Goal: Information Seeking & Learning: Learn about a topic

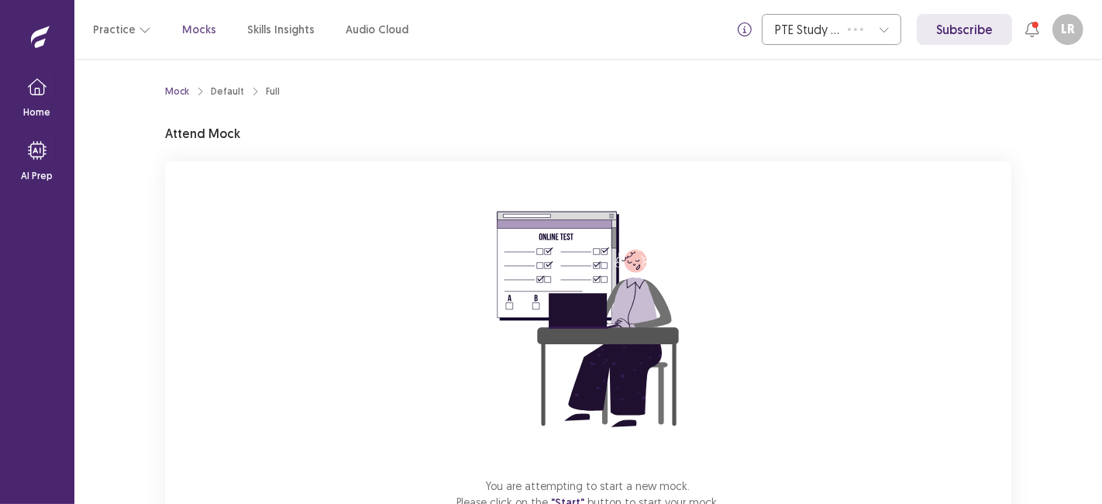
scroll to position [108, 0]
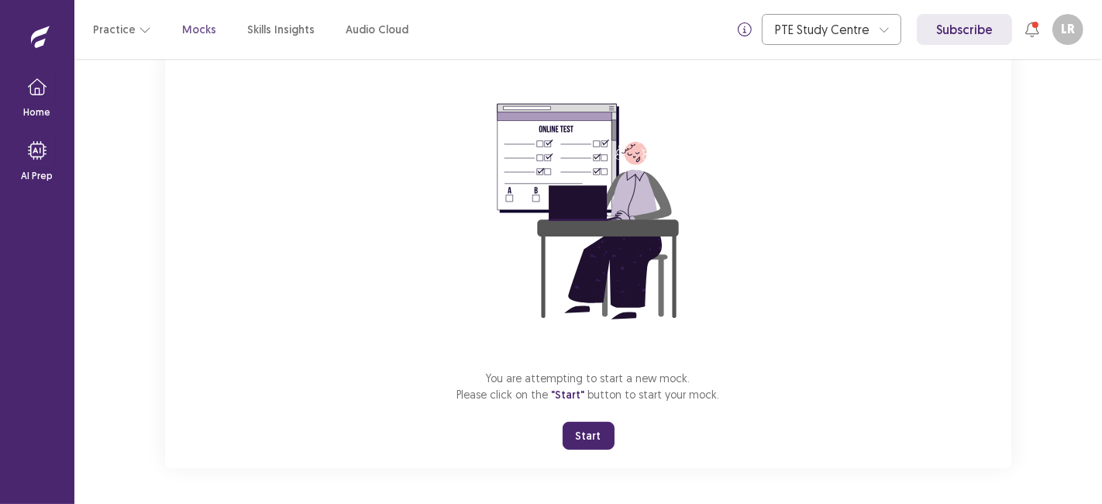
click at [582, 438] on button "Start" at bounding box center [588, 435] width 52 height 28
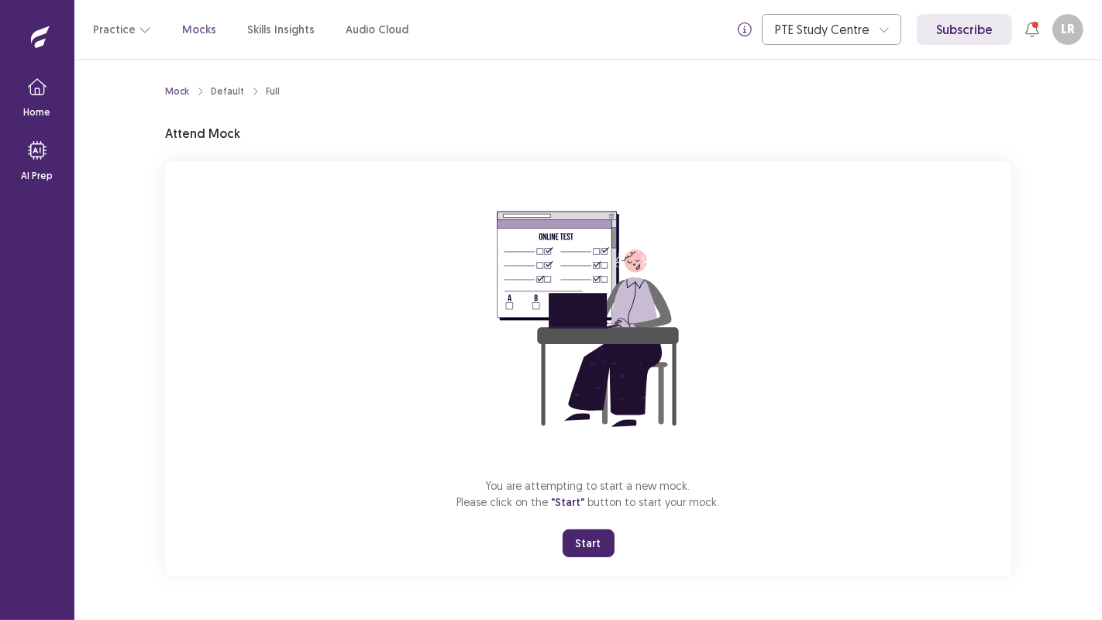
scroll to position [0, 0]
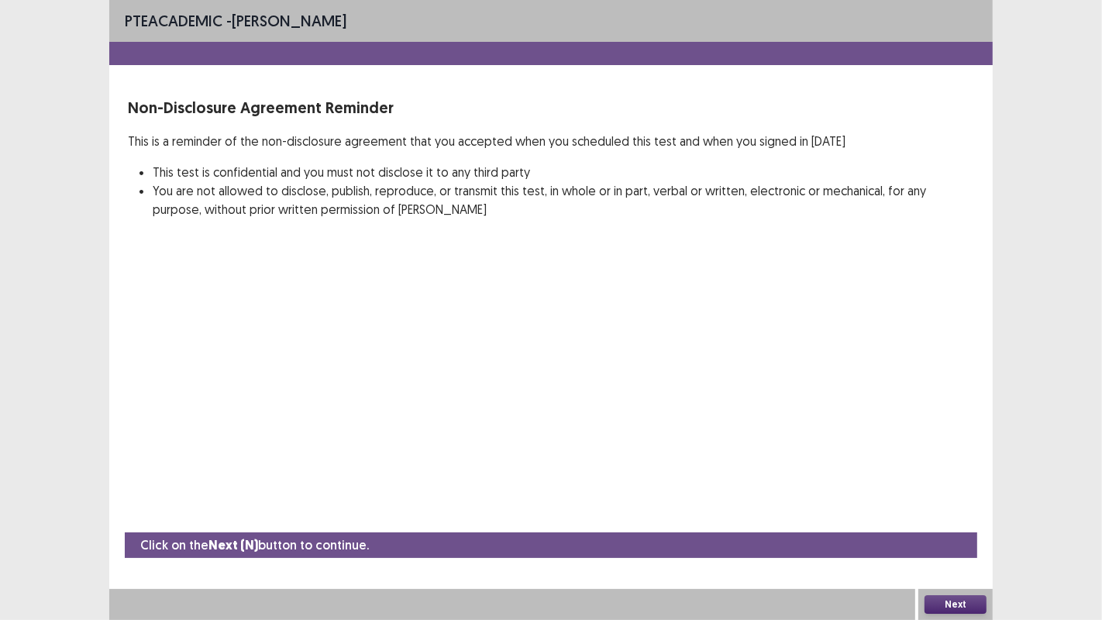
click at [957, 503] on button "Next" at bounding box center [955, 604] width 62 height 19
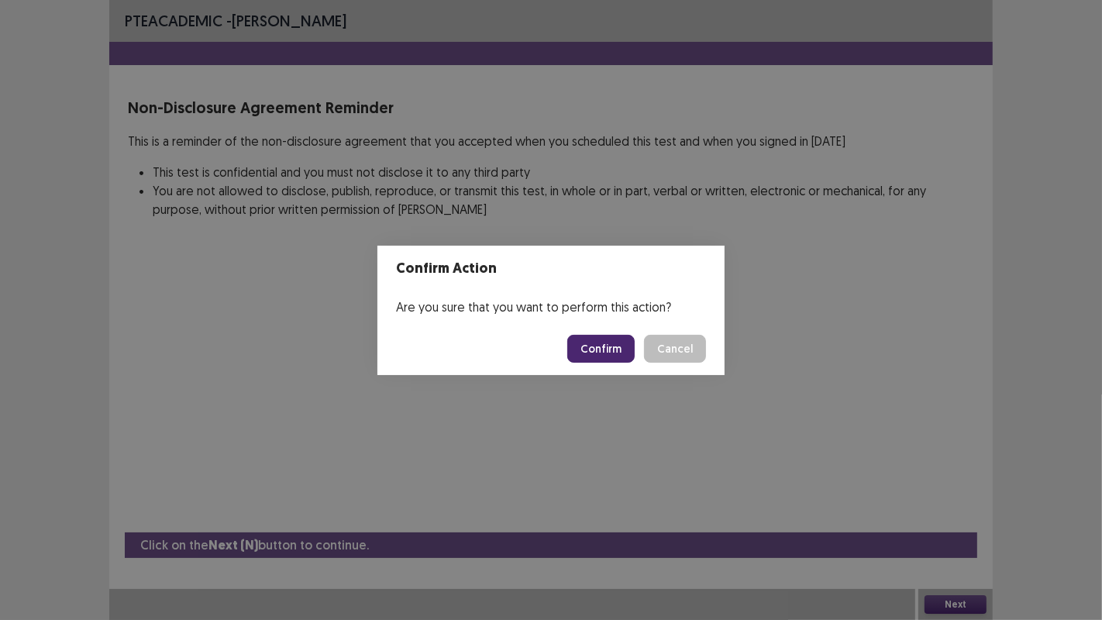
click at [607, 358] on button "Confirm" at bounding box center [600, 349] width 67 height 28
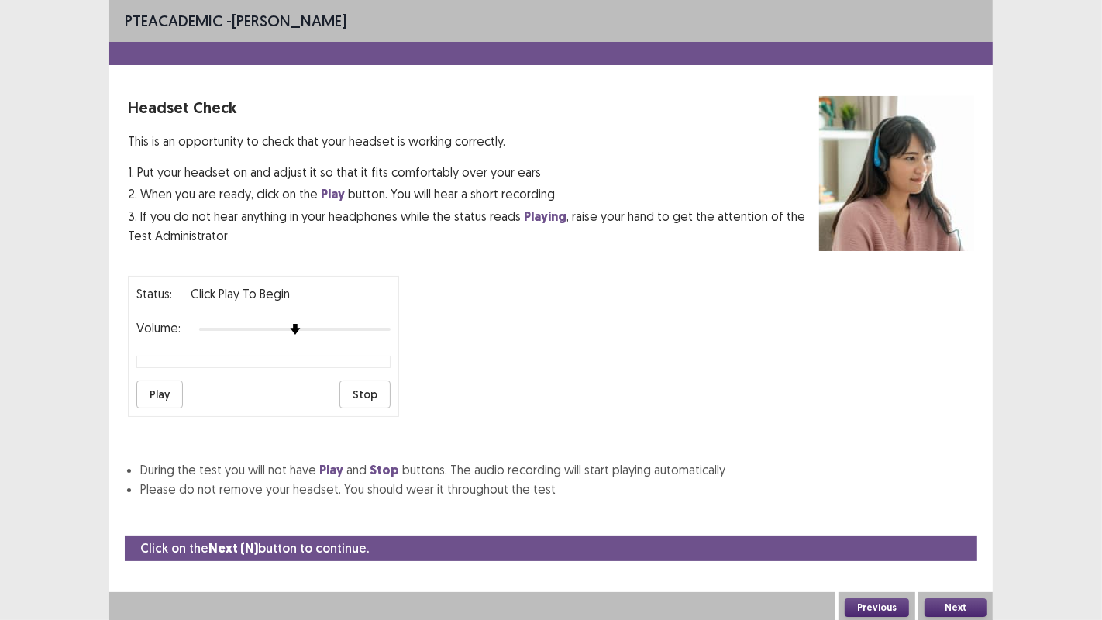
click at [159, 382] on button "Play" at bounding box center [159, 394] width 46 height 28
click at [937, 503] on button "Next" at bounding box center [955, 607] width 62 height 19
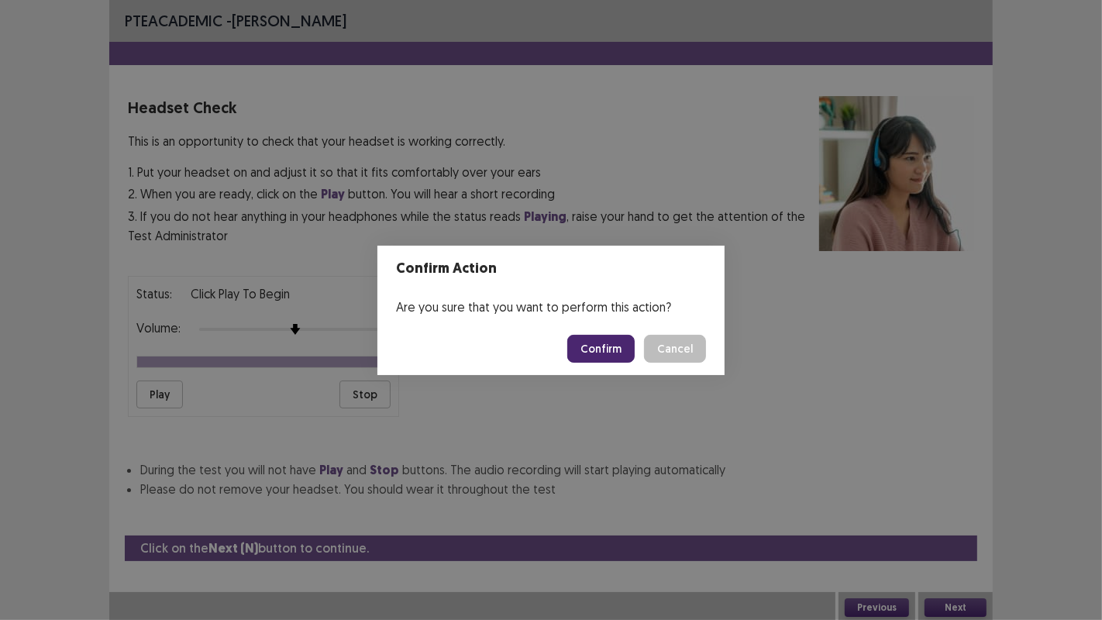
click at [585, 349] on button "Confirm" at bounding box center [600, 349] width 67 height 28
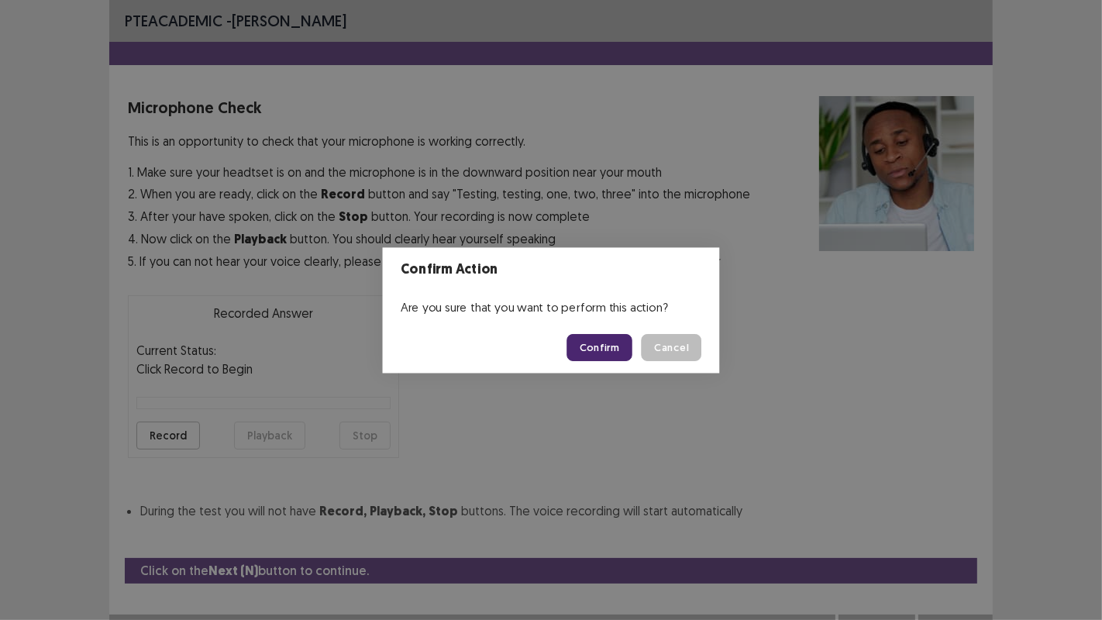
scroll to position [17, 0]
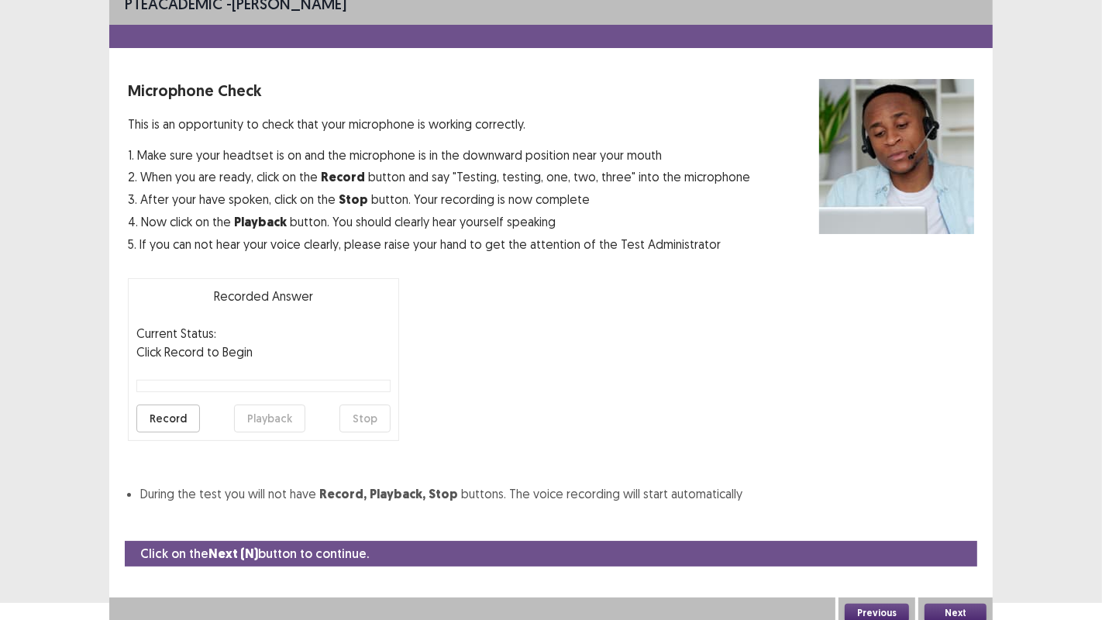
click at [961, 503] on button "Next" at bounding box center [955, 612] width 62 height 19
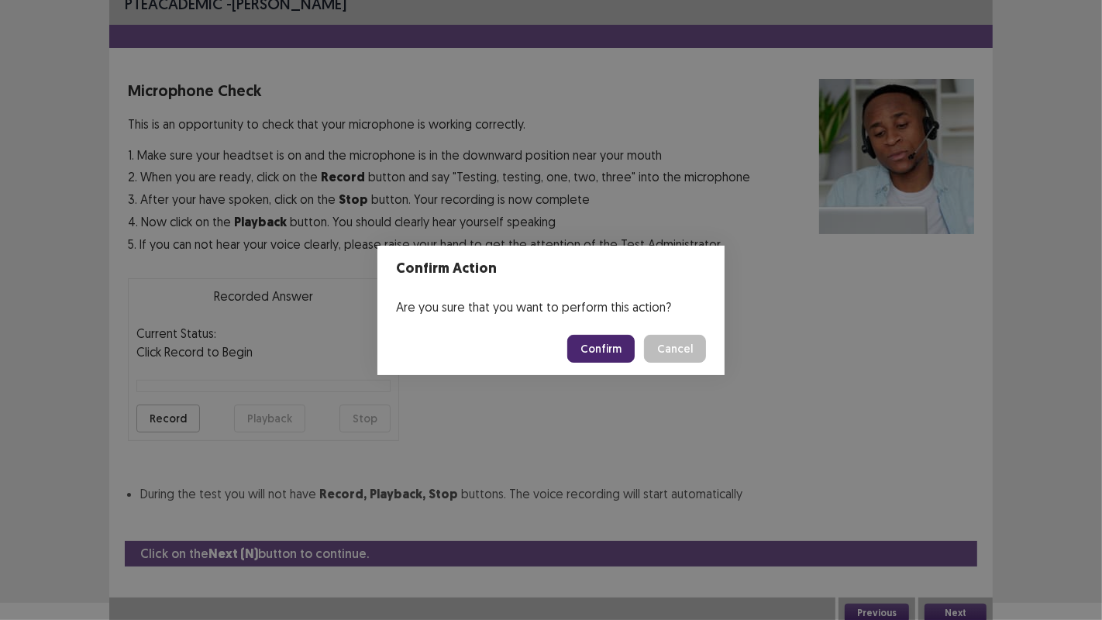
click at [825, 366] on div "Confirm Action Are you sure that you want to perform this action? Confirm Cancel" at bounding box center [551, 310] width 1102 height 620
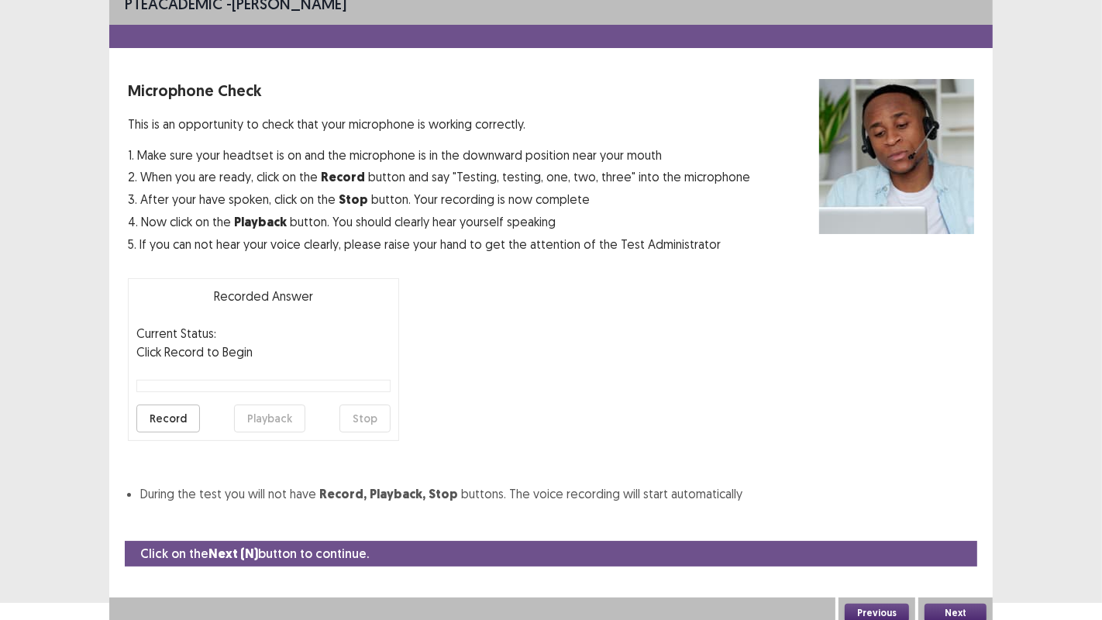
click at [163, 422] on button "Record" at bounding box center [168, 418] width 64 height 28
click at [361, 422] on button "Stop" at bounding box center [364, 418] width 51 height 28
click at [266, 427] on button "Playback" at bounding box center [269, 418] width 71 height 28
click at [951, 503] on button "Next" at bounding box center [955, 612] width 62 height 19
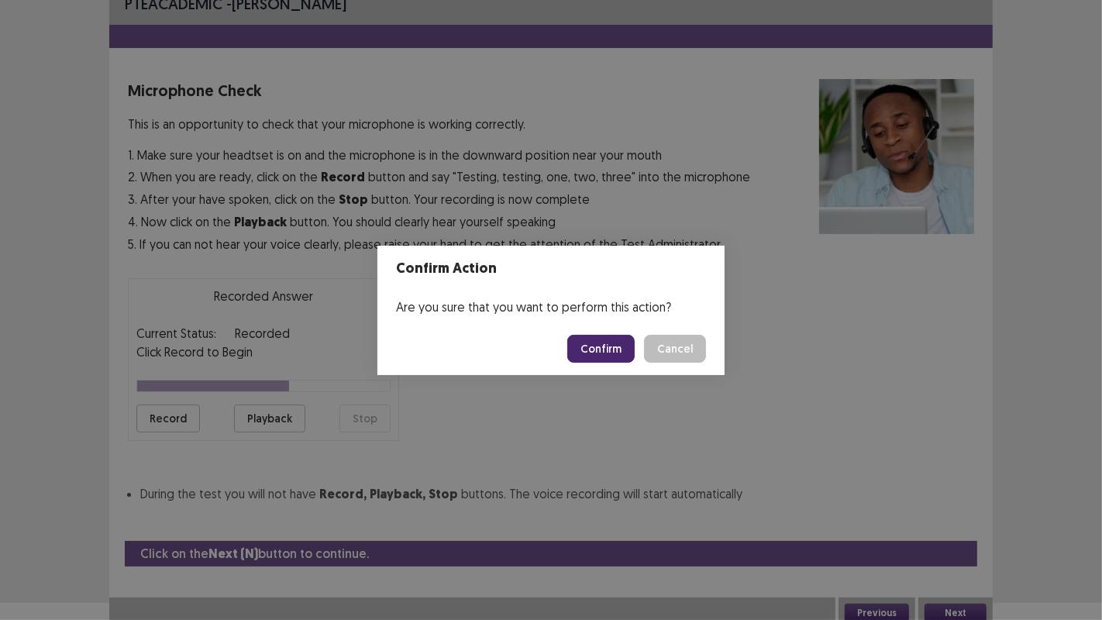
click at [579, 350] on button "Confirm" at bounding box center [600, 349] width 67 height 28
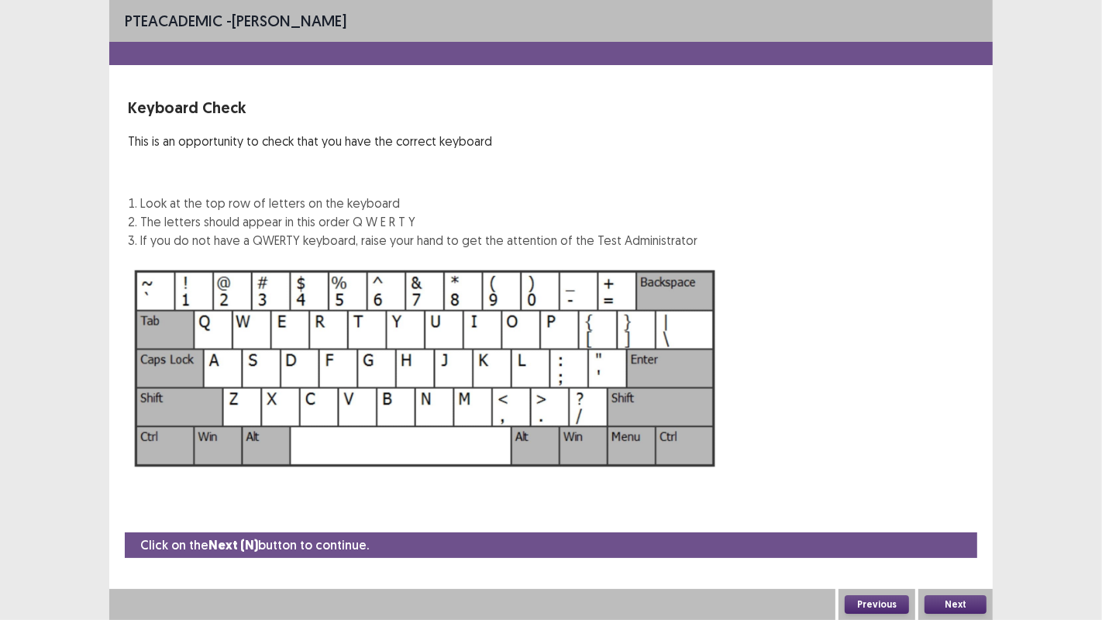
scroll to position [0, 0]
click at [957, 503] on button "Next" at bounding box center [955, 604] width 62 height 19
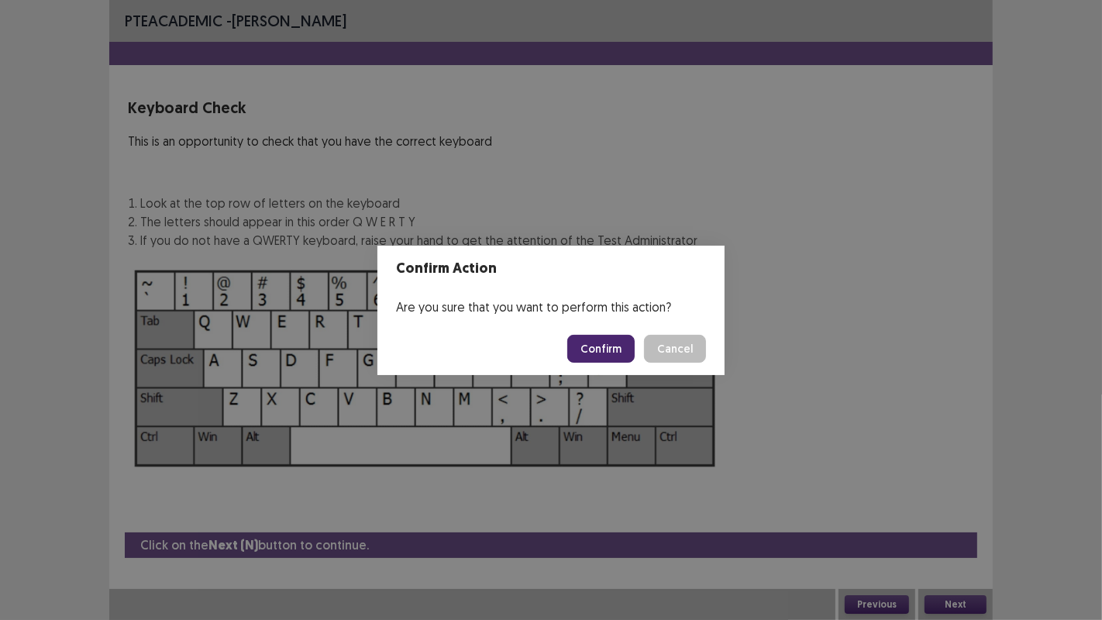
click at [601, 354] on button "Confirm" at bounding box center [600, 349] width 67 height 28
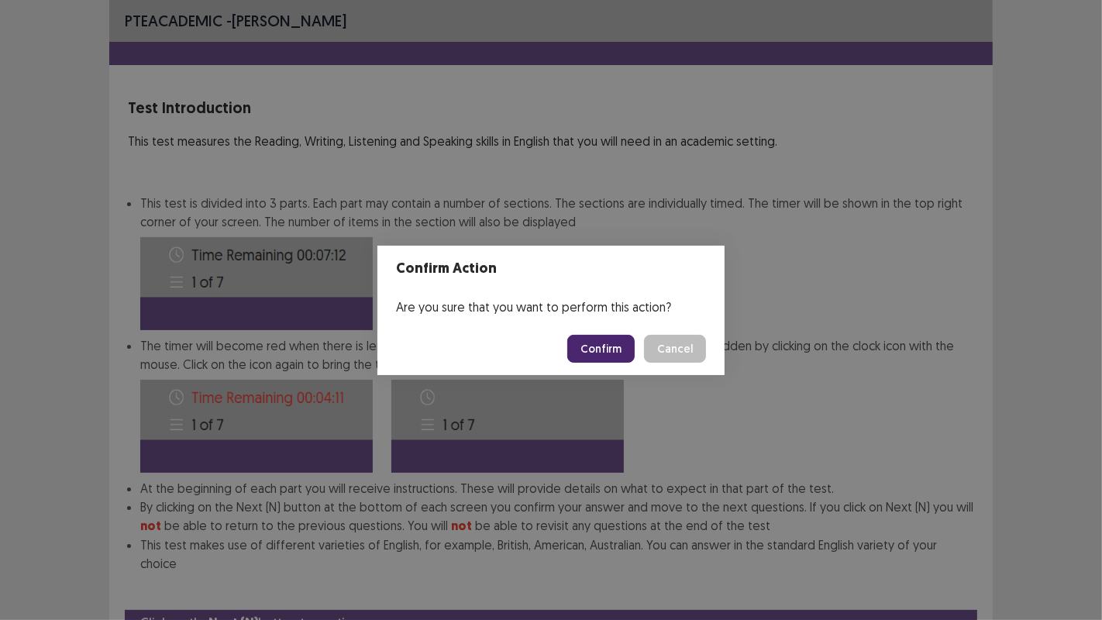
scroll to position [58, 0]
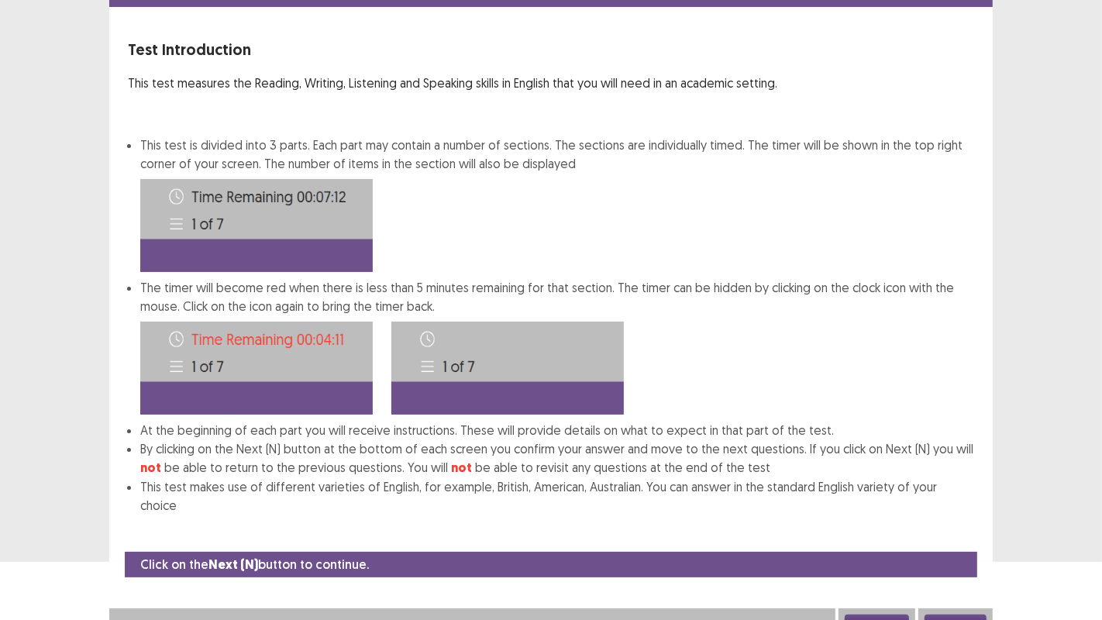
click at [951, 503] on button "Next" at bounding box center [955, 623] width 62 height 19
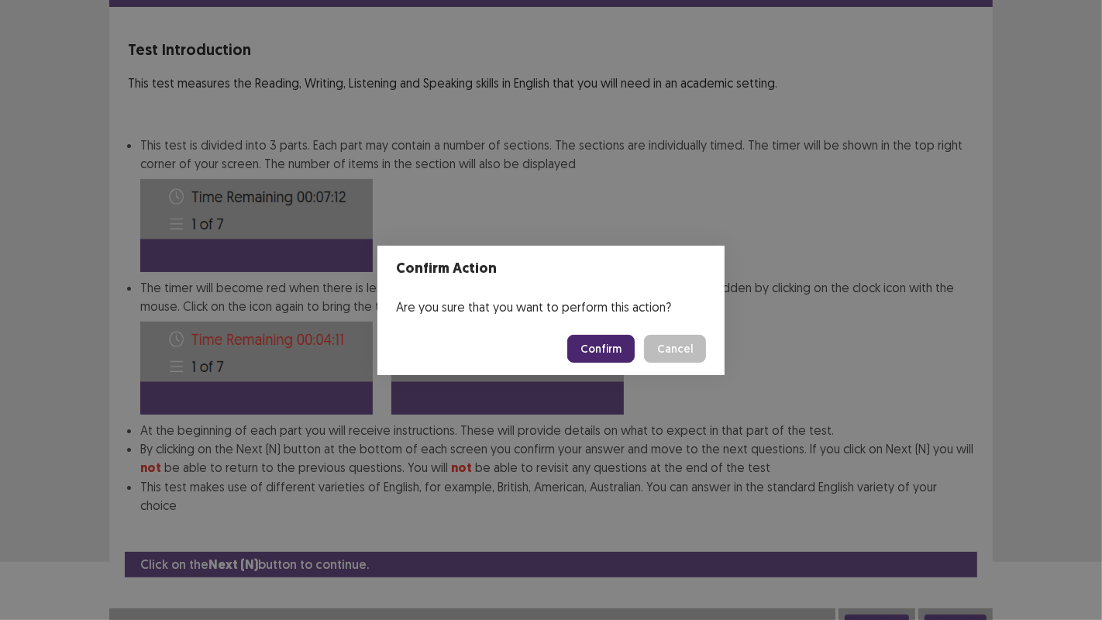
click at [604, 339] on button "Confirm" at bounding box center [600, 349] width 67 height 28
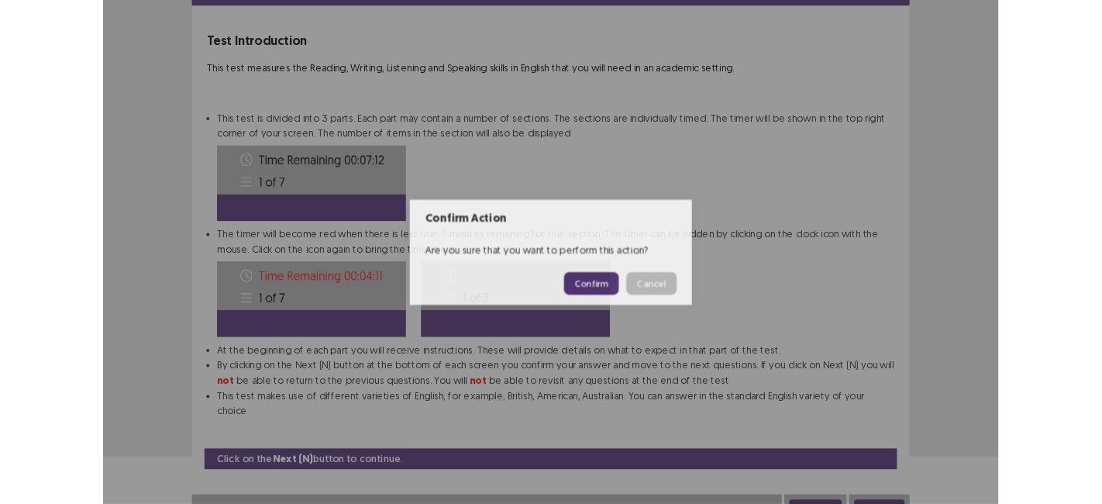
scroll to position [0, 0]
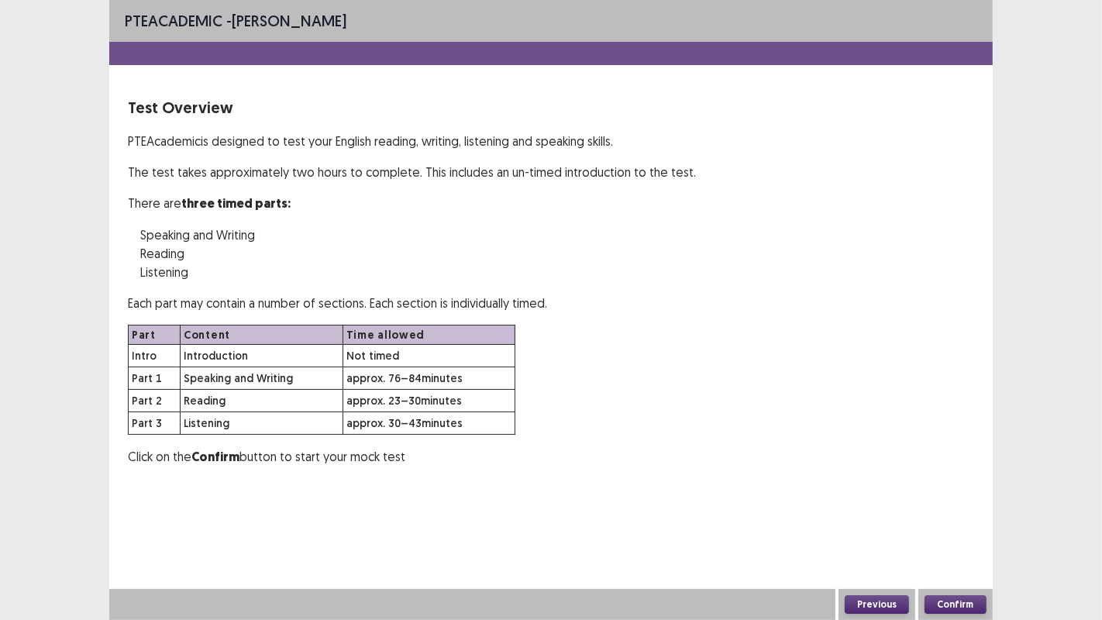
click at [952, 503] on button "Confirm" at bounding box center [955, 604] width 62 height 19
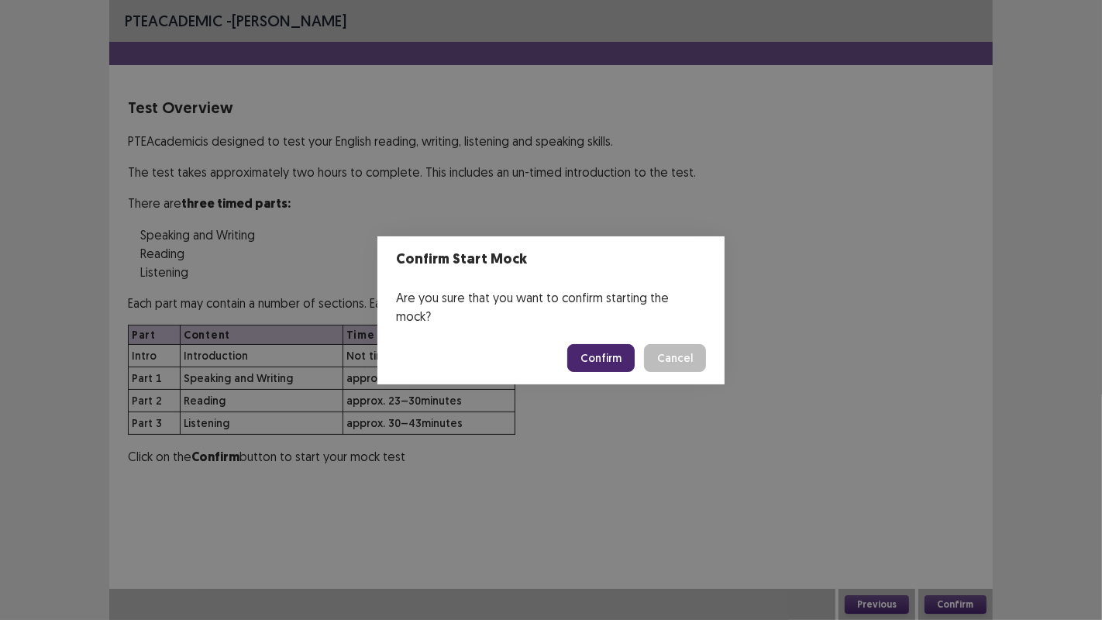
click at [579, 344] on button "Confirm" at bounding box center [600, 358] width 67 height 28
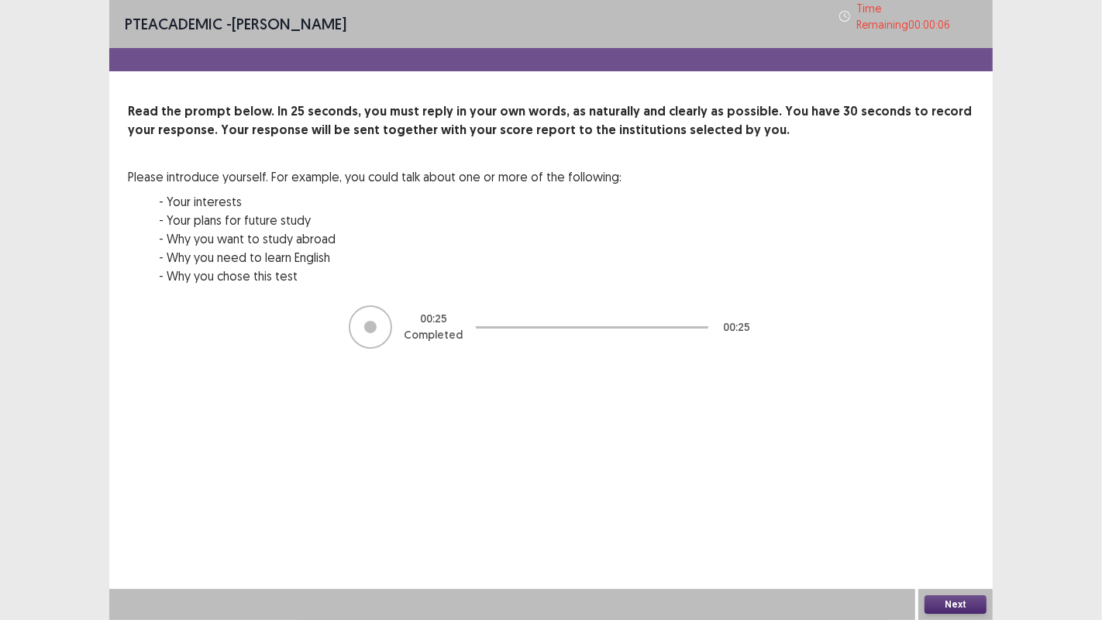
click at [944, 503] on button "Next" at bounding box center [955, 604] width 62 height 19
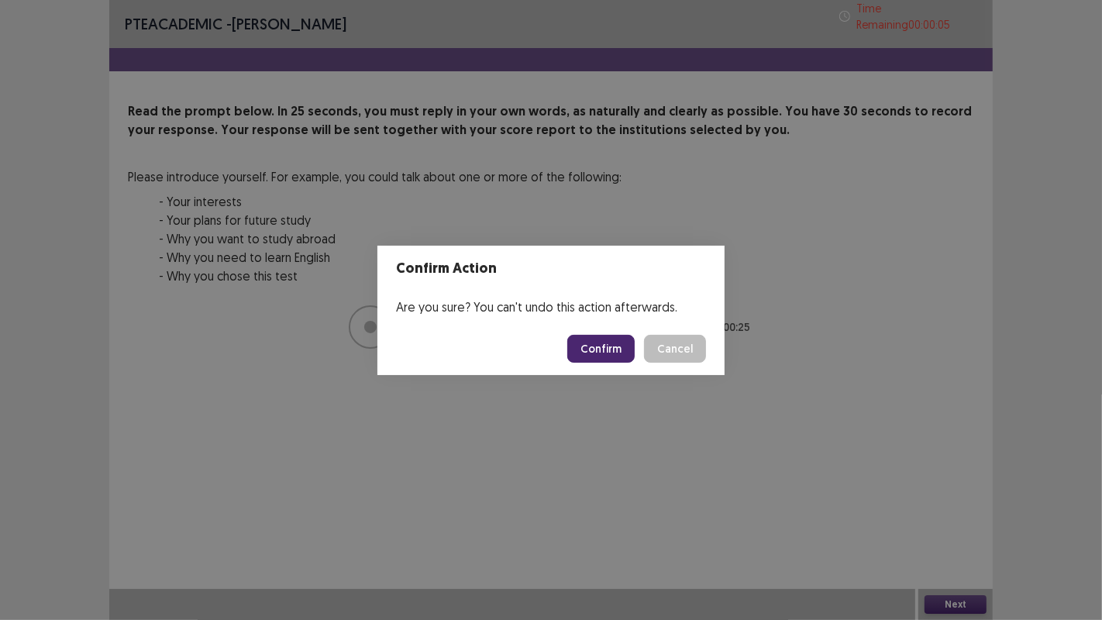
click at [582, 354] on button "Confirm" at bounding box center [600, 349] width 67 height 28
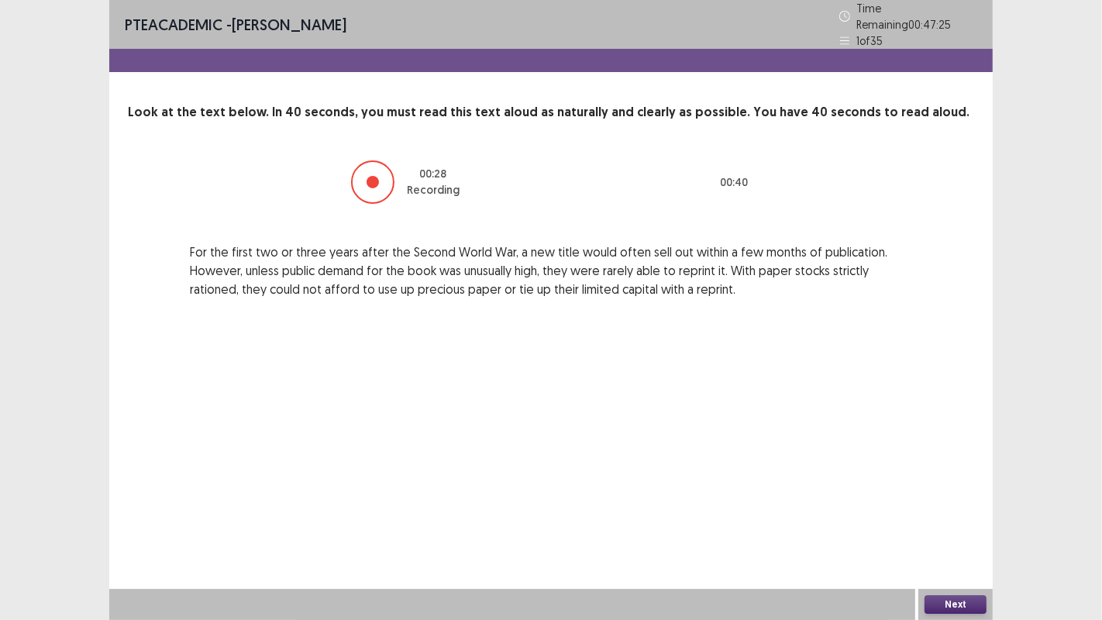
click at [945, 503] on button "Next" at bounding box center [955, 604] width 62 height 19
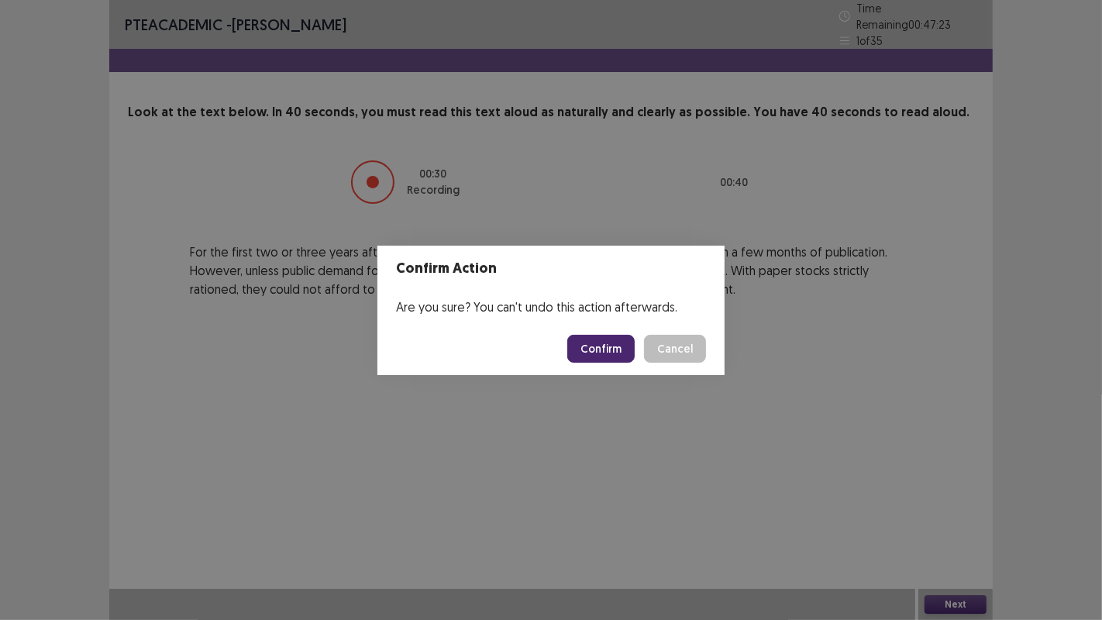
click at [597, 345] on button "Confirm" at bounding box center [600, 349] width 67 height 28
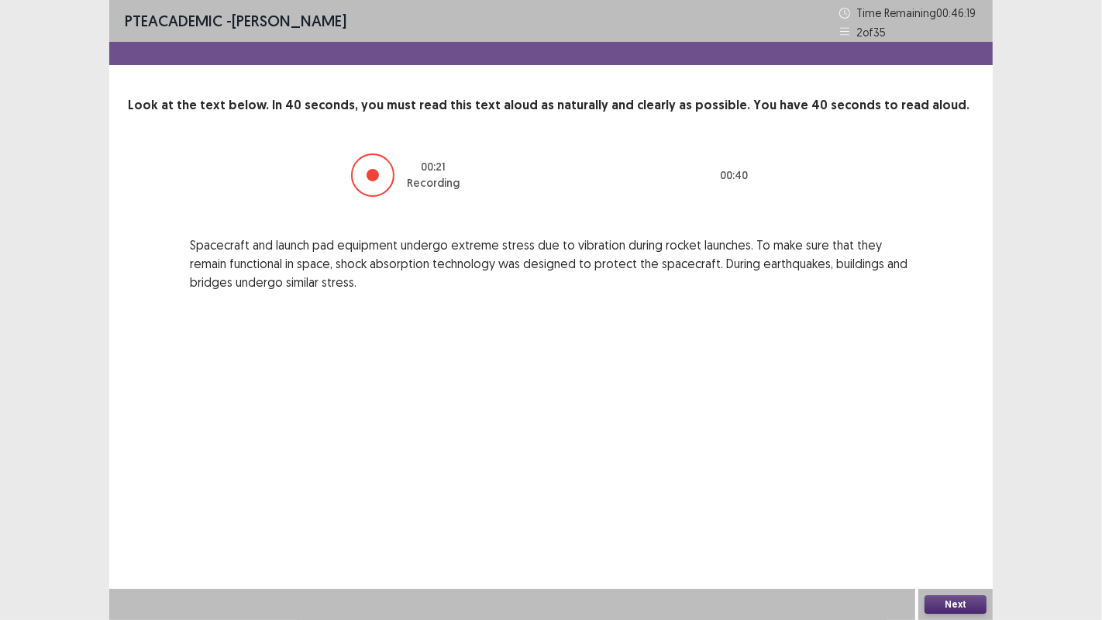
click at [958, 503] on button "Next" at bounding box center [955, 604] width 62 height 19
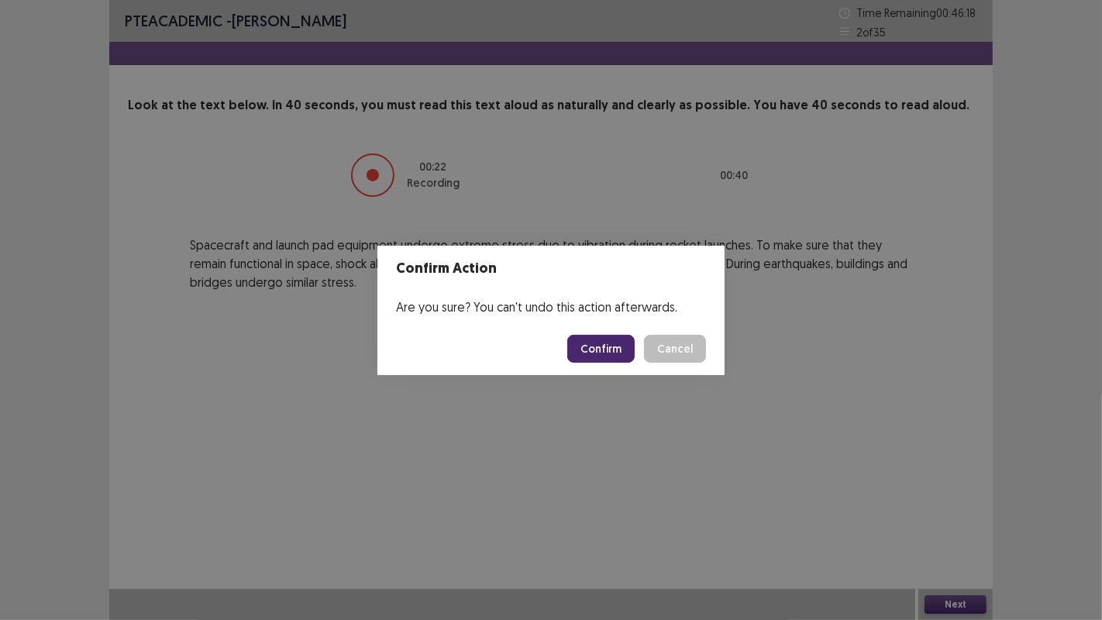
click at [601, 353] on button "Confirm" at bounding box center [600, 349] width 67 height 28
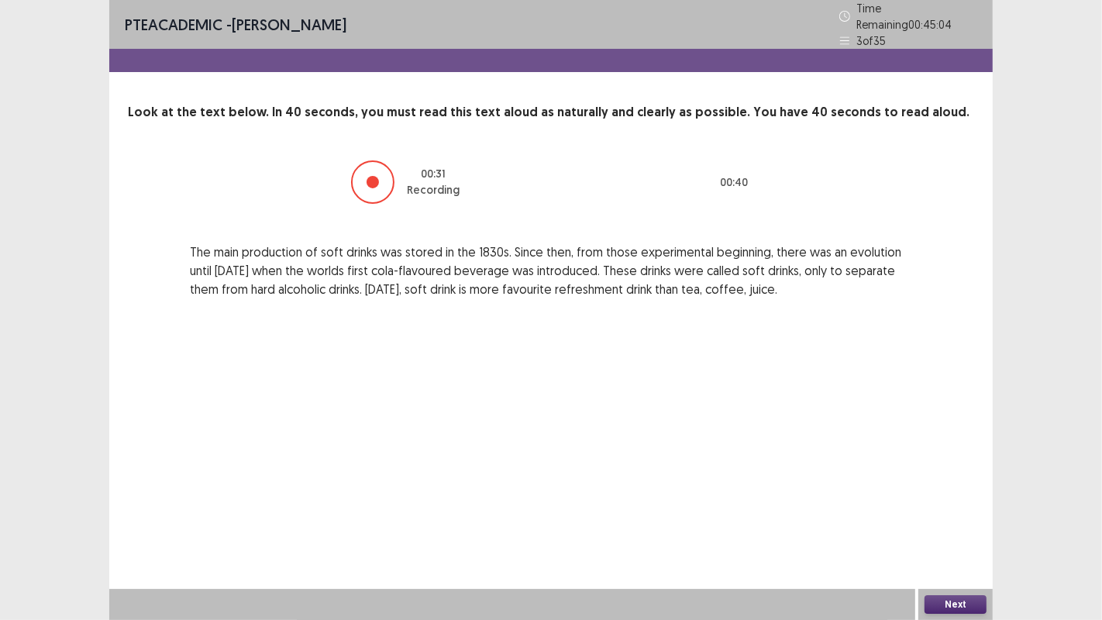
click at [936, 503] on button "Next" at bounding box center [955, 604] width 62 height 19
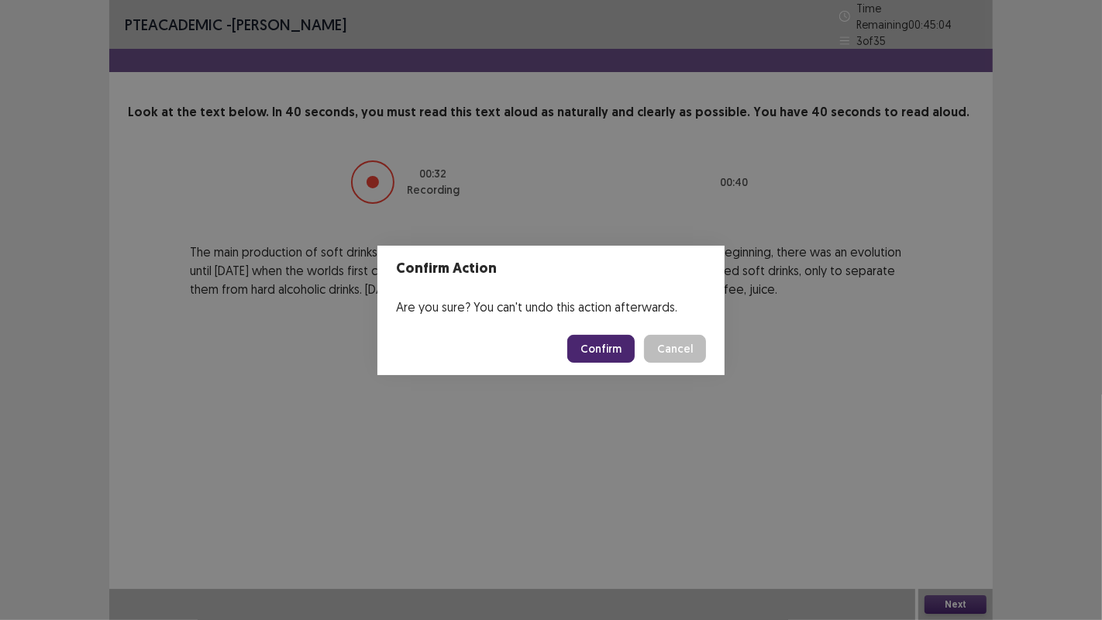
click at [603, 356] on button "Confirm" at bounding box center [600, 349] width 67 height 28
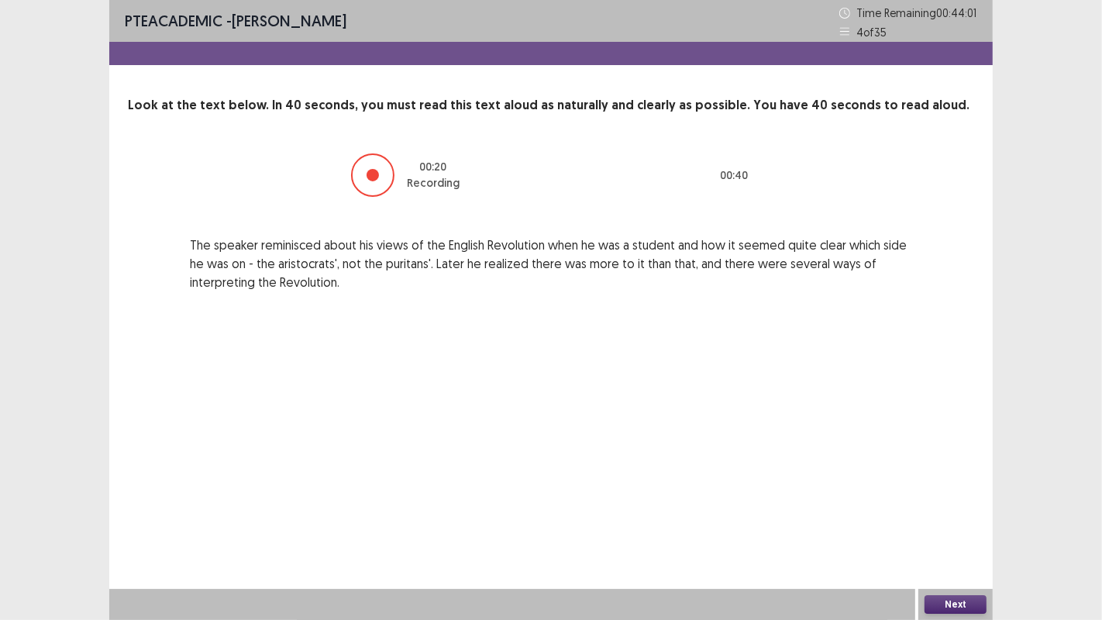
click at [949, 503] on button "Next" at bounding box center [955, 604] width 62 height 19
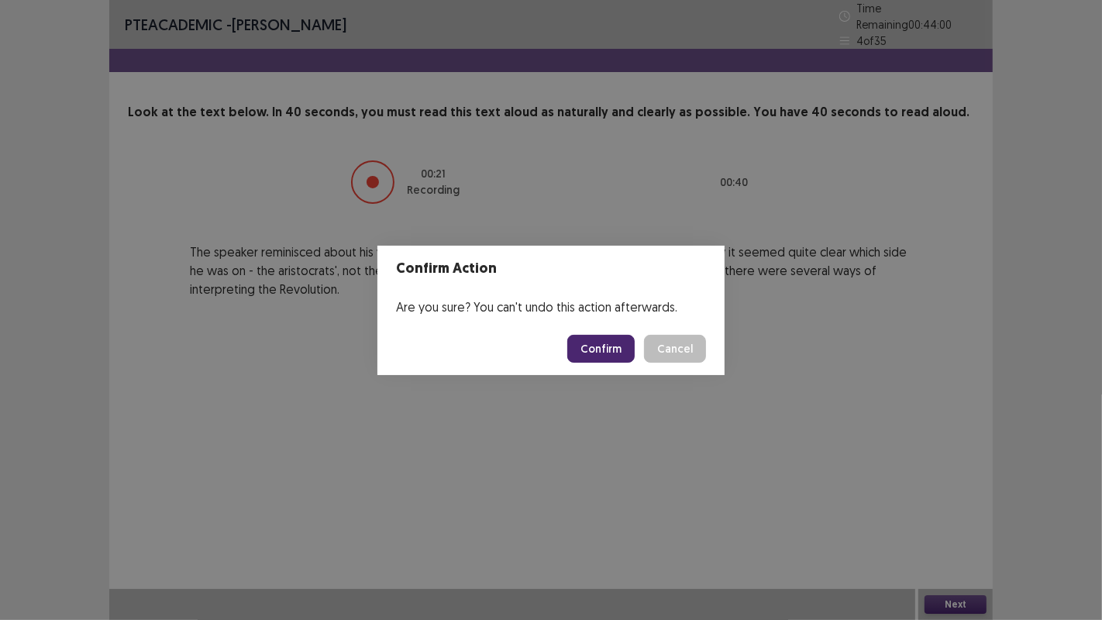
click at [607, 342] on button "Confirm" at bounding box center [600, 349] width 67 height 28
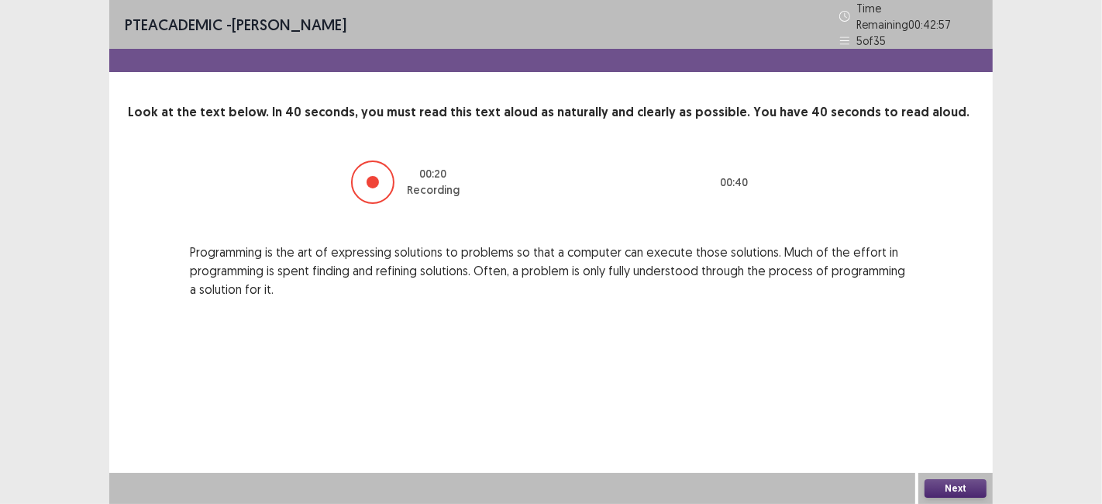
click at [949, 493] on button "Next" at bounding box center [955, 488] width 62 height 19
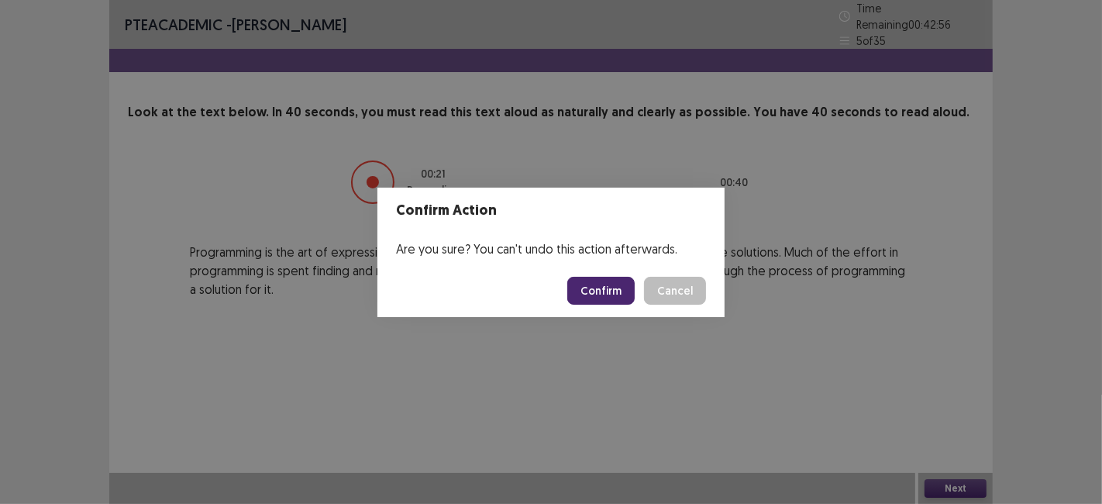
click at [610, 301] on button "Confirm" at bounding box center [600, 291] width 67 height 28
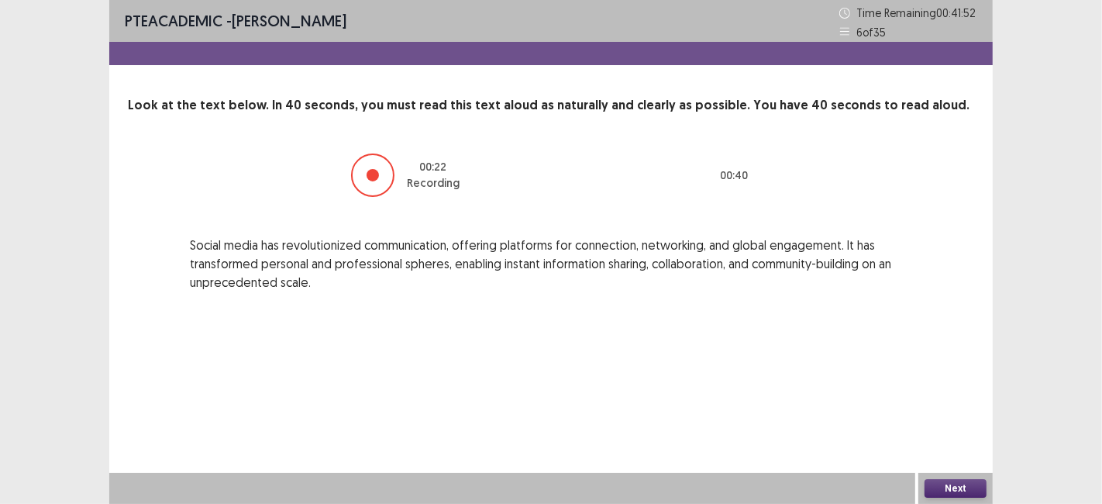
click at [944, 493] on button "Next" at bounding box center [955, 488] width 62 height 19
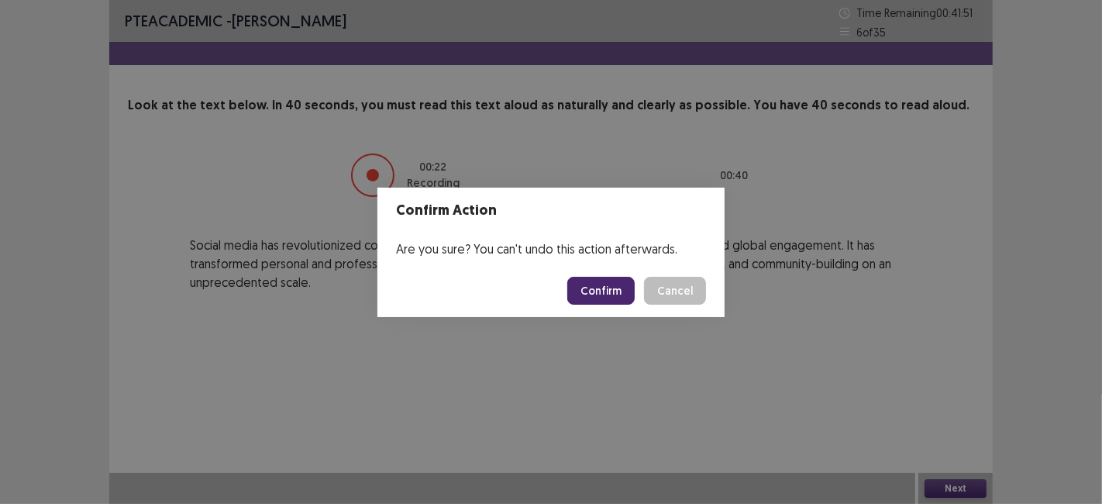
click at [601, 301] on button "Confirm" at bounding box center [600, 291] width 67 height 28
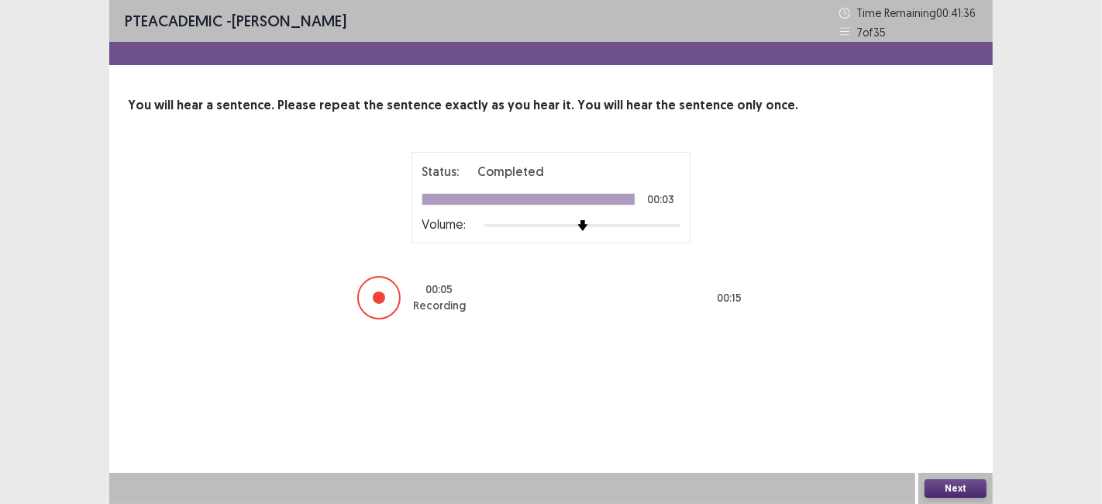
click at [940, 480] on button "Next" at bounding box center [955, 488] width 62 height 19
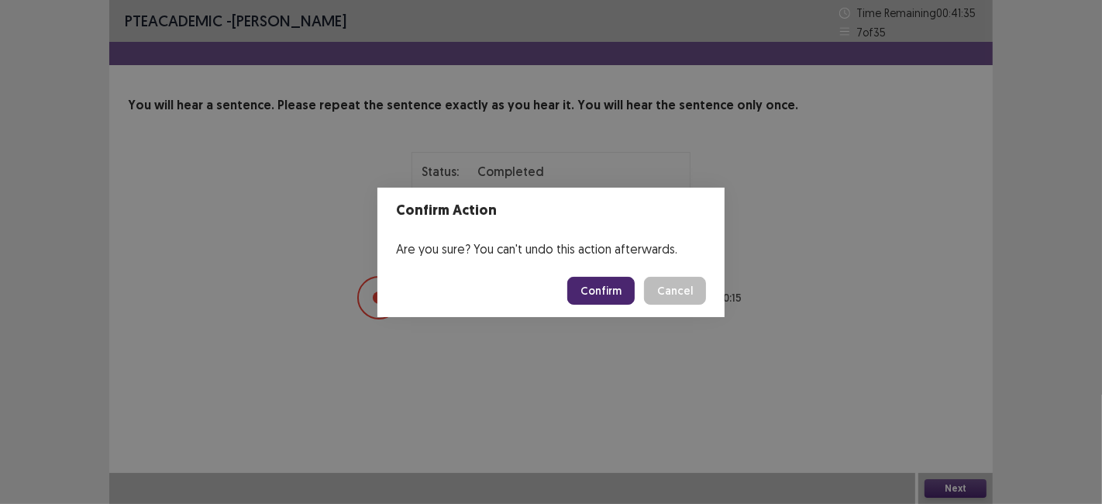
click at [607, 280] on button "Confirm" at bounding box center [600, 291] width 67 height 28
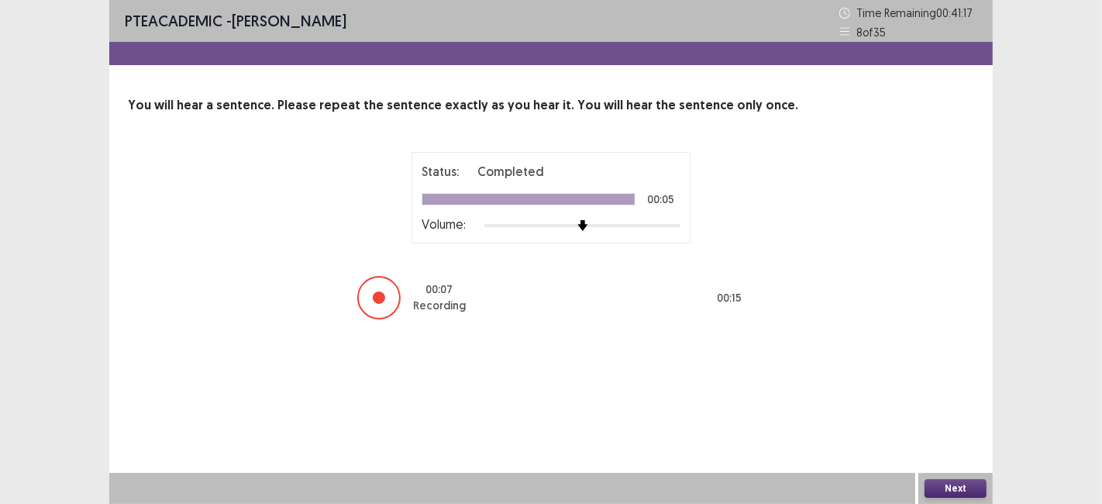
click at [930, 487] on button "Next" at bounding box center [955, 488] width 62 height 19
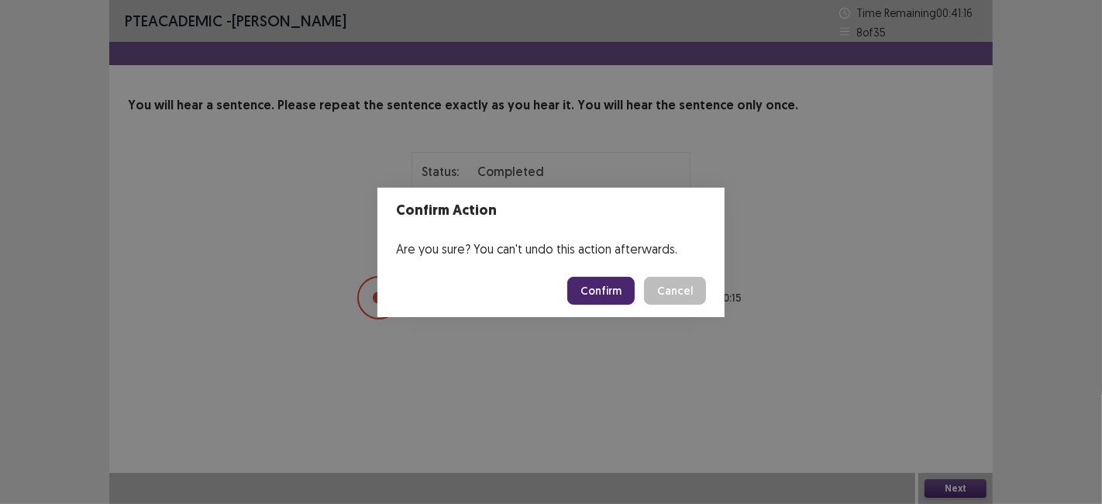
click at [601, 291] on button "Confirm" at bounding box center [600, 291] width 67 height 28
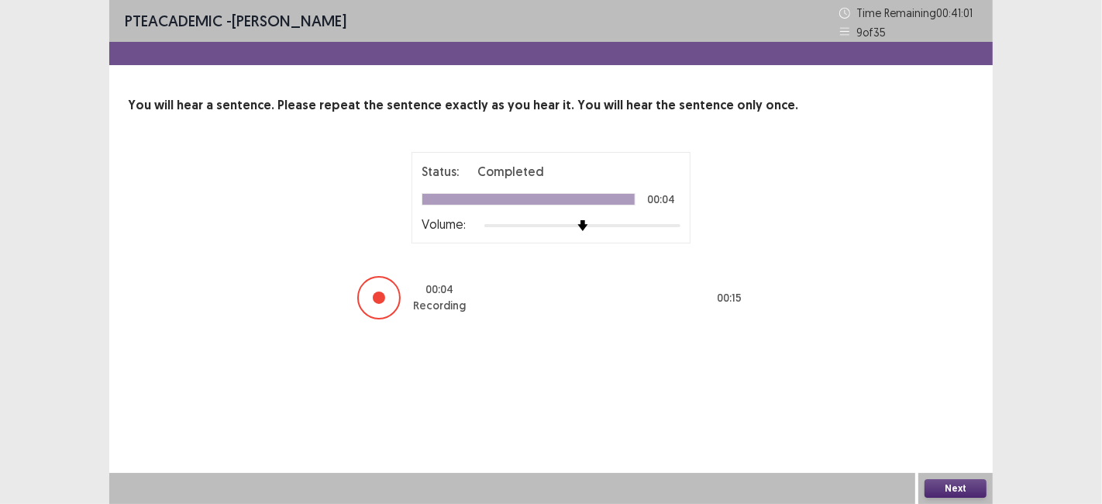
click at [933, 482] on button "Next" at bounding box center [955, 488] width 62 height 19
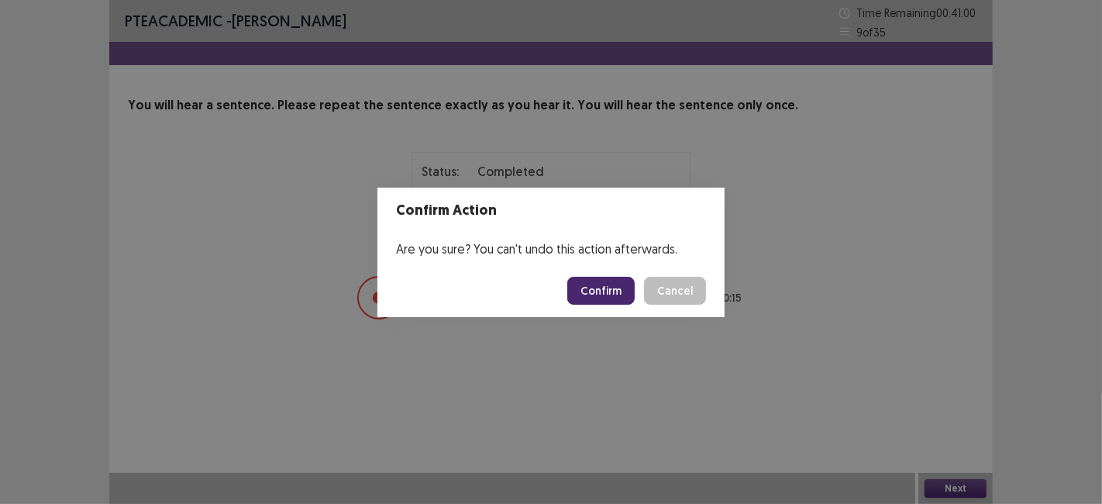
click at [586, 303] on button "Confirm" at bounding box center [600, 291] width 67 height 28
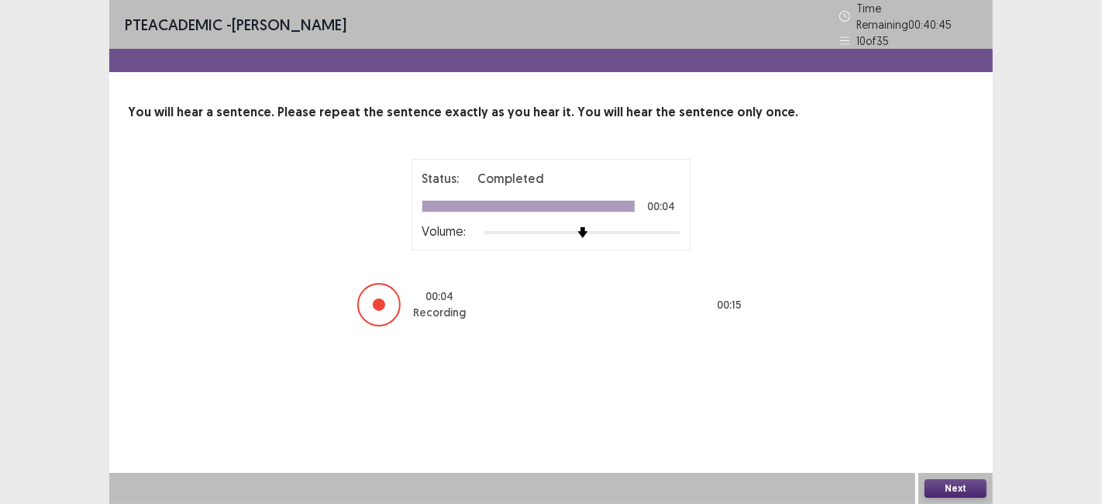
click at [940, 496] on button "Next" at bounding box center [955, 488] width 62 height 19
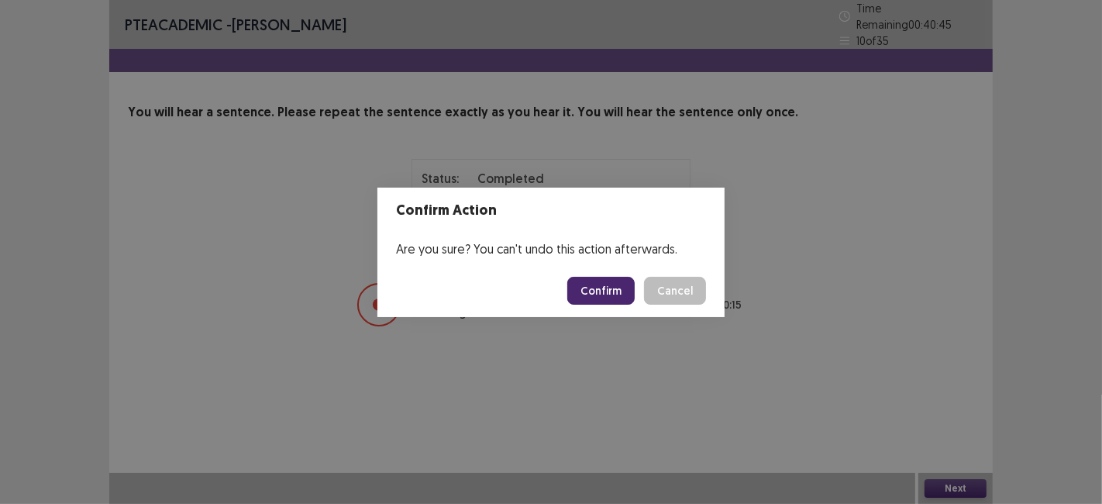
click at [593, 291] on button "Confirm" at bounding box center [600, 291] width 67 height 28
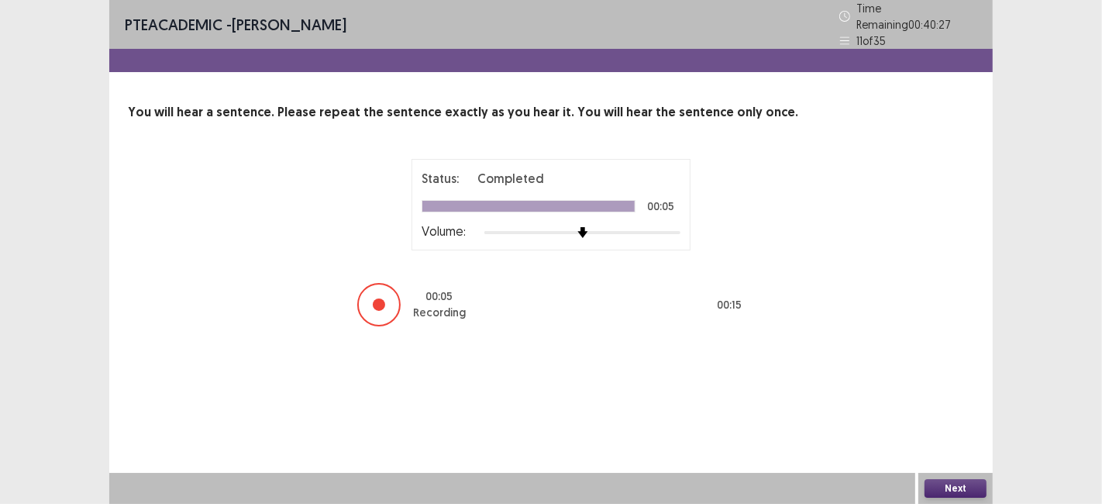
click at [943, 483] on button "Next" at bounding box center [955, 488] width 62 height 19
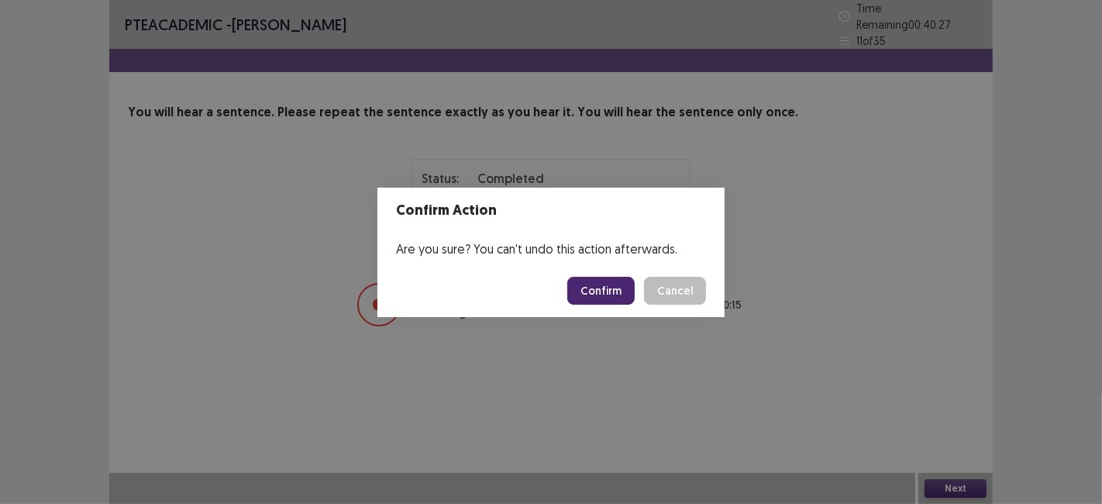
click at [603, 290] on button "Confirm" at bounding box center [600, 291] width 67 height 28
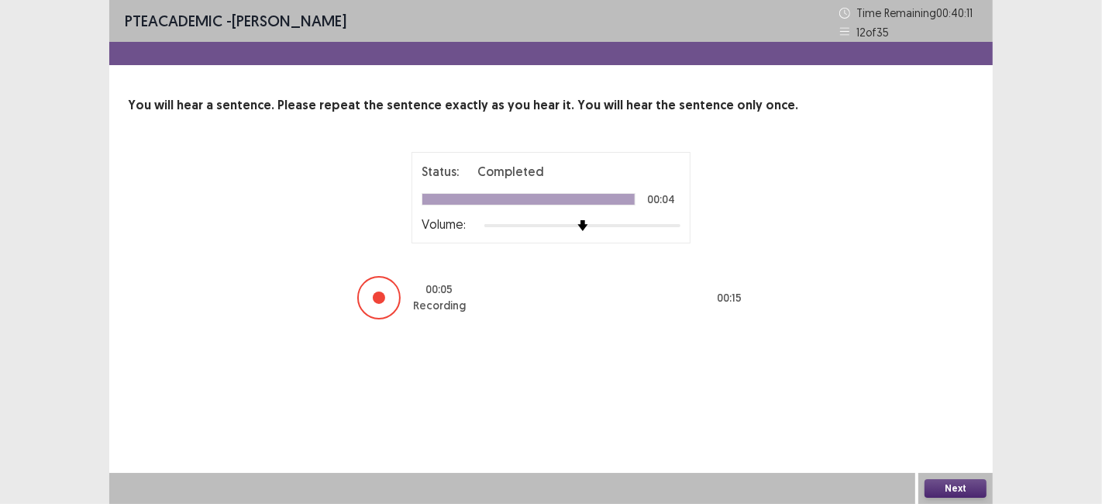
click at [936, 492] on button "Next" at bounding box center [955, 488] width 62 height 19
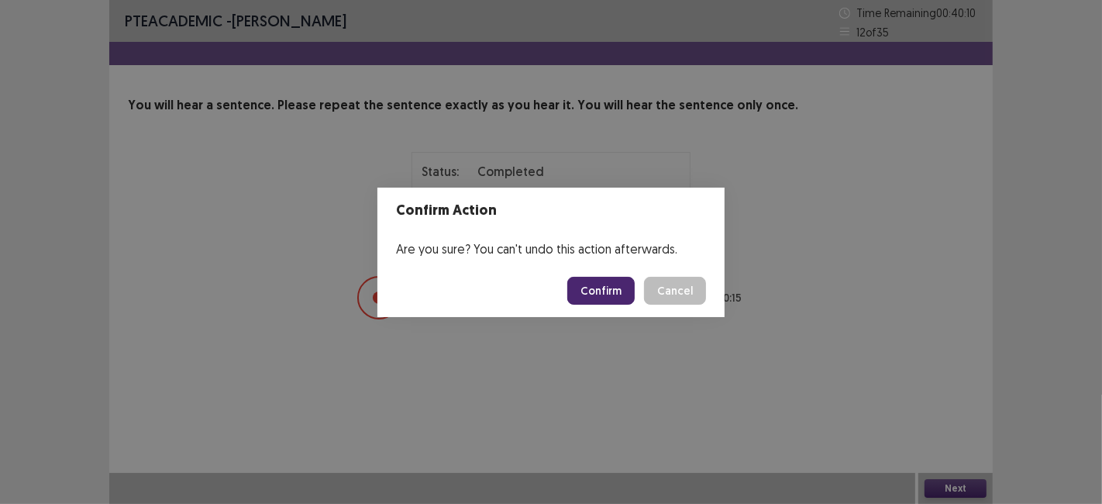
click at [591, 283] on button "Confirm" at bounding box center [600, 291] width 67 height 28
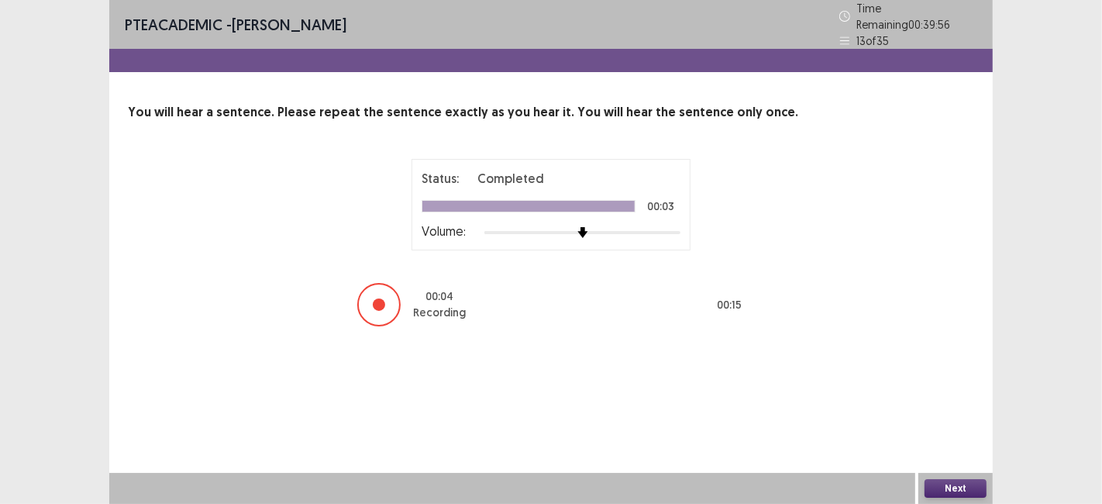
click at [940, 491] on button "Next" at bounding box center [955, 488] width 62 height 19
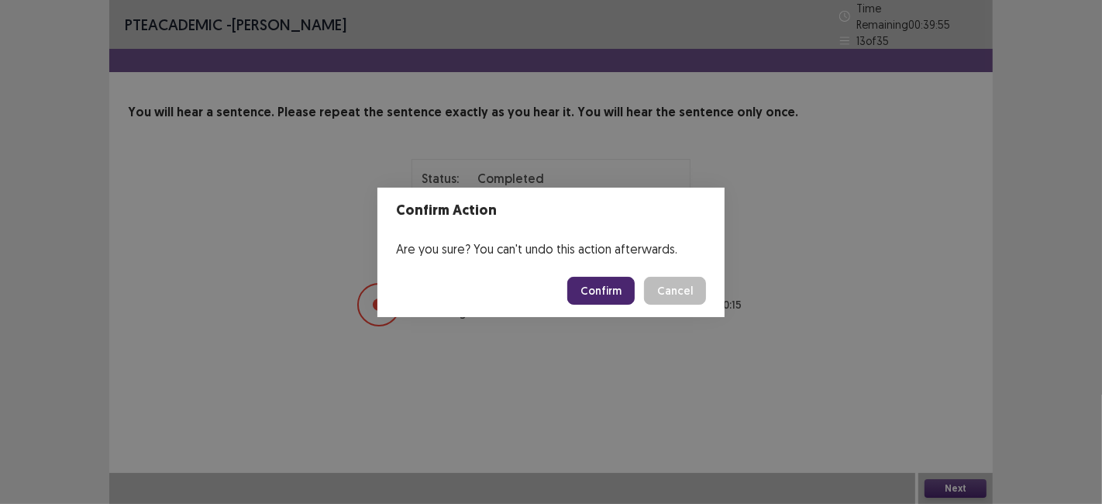
click at [602, 297] on button "Confirm" at bounding box center [600, 291] width 67 height 28
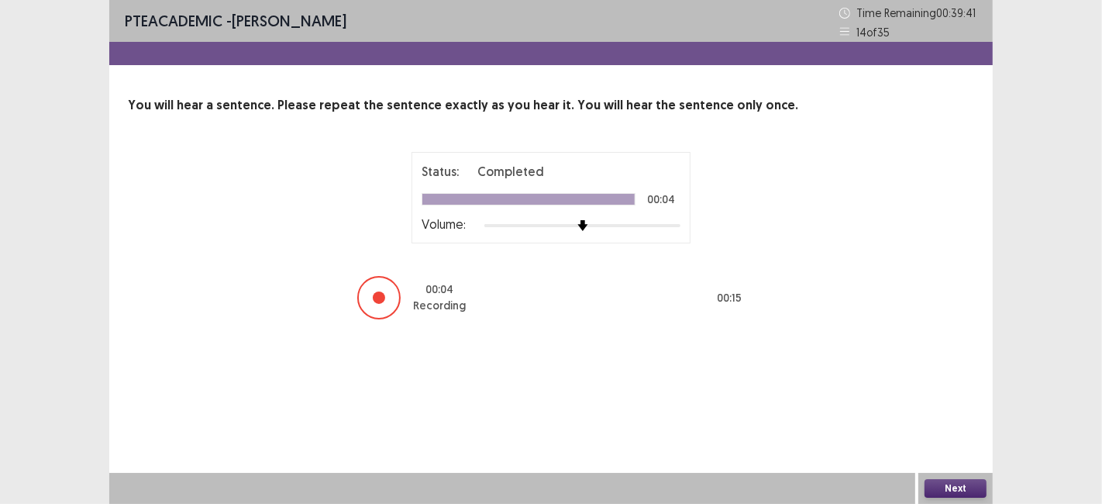
click at [945, 491] on button "Next" at bounding box center [955, 488] width 62 height 19
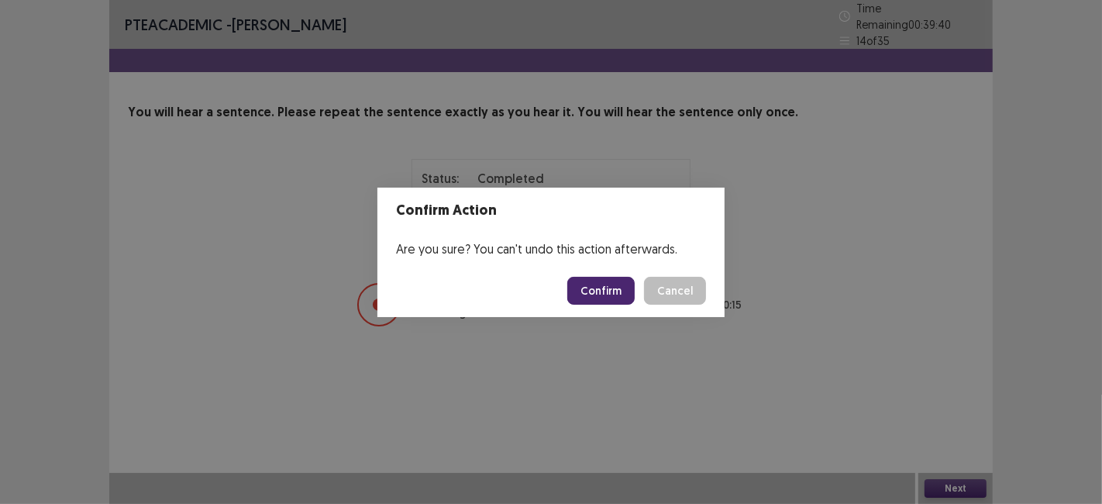
click at [593, 292] on button "Confirm" at bounding box center [600, 291] width 67 height 28
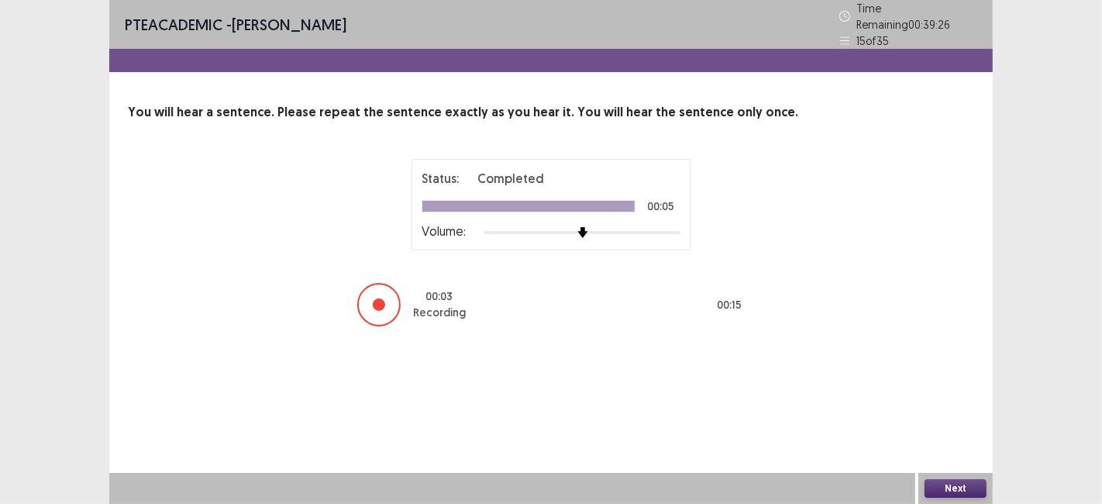
click at [938, 482] on button "Next" at bounding box center [955, 488] width 62 height 19
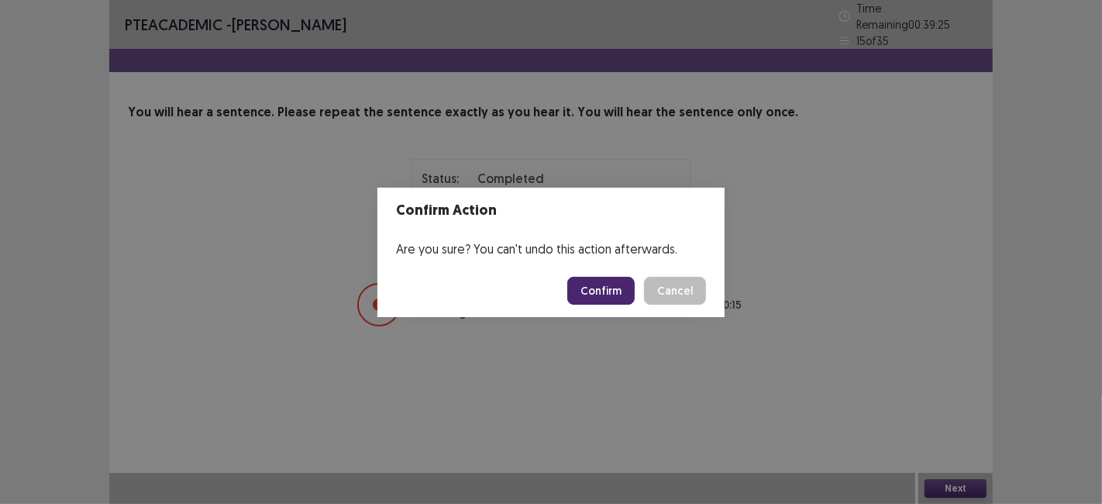
click at [590, 301] on button "Confirm" at bounding box center [600, 291] width 67 height 28
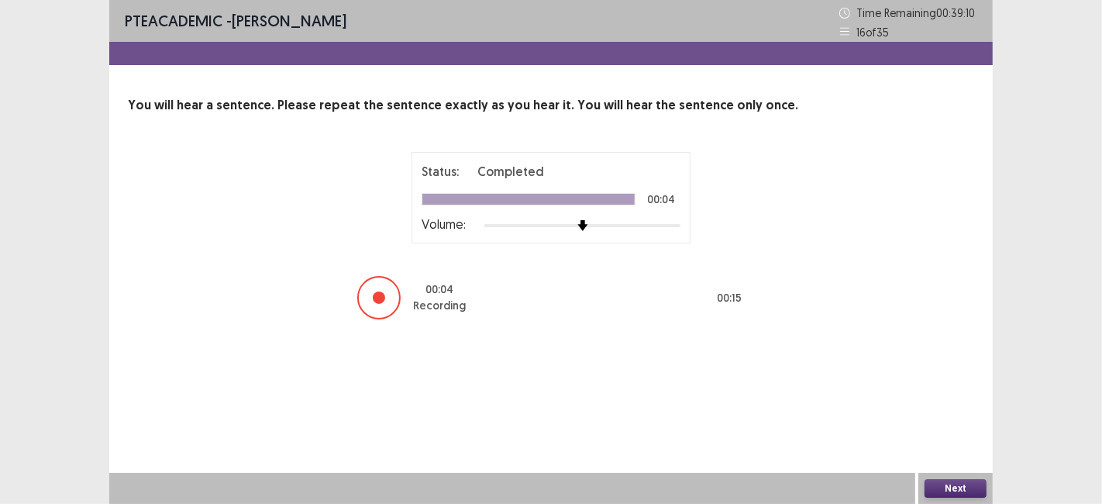
click at [949, 487] on button "Next" at bounding box center [955, 488] width 62 height 19
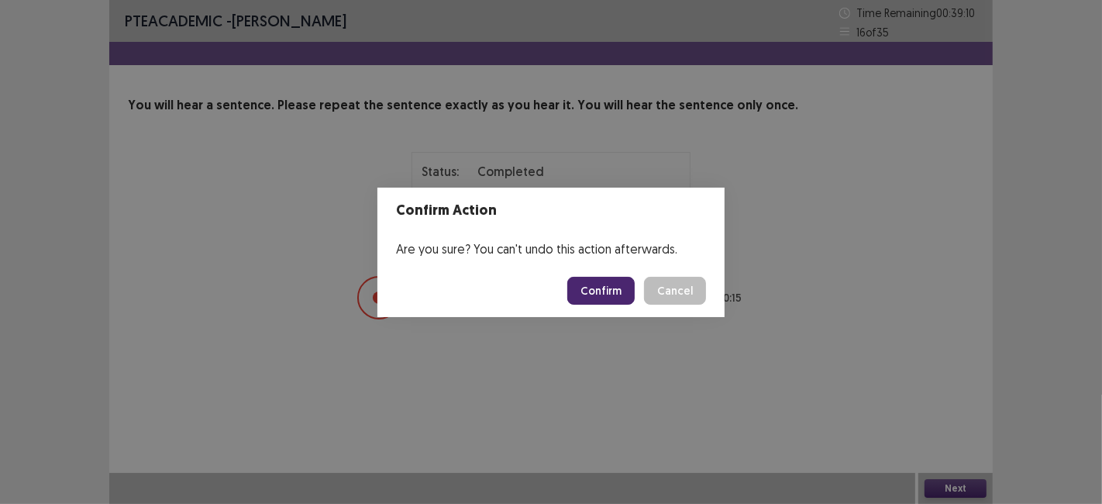
click at [594, 285] on button "Confirm" at bounding box center [600, 291] width 67 height 28
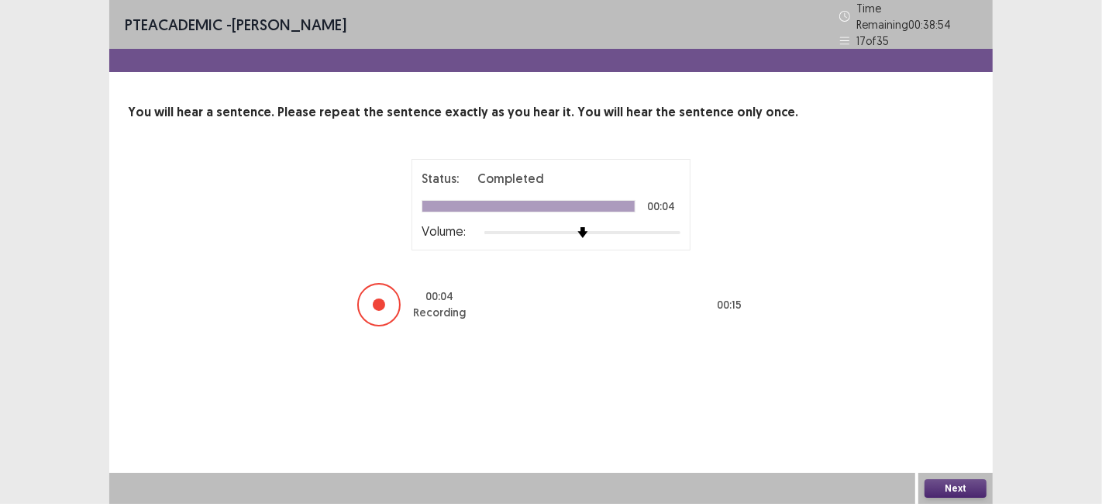
click at [952, 490] on button "Next" at bounding box center [955, 488] width 62 height 19
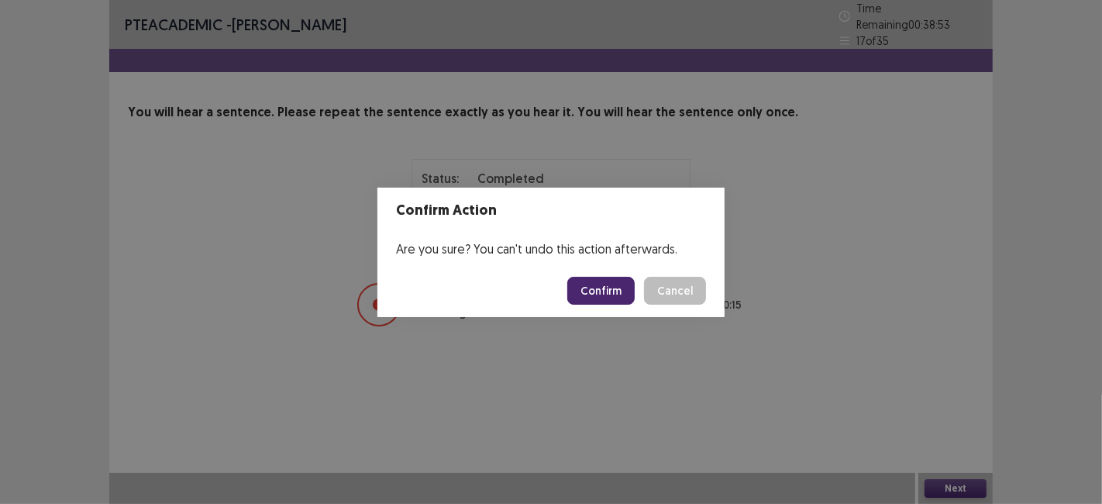
click at [594, 290] on button "Confirm" at bounding box center [600, 291] width 67 height 28
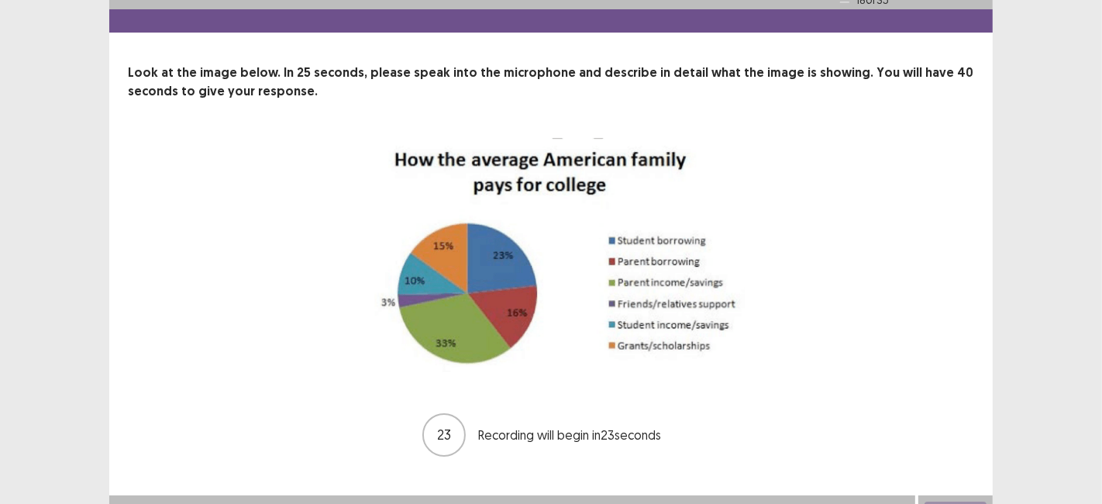
scroll to position [54, 0]
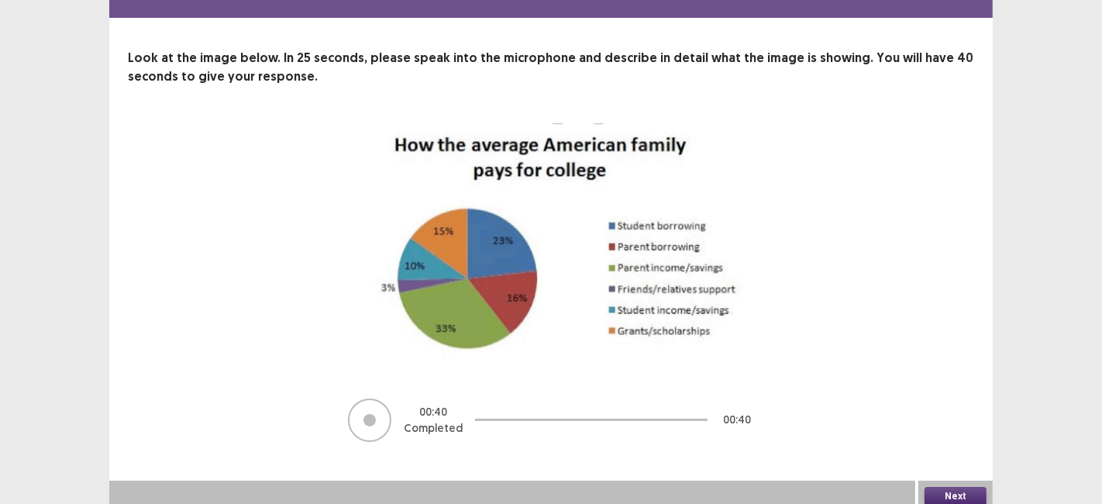
click at [937, 493] on button "Next" at bounding box center [955, 495] width 62 height 19
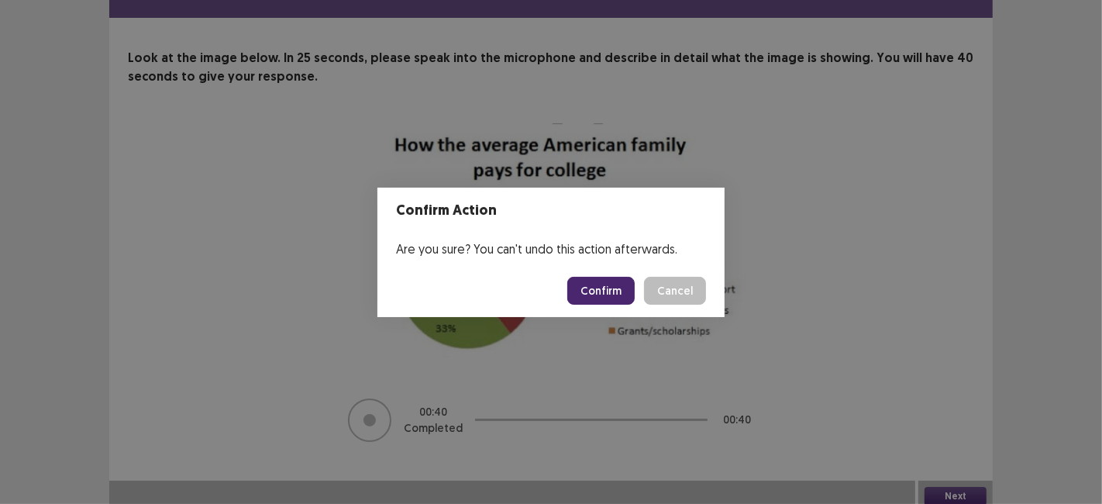
click at [593, 293] on button "Confirm" at bounding box center [600, 291] width 67 height 28
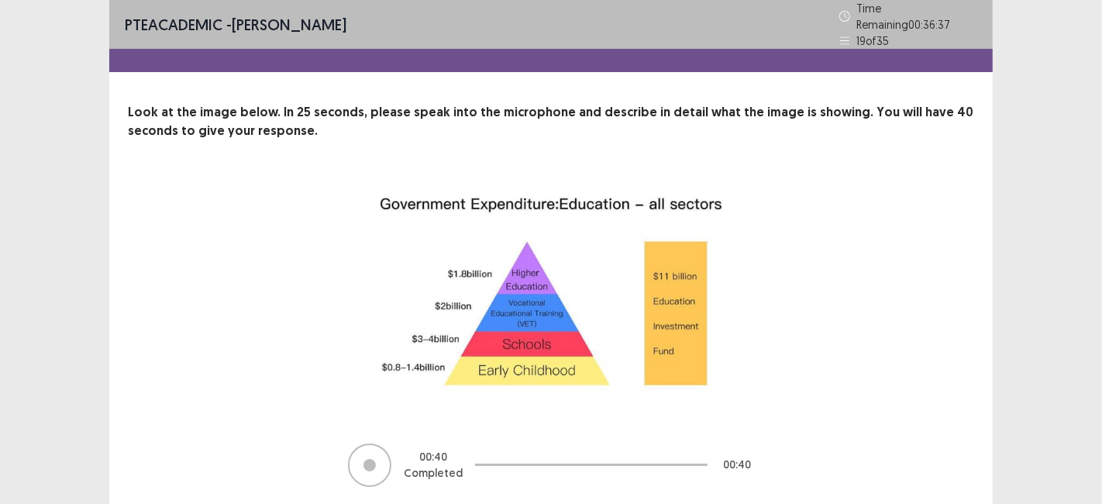
scroll to position [45, 0]
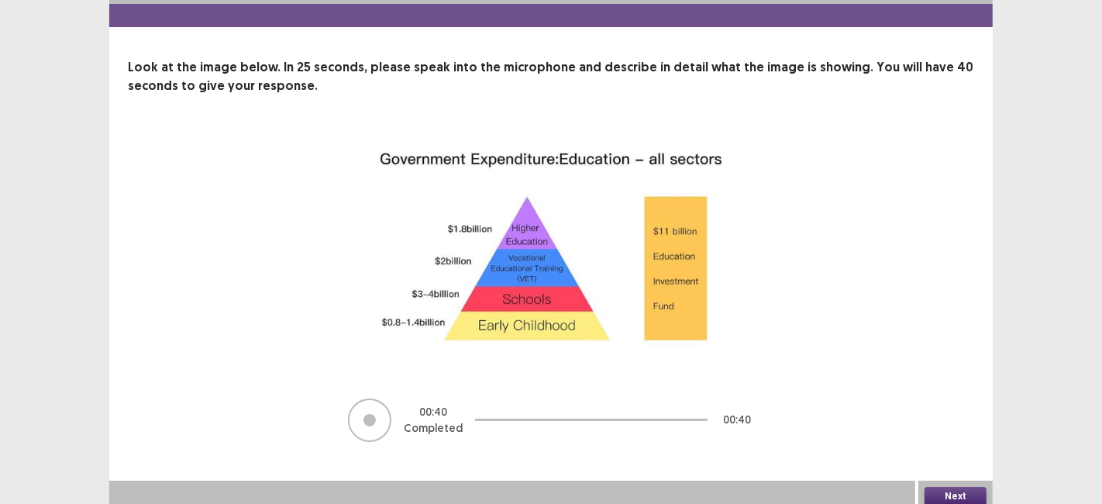
click at [939, 493] on button "Next" at bounding box center [955, 495] width 62 height 19
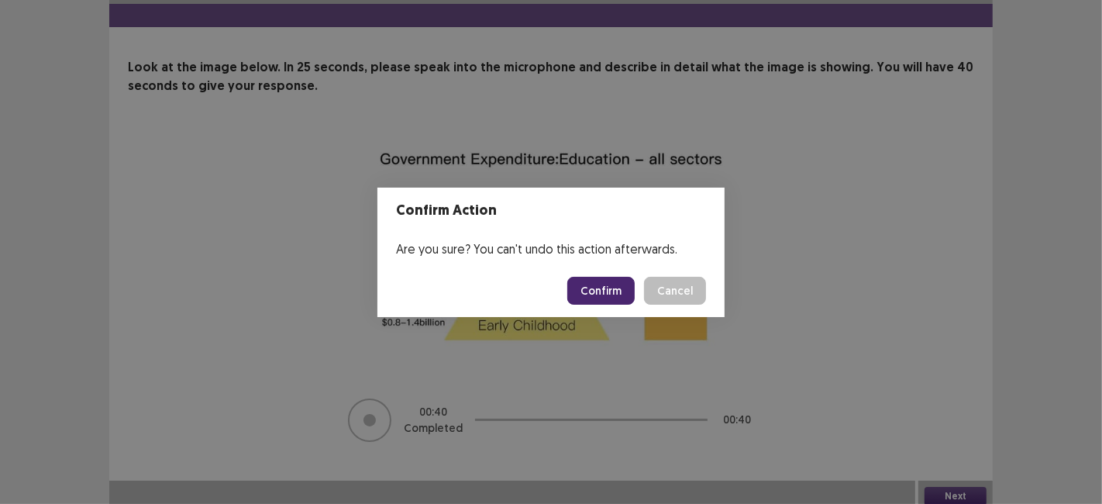
click at [602, 292] on button "Confirm" at bounding box center [600, 291] width 67 height 28
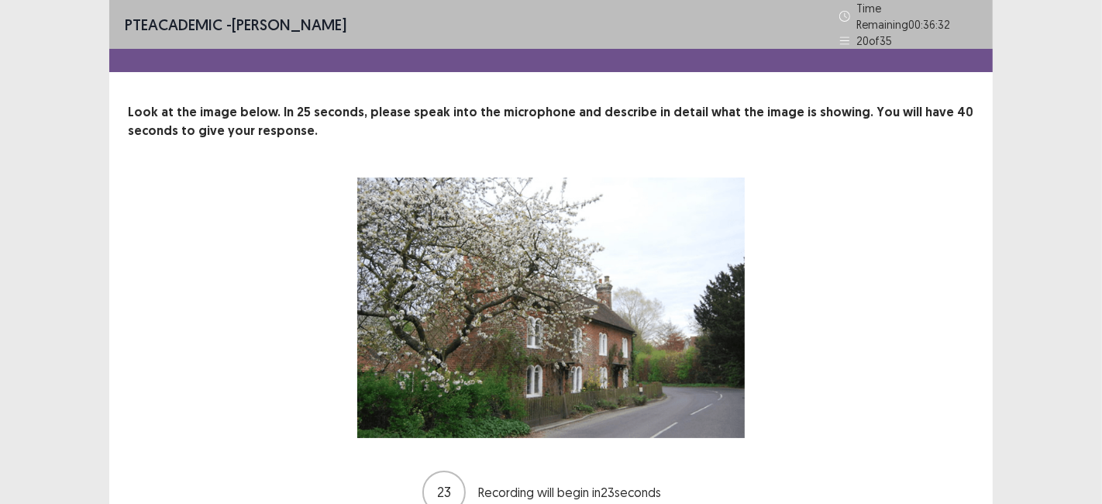
scroll to position [72, 0]
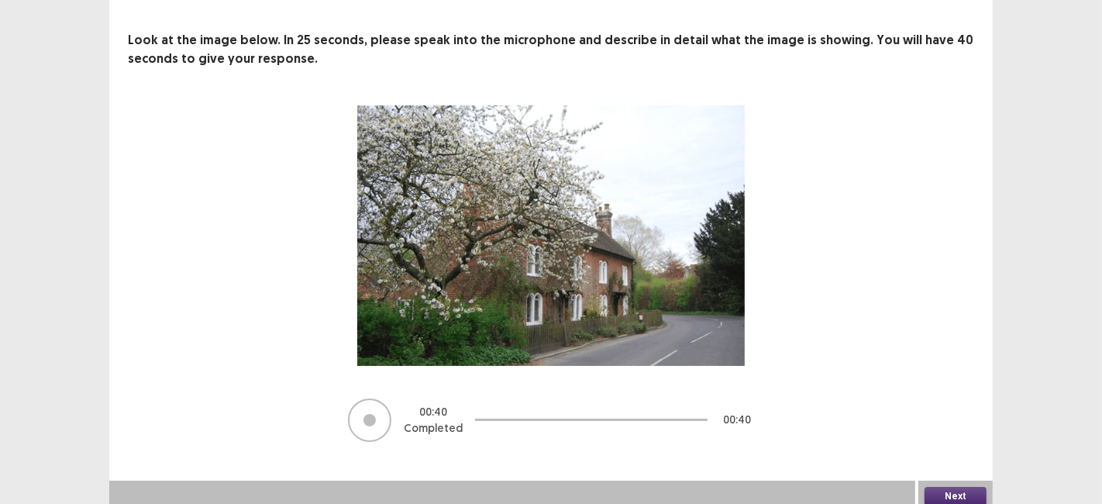
click at [943, 486] on button "Next" at bounding box center [955, 495] width 62 height 19
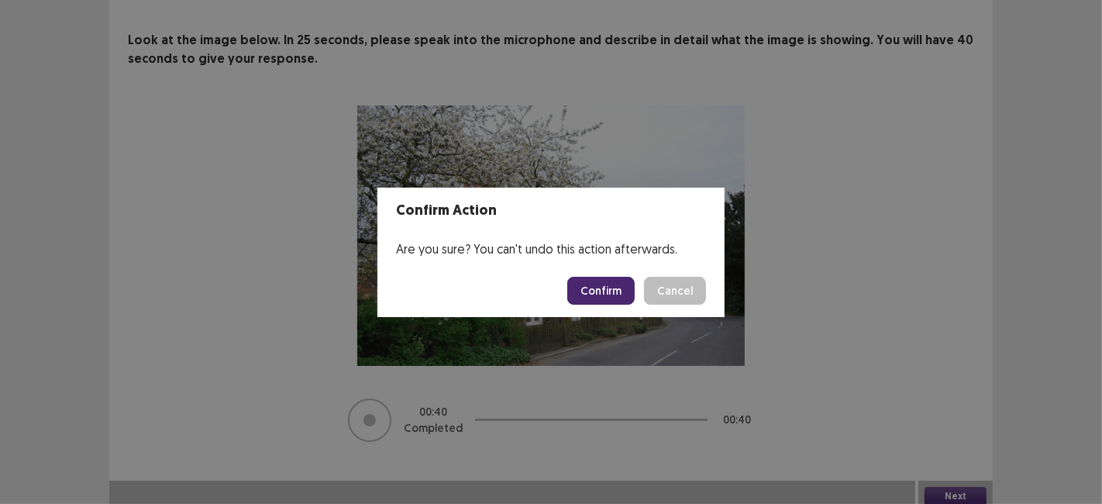
click at [596, 297] on button "Confirm" at bounding box center [600, 291] width 67 height 28
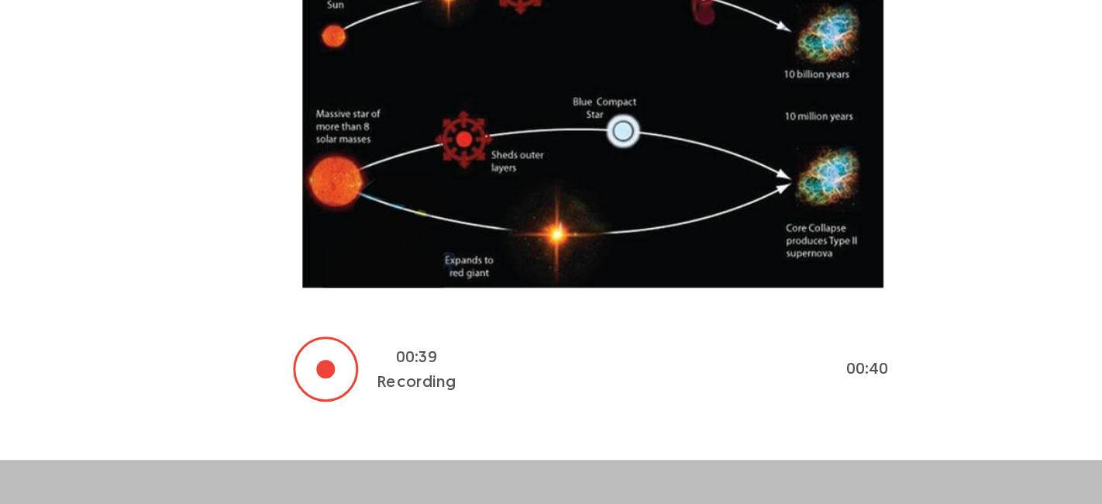
scroll to position [43, 0]
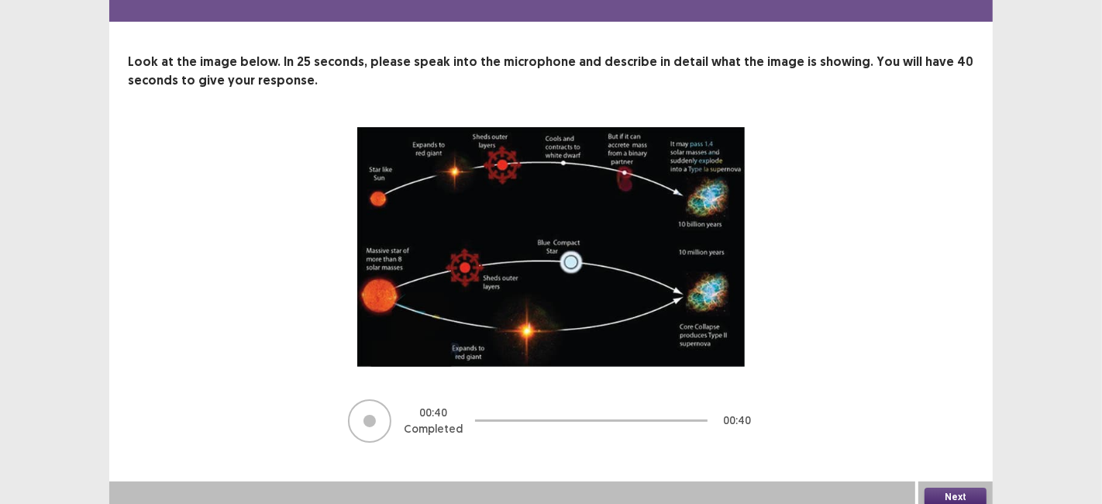
click at [940, 493] on button "Next" at bounding box center [955, 496] width 62 height 19
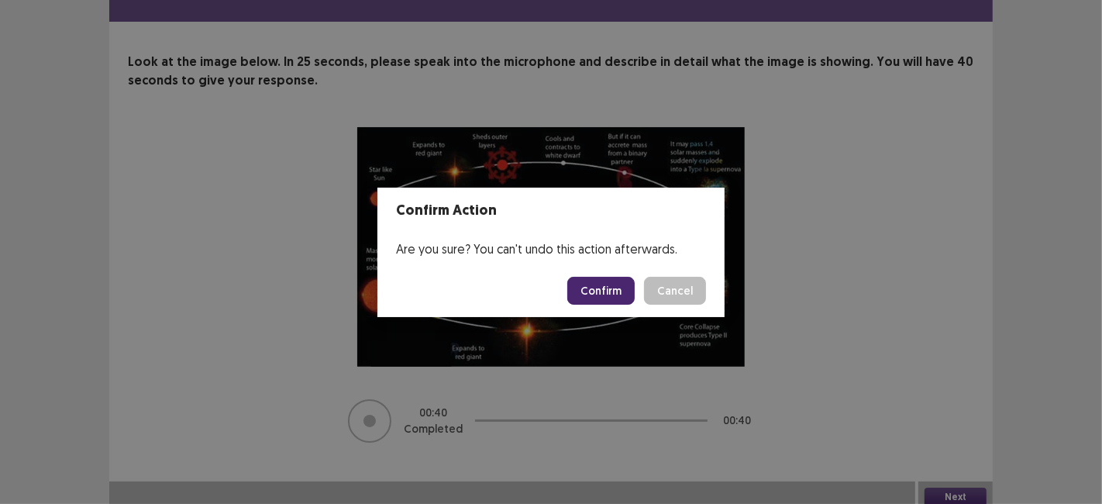
click at [599, 297] on button "Confirm" at bounding box center [600, 291] width 67 height 28
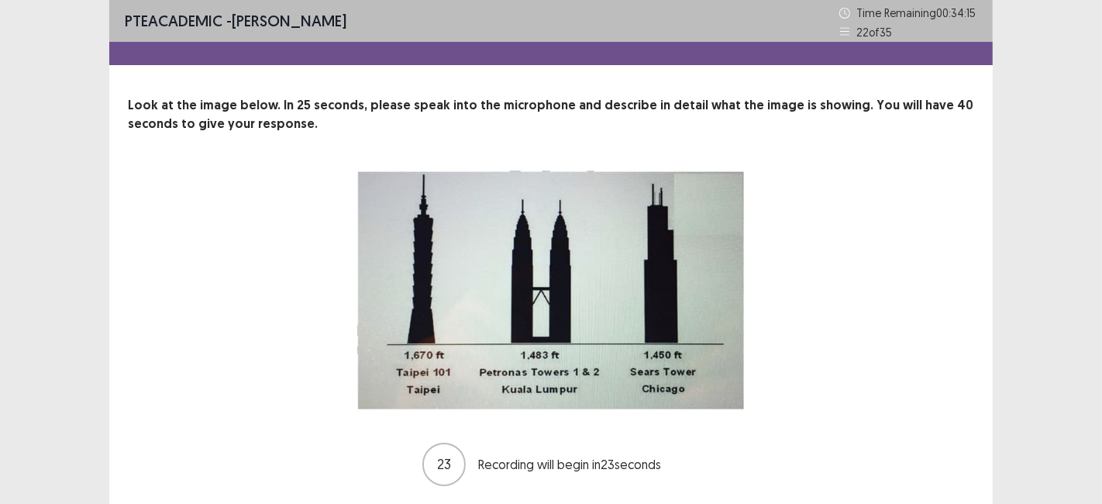
scroll to position [50, 0]
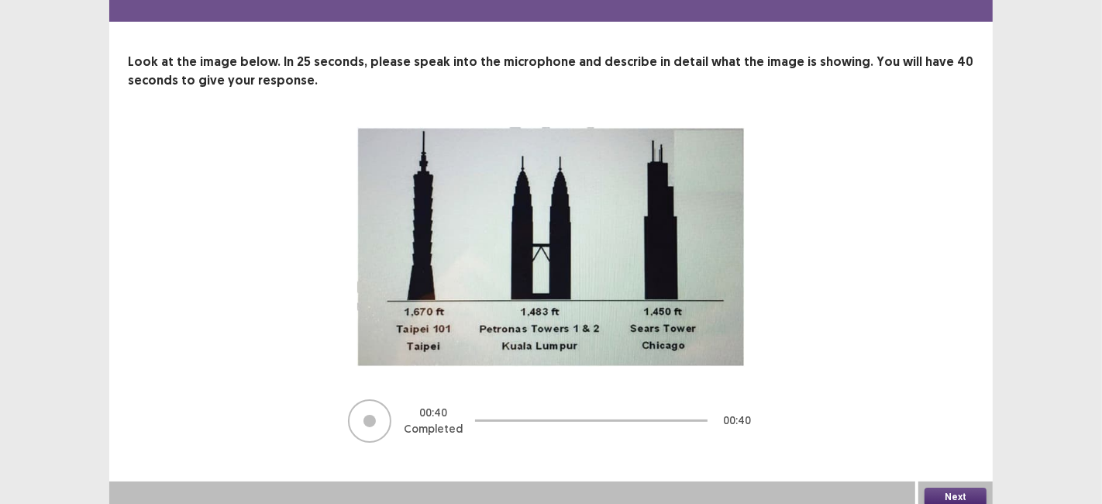
click at [944, 487] on button "Next" at bounding box center [955, 496] width 62 height 19
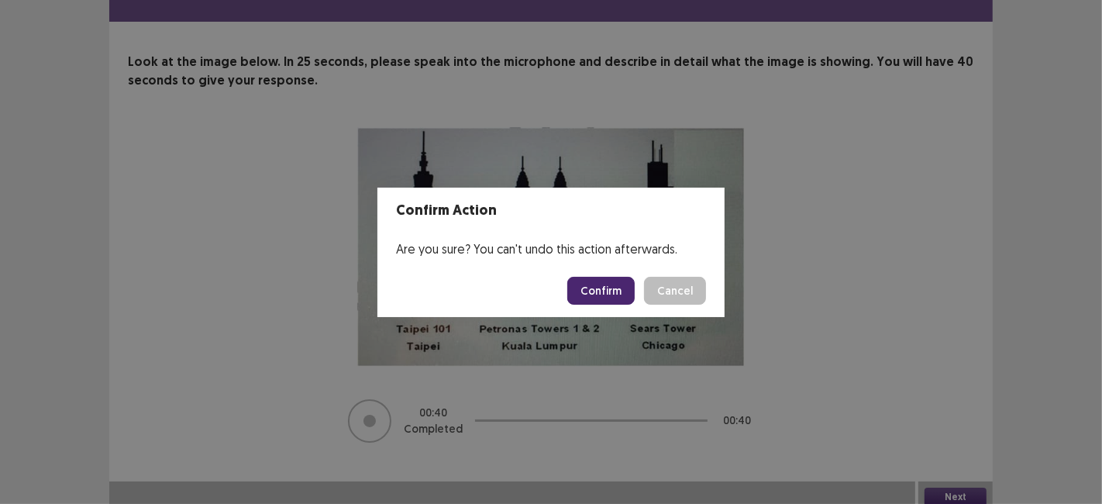
click at [605, 297] on button "Confirm" at bounding box center [600, 291] width 67 height 28
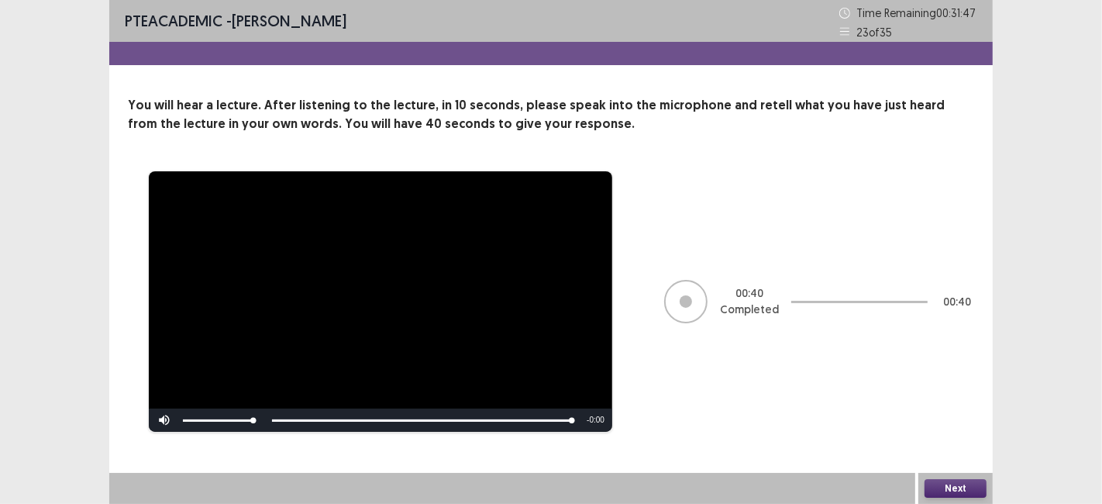
click at [942, 482] on button "Next" at bounding box center [955, 488] width 62 height 19
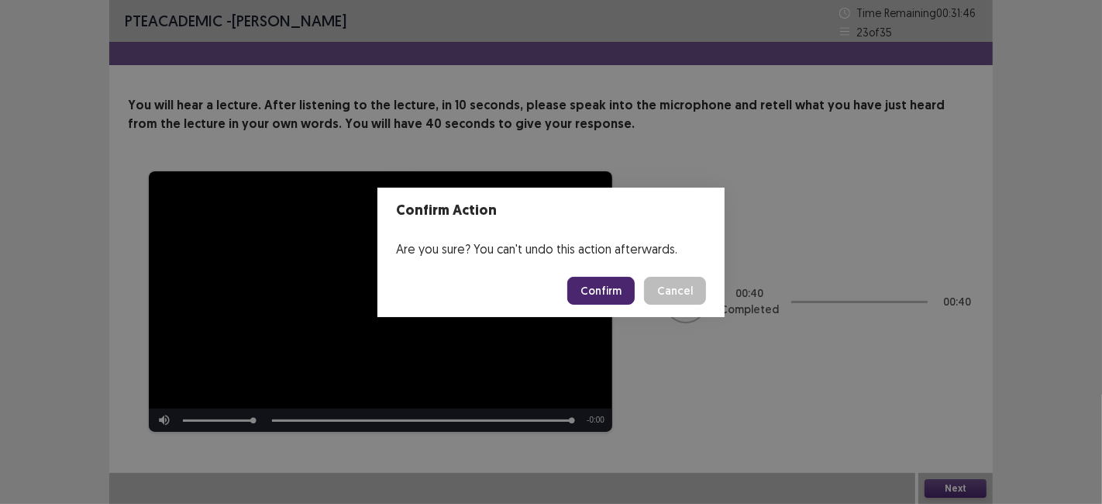
click at [607, 293] on button "Confirm" at bounding box center [600, 291] width 67 height 28
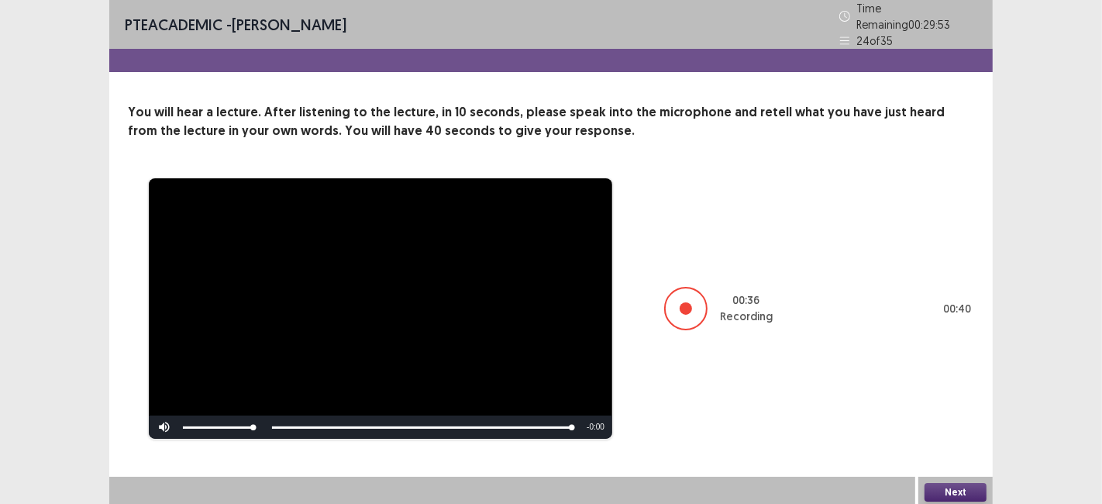
click at [943, 490] on button "Next" at bounding box center [955, 492] width 62 height 19
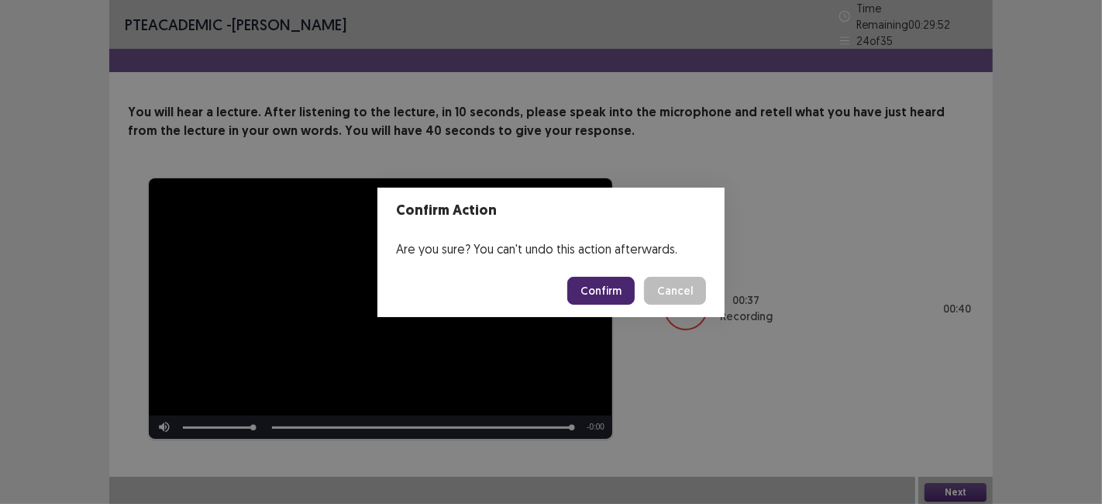
click at [593, 294] on button "Confirm" at bounding box center [600, 291] width 67 height 28
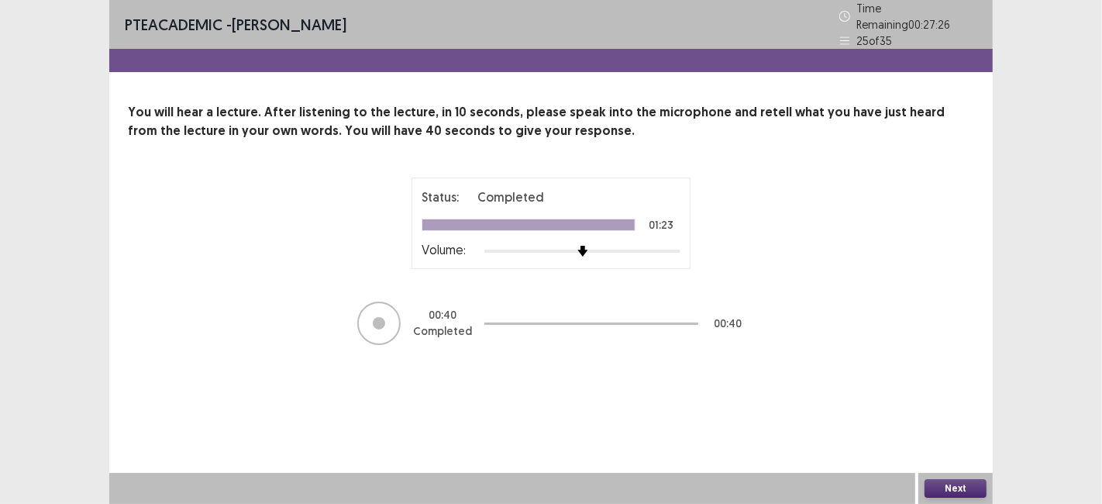
click at [944, 497] on button "Next" at bounding box center [955, 488] width 62 height 19
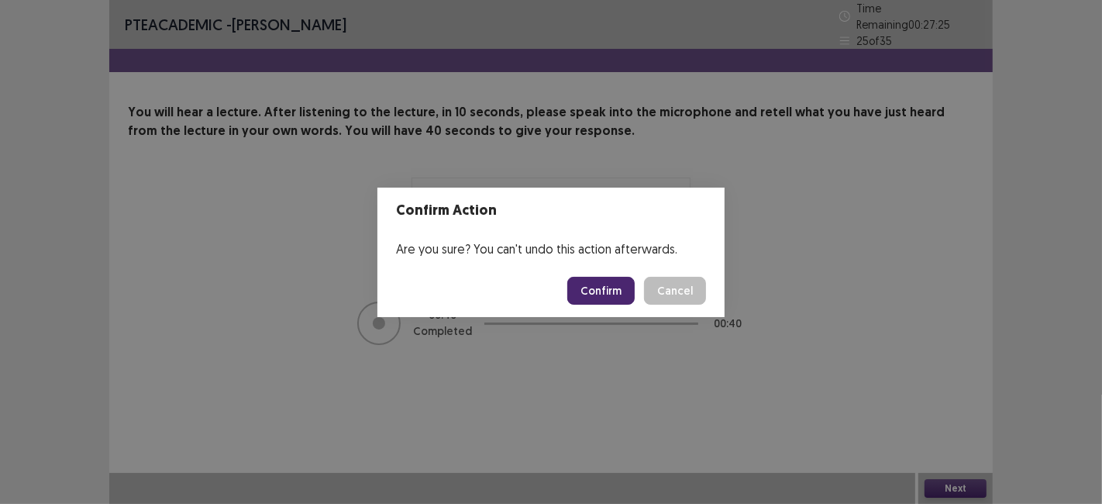
click at [595, 287] on button "Confirm" at bounding box center [600, 291] width 67 height 28
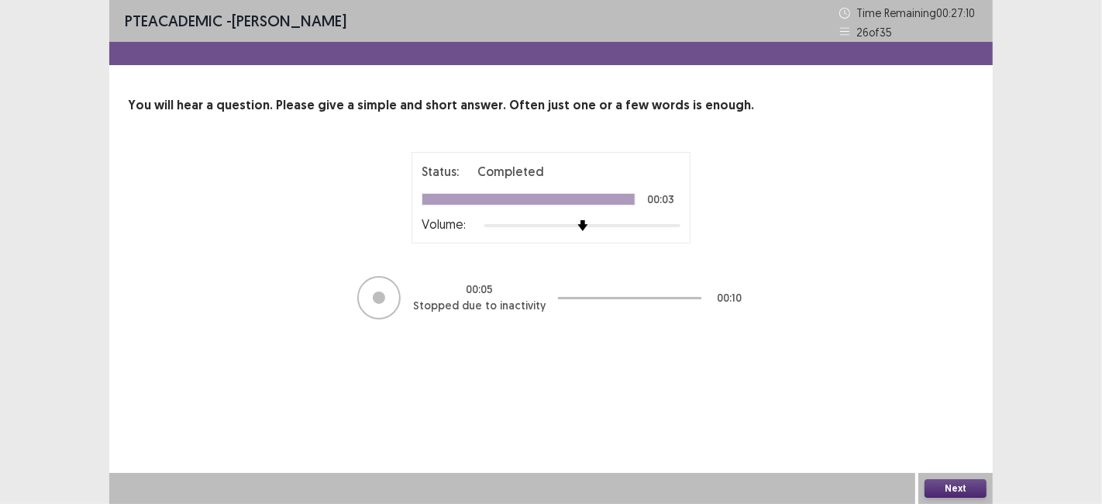
click at [957, 497] on button "Next" at bounding box center [955, 488] width 62 height 19
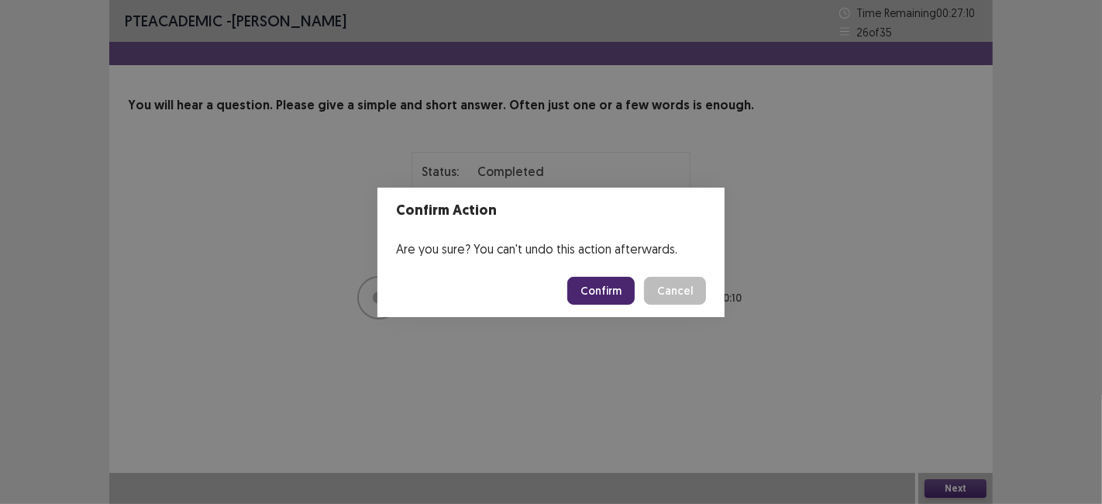
click at [600, 294] on button "Confirm" at bounding box center [600, 291] width 67 height 28
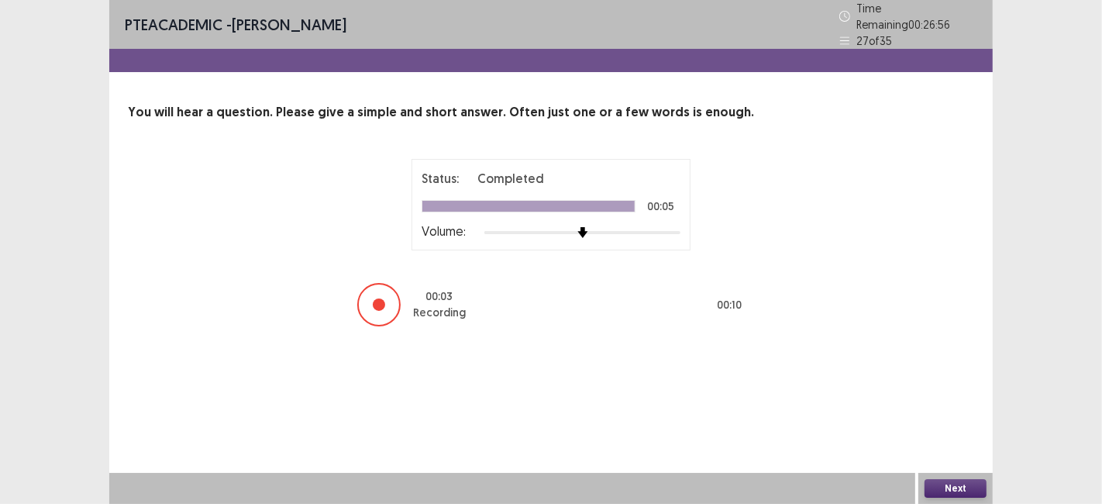
click at [947, 484] on button "Next" at bounding box center [955, 488] width 62 height 19
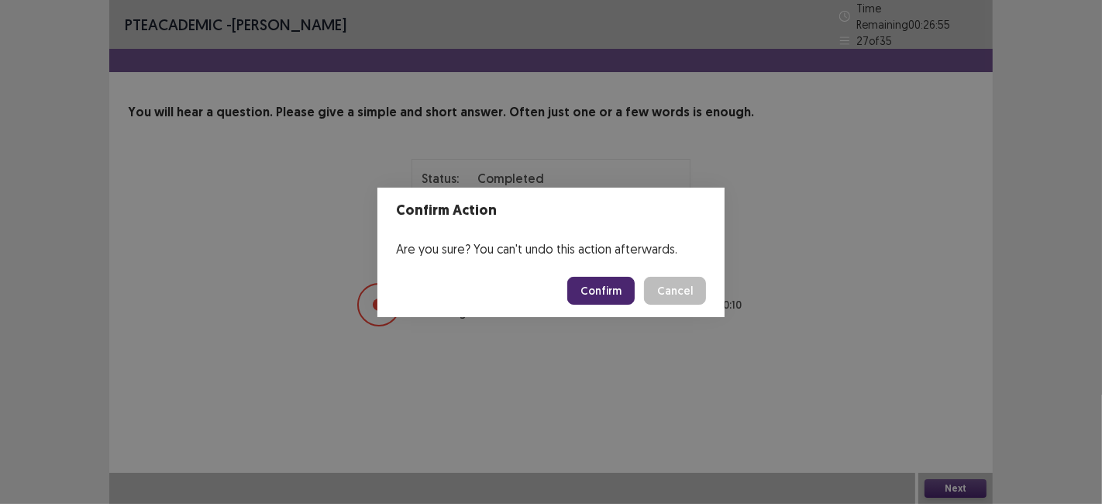
click at [596, 284] on button "Confirm" at bounding box center [600, 291] width 67 height 28
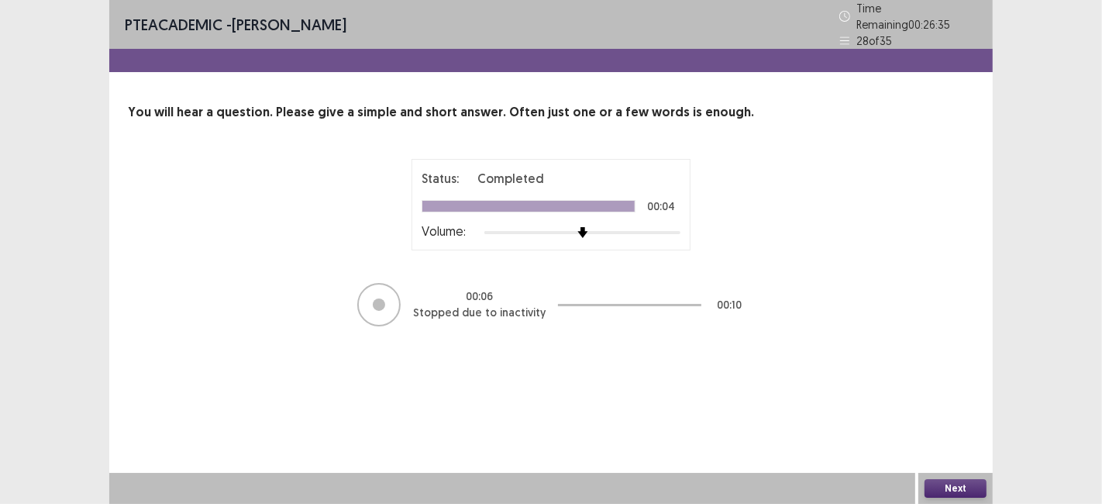
click at [940, 494] on button "Next" at bounding box center [955, 488] width 62 height 19
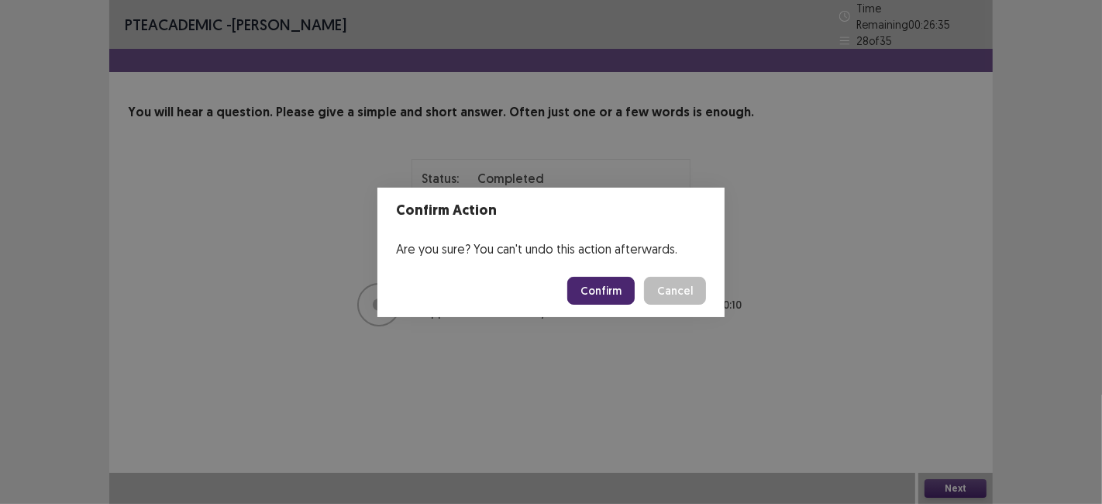
click at [583, 281] on button "Confirm" at bounding box center [600, 291] width 67 height 28
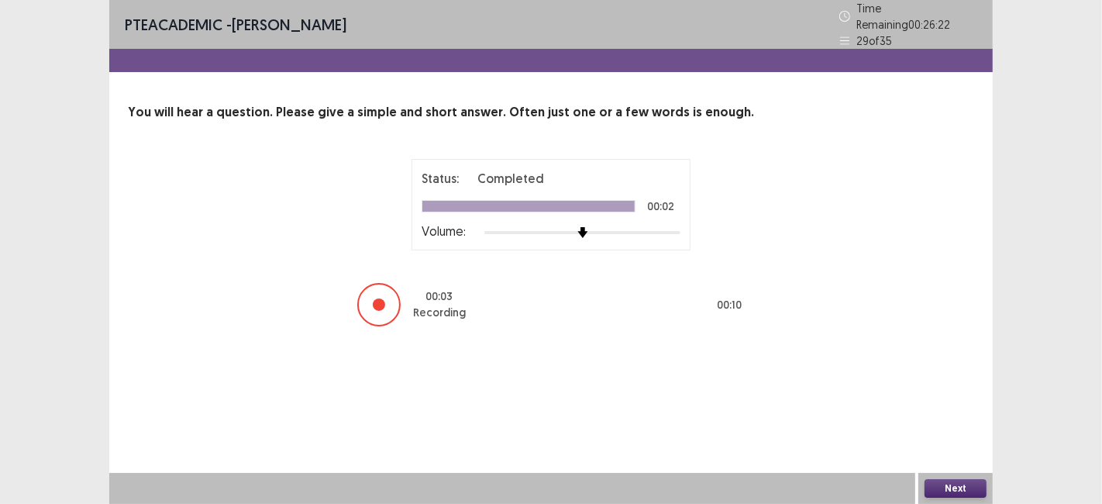
click at [943, 487] on button "Next" at bounding box center [955, 488] width 62 height 19
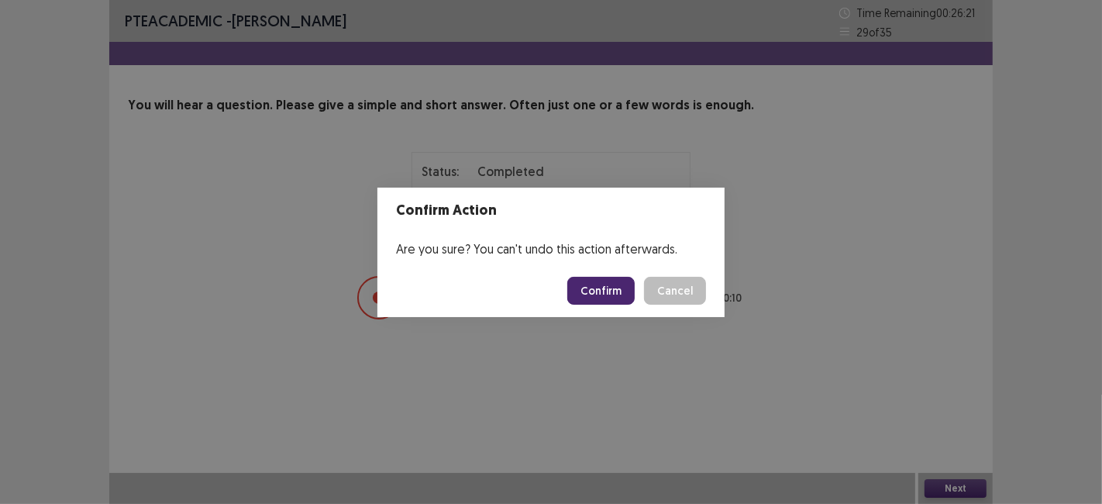
click at [606, 280] on button "Confirm" at bounding box center [600, 291] width 67 height 28
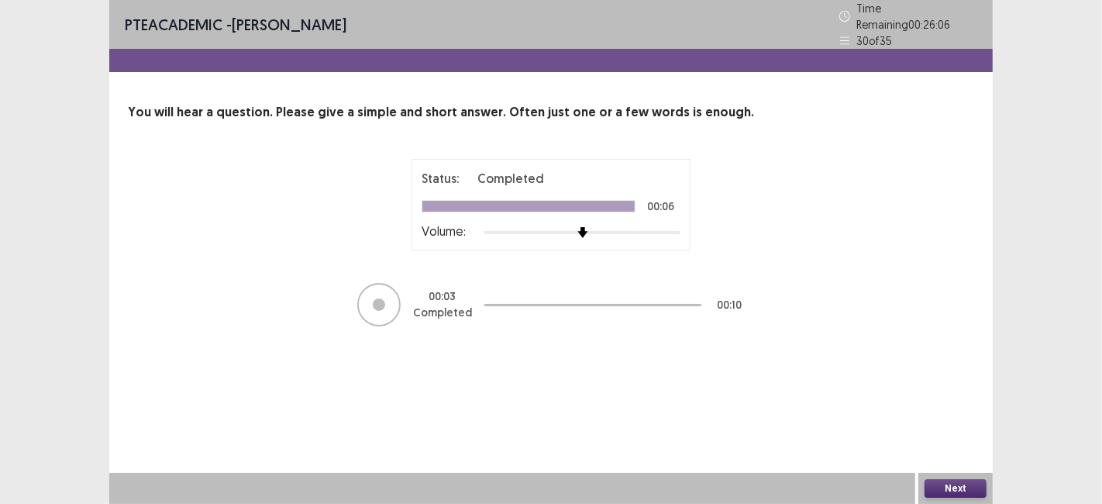
click at [945, 494] on button "Next" at bounding box center [955, 488] width 62 height 19
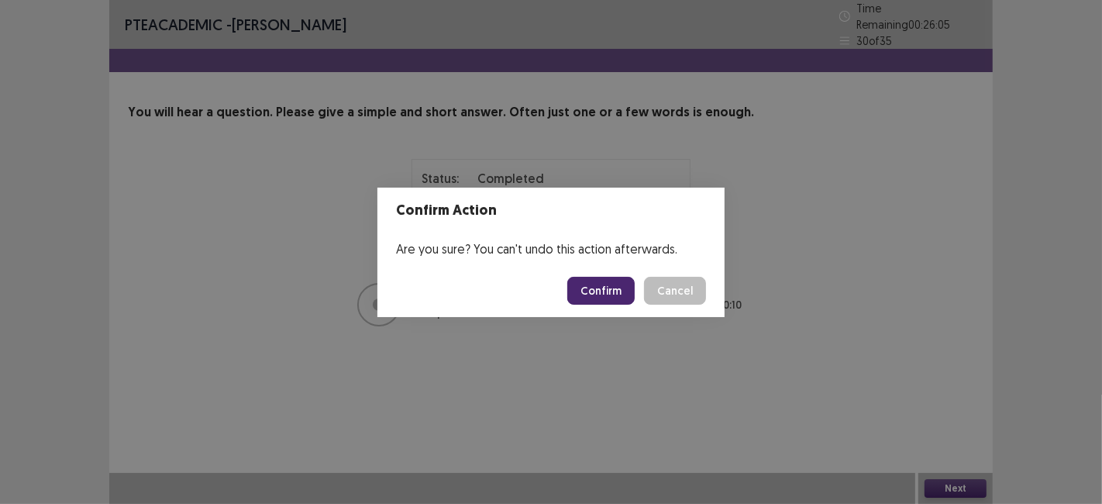
click at [597, 295] on button "Confirm" at bounding box center [600, 291] width 67 height 28
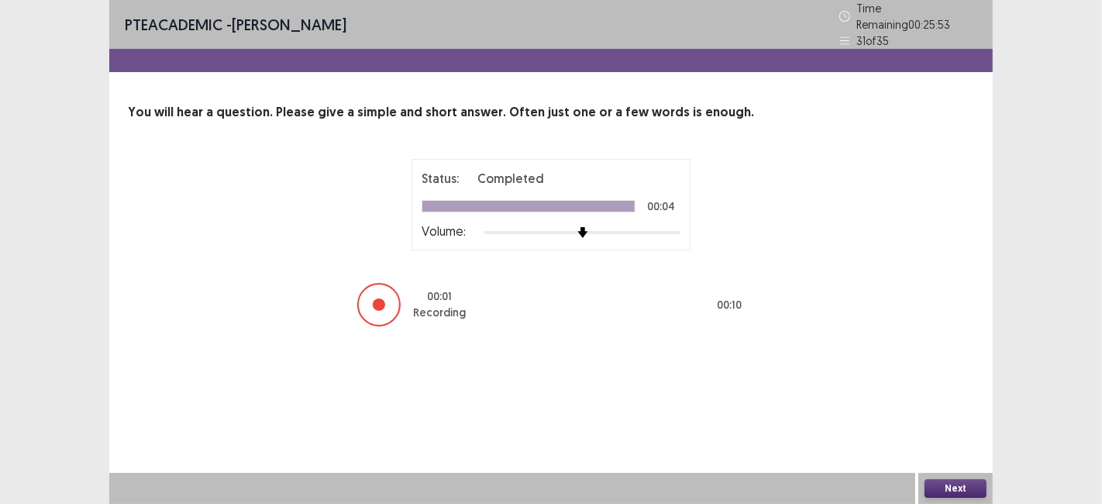
click at [940, 487] on button "Next" at bounding box center [955, 488] width 62 height 19
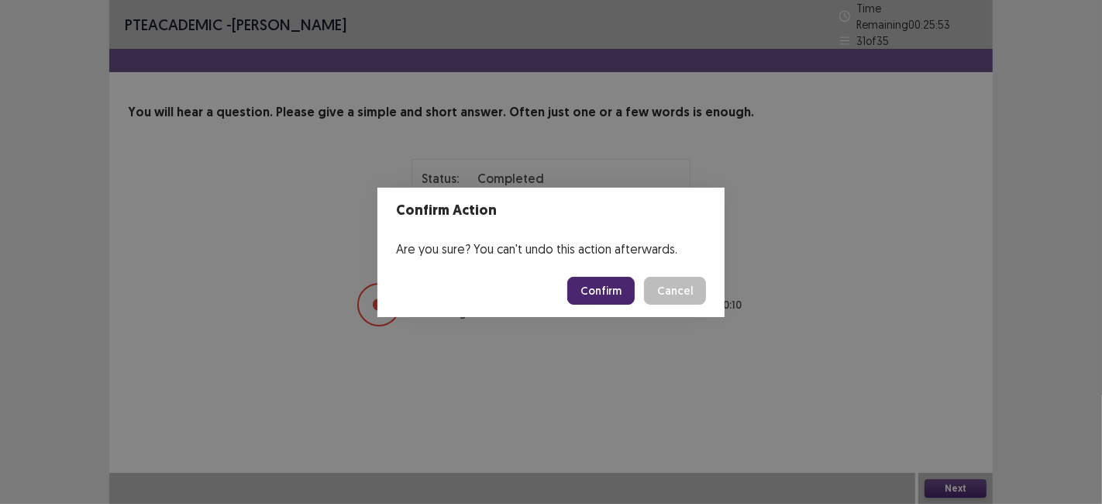
click at [600, 287] on button "Confirm" at bounding box center [600, 291] width 67 height 28
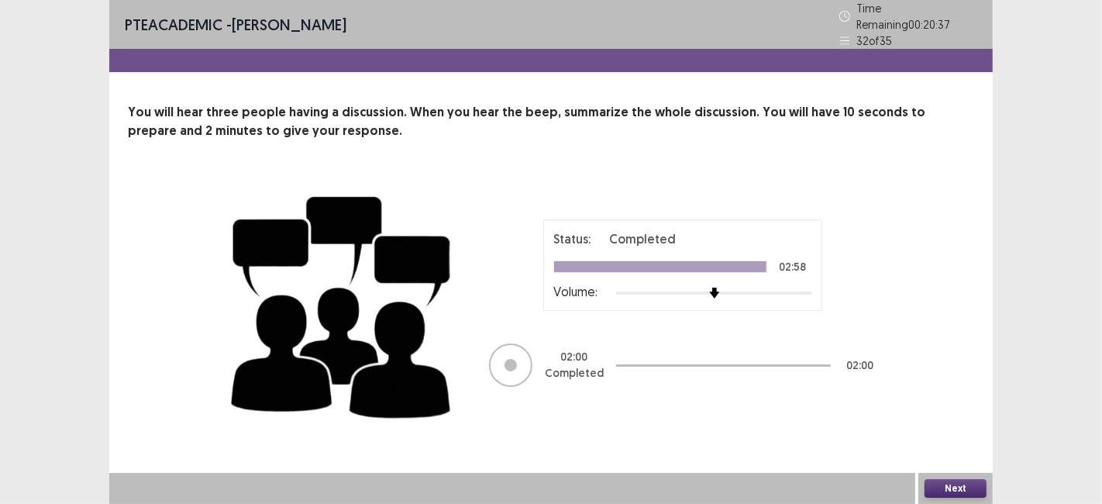
click at [938, 484] on button "Next" at bounding box center [955, 488] width 62 height 19
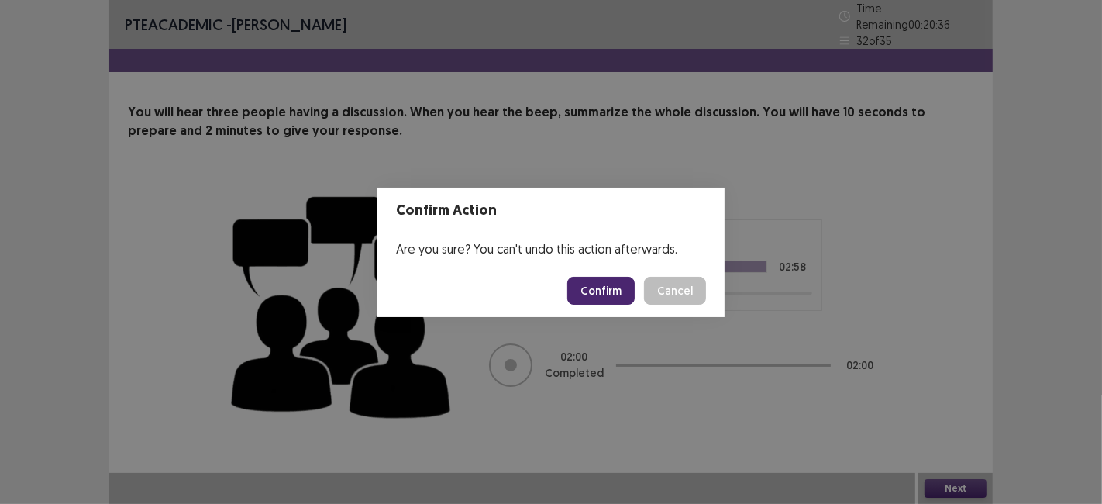
click at [600, 290] on button "Confirm" at bounding box center [600, 291] width 67 height 28
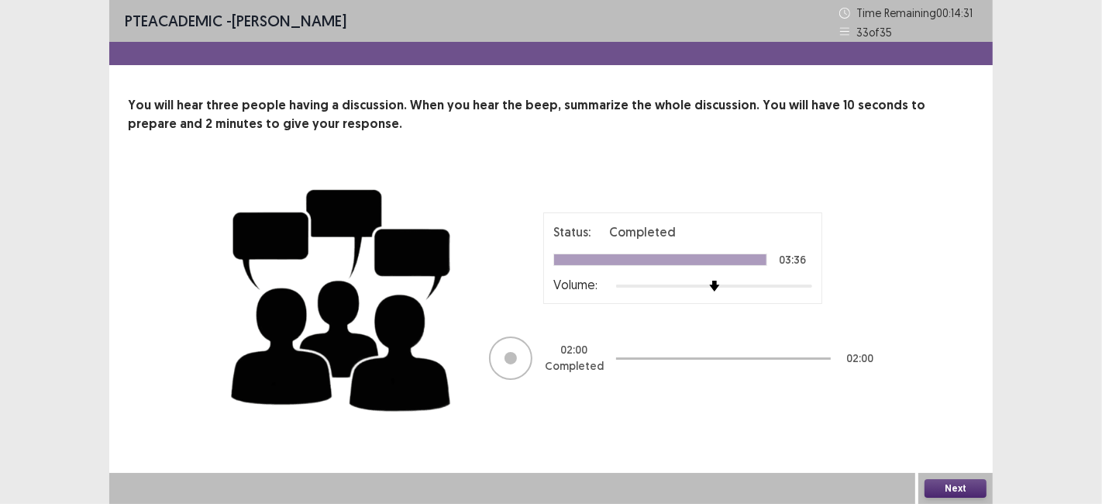
click at [953, 485] on button "Next" at bounding box center [955, 488] width 62 height 19
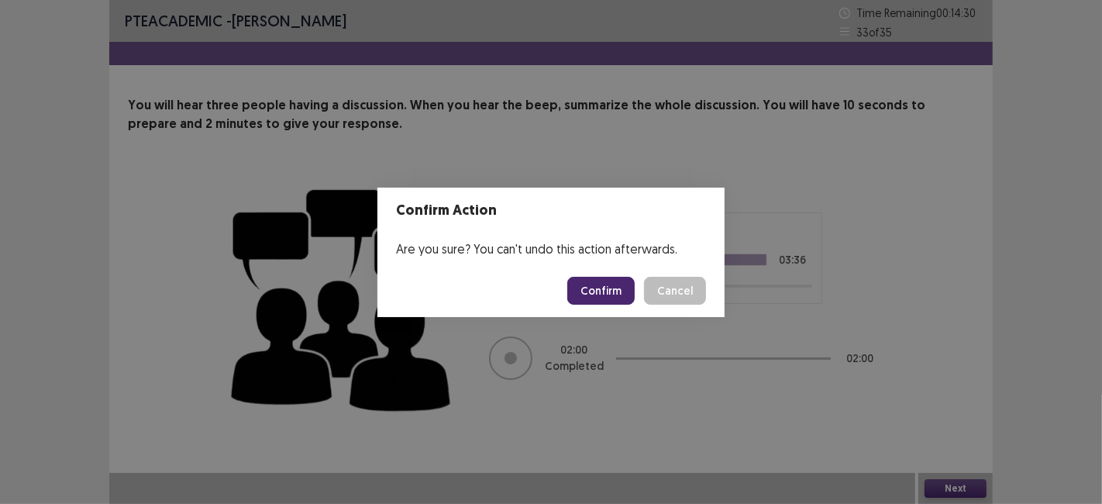
click at [596, 287] on button "Confirm" at bounding box center [600, 291] width 67 height 28
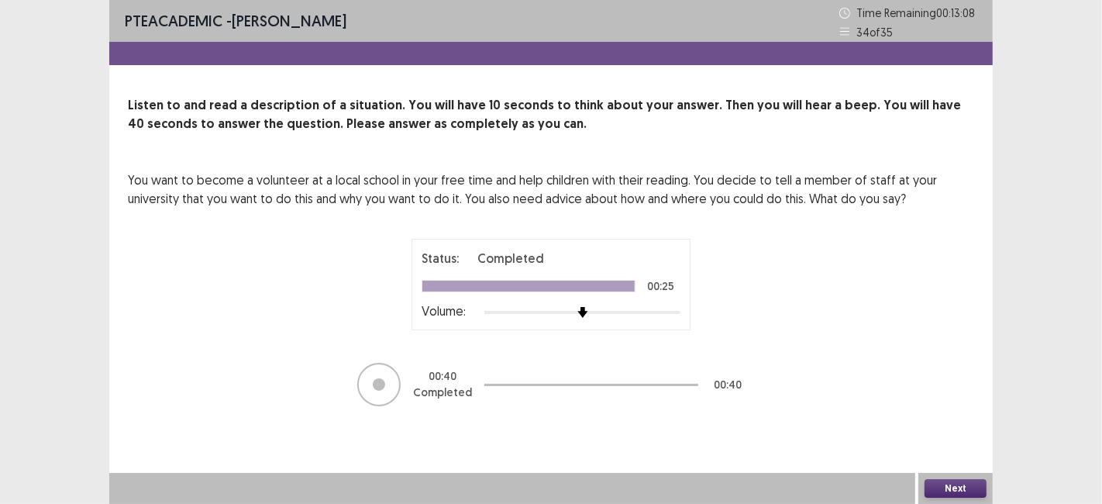
click at [947, 494] on button "Next" at bounding box center [955, 488] width 62 height 19
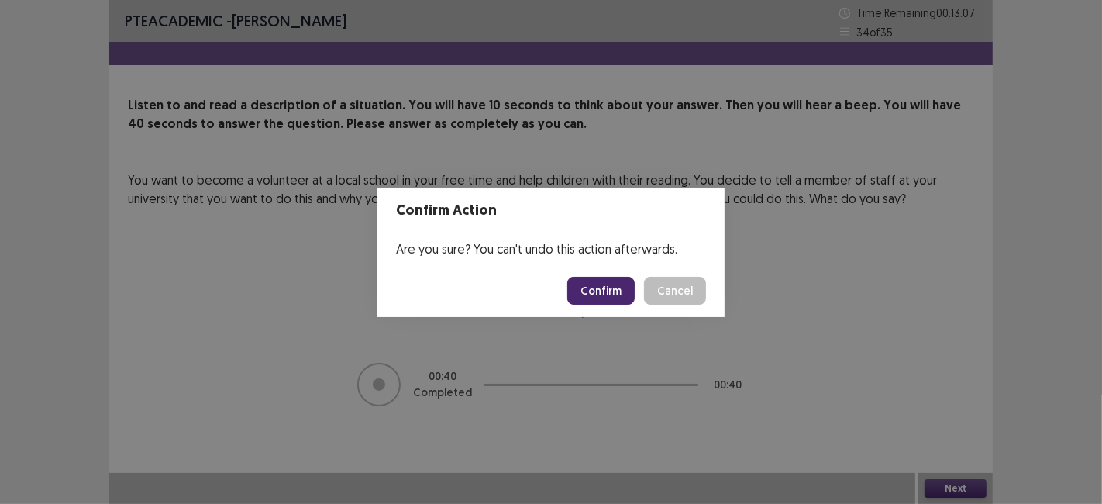
click at [593, 295] on button "Confirm" at bounding box center [600, 291] width 67 height 28
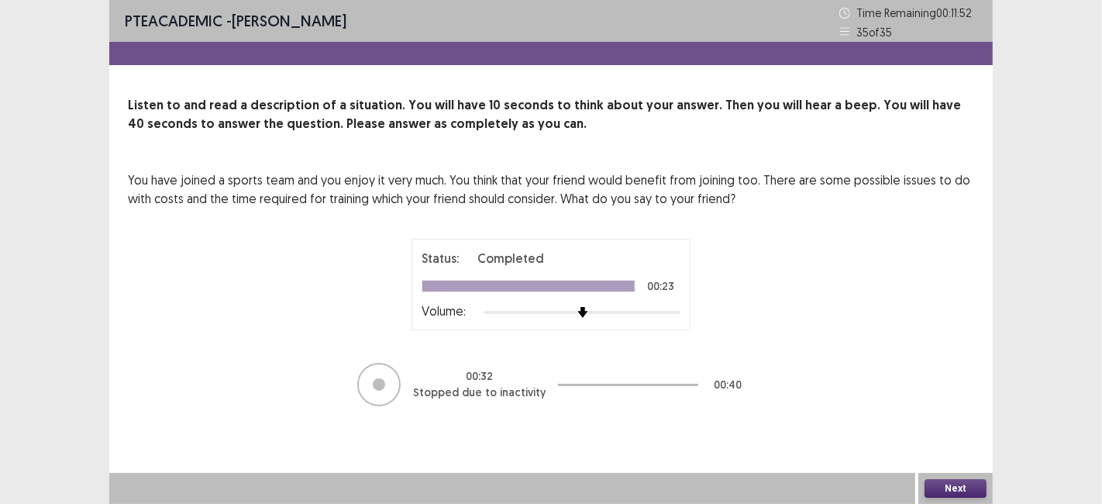
click at [941, 493] on button "Next" at bounding box center [955, 488] width 62 height 19
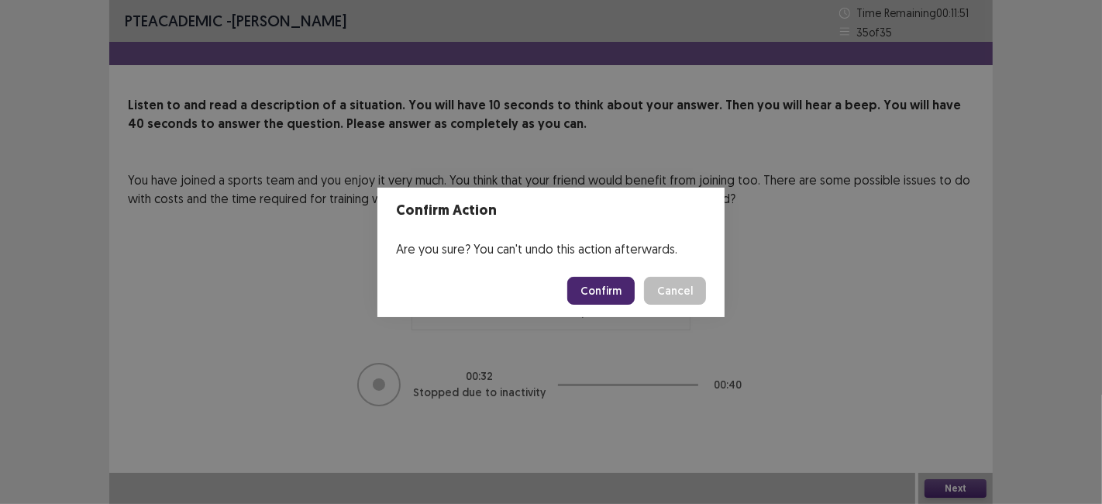
click at [591, 292] on button "Confirm" at bounding box center [600, 291] width 67 height 28
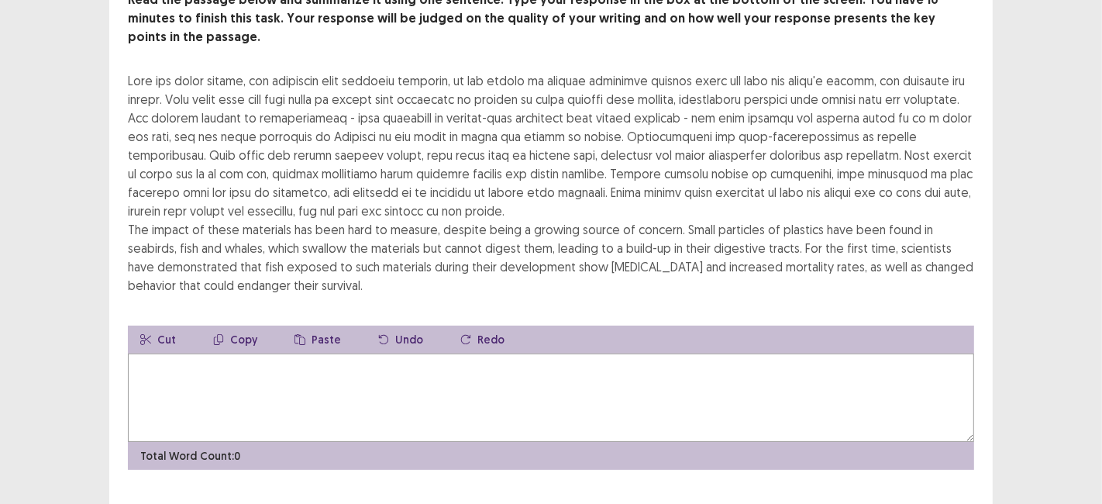
scroll to position [120, 0]
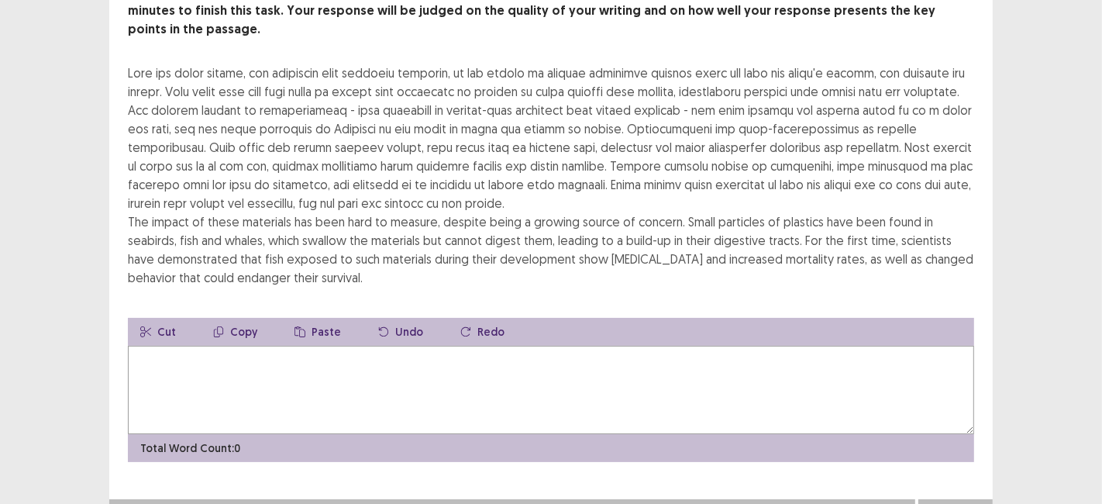
click at [194, 367] on textarea at bounding box center [551, 389] width 846 height 88
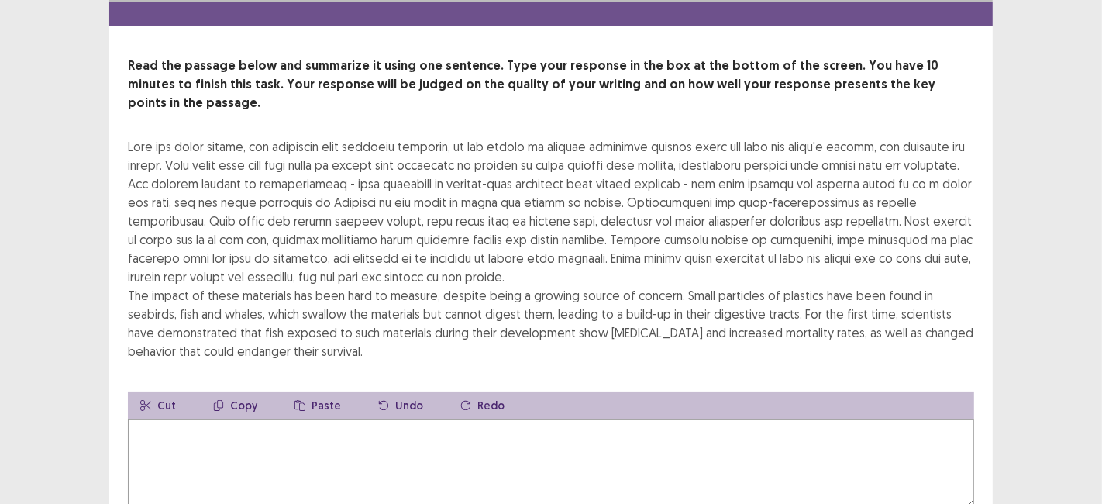
scroll to position [46, 0]
click at [366, 419] on textarea "**********" at bounding box center [551, 463] width 846 height 88
click at [462, 419] on textarea "**********" at bounding box center [551, 463] width 846 height 88
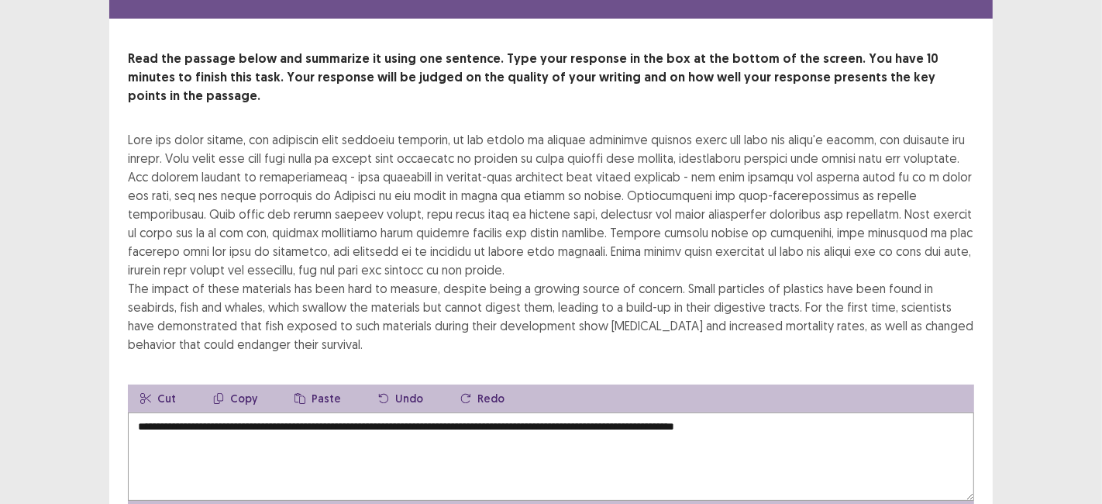
click at [704, 412] on textarea "**********" at bounding box center [551, 456] width 846 height 88
click at [708, 412] on textarea "**********" at bounding box center [551, 456] width 846 height 88
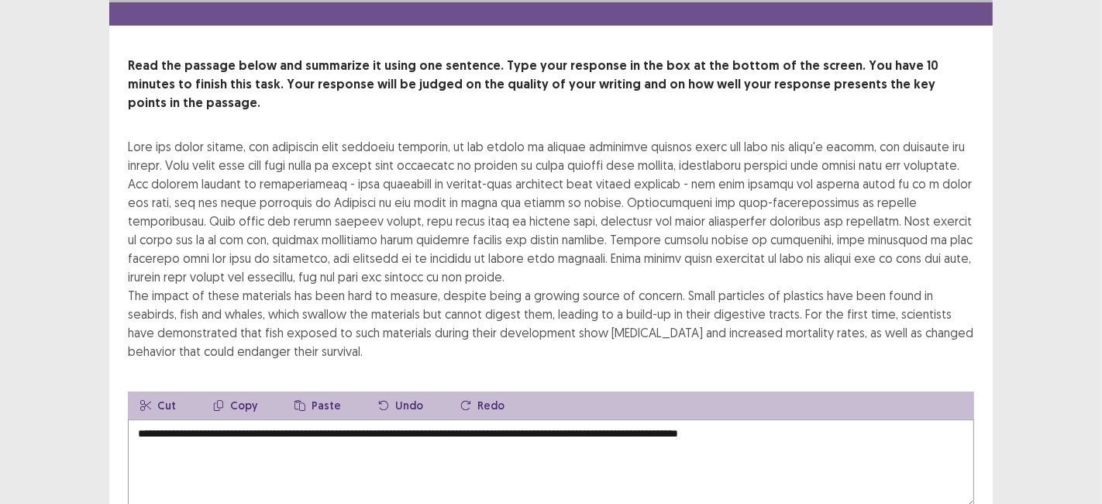
click at [800, 419] on textarea "**********" at bounding box center [551, 463] width 846 height 88
click at [425, 419] on textarea "**********" at bounding box center [551, 463] width 846 height 88
click at [908, 419] on textarea "**********" at bounding box center [551, 463] width 846 height 88
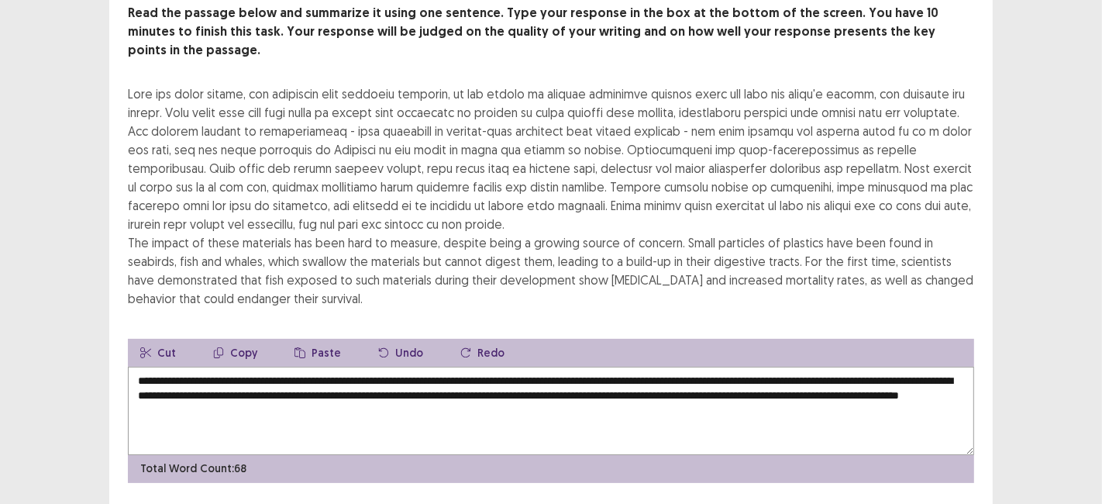
scroll to position [100, 0]
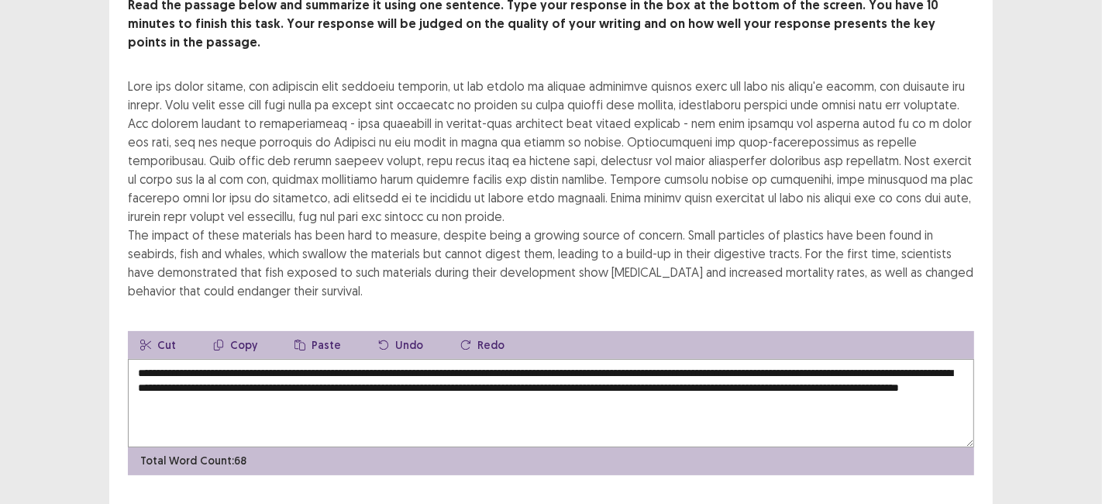
click at [861, 370] on textarea "**********" at bounding box center [551, 403] width 846 height 88
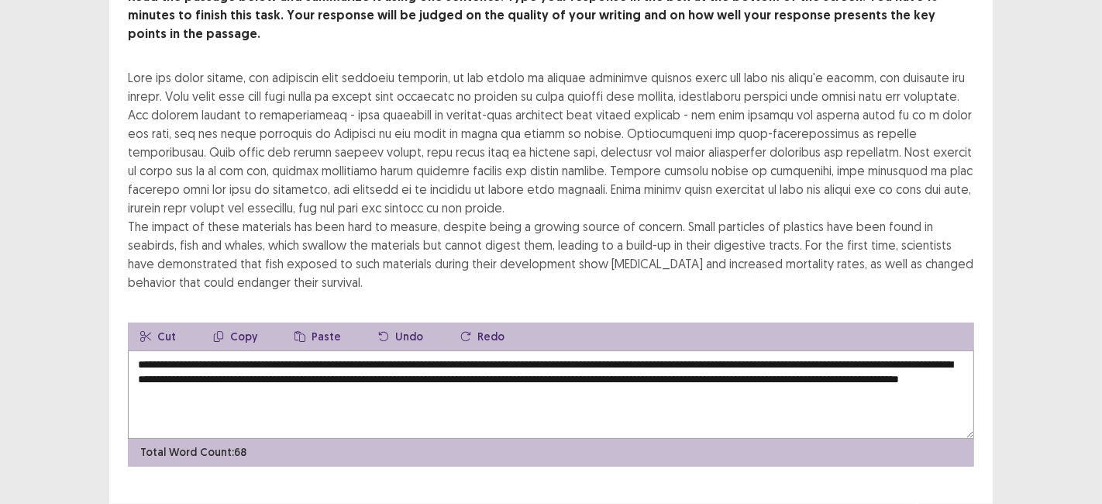
scroll to position [120, 0]
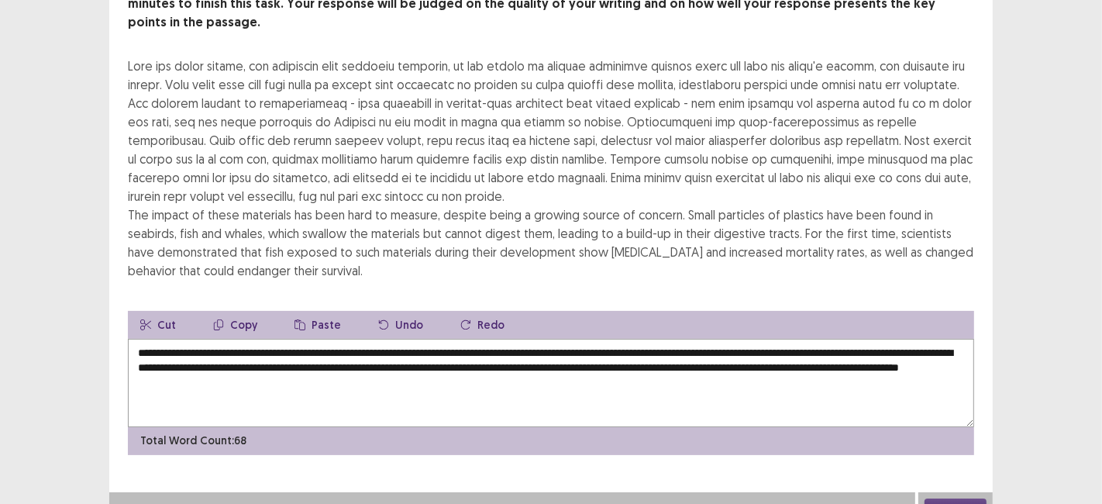
type textarea "**********"
click at [954, 498] on button "Next" at bounding box center [955, 507] width 62 height 19
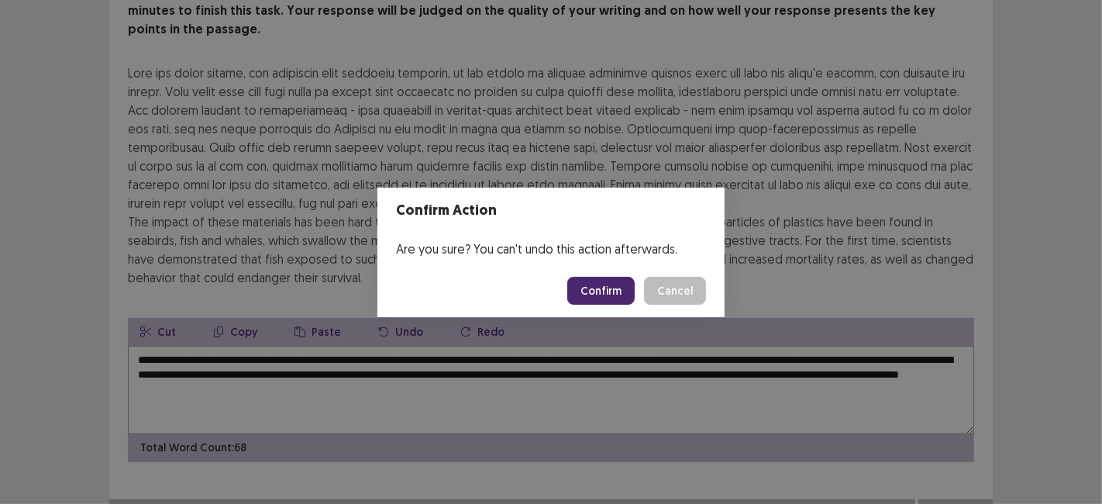
click at [604, 299] on button "Confirm" at bounding box center [600, 291] width 67 height 28
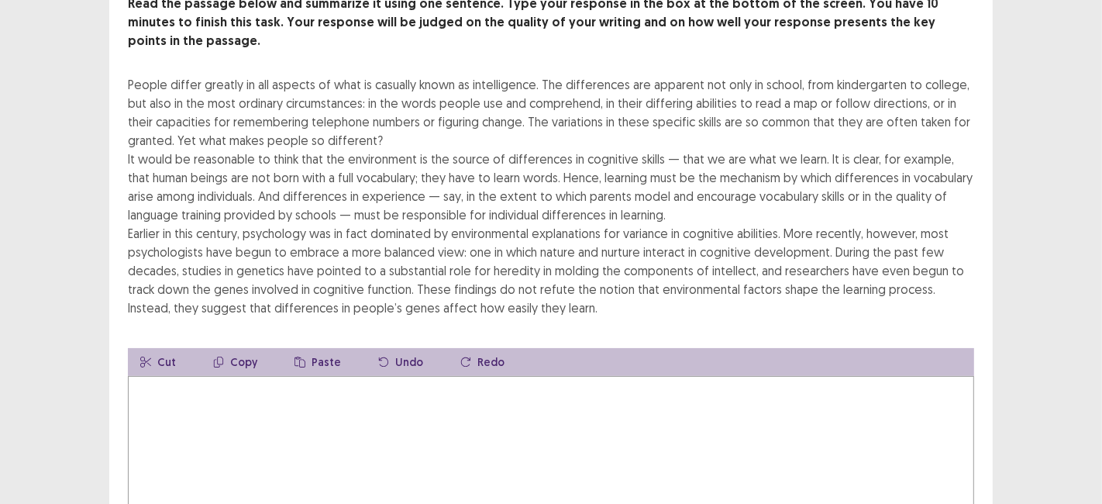
scroll to position [138, 0]
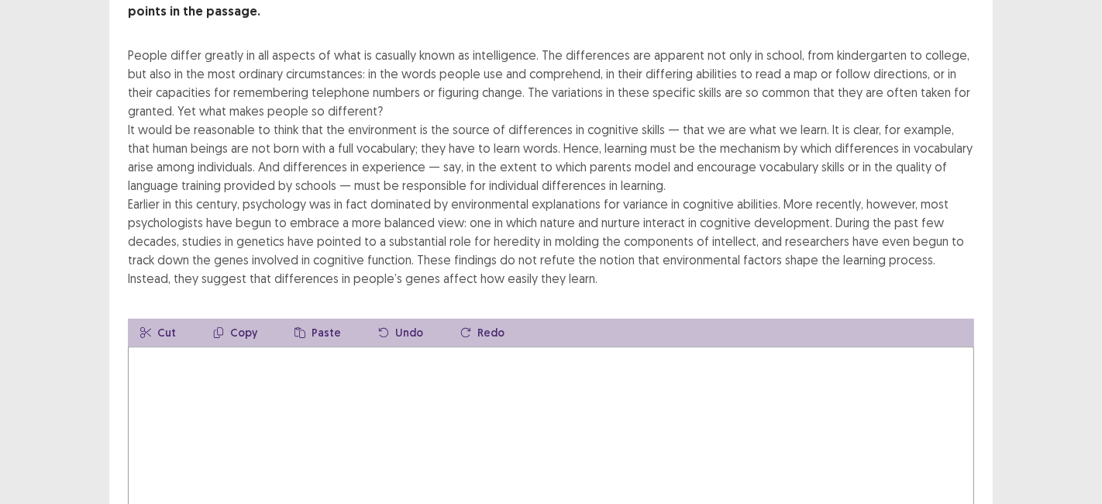
click at [900, 415] on textarea at bounding box center [551, 431] width 846 height 170
click at [519, 346] on textarea "**********" at bounding box center [551, 431] width 846 height 170
click at [881, 432] on textarea "**********" at bounding box center [551, 431] width 846 height 170
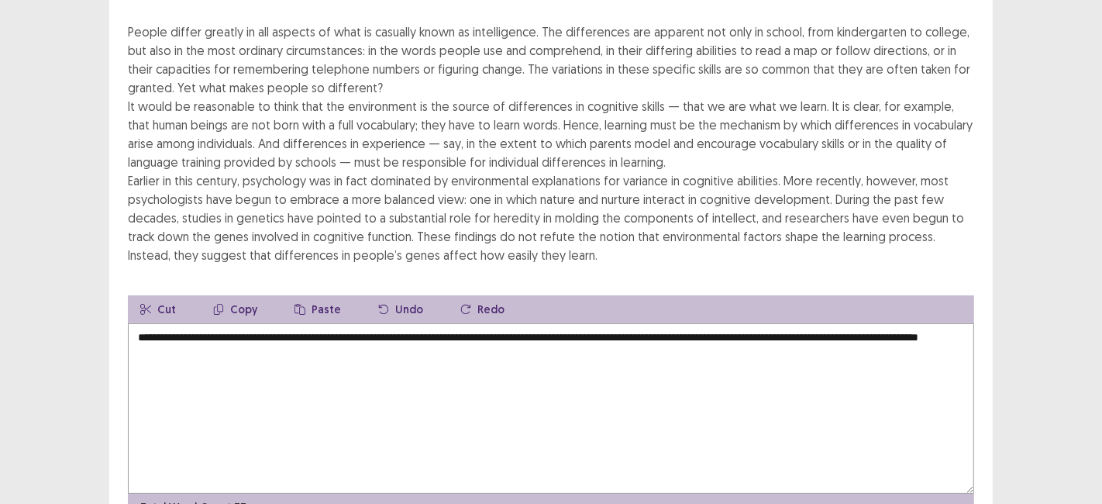
scroll to position [162, 0]
click at [591, 322] on textarea "**********" at bounding box center [551, 407] width 846 height 170
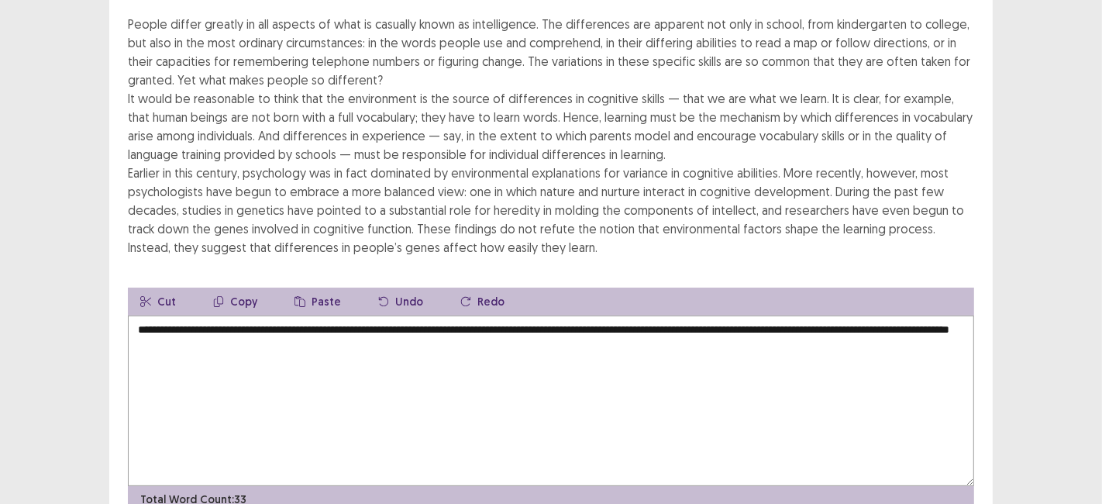
click at [567, 315] on textarea "**********" at bounding box center [551, 400] width 846 height 170
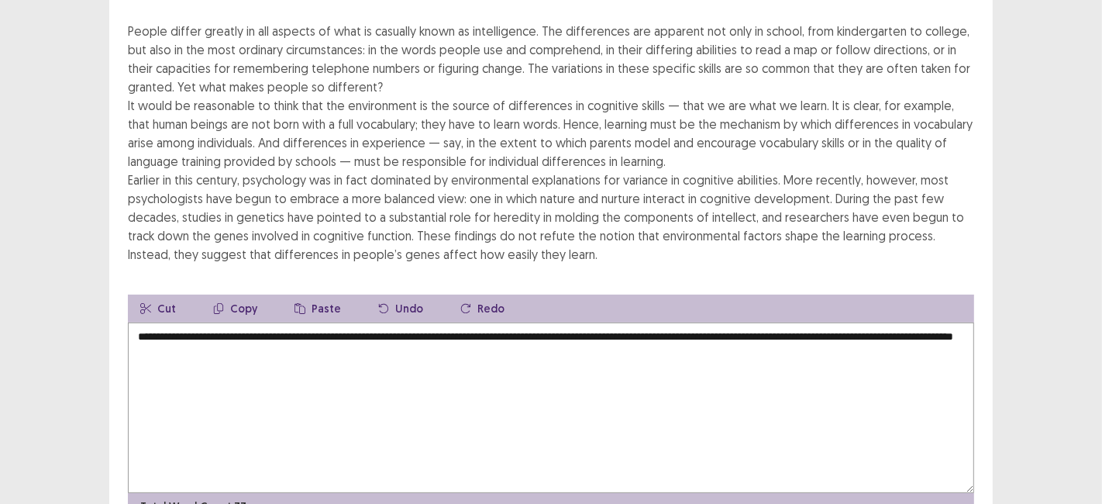
scroll to position [180, 0]
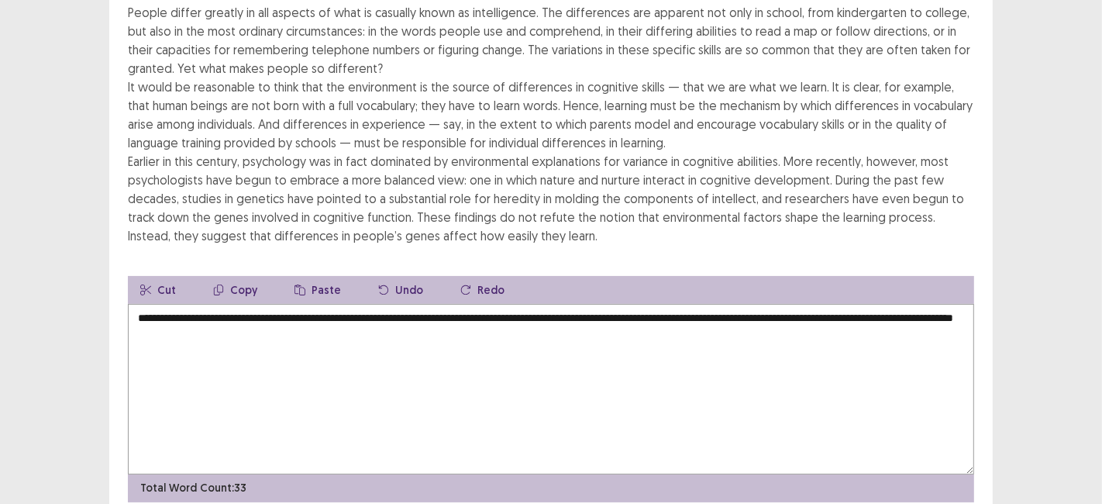
click at [296, 311] on textarea "**********" at bounding box center [551, 389] width 846 height 170
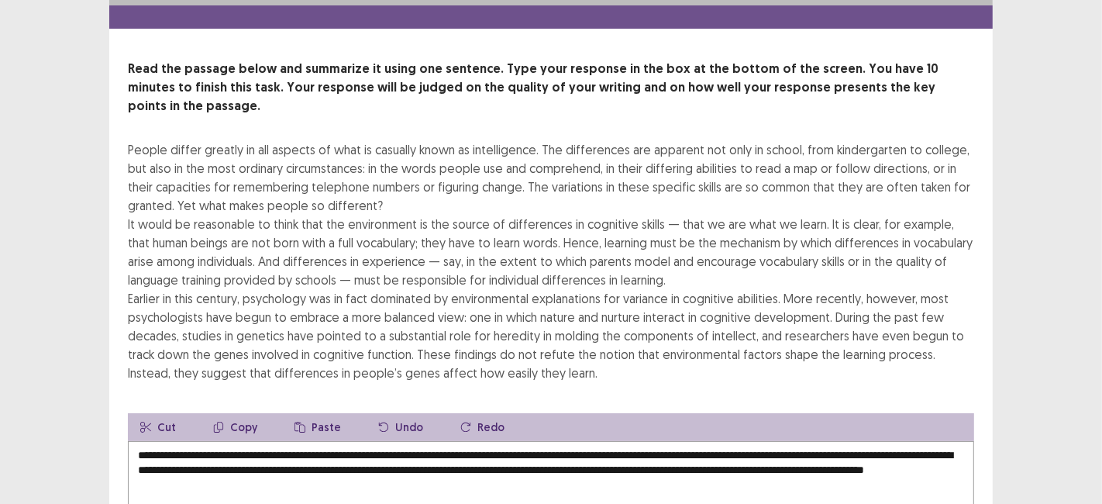
scroll to position [0, 0]
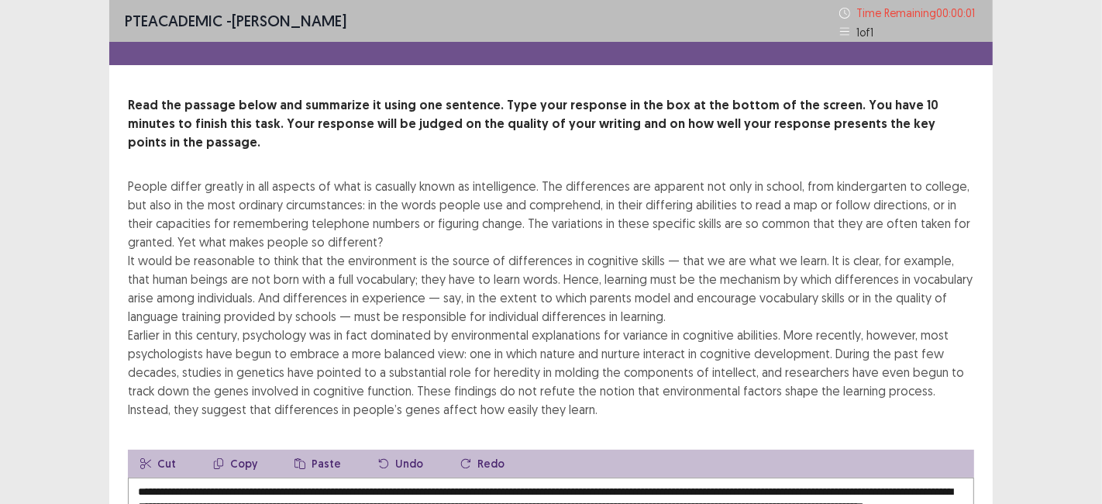
type textarea "**********"
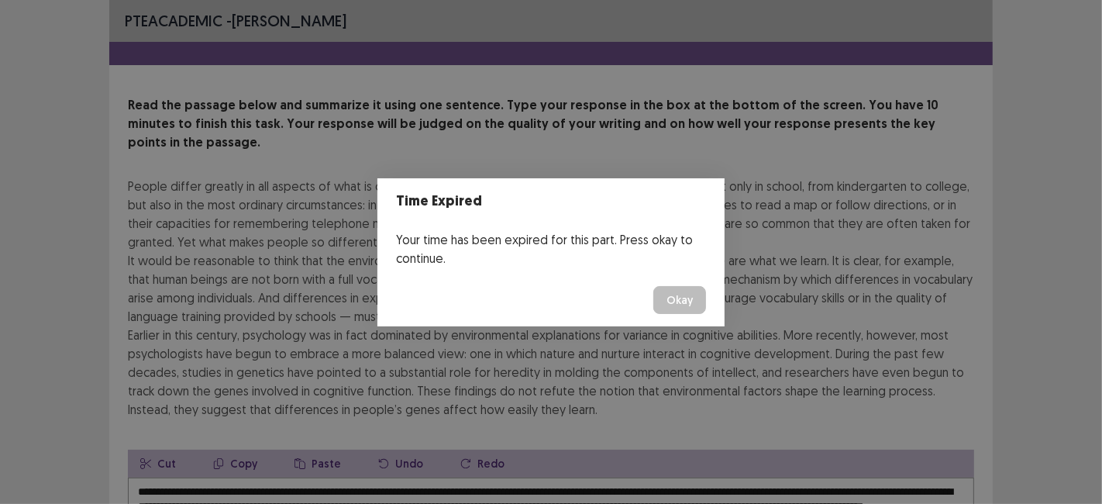
click at [675, 301] on button "Okay" at bounding box center [679, 300] width 53 height 28
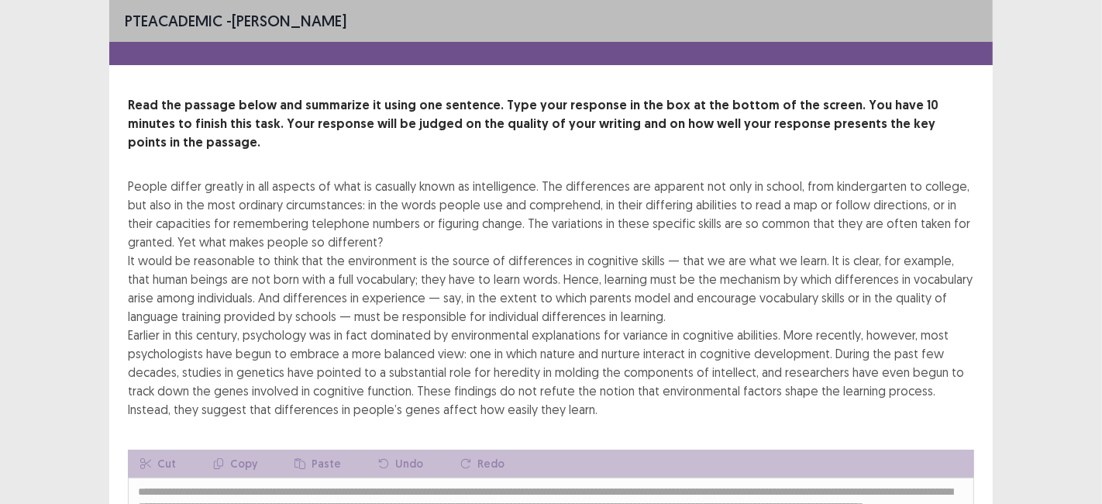
scroll to position [221, 0]
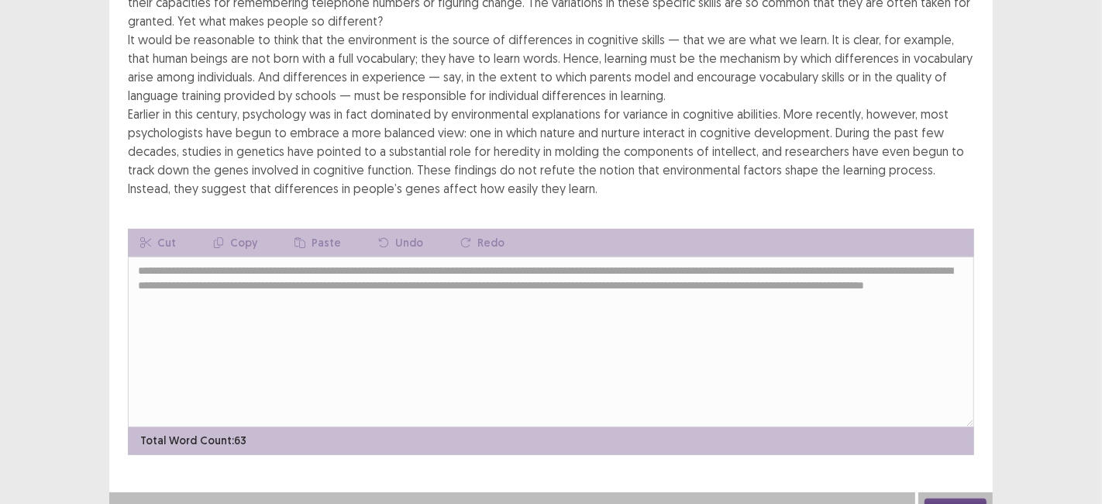
click at [951, 498] on button "Next" at bounding box center [955, 507] width 62 height 19
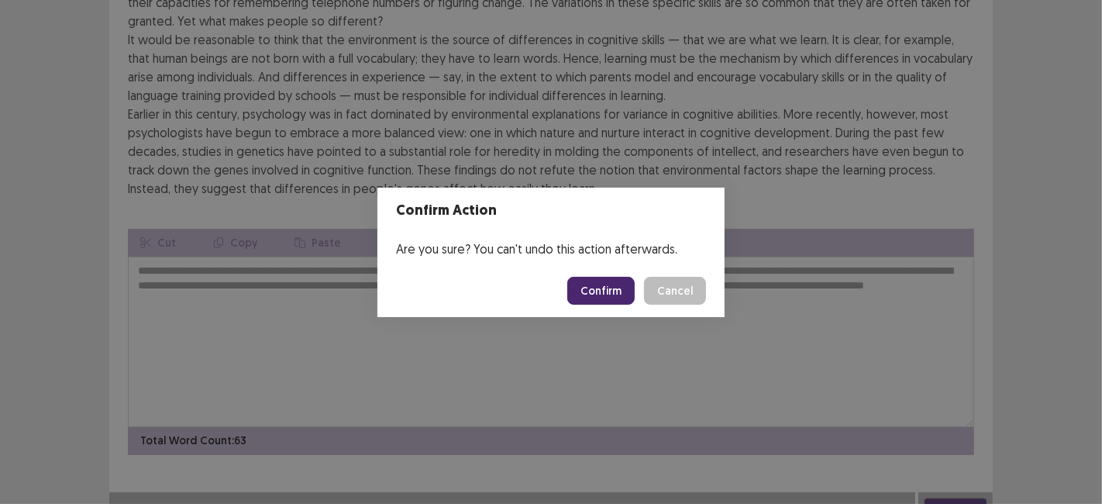
click at [590, 299] on button "Confirm" at bounding box center [600, 291] width 67 height 28
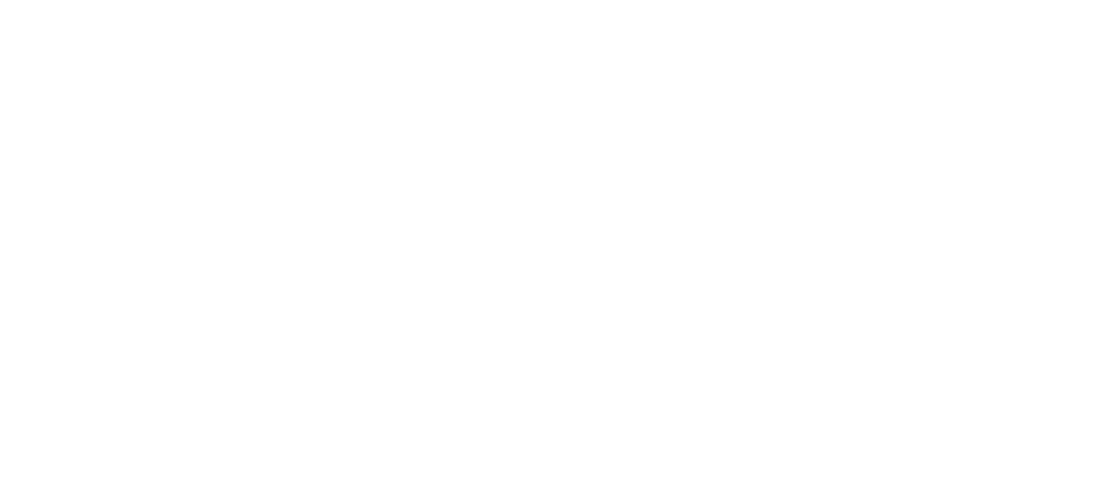
scroll to position [0, 0]
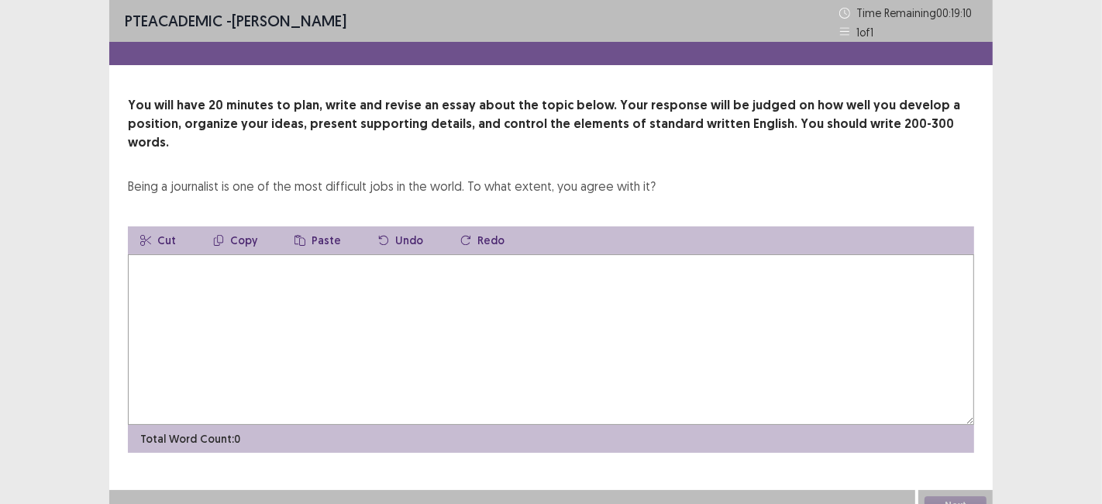
click at [295, 268] on textarea at bounding box center [551, 339] width 846 height 170
type textarea "*"
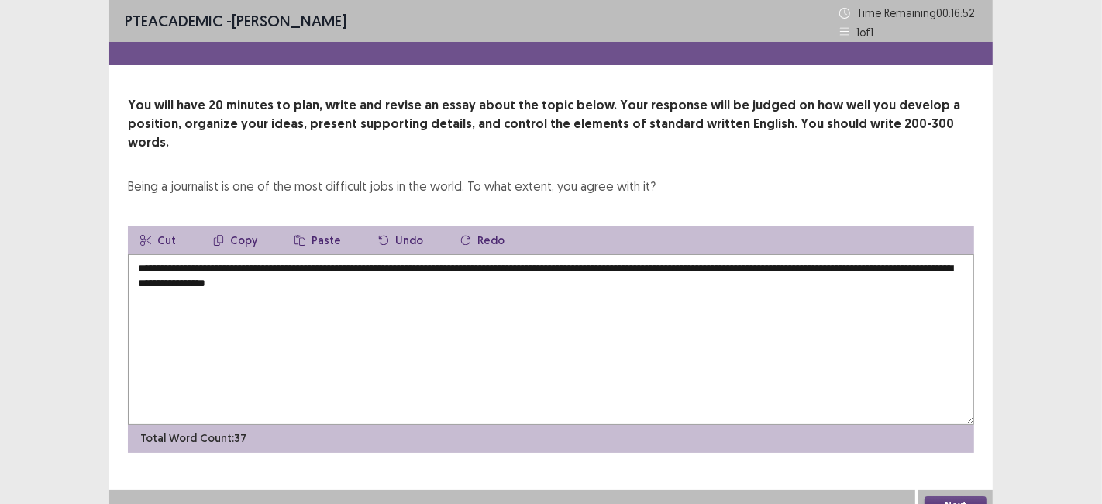
click at [863, 256] on textarea "**********" at bounding box center [551, 339] width 846 height 170
click at [644, 267] on textarea "**********" at bounding box center [551, 339] width 846 height 170
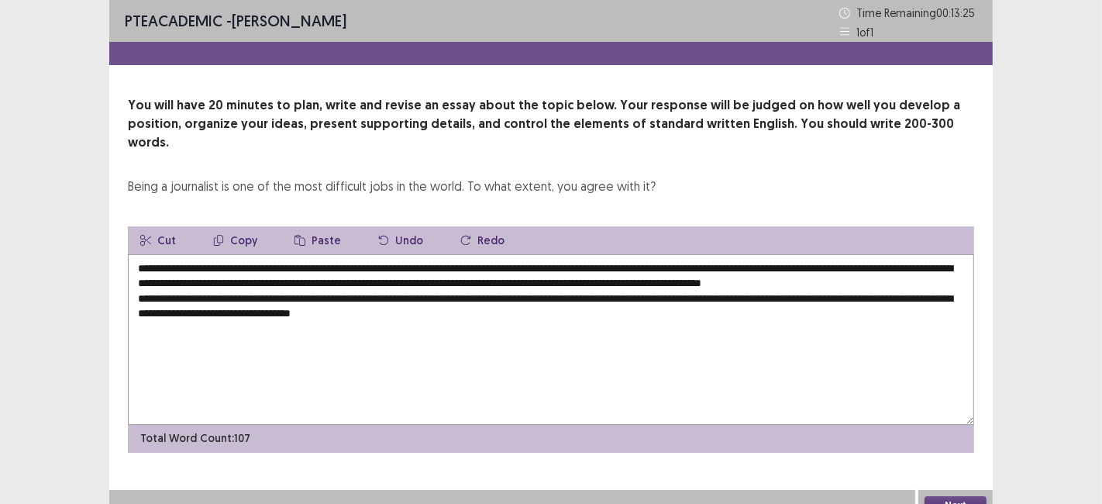
click at [476, 313] on textarea "**********" at bounding box center [551, 339] width 846 height 170
click at [608, 254] on textarea "**********" at bounding box center [551, 339] width 846 height 170
click at [492, 311] on textarea "**********" at bounding box center [551, 339] width 846 height 170
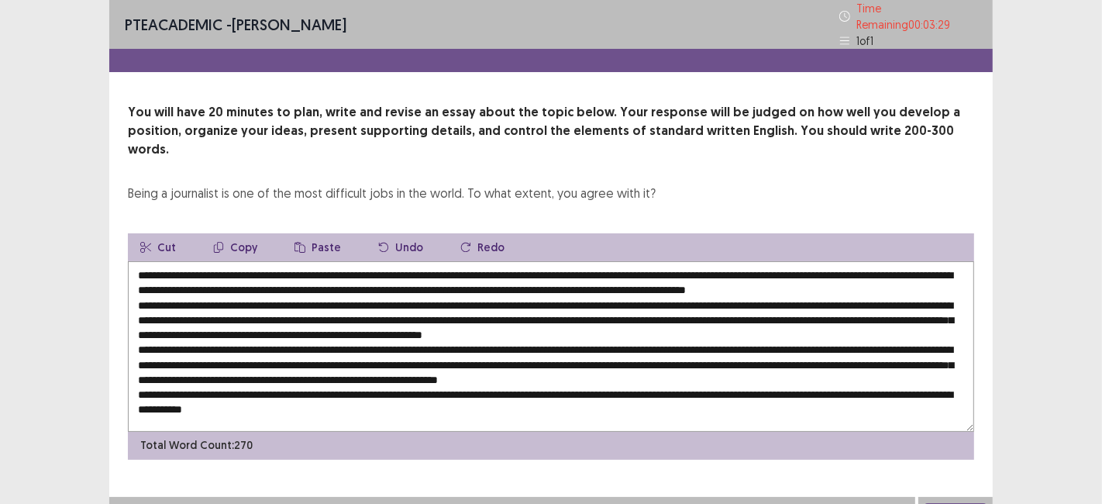
click at [570, 263] on textarea at bounding box center [551, 346] width 846 height 170
click at [693, 270] on textarea at bounding box center [551, 346] width 846 height 170
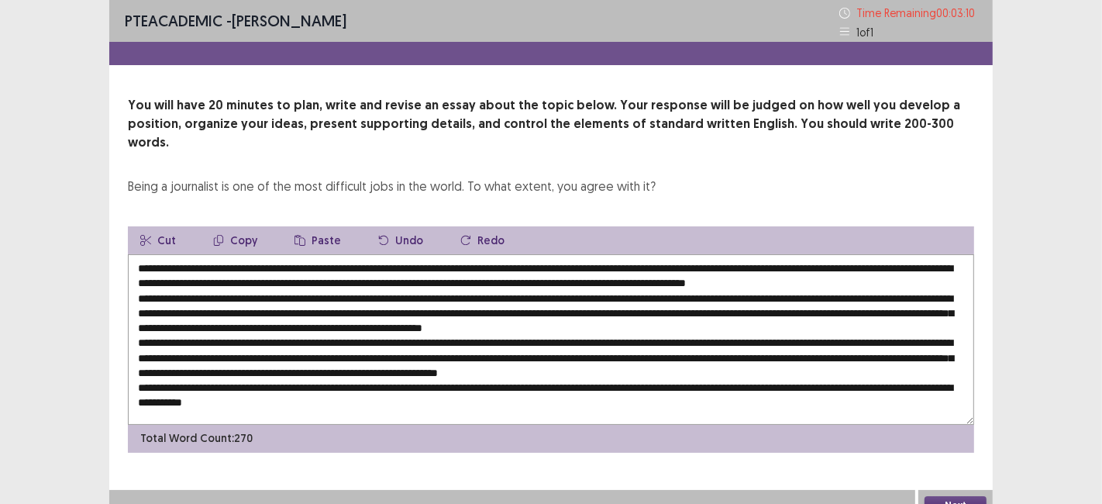
click at [696, 270] on textarea at bounding box center [551, 339] width 846 height 170
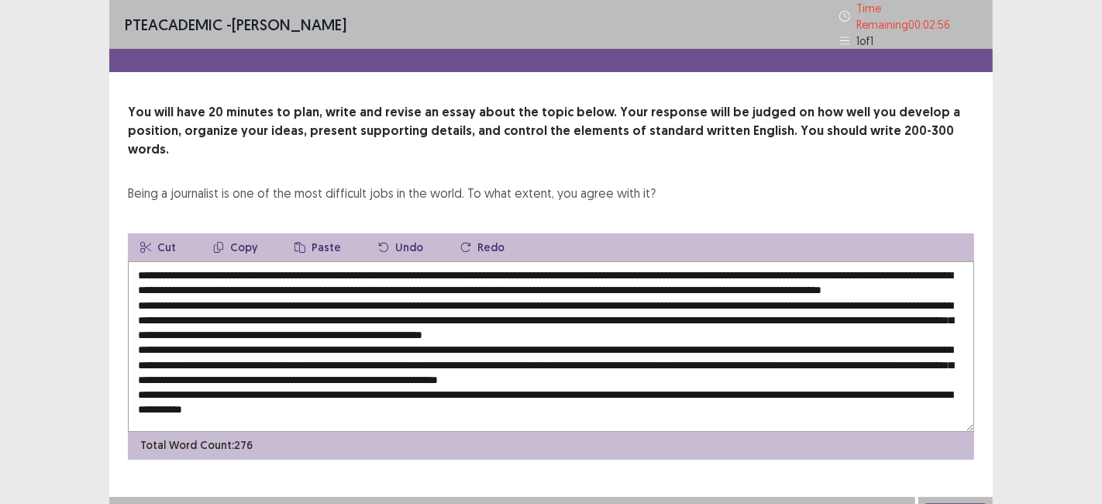
click at [894, 265] on textarea at bounding box center [551, 346] width 846 height 170
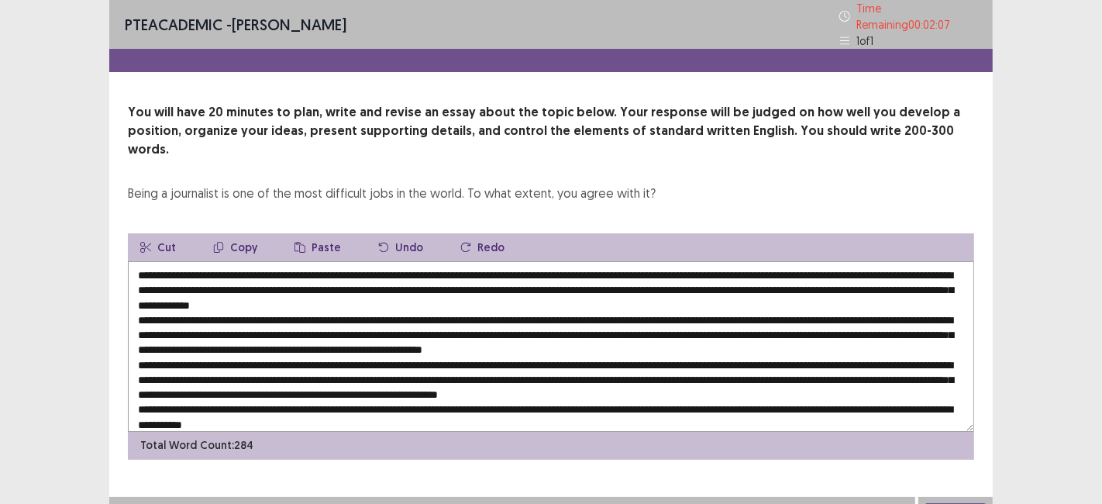
click at [959, 270] on textarea at bounding box center [551, 346] width 846 height 170
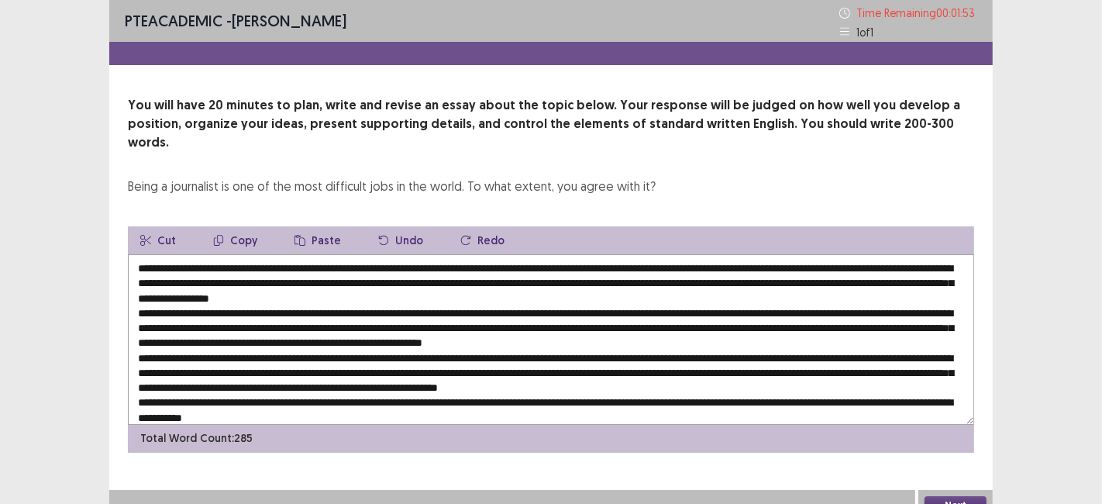
scroll to position [6, 0]
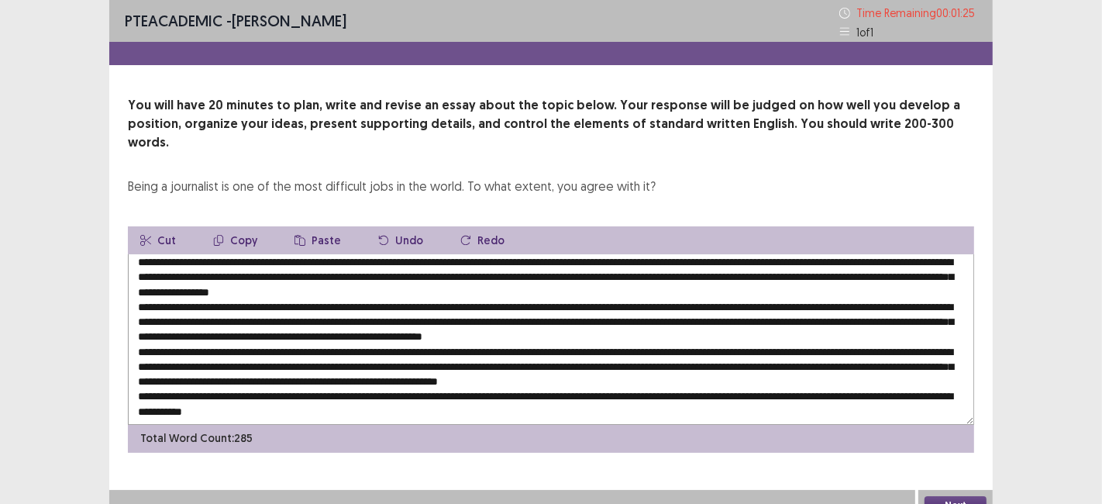
click at [927, 293] on textarea at bounding box center [551, 339] width 846 height 170
click at [933, 292] on textarea at bounding box center [551, 339] width 846 height 170
click at [189, 310] on textarea at bounding box center [551, 339] width 846 height 170
click at [187, 298] on textarea at bounding box center [551, 339] width 846 height 170
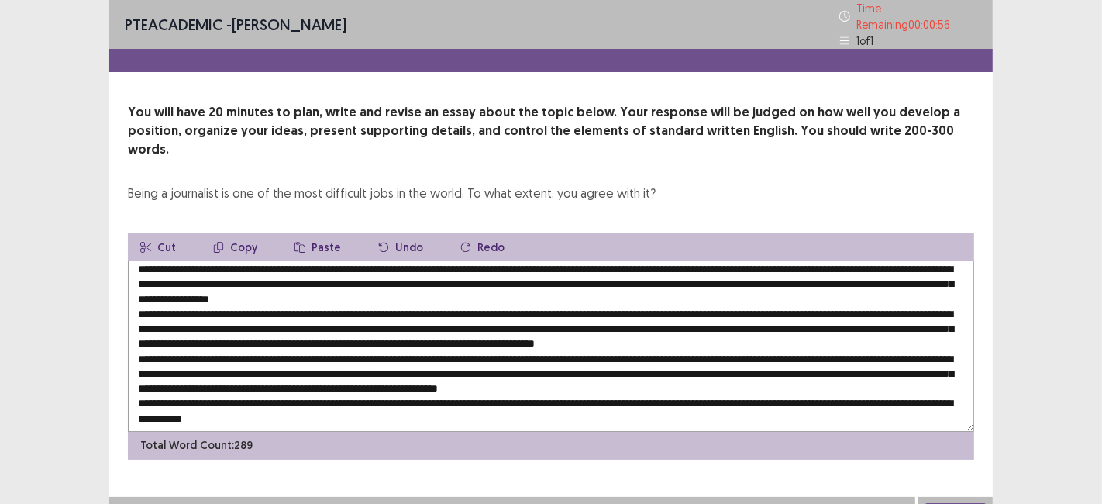
click at [533, 306] on textarea at bounding box center [551, 346] width 846 height 170
click at [642, 301] on textarea at bounding box center [551, 346] width 846 height 170
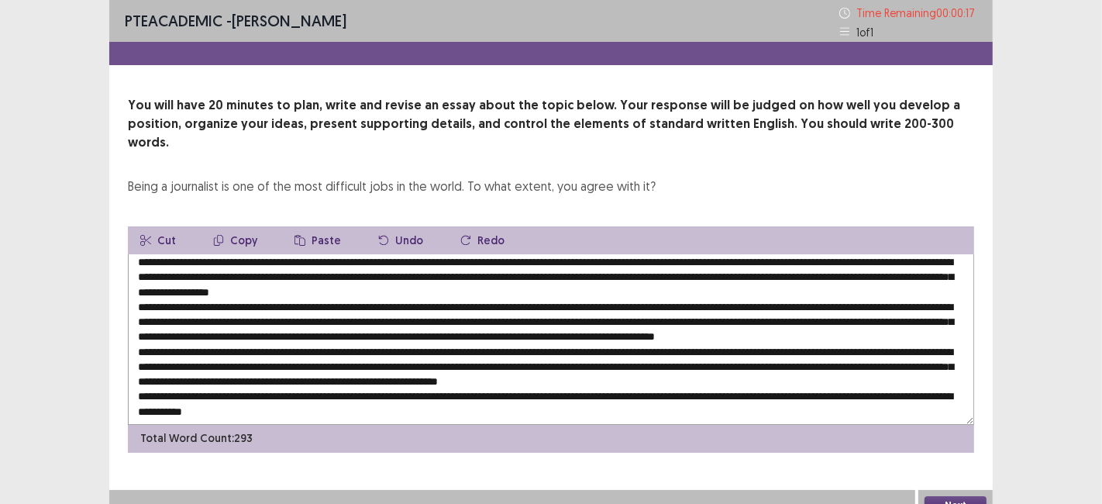
scroll to position [22, 0]
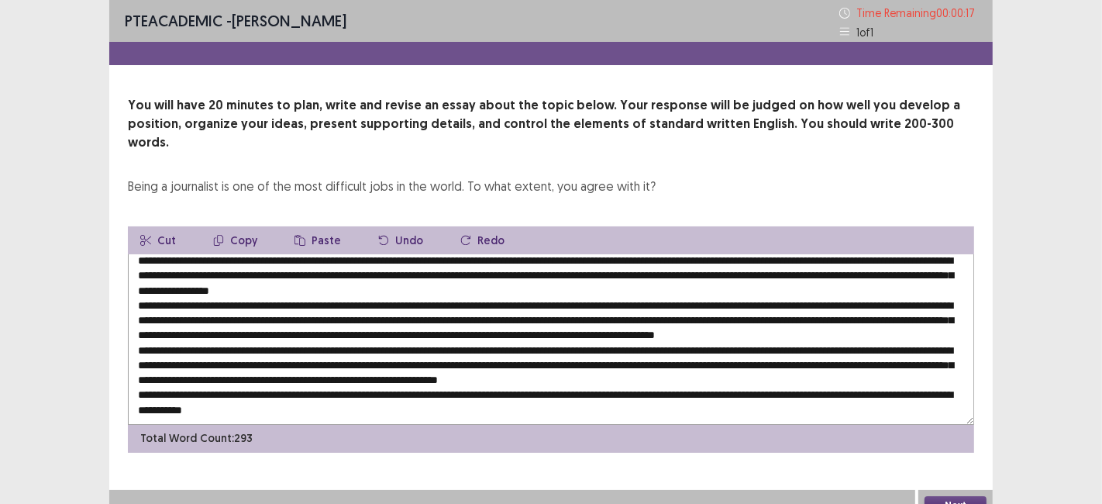
click at [405, 351] on textarea at bounding box center [551, 339] width 846 height 170
click at [408, 348] on textarea at bounding box center [551, 339] width 846 height 170
type textarea "**********"
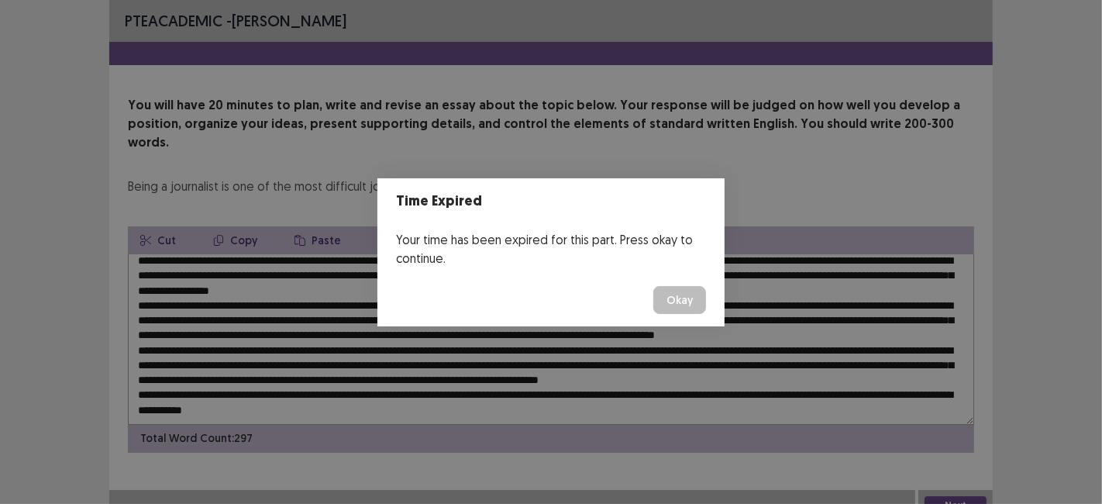
click at [693, 296] on button "Okay" at bounding box center [679, 300] width 53 height 28
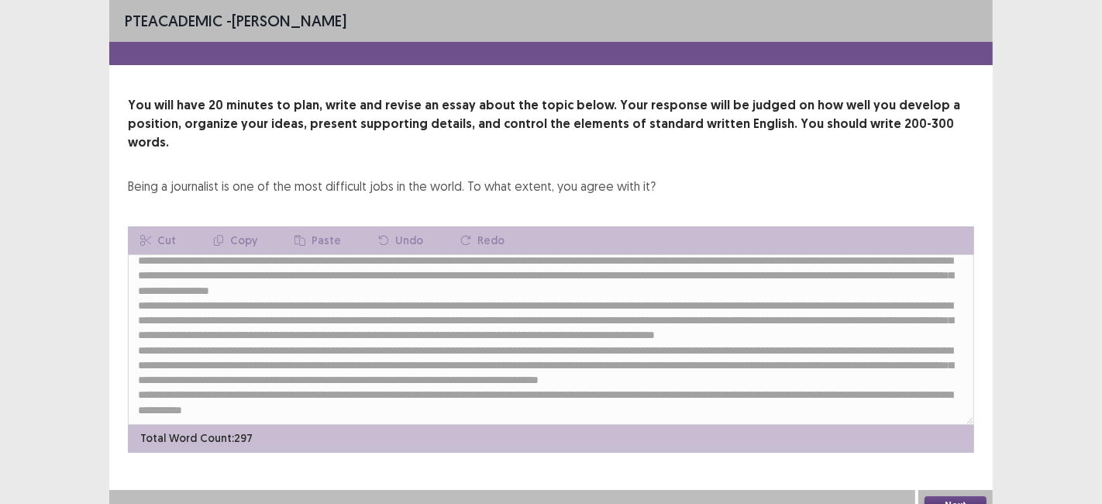
click at [937, 496] on button "Next" at bounding box center [955, 505] width 62 height 19
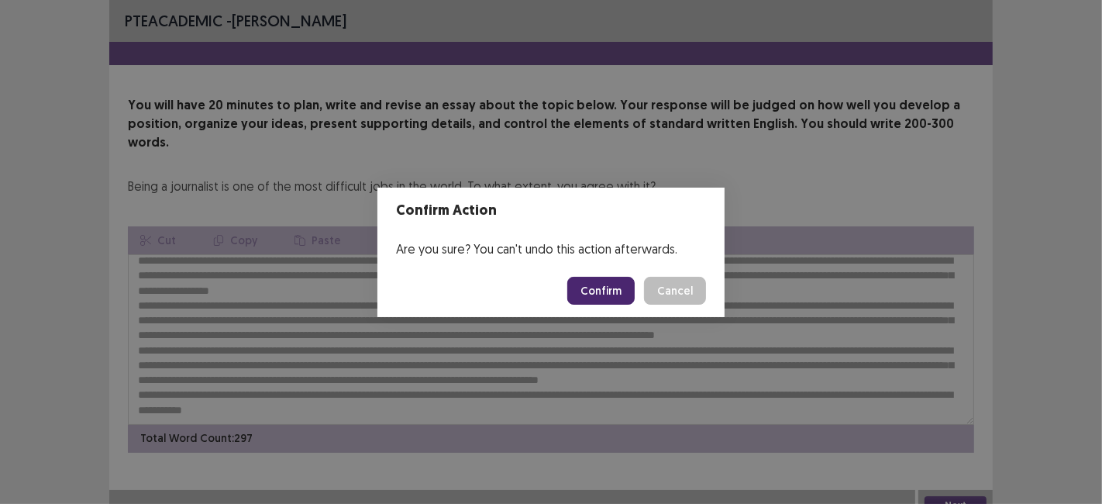
click at [603, 290] on button "Confirm" at bounding box center [600, 291] width 67 height 28
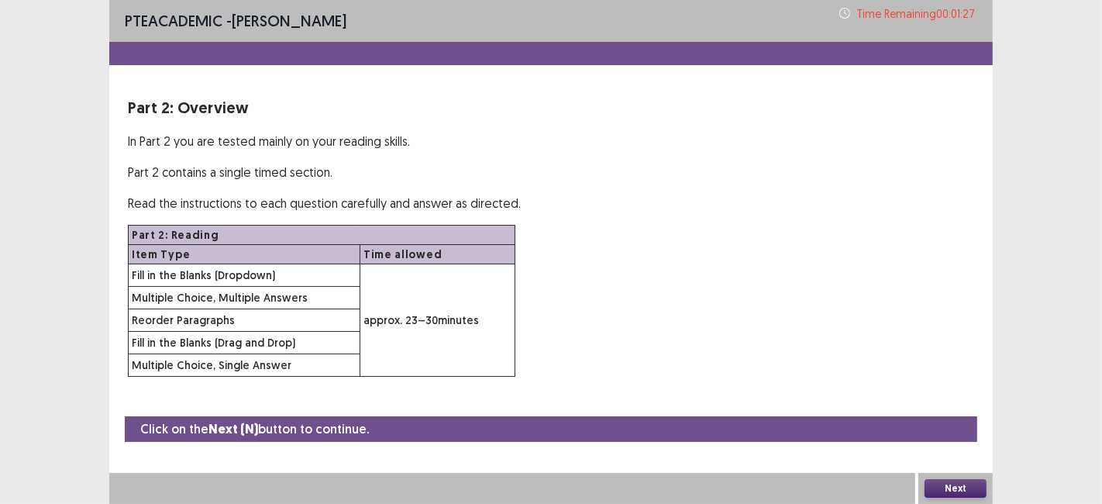
click at [947, 488] on button "Next" at bounding box center [955, 488] width 62 height 19
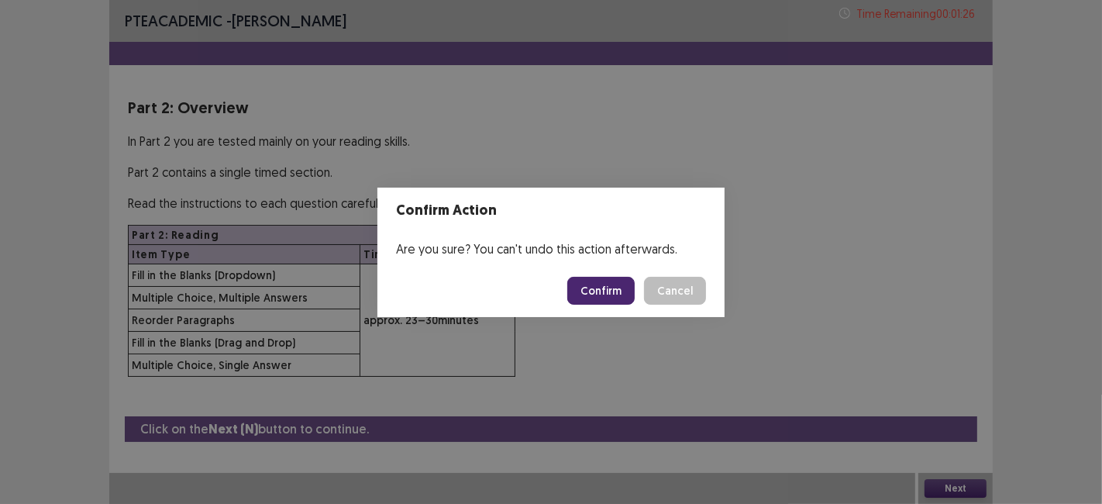
click at [610, 277] on button "Confirm" at bounding box center [600, 291] width 67 height 28
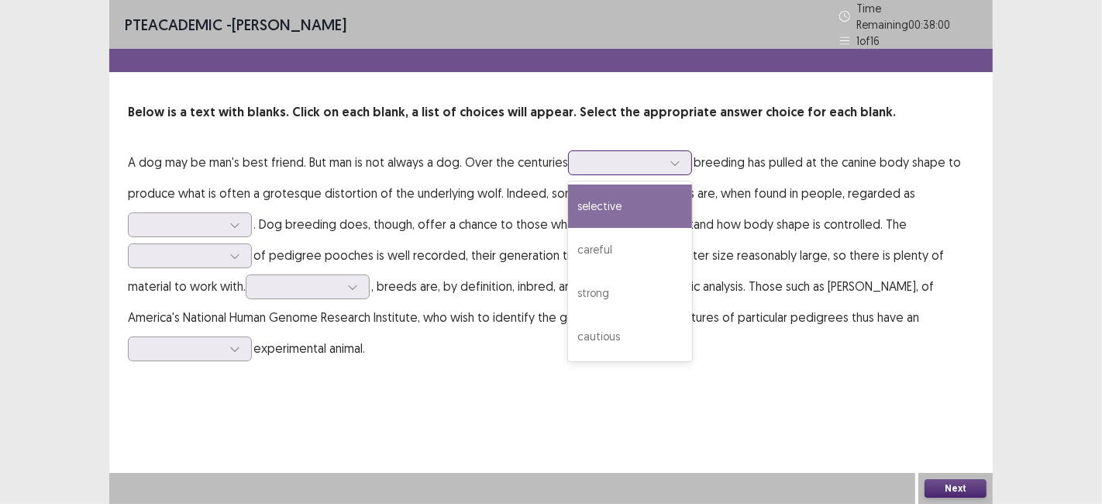
click at [588, 298] on div "strong" at bounding box center [630, 292] width 124 height 43
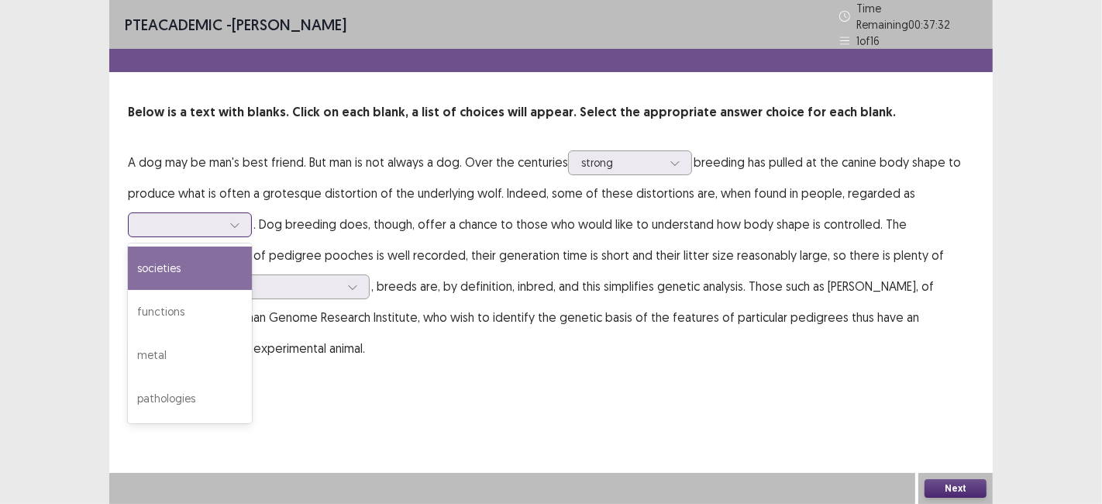
click at [155, 304] on div "functions" at bounding box center [190, 311] width 124 height 43
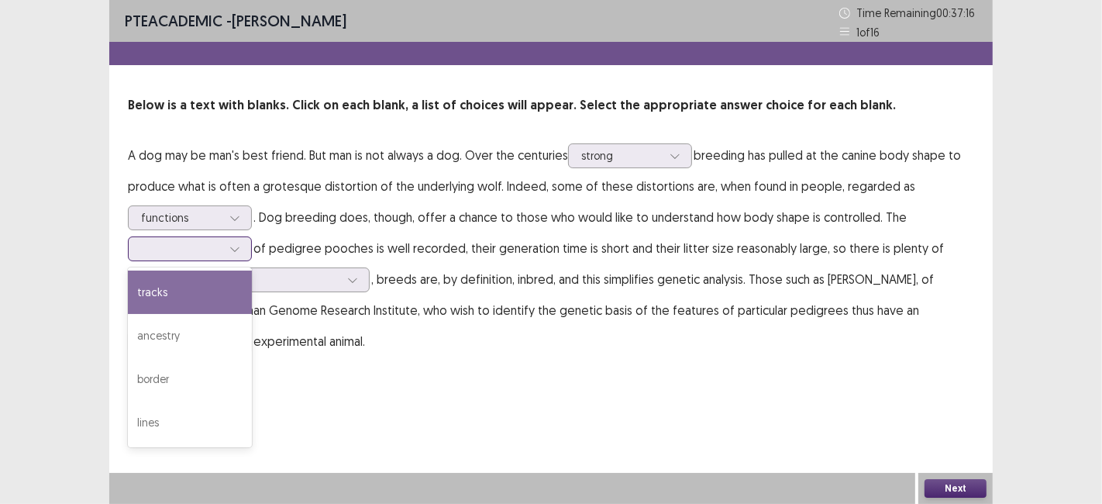
click at [160, 333] on div "ancestry" at bounding box center [190, 335] width 124 height 43
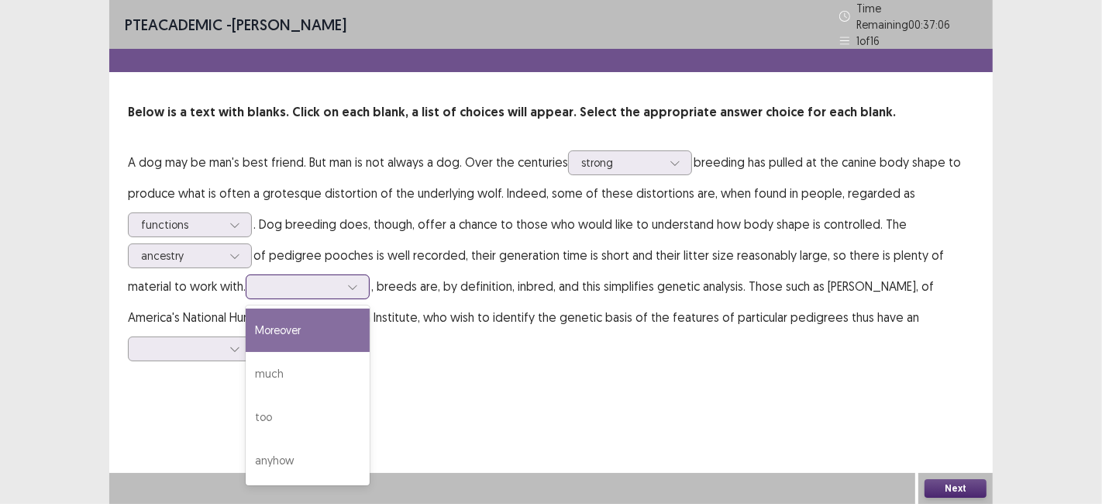
click at [297, 325] on div "Moreover" at bounding box center [308, 329] width 124 height 43
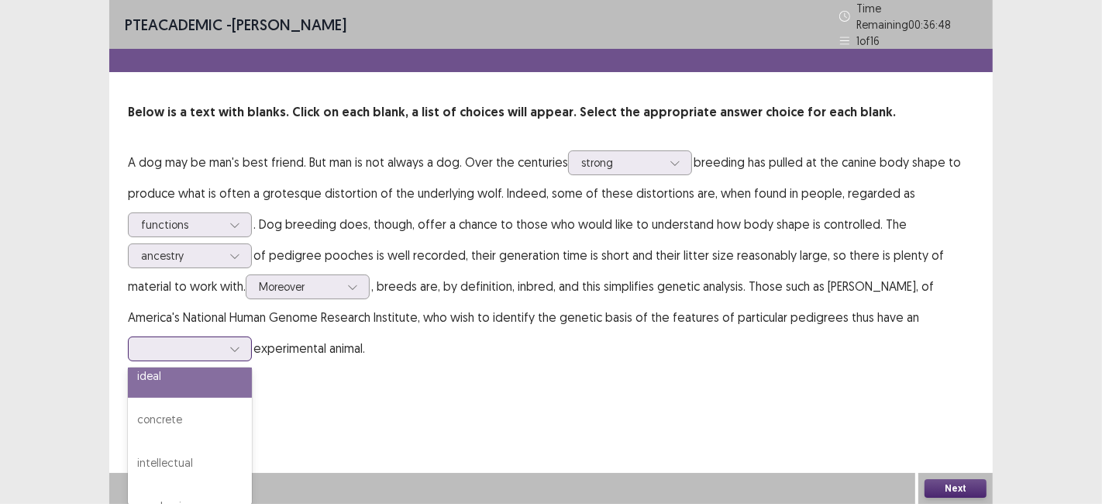
scroll to position [0, 0]
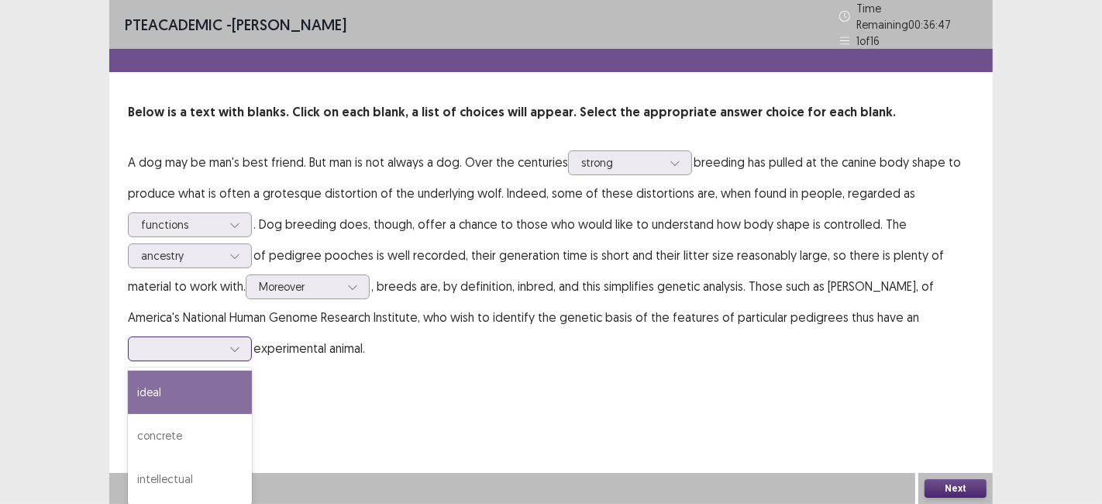
click at [177, 430] on div "concrete" at bounding box center [190, 435] width 124 height 43
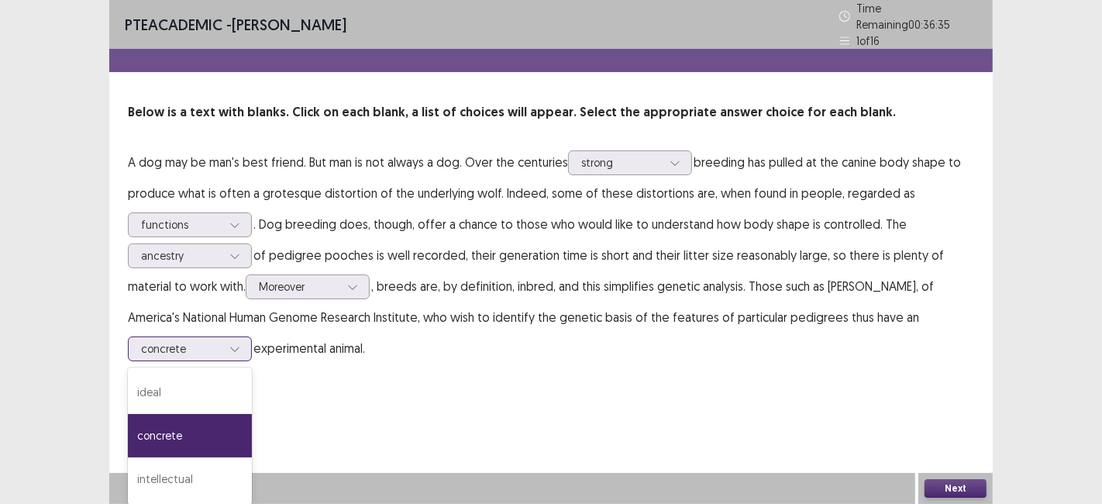
click at [153, 391] on div "ideal" at bounding box center [190, 391] width 124 height 43
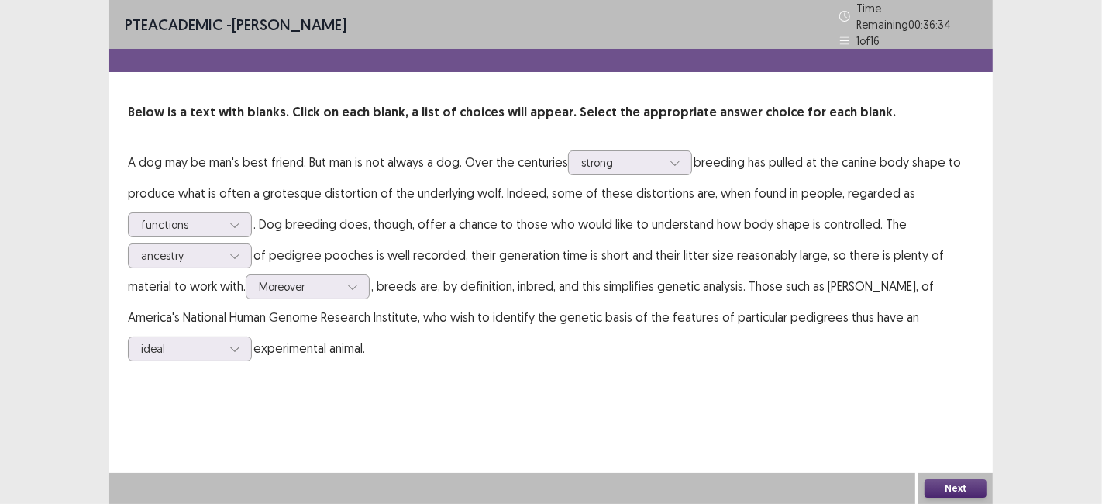
click at [956, 492] on button "Next" at bounding box center [955, 488] width 62 height 19
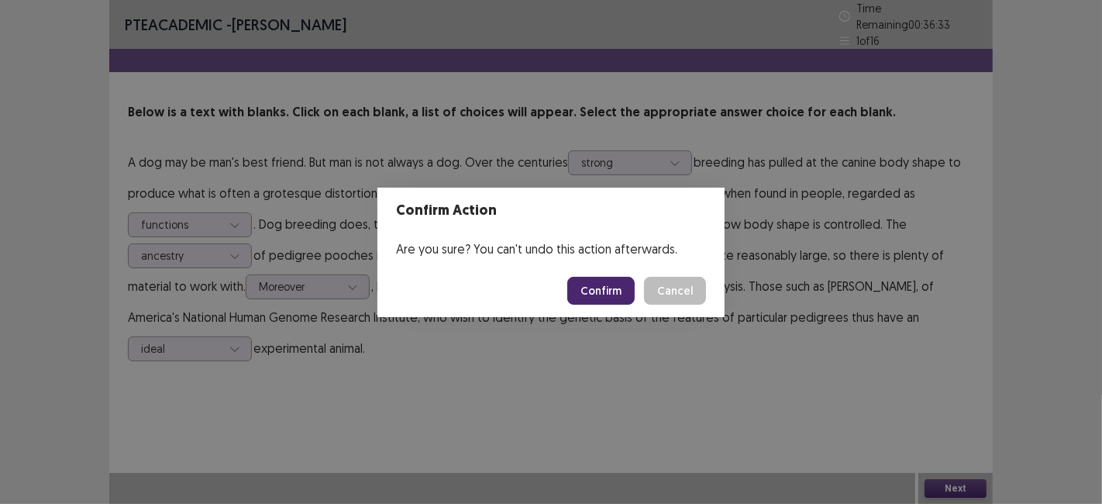
click at [591, 294] on button "Confirm" at bounding box center [600, 291] width 67 height 28
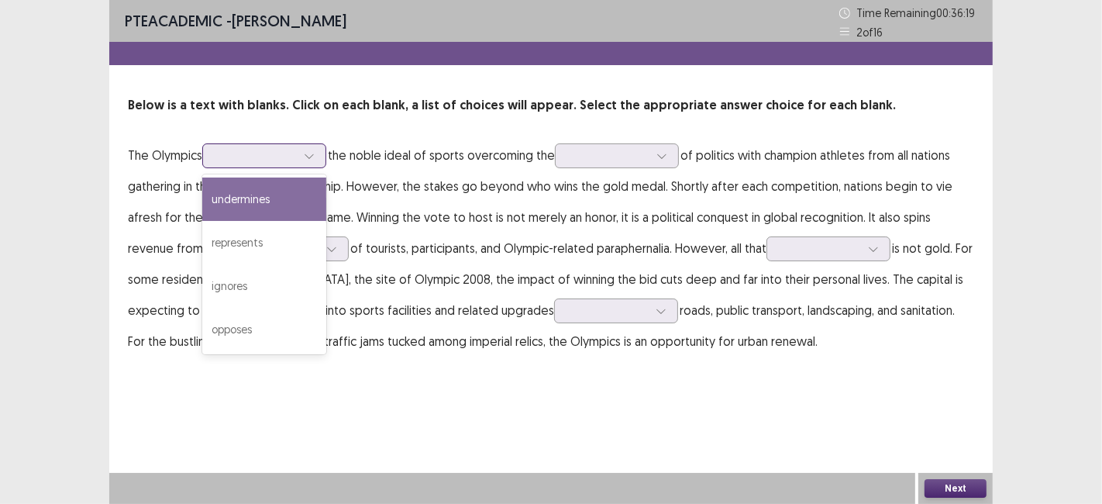
click at [225, 246] on div "represents" at bounding box center [264, 242] width 124 height 43
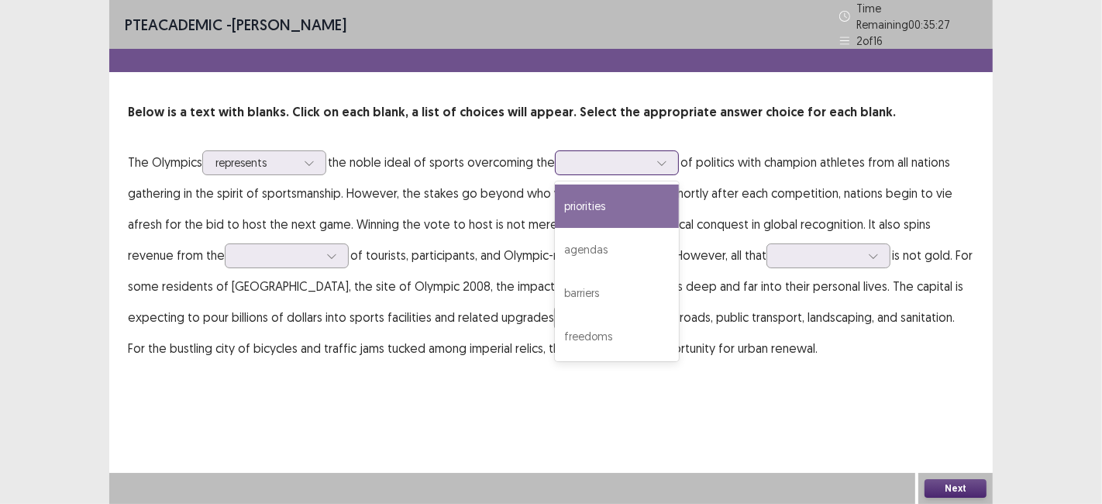
click at [595, 262] on div "agendas" at bounding box center [617, 249] width 124 height 43
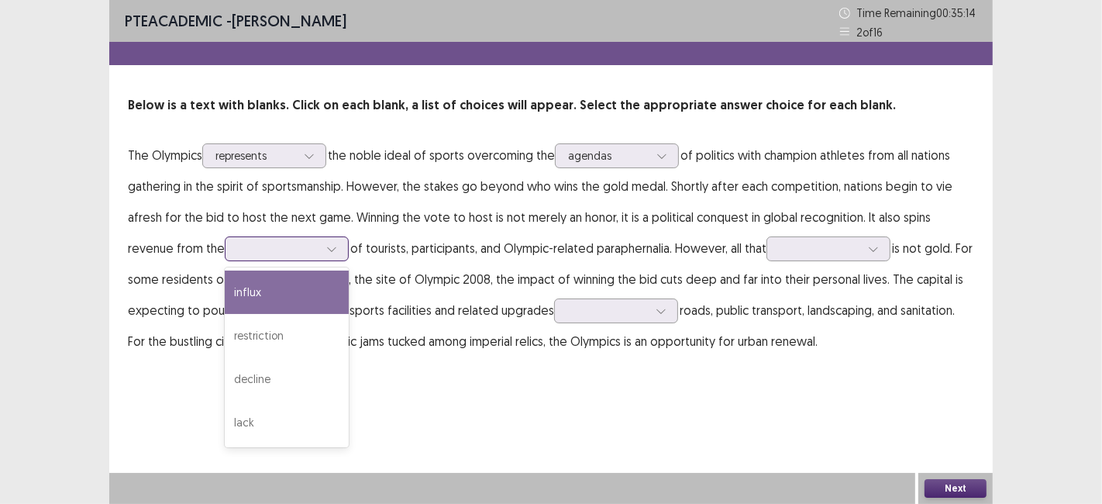
click at [225, 440] on div "lack" at bounding box center [287, 421] width 124 height 43
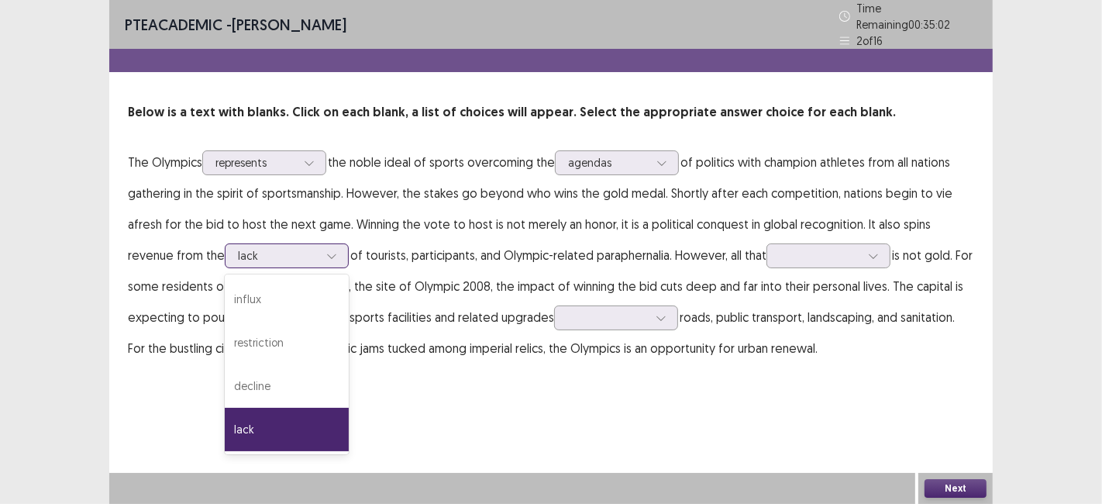
click at [225, 296] on div "influx" at bounding box center [287, 298] width 124 height 43
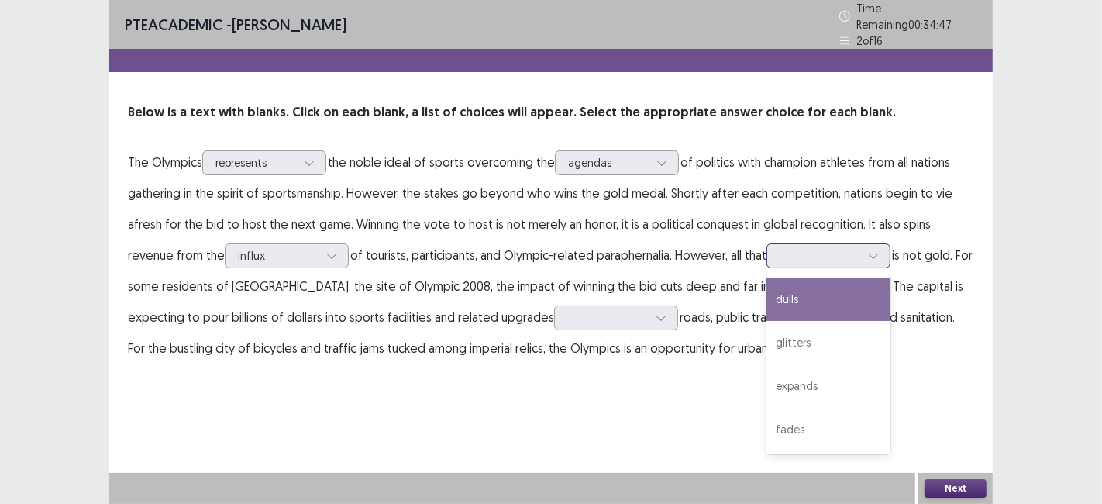
click at [766, 441] on div "fades" at bounding box center [828, 428] width 124 height 43
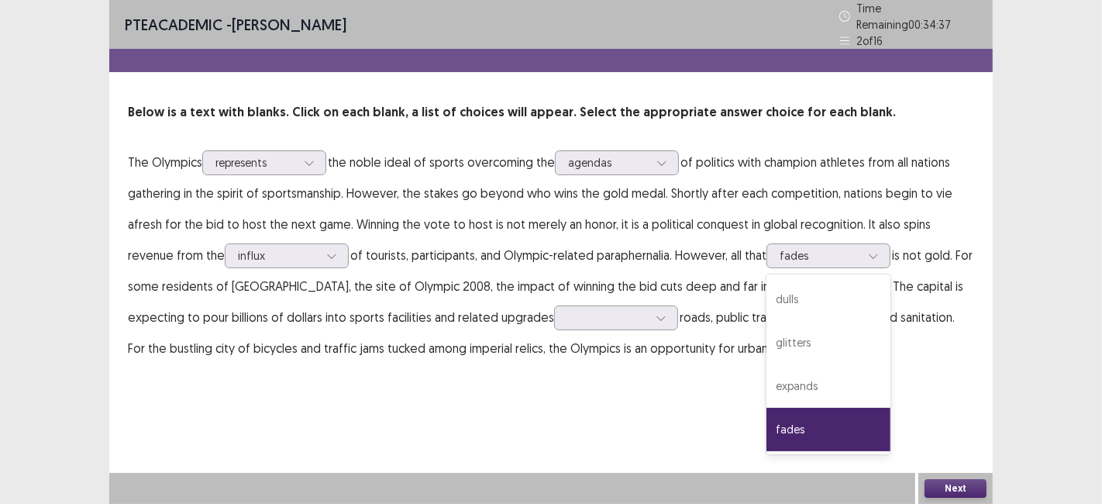
click at [226, 414] on div "PTE academic - [PERSON_NAME] Time Remaining 00 : 34 : 37 2 of 16 Below is a tex…" at bounding box center [550, 252] width 883 height 504
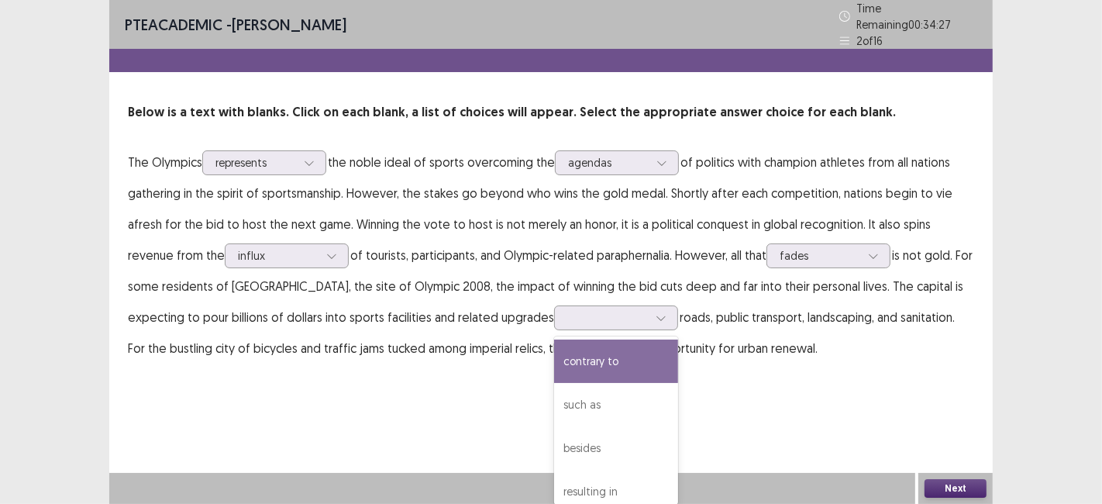
click at [215, 421] on div "PTE academic - [PERSON_NAME] Time Remaining 00 : 34 : 27 2 of 16 Below is a tex…" at bounding box center [550, 252] width 883 height 504
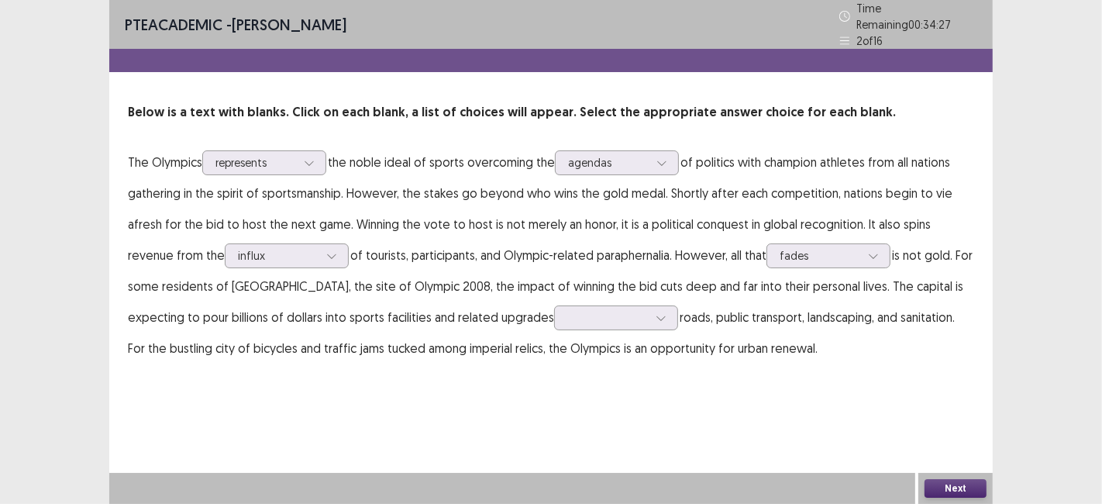
click at [216, 422] on div "PTE academic - [PERSON_NAME] Time Remaining 00 : 34 : 27 2 of 16 Below is a tex…" at bounding box center [550, 252] width 883 height 504
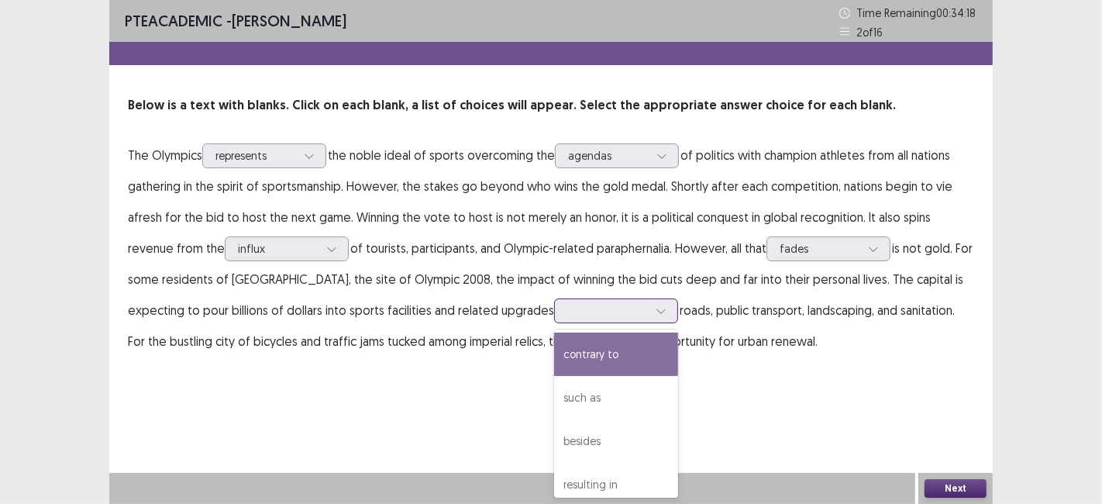
click at [554, 404] on div "such as" at bounding box center [616, 397] width 124 height 43
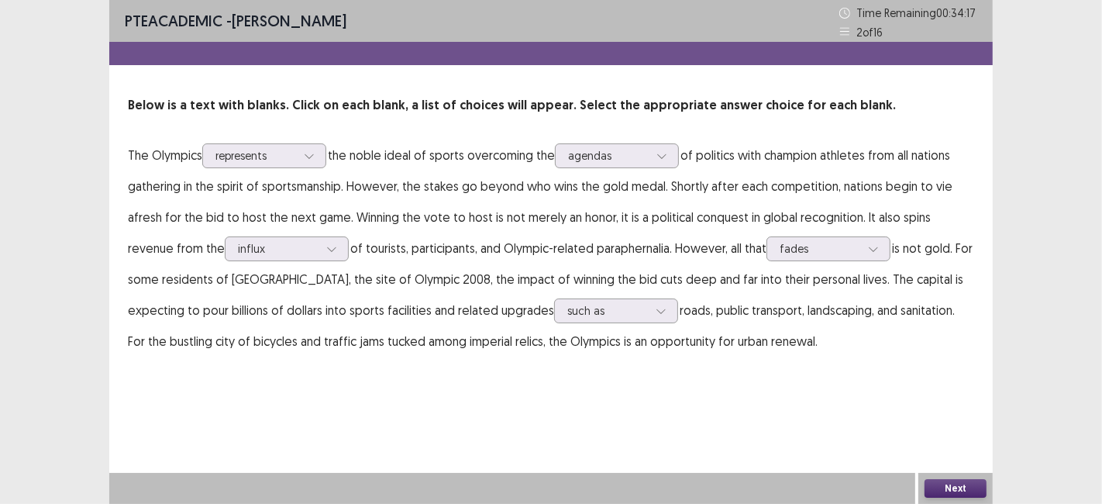
click at [946, 496] on button "Next" at bounding box center [955, 488] width 62 height 19
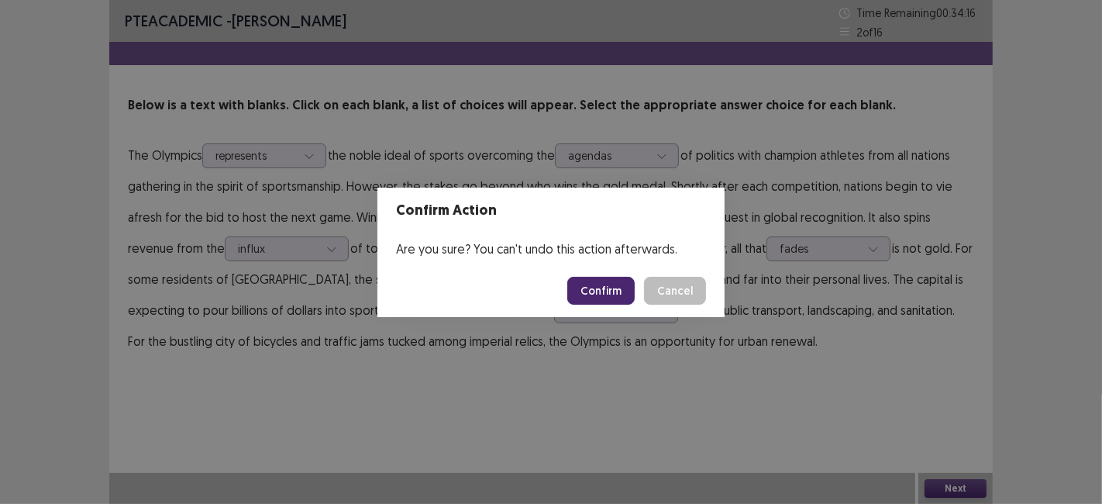
click at [610, 301] on button "Confirm" at bounding box center [600, 291] width 67 height 28
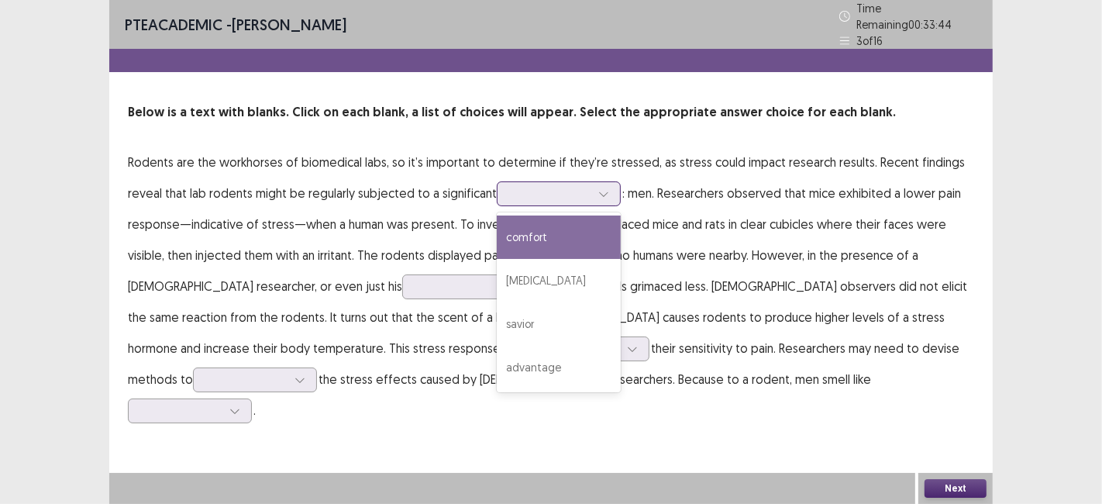
click at [550, 358] on div "advantage" at bounding box center [559, 366] width 124 height 43
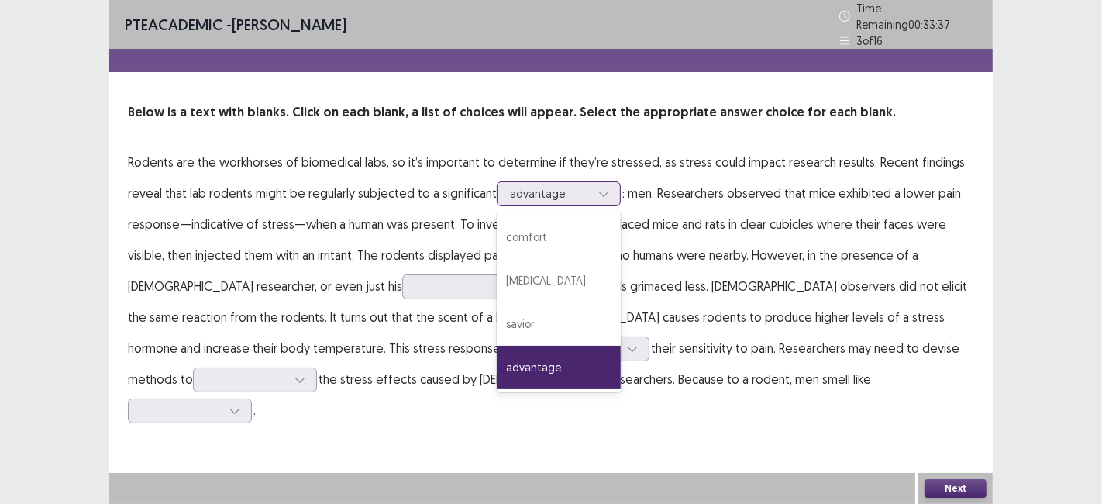
click at [536, 273] on div "[MEDICAL_DATA]" at bounding box center [559, 280] width 124 height 43
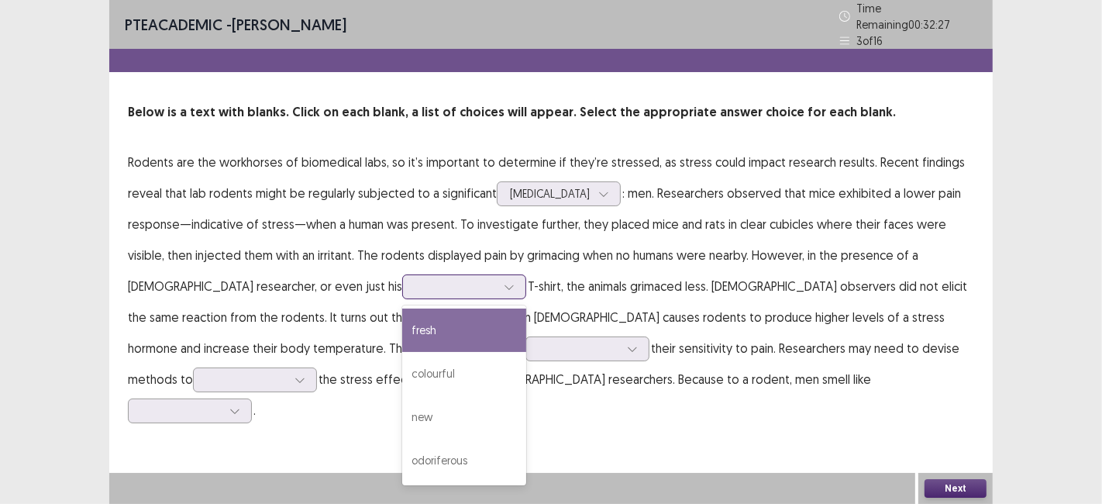
click at [402, 407] on div "new" at bounding box center [464, 416] width 124 height 43
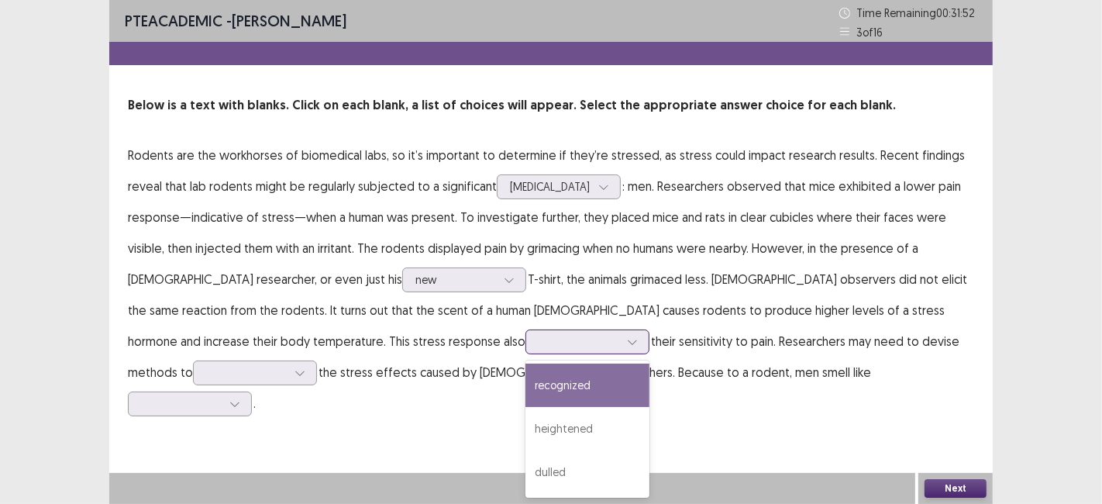
click at [525, 429] on div "heightened" at bounding box center [587, 428] width 124 height 43
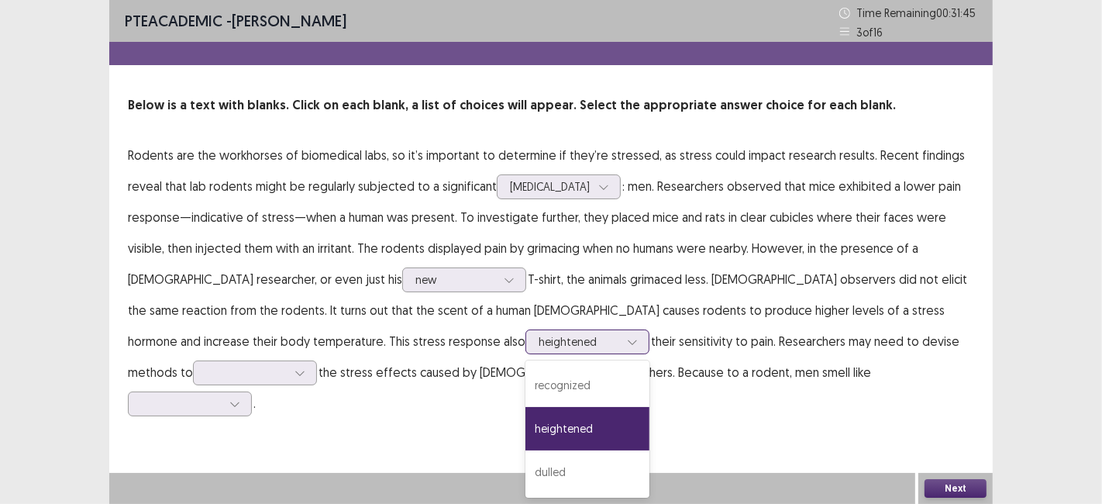
click at [525, 387] on div "recognized" at bounding box center [587, 384] width 124 height 43
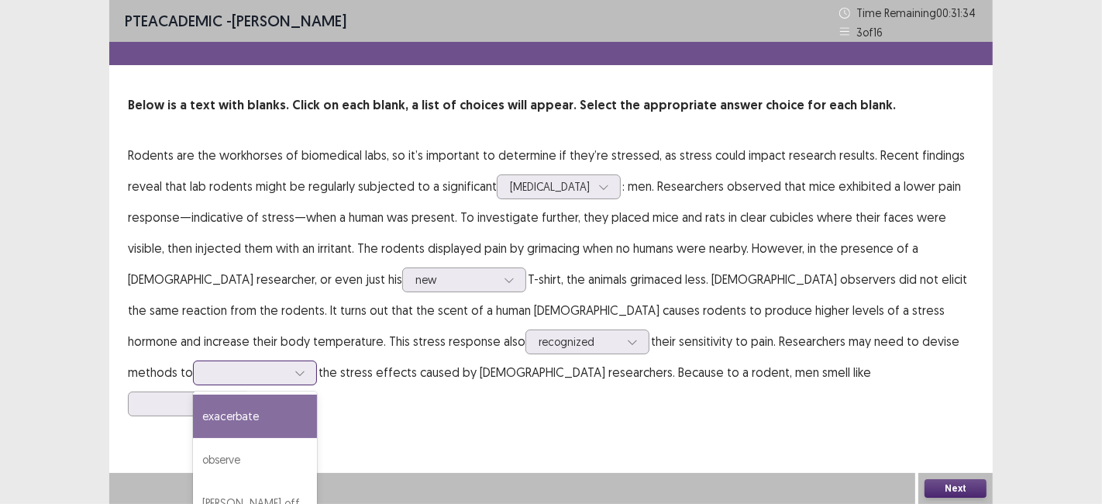
click at [317, 394] on div "exacerbate" at bounding box center [255, 415] width 124 height 43
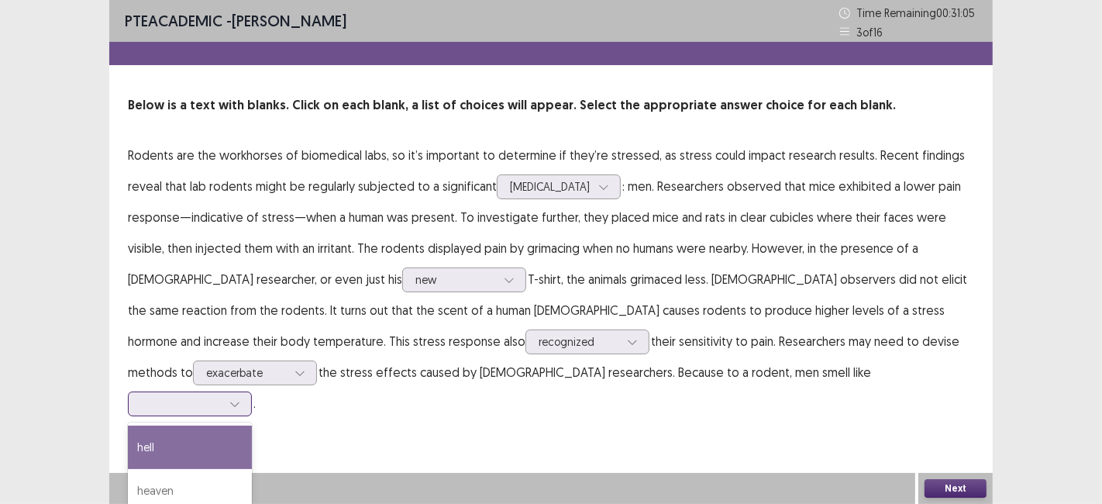
click at [252, 469] on div "heaven" at bounding box center [190, 490] width 124 height 43
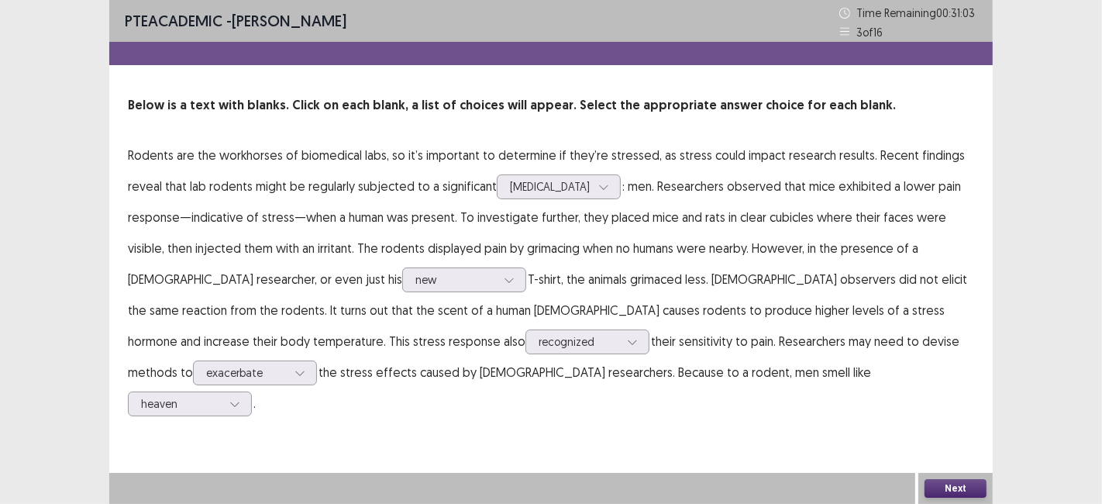
click at [956, 493] on button "Next" at bounding box center [955, 488] width 62 height 19
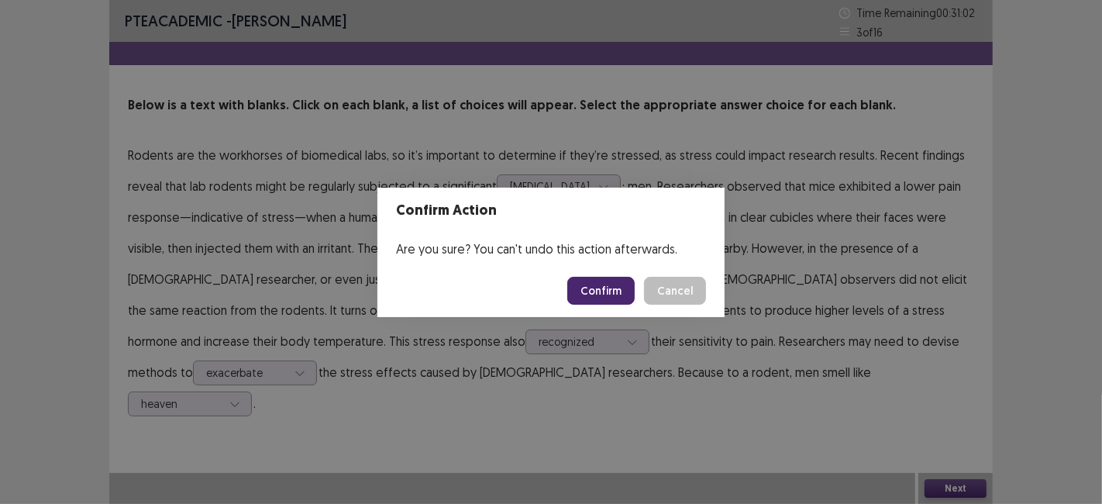
click at [590, 315] on footer "Confirm Cancel" at bounding box center [550, 290] width 347 height 53
click at [604, 288] on button "Confirm" at bounding box center [600, 291] width 67 height 28
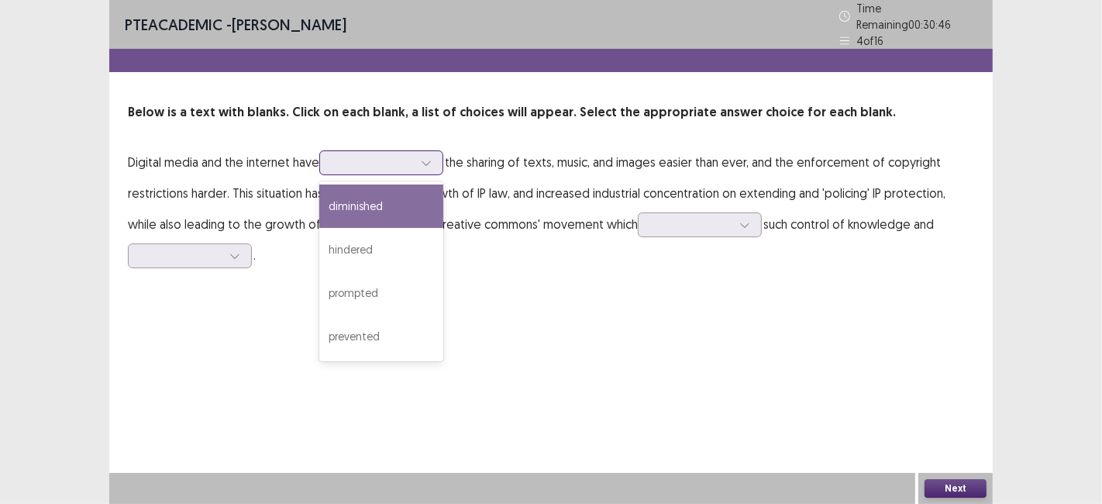
click at [401, 335] on div "prevented" at bounding box center [381, 336] width 124 height 43
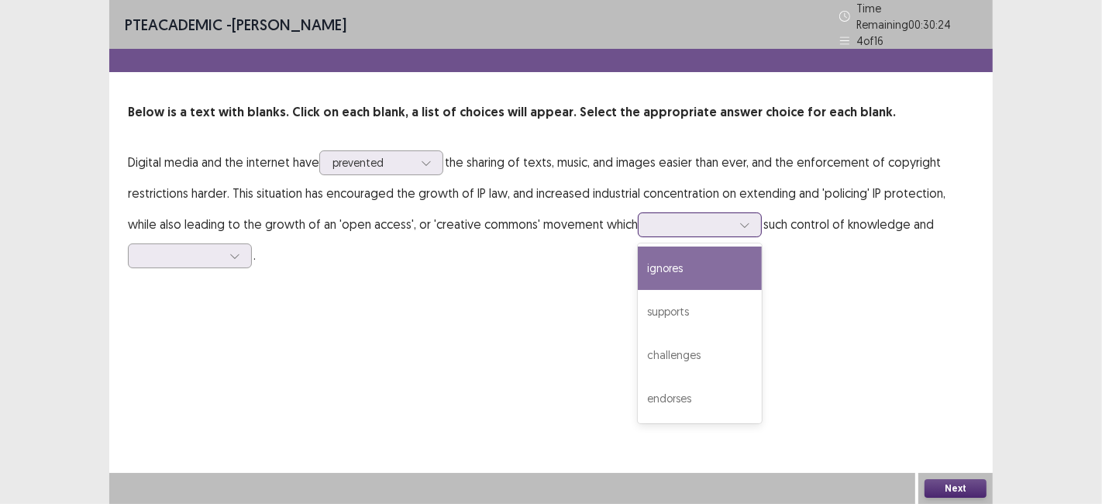
click at [664, 350] on div "challenges" at bounding box center [700, 354] width 124 height 43
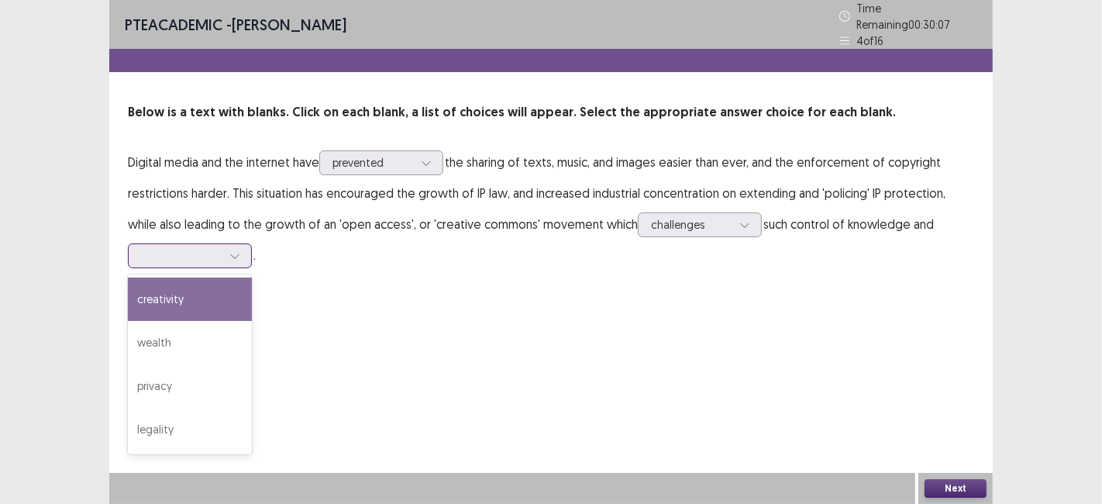
click at [163, 383] on div "privacy" at bounding box center [190, 385] width 124 height 43
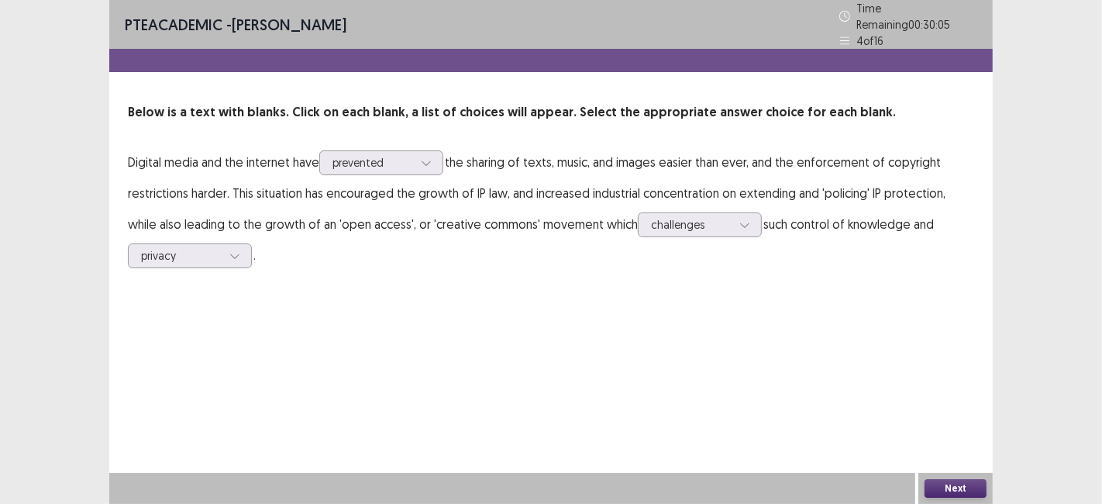
click at [958, 496] on button "Next" at bounding box center [955, 488] width 62 height 19
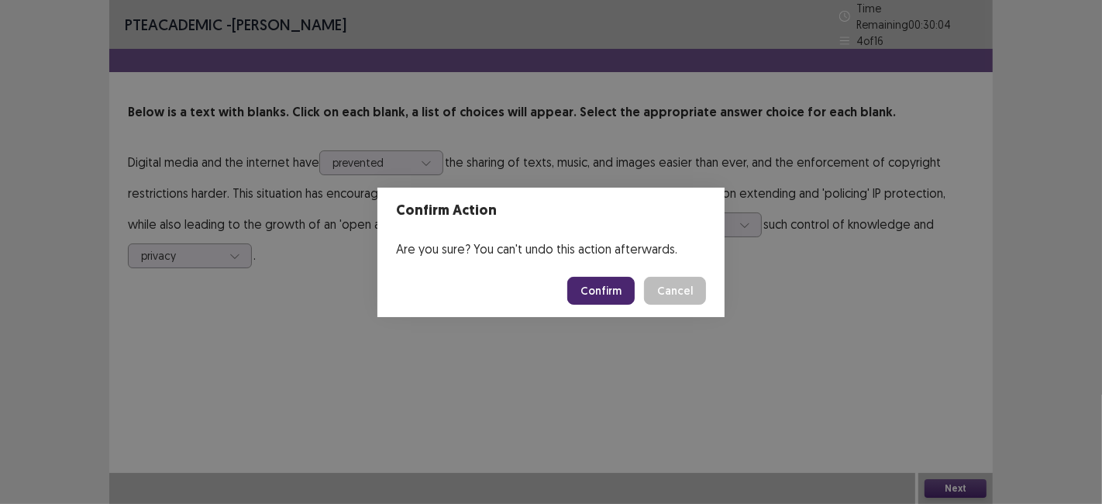
click at [613, 292] on button "Confirm" at bounding box center [600, 291] width 67 height 28
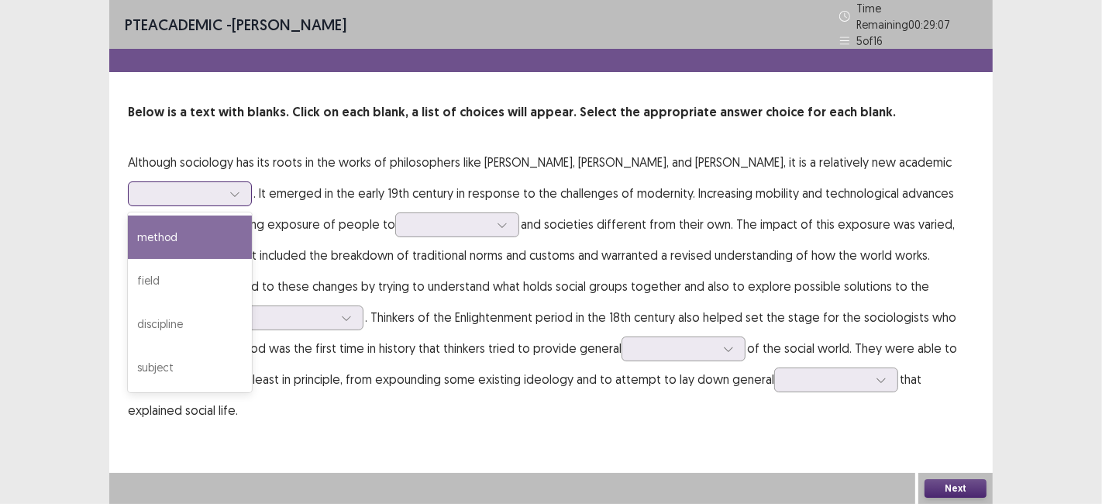
click at [252, 345] on div "subject" at bounding box center [190, 366] width 124 height 43
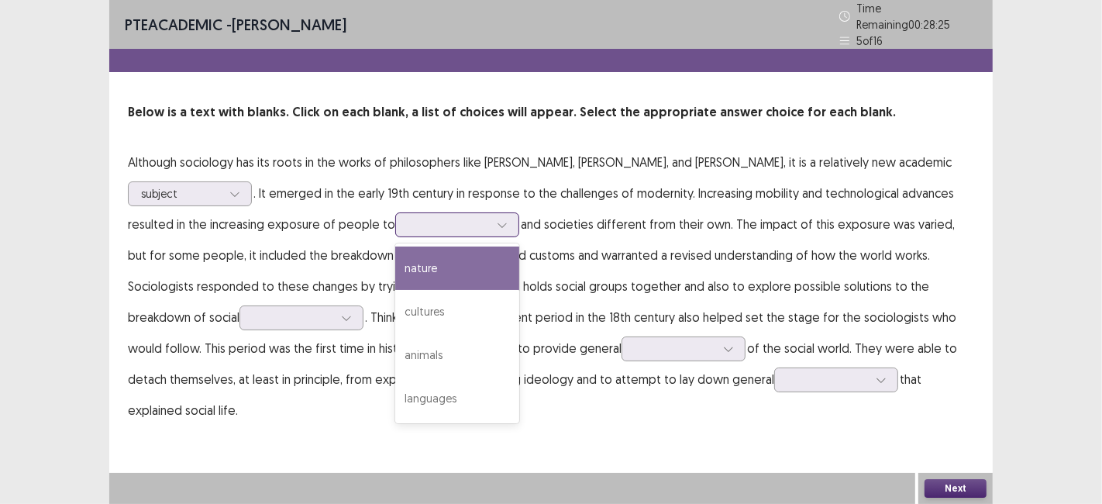
click at [395, 314] on div "cultures" at bounding box center [457, 311] width 124 height 43
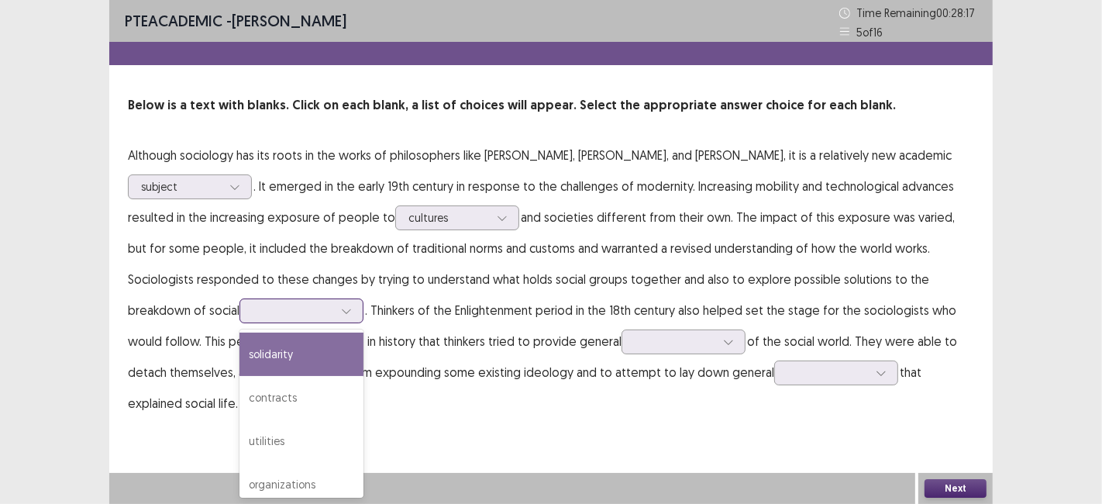
scroll to position [11, 0]
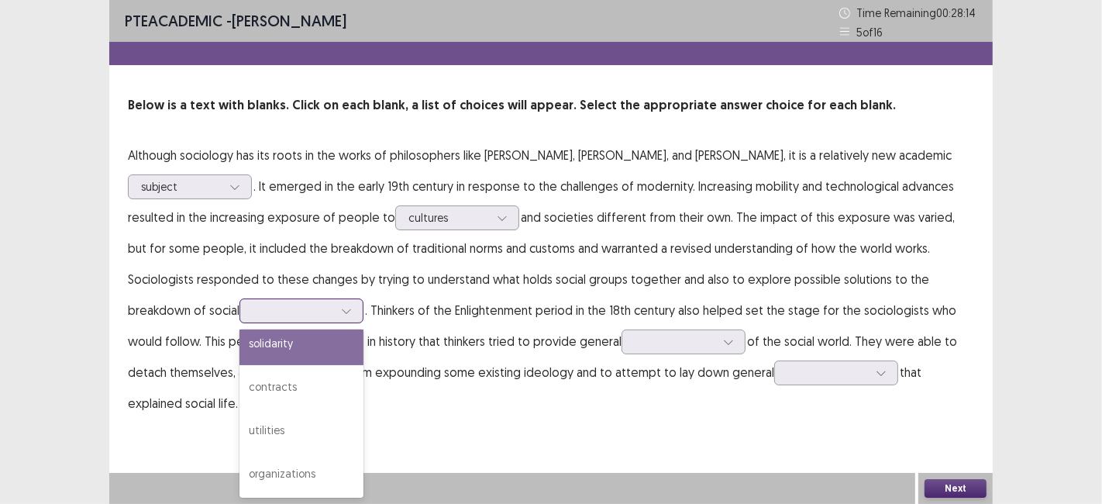
click at [239, 471] on div "organizations" at bounding box center [301, 473] width 124 height 43
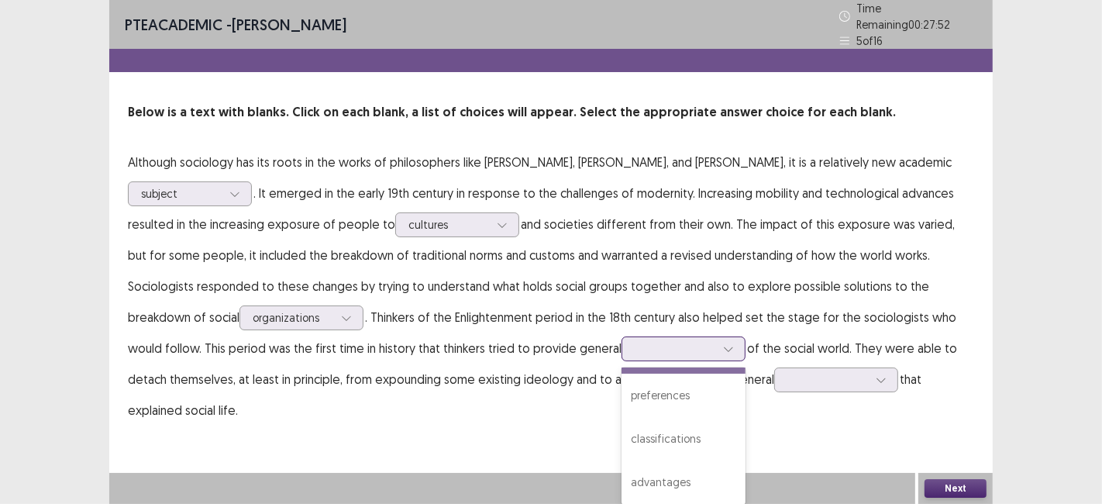
scroll to position [42, 0]
click at [621, 435] on div "classifications" at bounding box center [683, 436] width 124 height 43
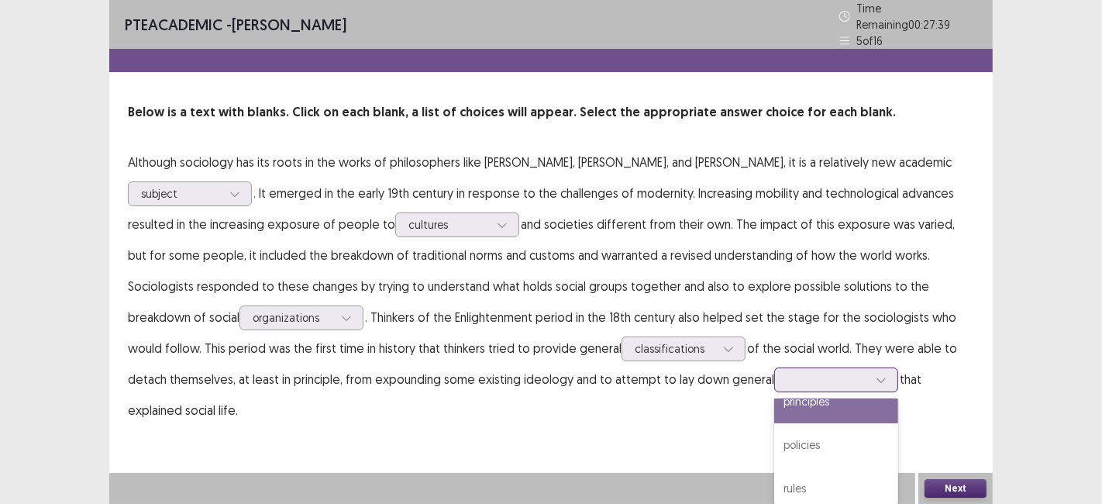
scroll to position [0, 0]
click at [774, 420] on div "principles" at bounding box center [836, 422] width 124 height 43
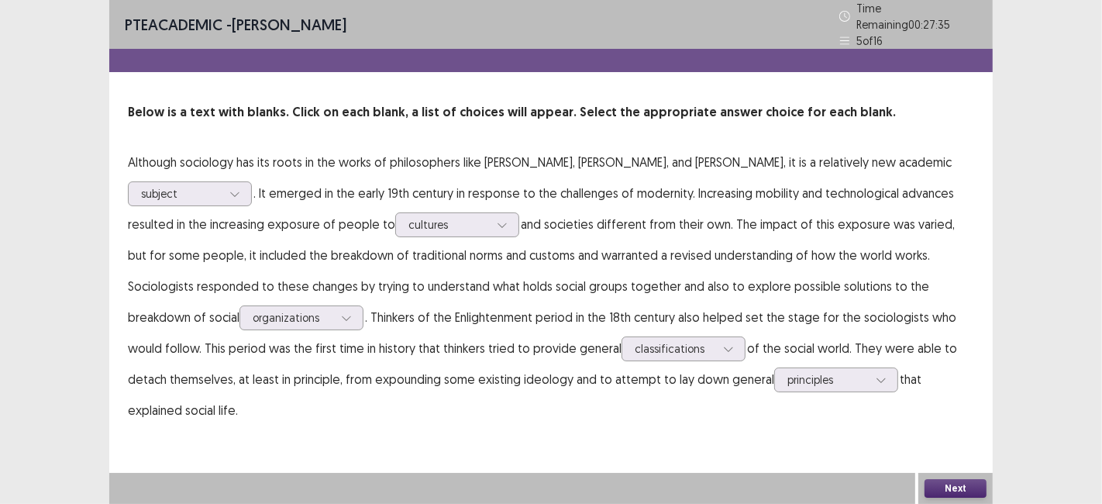
click at [952, 491] on button "Next" at bounding box center [955, 488] width 62 height 19
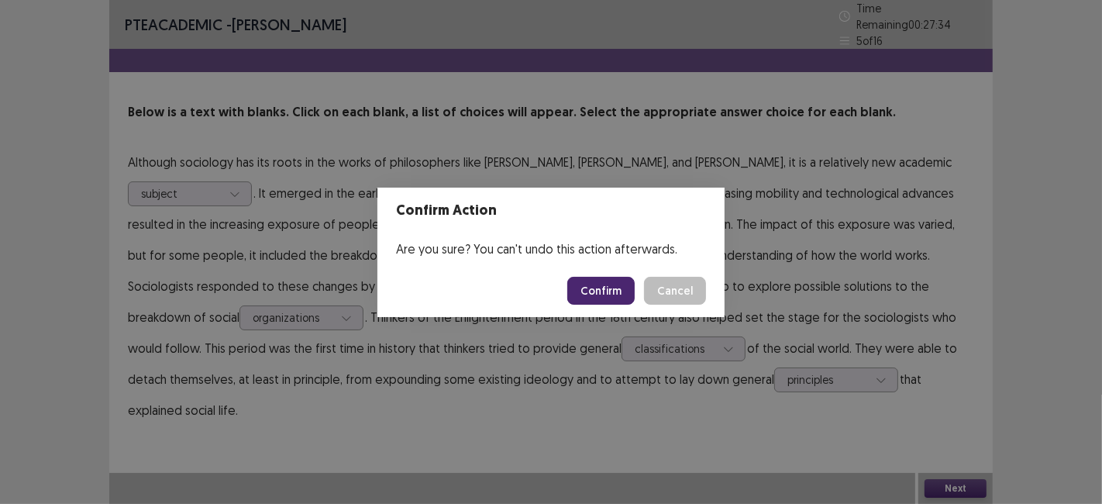
click at [600, 290] on button "Confirm" at bounding box center [600, 291] width 67 height 28
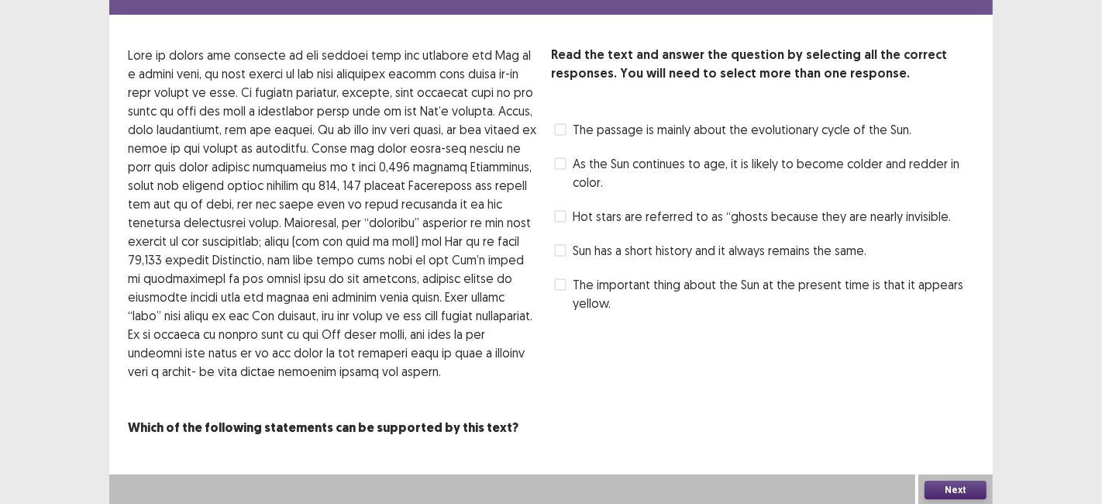
scroll to position [50, 0]
click at [564, 128] on span at bounding box center [560, 129] width 12 height 12
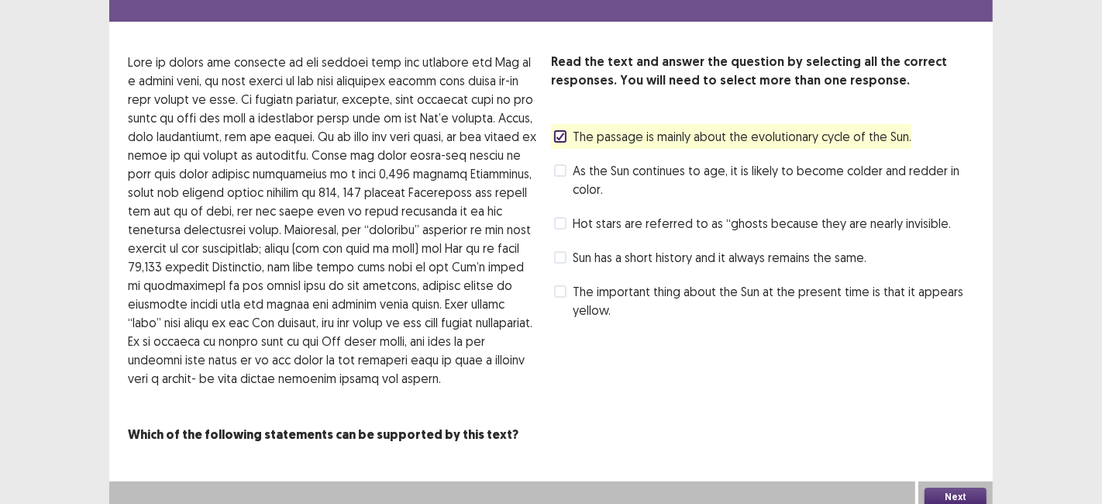
click at [955, 492] on button "Next" at bounding box center [955, 496] width 62 height 19
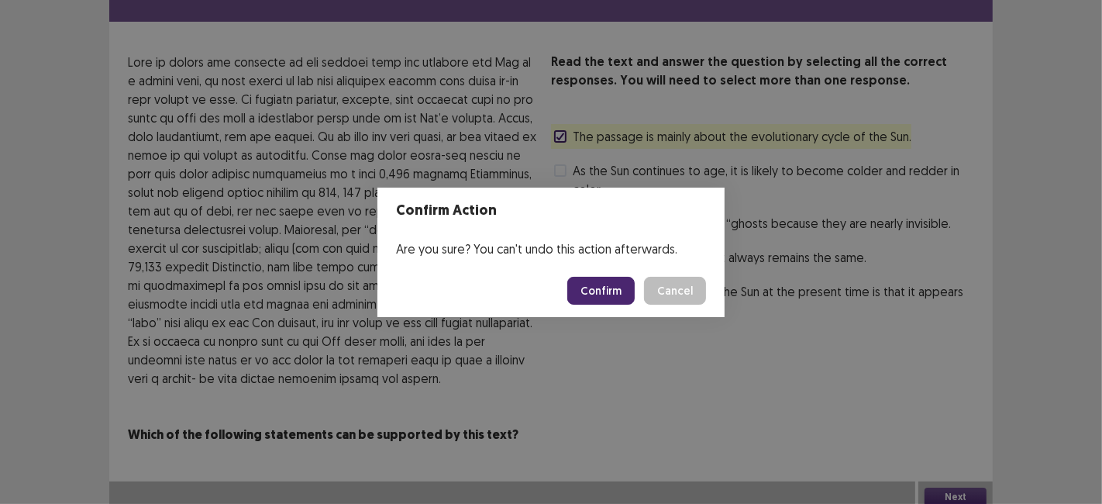
click at [658, 392] on div "Confirm Action Are you sure? You can't undo this action afterwards. Confirm Can…" at bounding box center [551, 252] width 1102 height 504
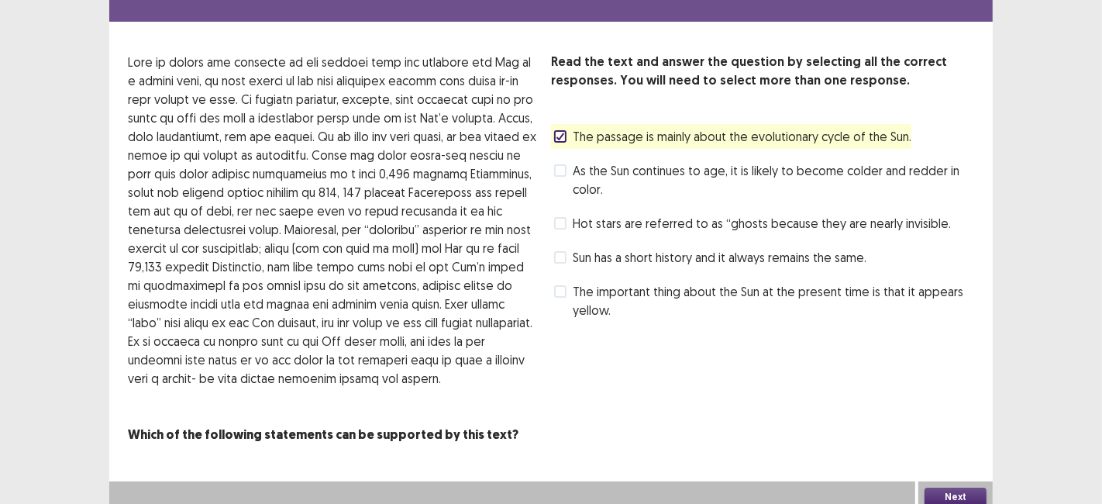
click at [946, 493] on button "Next" at bounding box center [955, 496] width 62 height 19
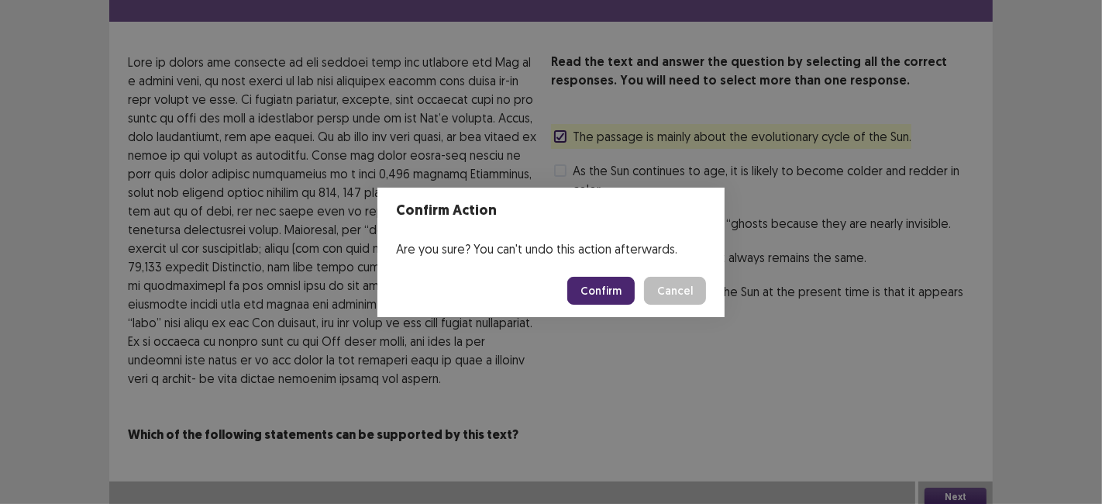
click at [614, 302] on button "Confirm" at bounding box center [600, 291] width 67 height 28
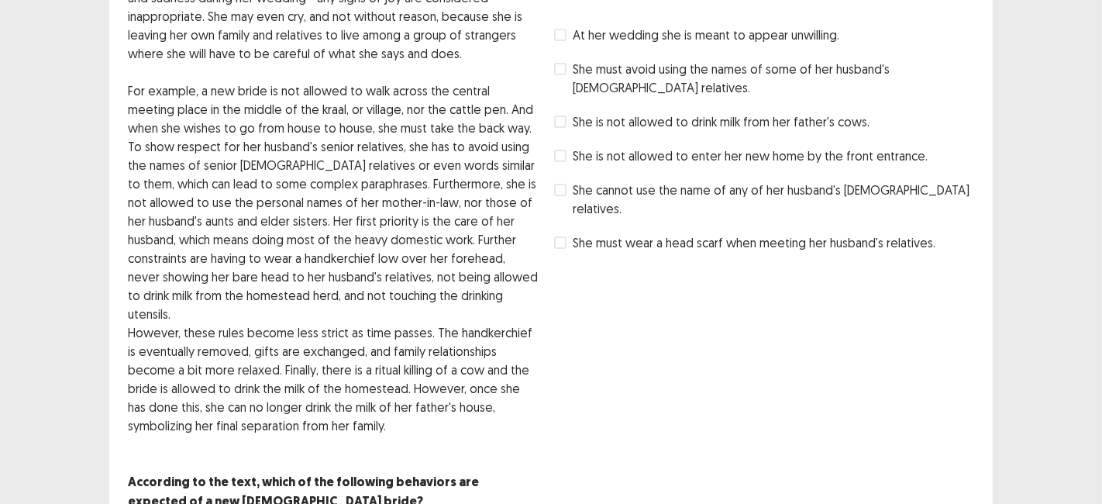
scroll to position [155, 0]
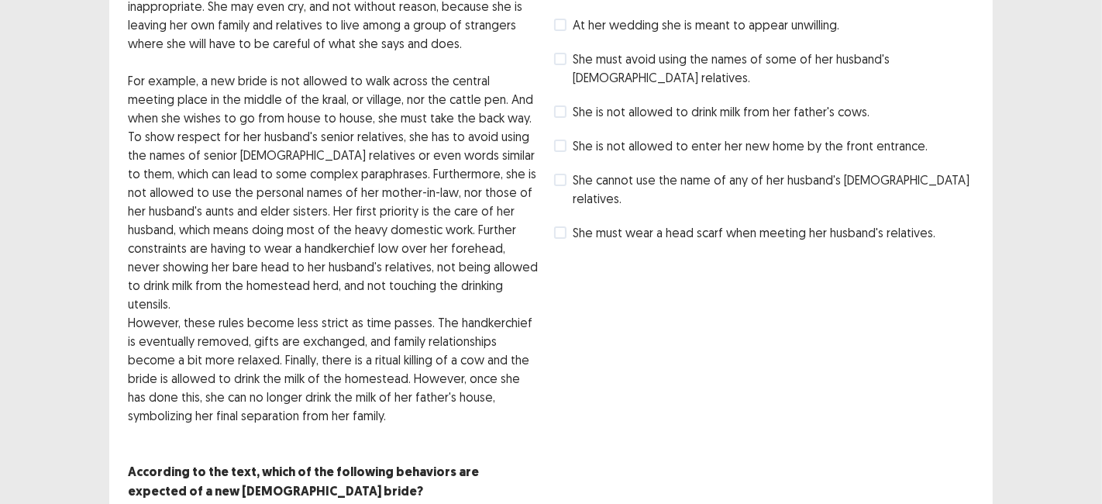
click at [563, 181] on span at bounding box center [560, 180] width 12 height 12
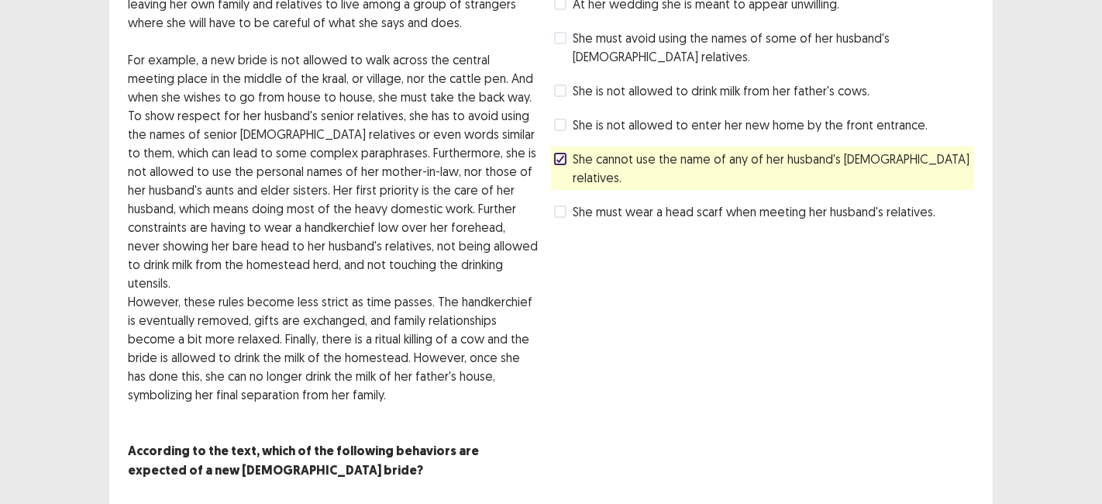
scroll to position [162, 0]
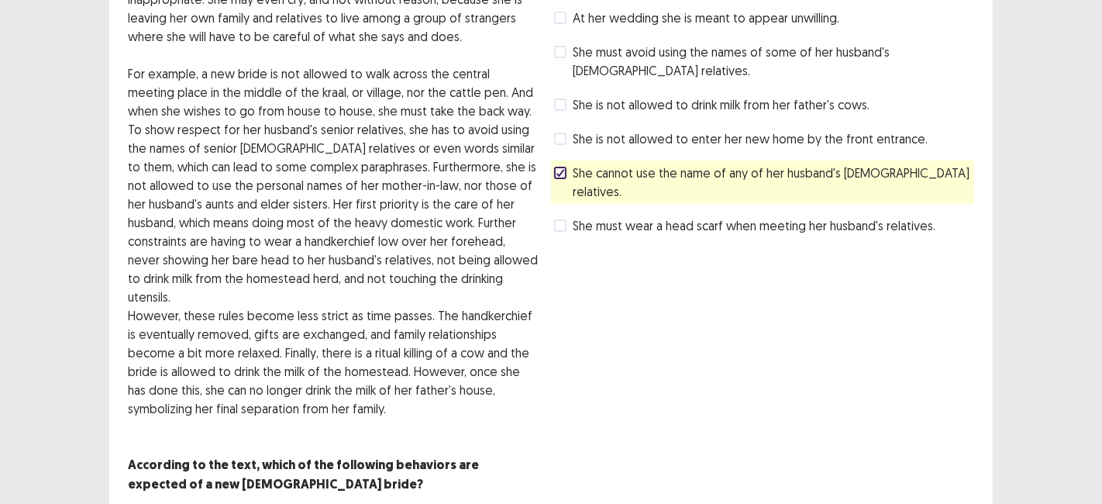
click at [565, 132] on span at bounding box center [560, 138] width 12 height 12
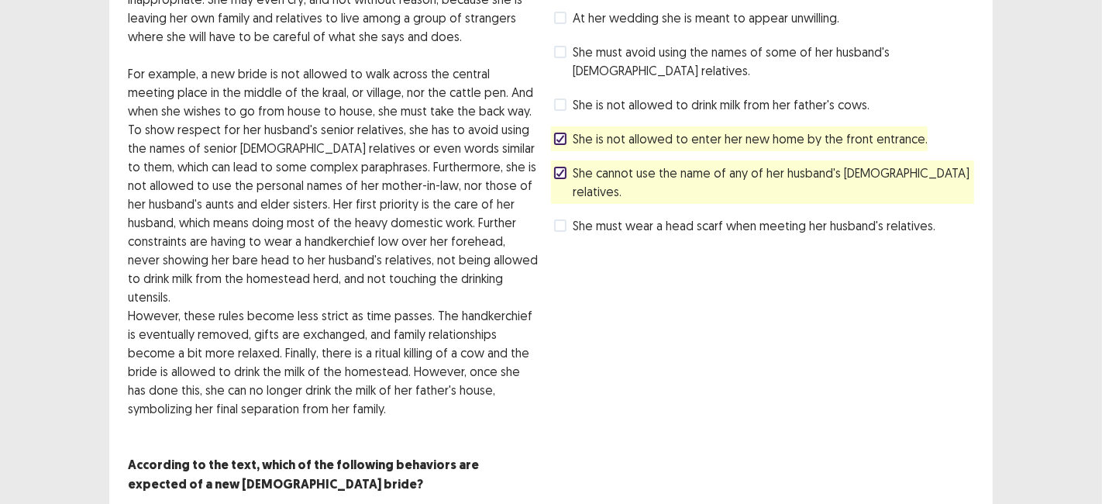
scroll to position [200, 0]
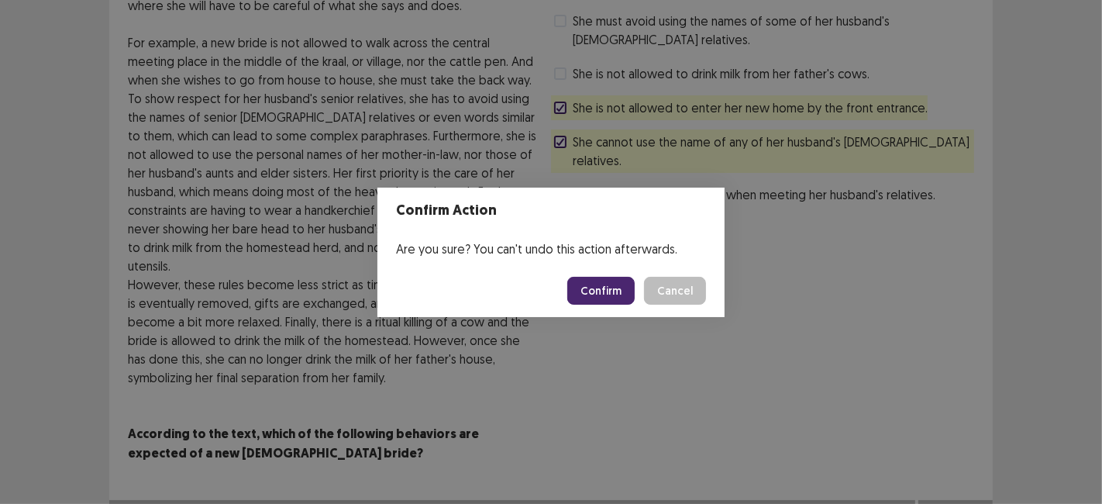
click at [597, 301] on button "Confirm" at bounding box center [600, 291] width 67 height 28
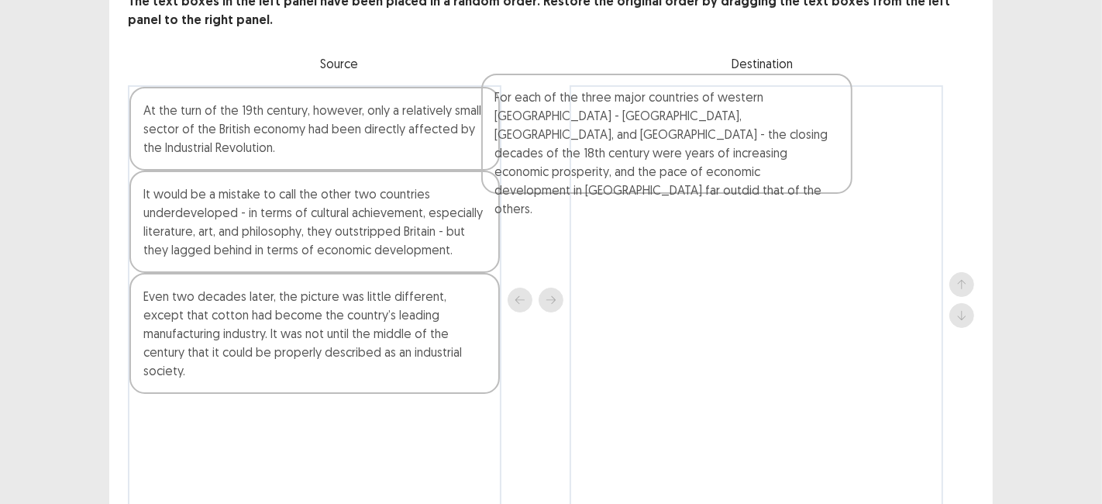
scroll to position [101, 0]
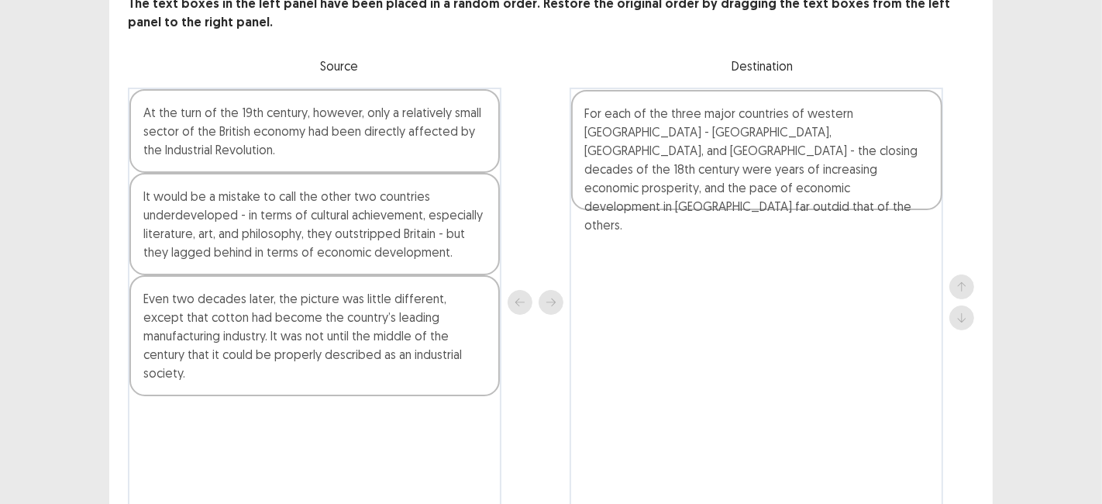
drag, startPoint x: 205, startPoint y: 215, endPoint x: 670, endPoint y: 158, distance: 469.0
click at [670, 158] on div "At the turn of the 19th century, however, only a relatively small sector of the…" at bounding box center [551, 303] width 846 height 430
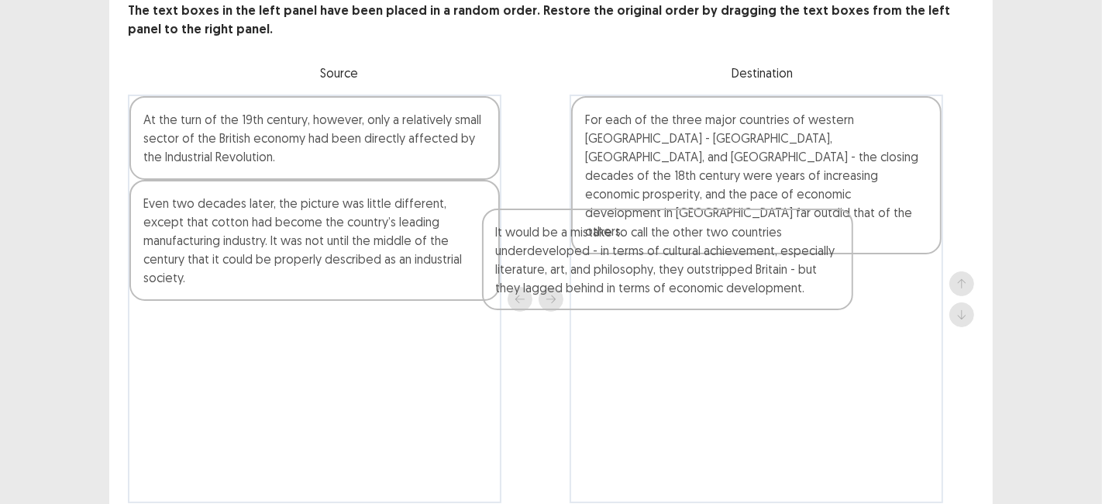
drag, startPoint x: 324, startPoint y: 234, endPoint x: 694, endPoint y: 271, distance: 372.1
click at [694, 271] on div "At the turn of the 19th century, however, only a relatively small sector of the…" at bounding box center [551, 299] width 846 height 408
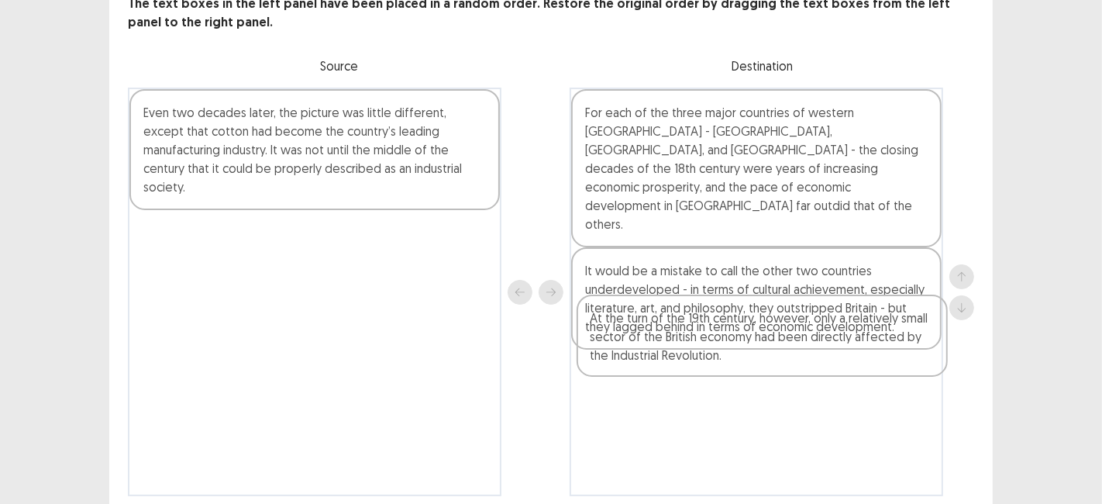
drag, startPoint x: 249, startPoint y: 150, endPoint x: 702, endPoint y: 358, distance: 498.5
click at [702, 358] on div "At the turn of the 19th century, however, only a relatively small sector of the…" at bounding box center [551, 292] width 846 height 408
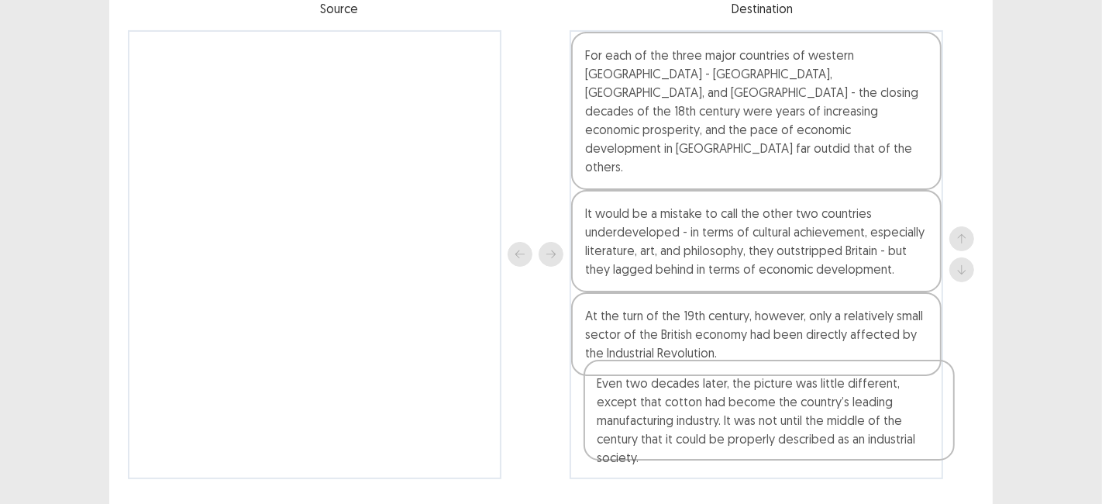
scroll to position [161, 0]
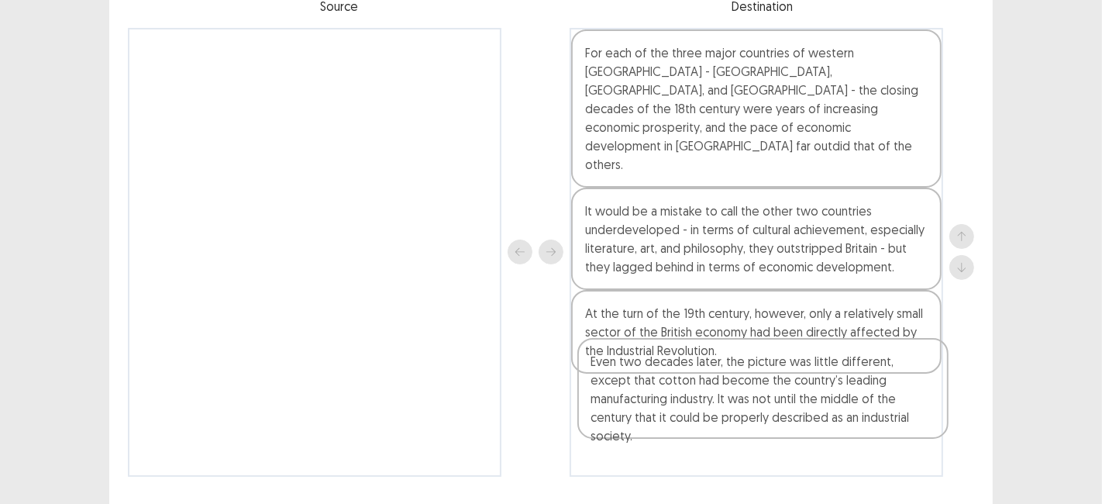
drag, startPoint x: 308, startPoint y: 145, endPoint x: 757, endPoint y: 399, distance: 516.2
click at [757, 399] on div "Even two decades later, the picture was little different, except that cotton ha…" at bounding box center [551, 252] width 846 height 449
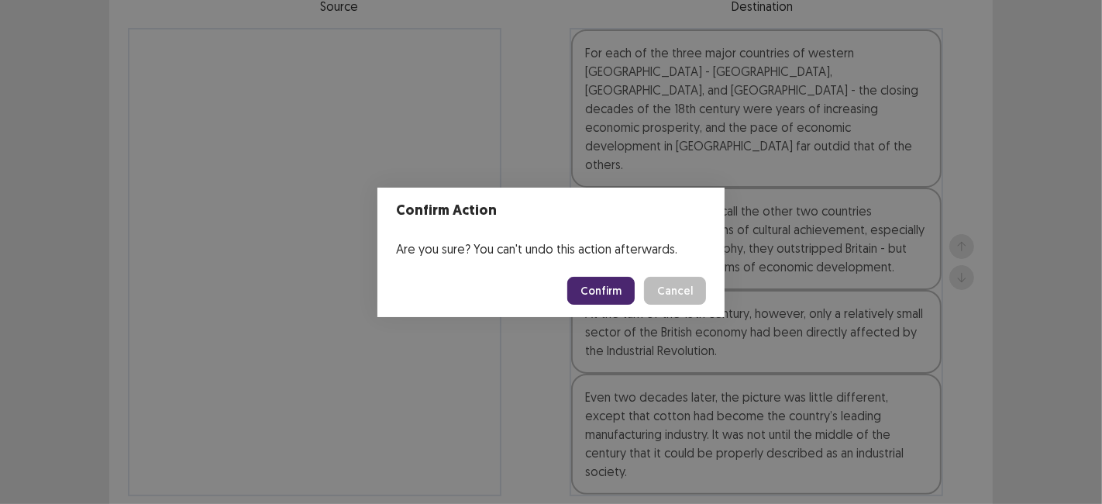
click at [602, 285] on button "Confirm" at bounding box center [600, 291] width 67 height 28
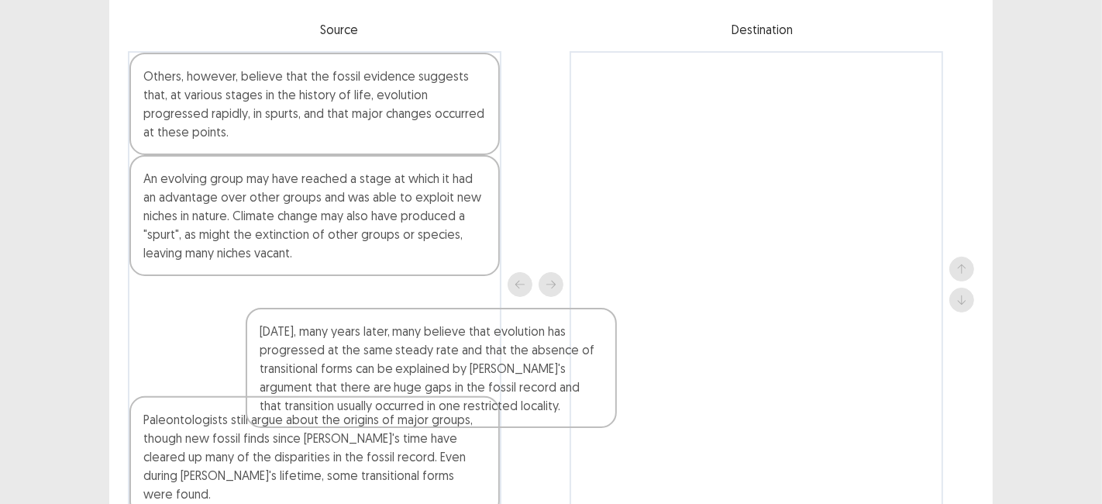
scroll to position [139, 0]
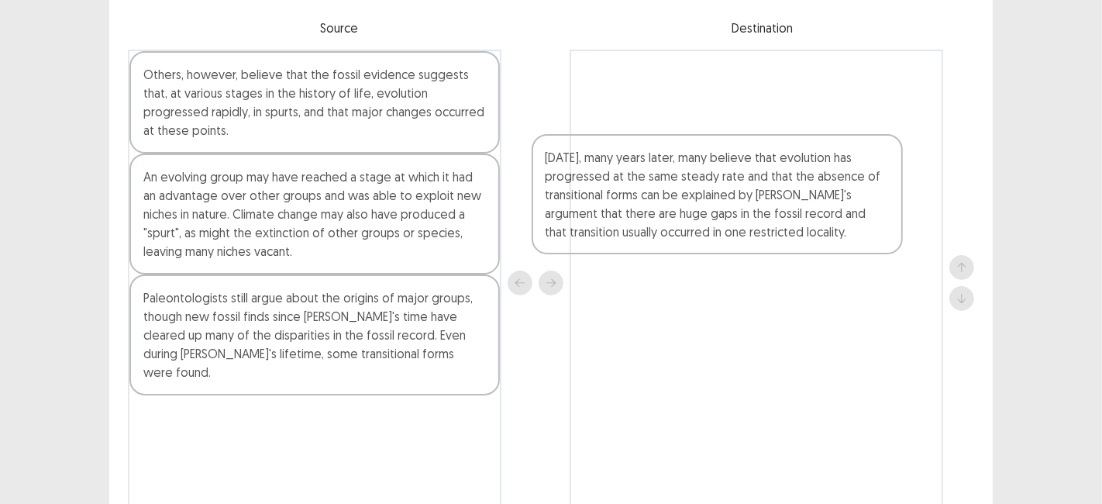
drag, startPoint x: 294, startPoint y: 418, endPoint x: 737, endPoint y: 167, distance: 508.6
click at [737, 167] on div "Others, however, believe that the fossil evidence suggests that, at various sta…" at bounding box center [551, 283] width 846 height 467
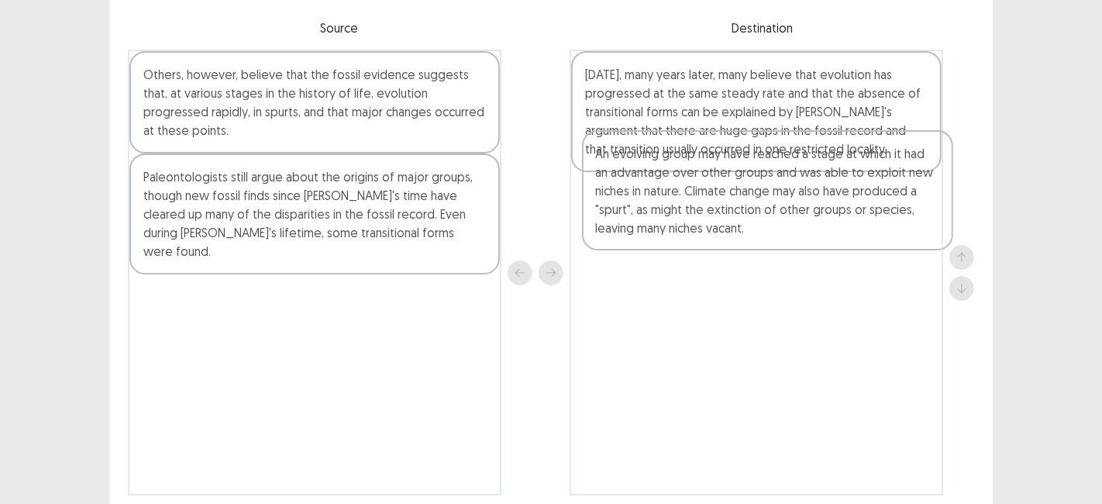
drag, startPoint x: 251, startPoint y: 205, endPoint x: 713, endPoint y: 180, distance: 462.3
click at [713, 180] on div "Others, however, believe that the fossil evidence suggests that, at various sta…" at bounding box center [551, 272] width 846 height 445
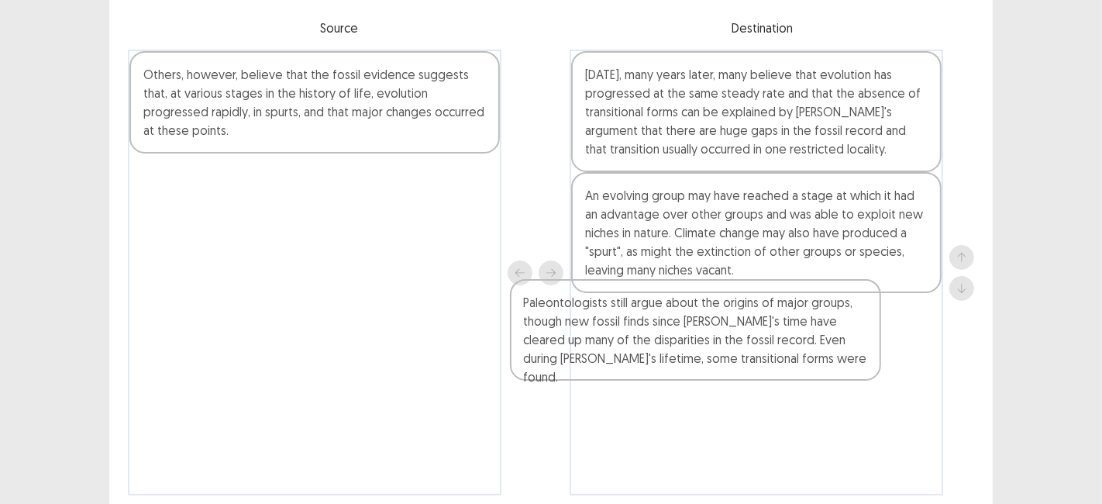
drag, startPoint x: 253, startPoint y: 214, endPoint x: 654, endPoint y: 350, distance: 423.8
click at [654, 350] on div "Others, however, believe that the fossil evidence suggests that, at various sta…" at bounding box center [551, 272] width 846 height 445
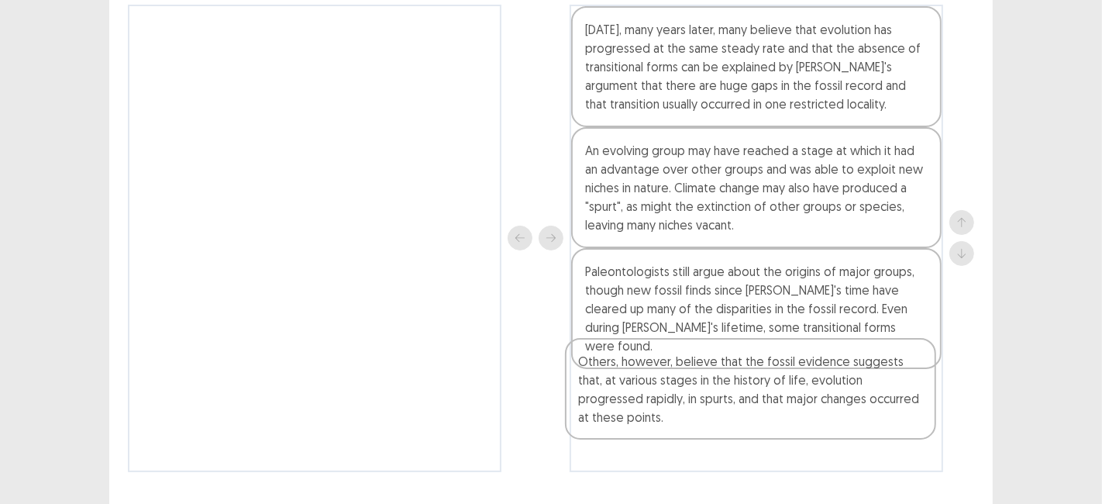
drag, startPoint x: 265, startPoint y: 115, endPoint x: 708, endPoint y: 415, distance: 535.0
click at [708, 415] on div "Others, however, believe that the fossil evidence suggests that, at various sta…" at bounding box center [551, 238] width 846 height 467
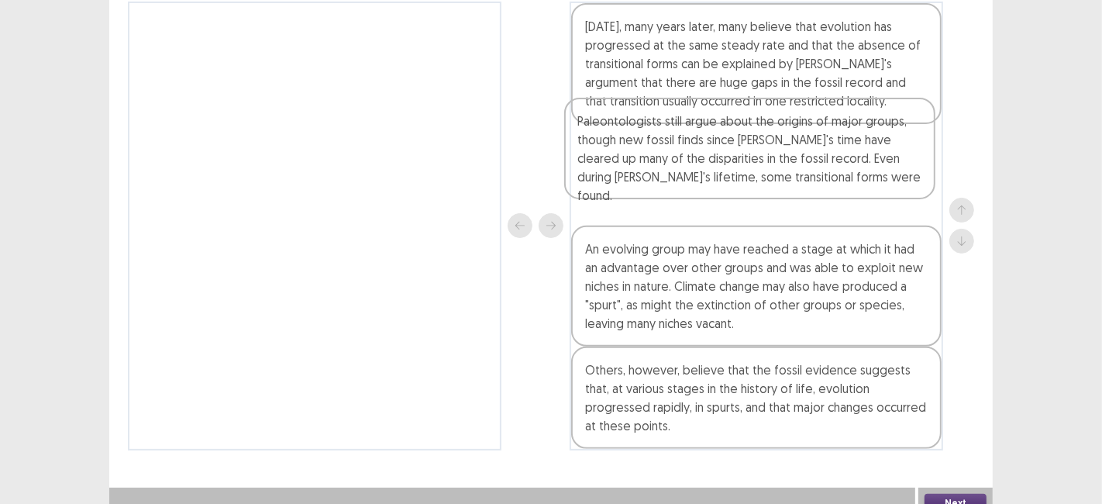
drag, startPoint x: 758, startPoint y: 308, endPoint x: 748, endPoint y: 136, distance: 173.1
click at [748, 136] on div "[DATE], many years later, many believe that evolution has progressed at the sam…" at bounding box center [755, 226] width 373 height 449
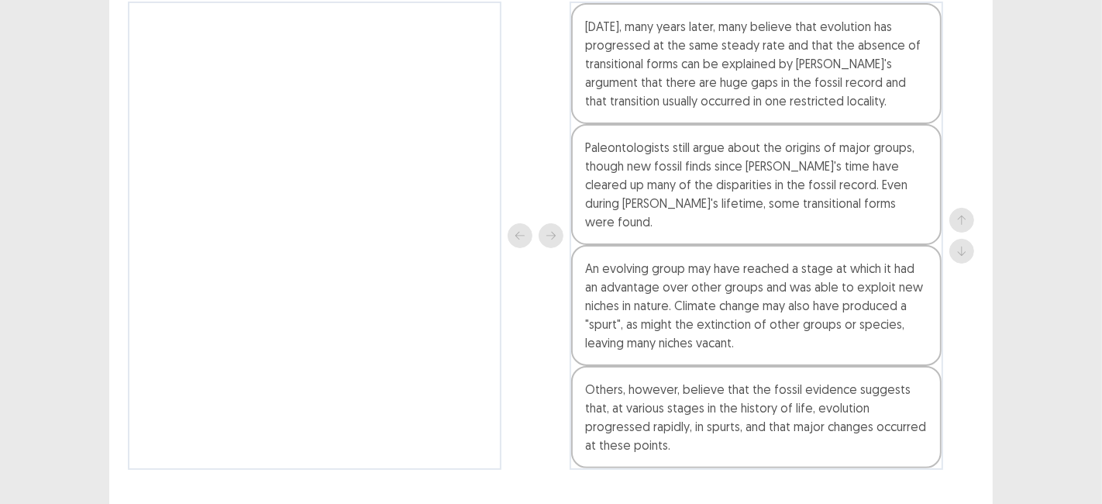
scroll to position [198, 0]
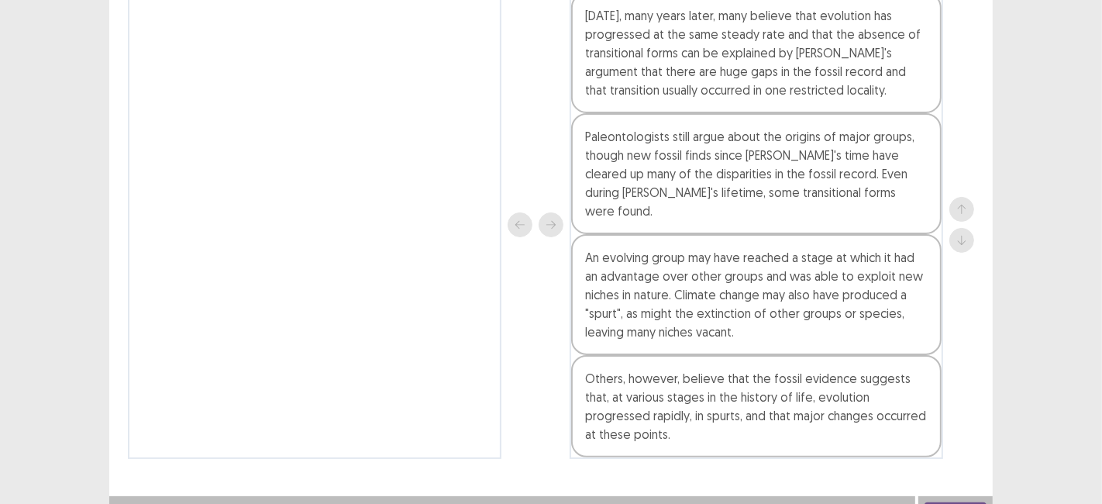
click at [960, 502] on button "Next" at bounding box center [955, 511] width 62 height 19
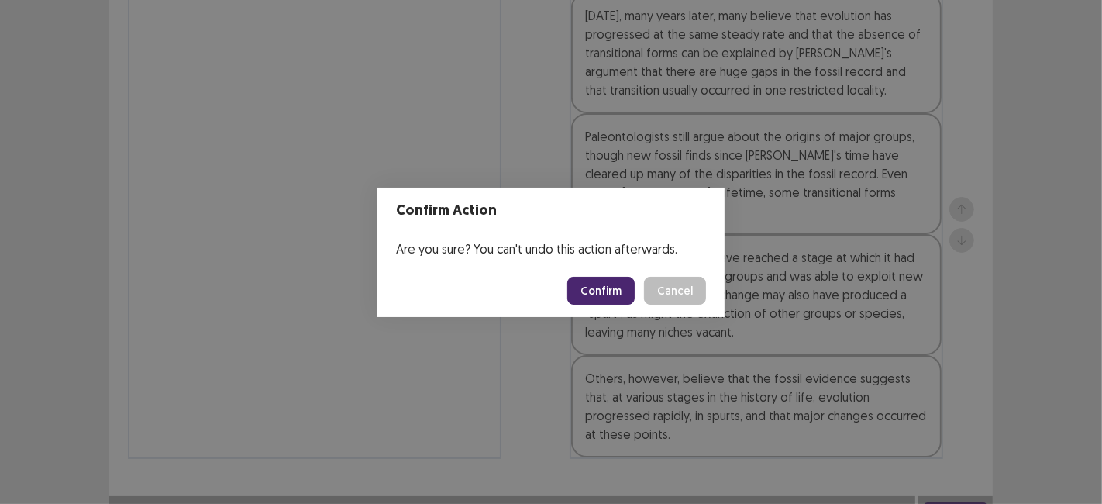
click at [590, 300] on button "Confirm" at bounding box center [600, 291] width 67 height 28
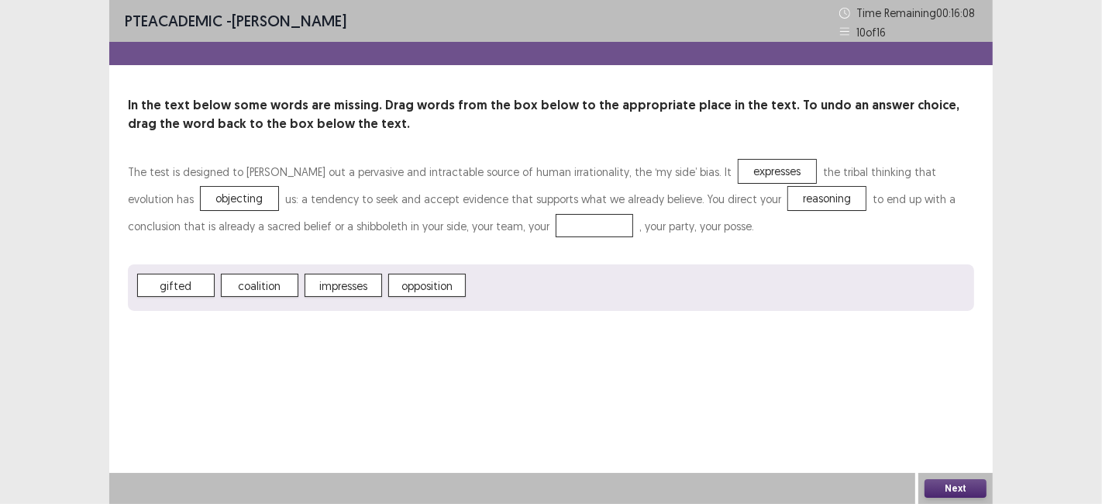
click at [420, 287] on span "opposition" at bounding box center [426, 284] width 77 height 23
click at [949, 491] on button "Next" at bounding box center [955, 488] width 62 height 19
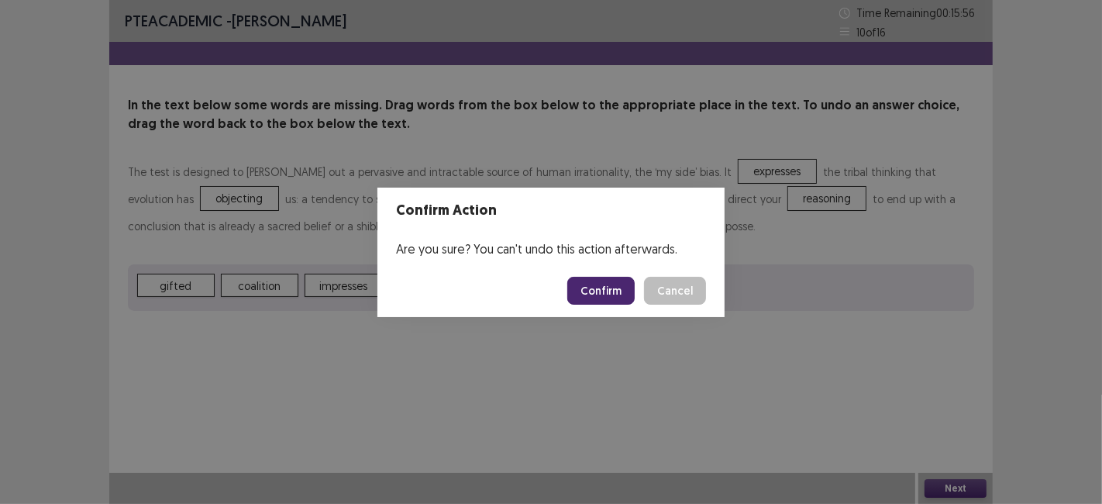
click at [610, 298] on button "Confirm" at bounding box center [600, 291] width 67 height 28
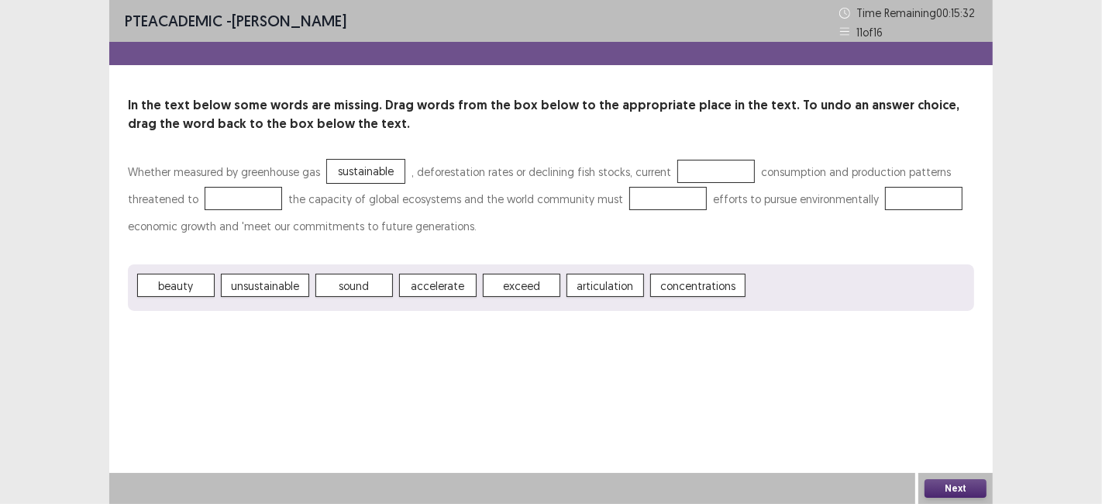
click at [629, 187] on div at bounding box center [667, 198] width 77 height 23
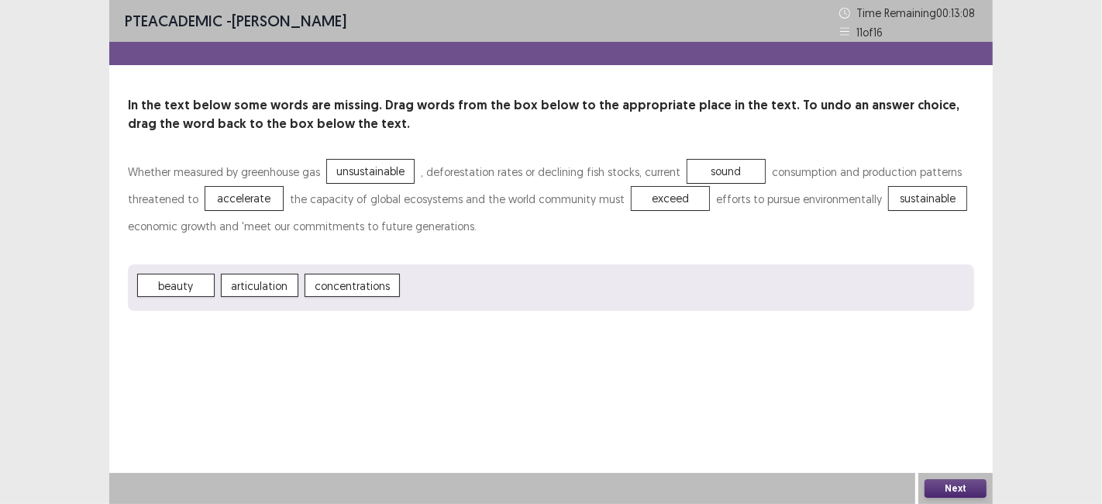
click at [949, 496] on button "Next" at bounding box center [955, 488] width 62 height 19
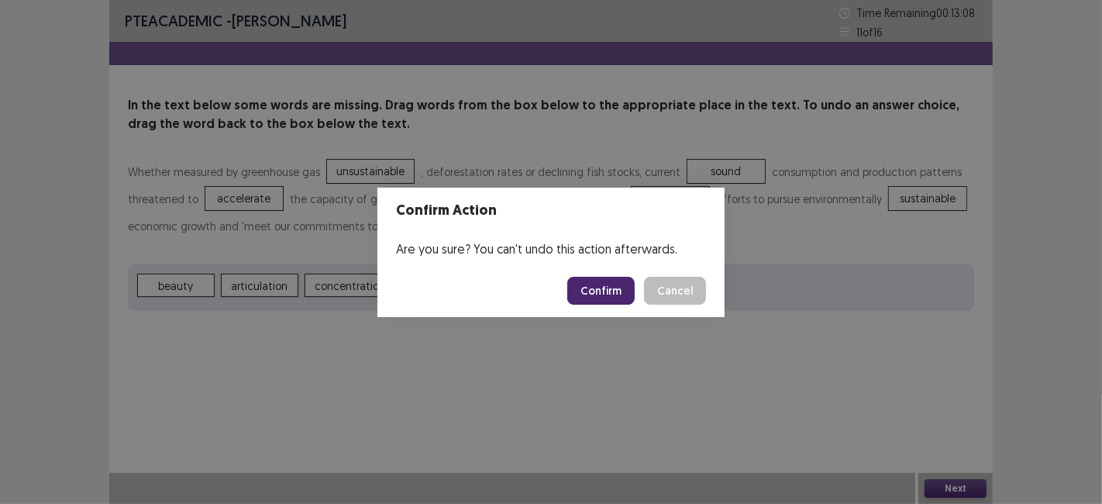
click at [609, 298] on button "Confirm" at bounding box center [600, 291] width 67 height 28
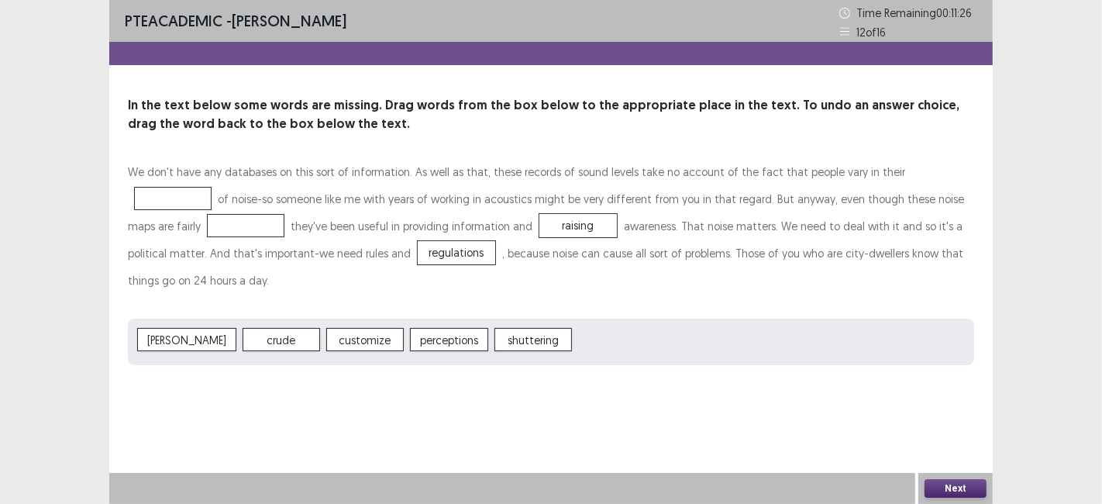
click at [692, 210] on p "We don't have any databases on this sort of information. As well as that, these…" at bounding box center [551, 226] width 846 height 136
click at [949, 492] on button "Next" at bounding box center [955, 488] width 62 height 19
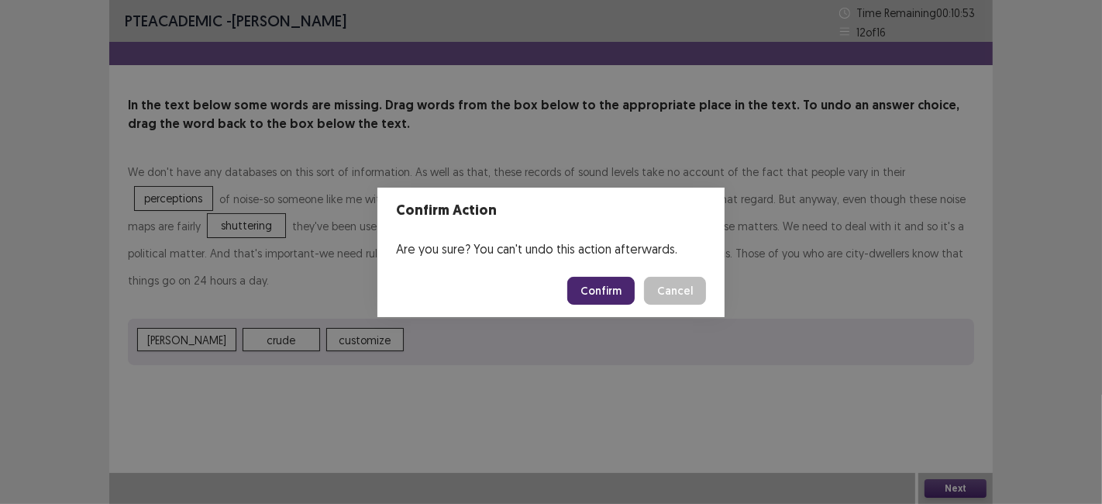
click at [596, 291] on button "Confirm" at bounding box center [600, 291] width 67 height 28
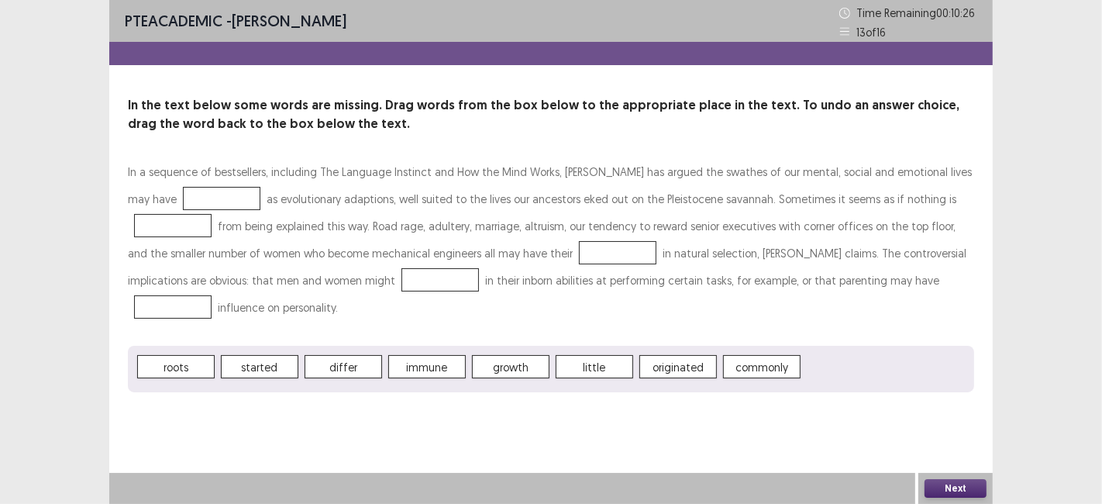
click at [183, 189] on div at bounding box center [221, 198] width 77 height 23
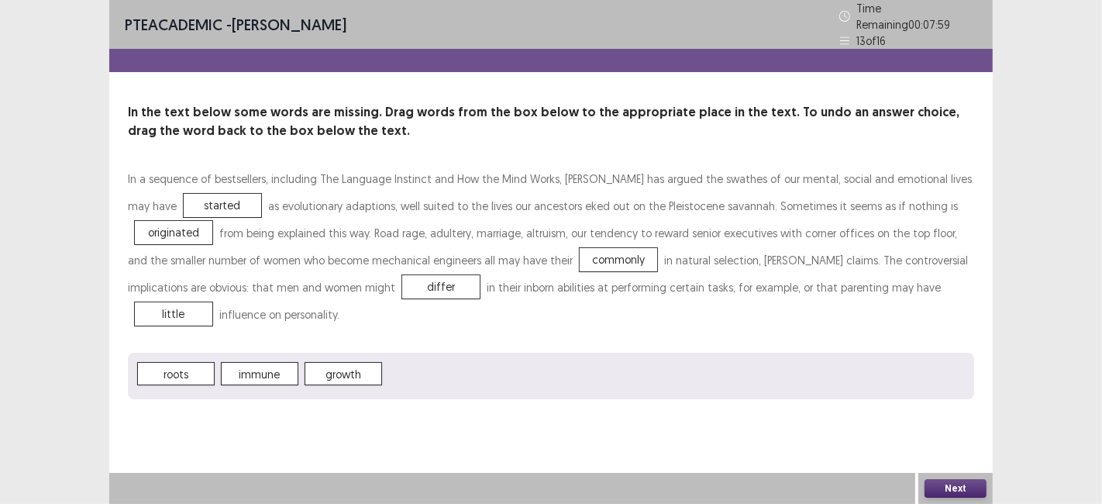
click at [956, 490] on button "Next" at bounding box center [955, 488] width 62 height 19
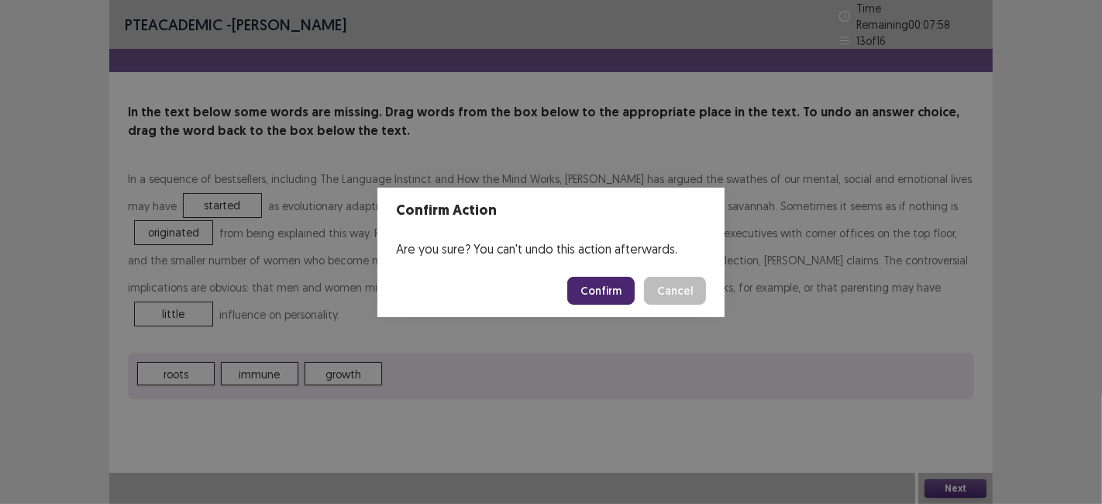
click at [597, 301] on button "Confirm" at bounding box center [600, 291] width 67 height 28
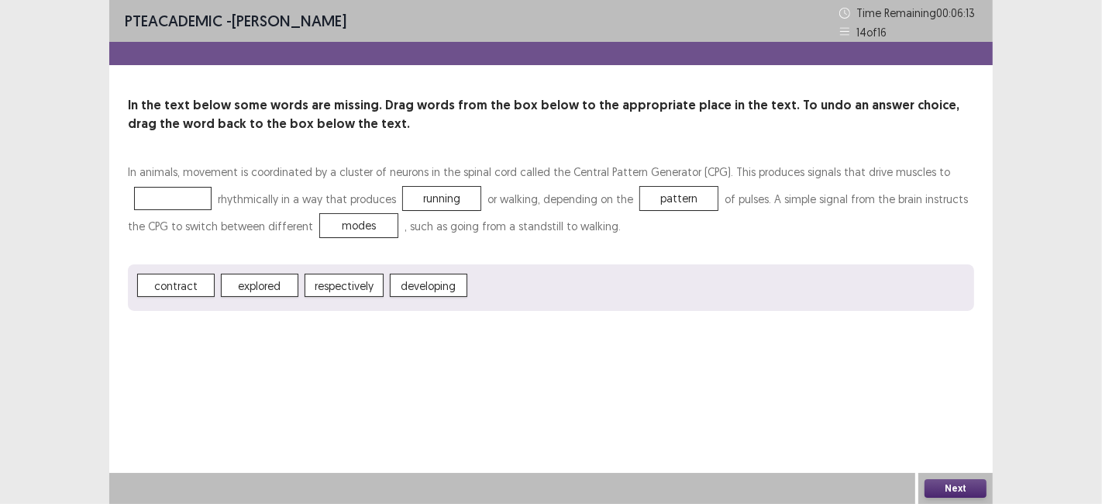
click at [422, 280] on span "developing" at bounding box center [428, 284] width 77 height 23
click at [956, 493] on button "Next" at bounding box center [955, 488] width 62 height 19
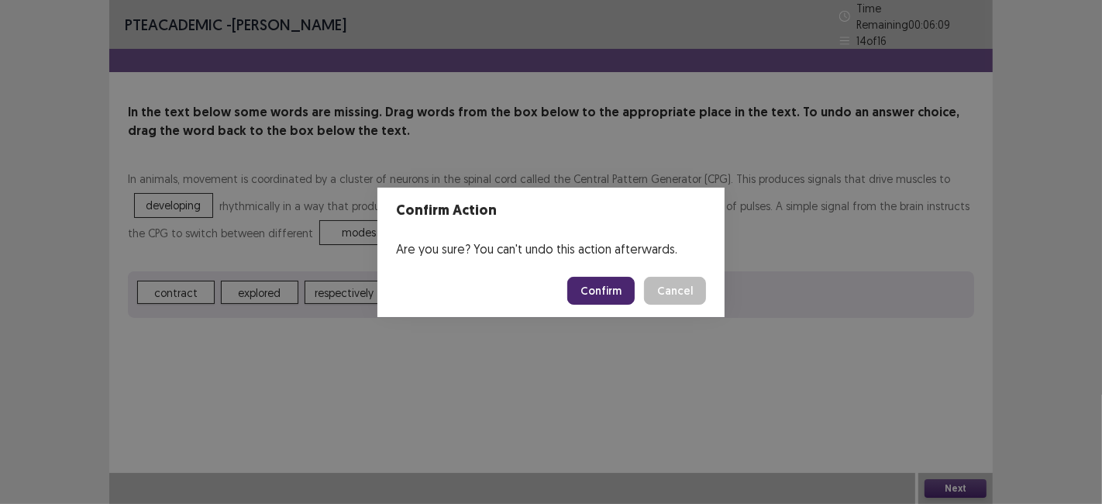
click at [604, 315] on footer "Confirm Cancel" at bounding box center [550, 290] width 347 height 53
click at [601, 288] on button "Confirm" at bounding box center [600, 291] width 67 height 28
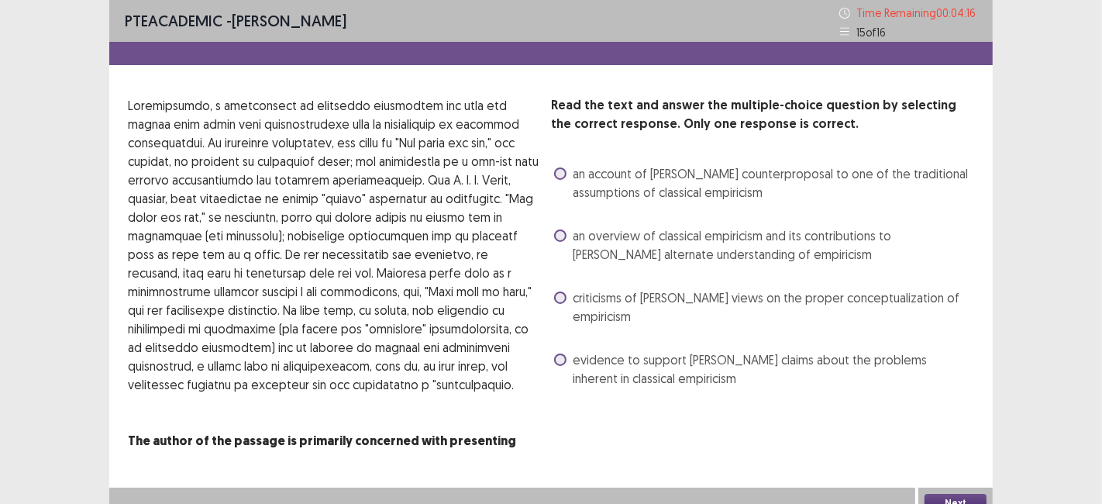
scroll to position [14, 0]
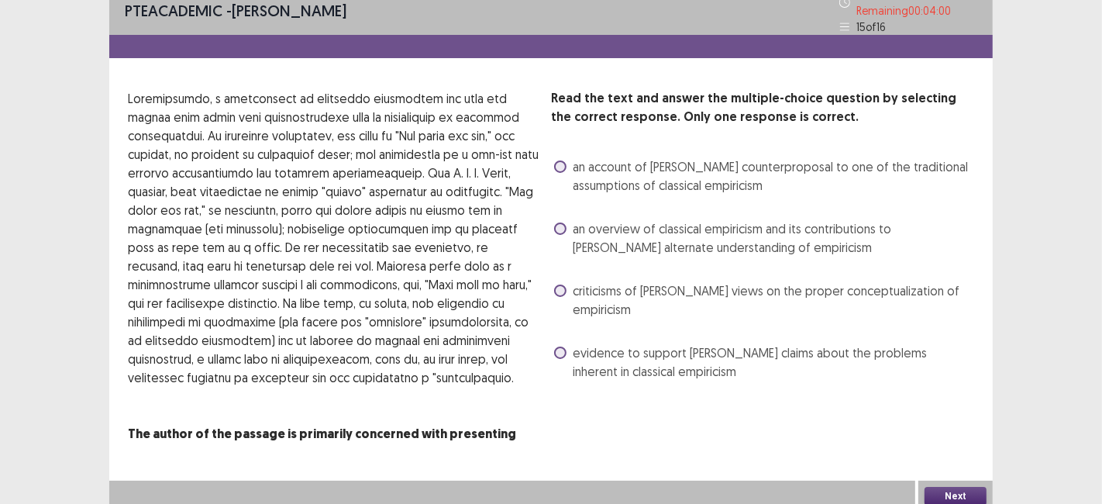
click at [540, 208] on div "Read the text and answer the multiple-choice question by selecting the correct …" at bounding box center [550, 266] width 883 height 354
click at [569, 232] on label "an overview of classical empiricism and its contributions to [PERSON_NAME] alte…" at bounding box center [764, 237] width 420 height 37
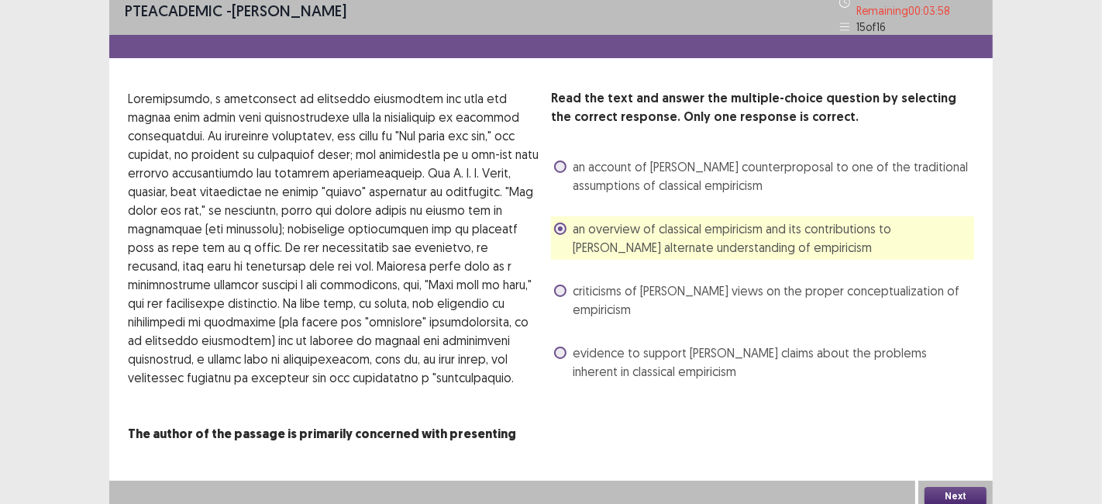
click at [967, 493] on button "Next" at bounding box center [955, 495] width 62 height 19
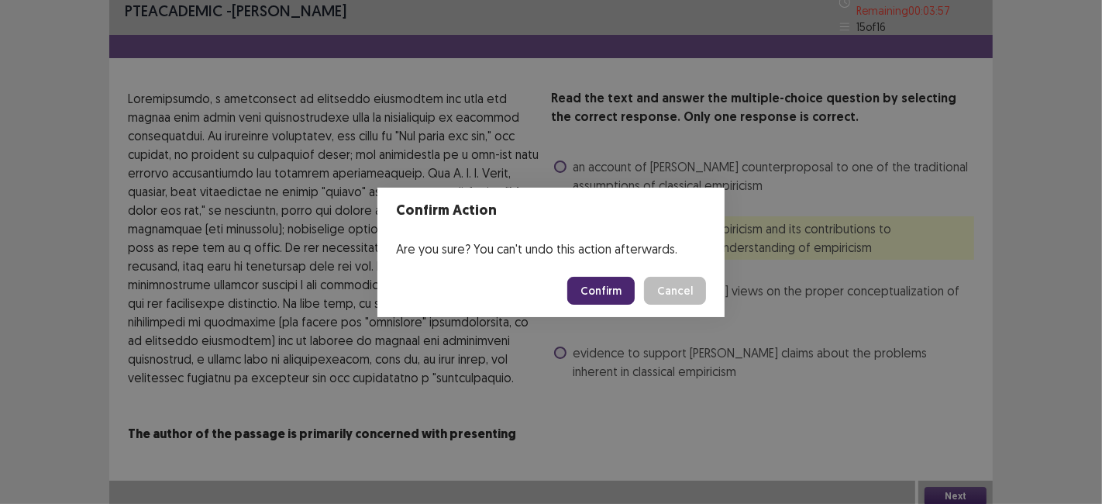
click at [621, 301] on button "Confirm" at bounding box center [600, 291] width 67 height 28
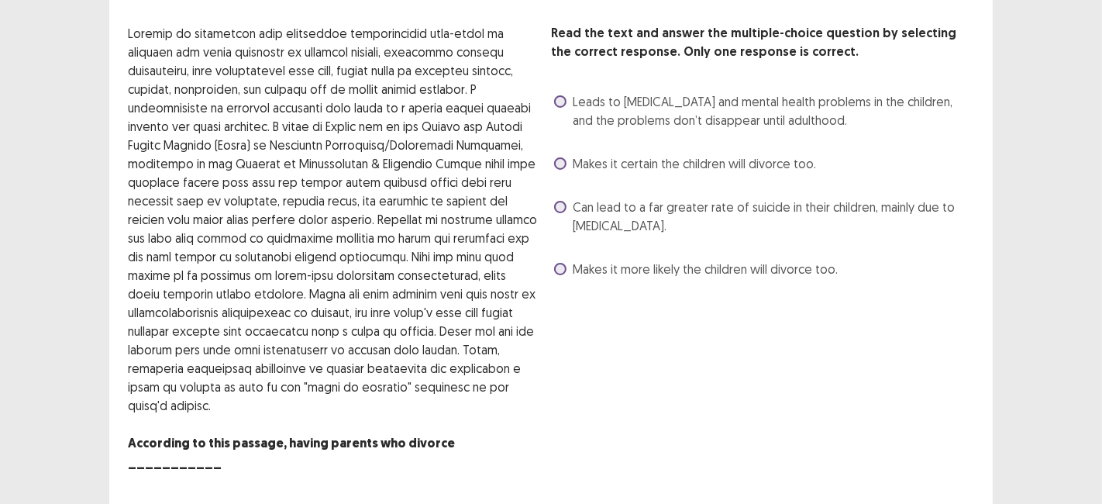
scroll to position [83, 0]
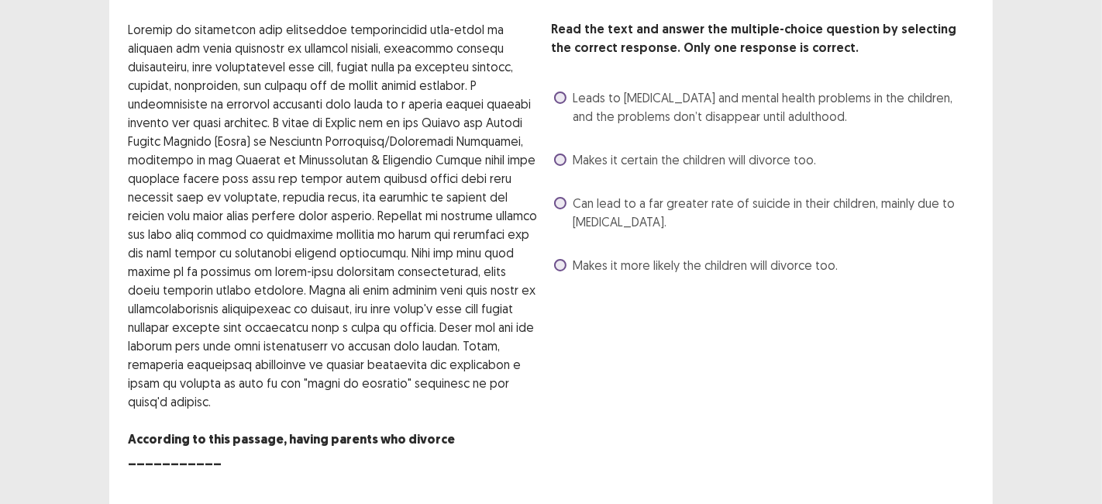
click at [995, 385] on div "PTE academic - [PERSON_NAME] Time Remaining 00 : 02 : 34 16 of 16 Read the text…" at bounding box center [551, 236] width 1102 height 638
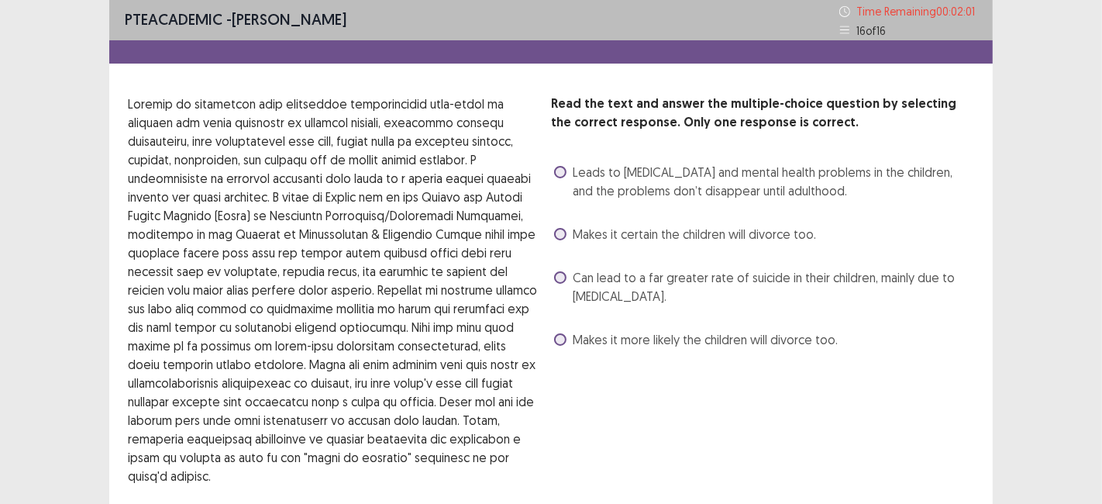
scroll to position [0, 0]
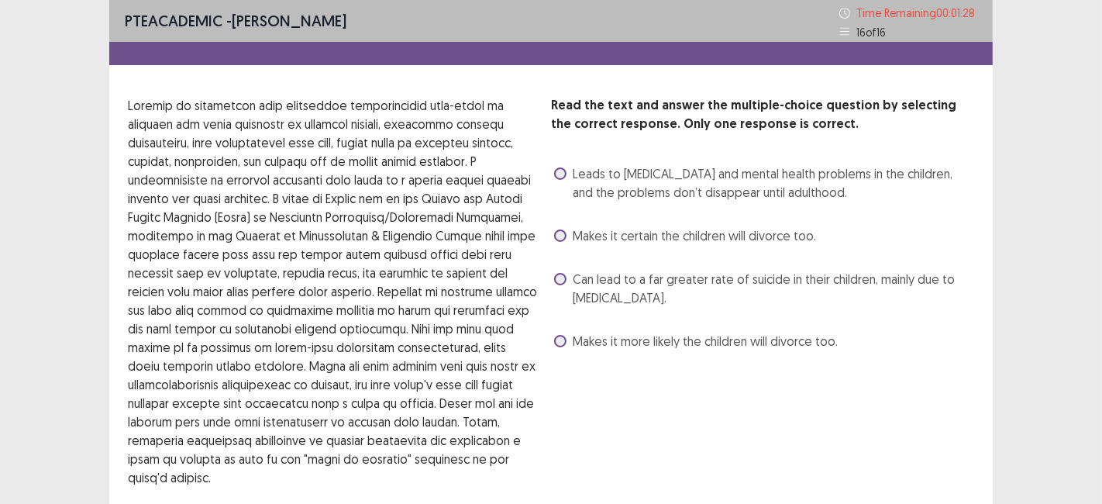
click at [573, 181] on span "Leads to [MEDICAL_DATA] and mental health problems in the children, and the pro…" at bounding box center [772, 182] width 401 height 37
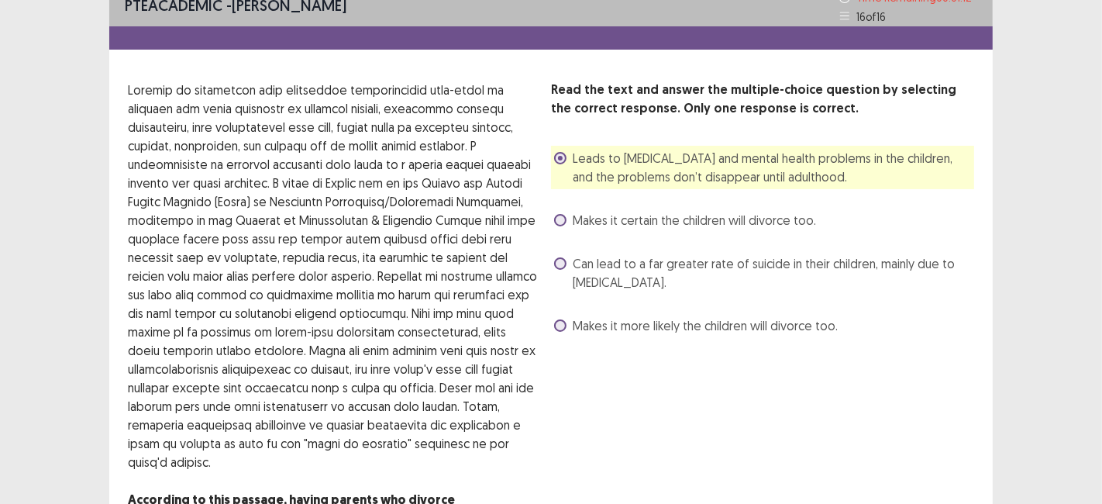
scroll to position [88, 0]
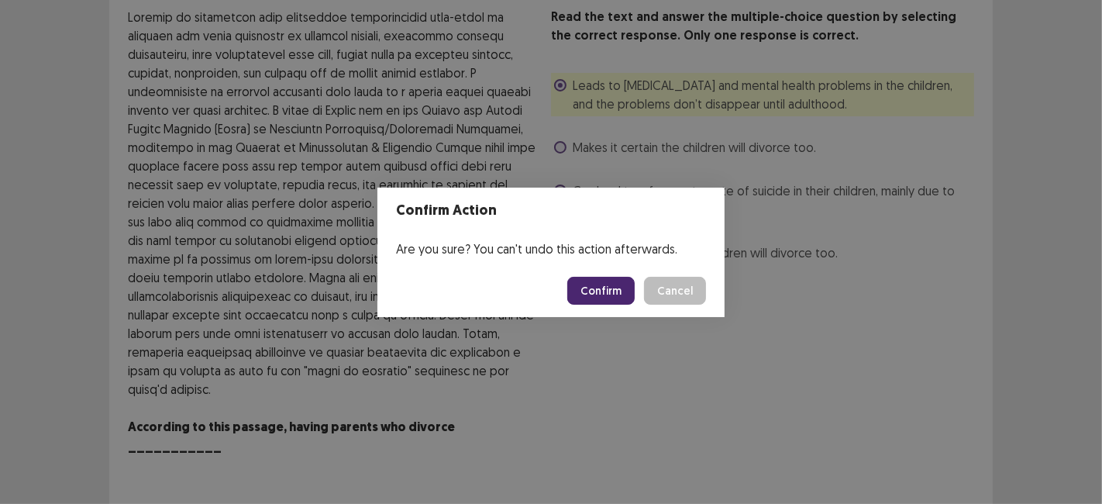
click at [606, 290] on button "Confirm" at bounding box center [600, 291] width 67 height 28
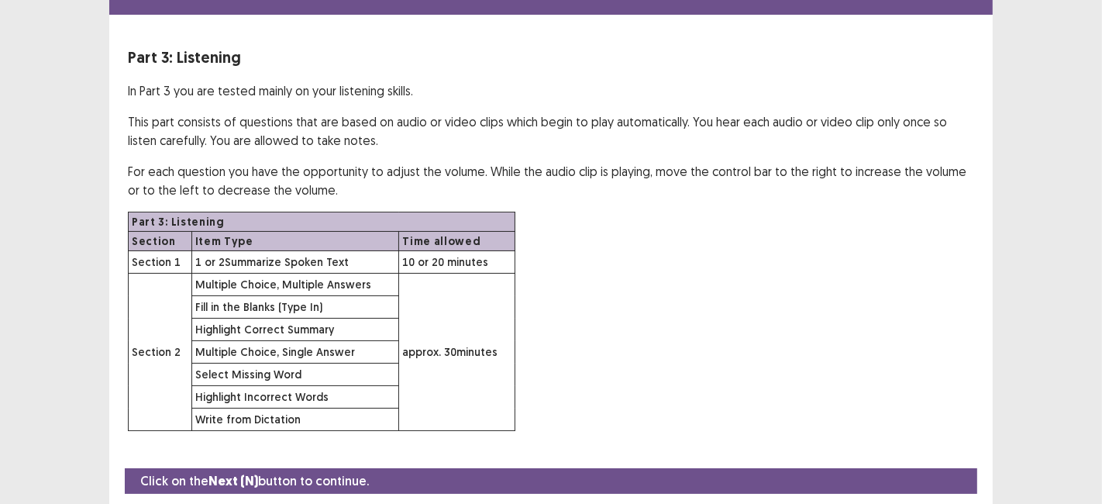
scroll to position [99, 0]
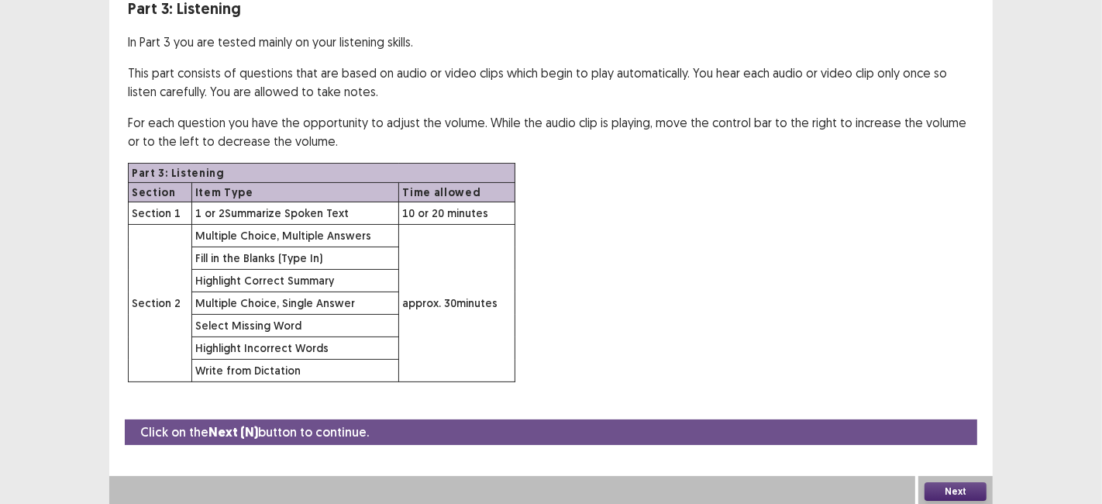
click at [927, 489] on button "Next" at bounding box center [955, 491] width 62 height 19
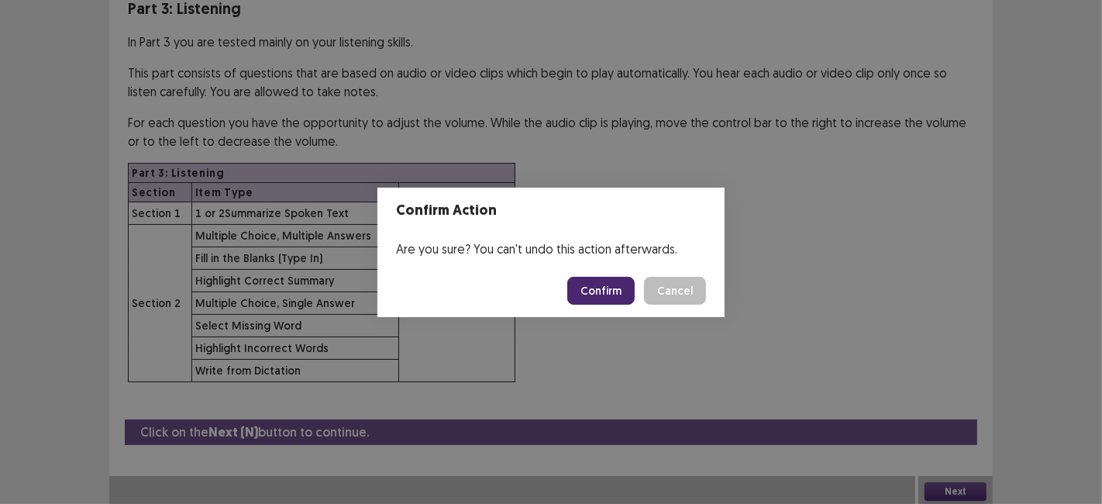
click at [610, 297] on button "Confirm" at bounding box center [600, 291] width 67 height 28
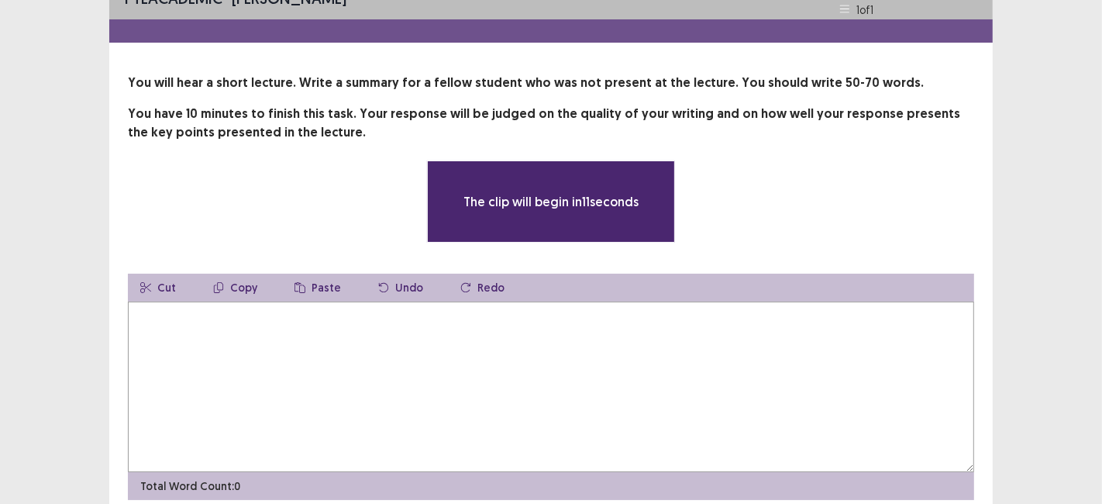
scroll to position [0, 0]
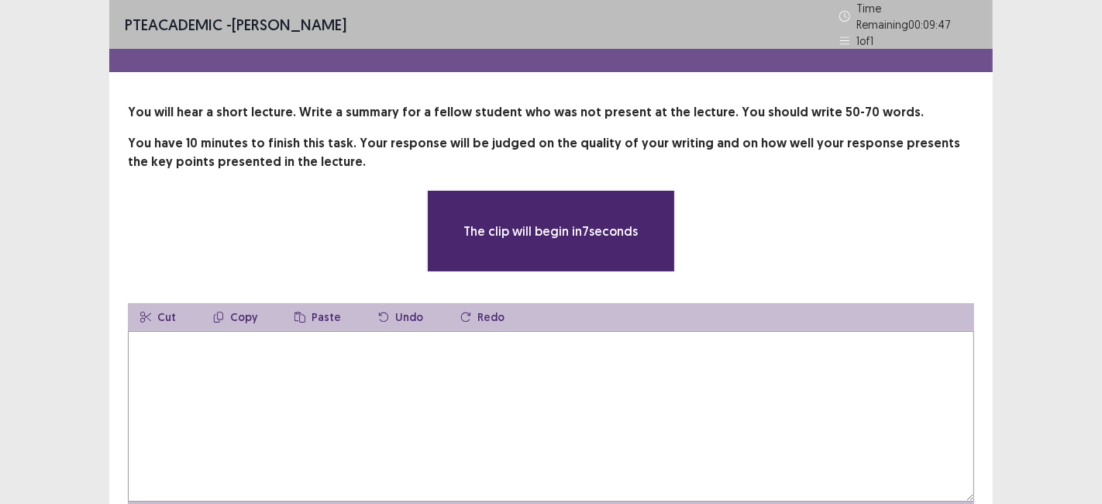
click at [208, 406] on textarea at bounding box center [551, 416] width 846 height 170
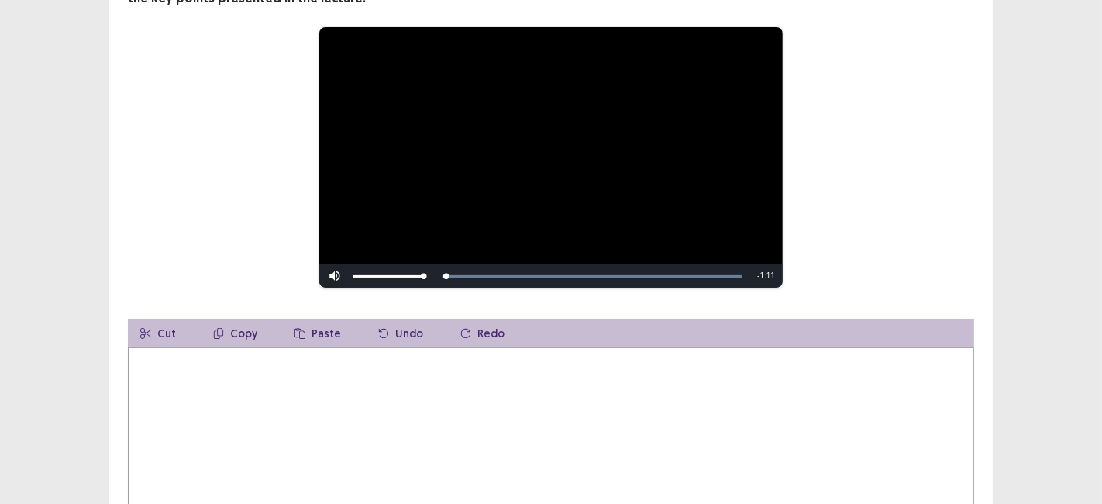
scroll to position [174, 0]
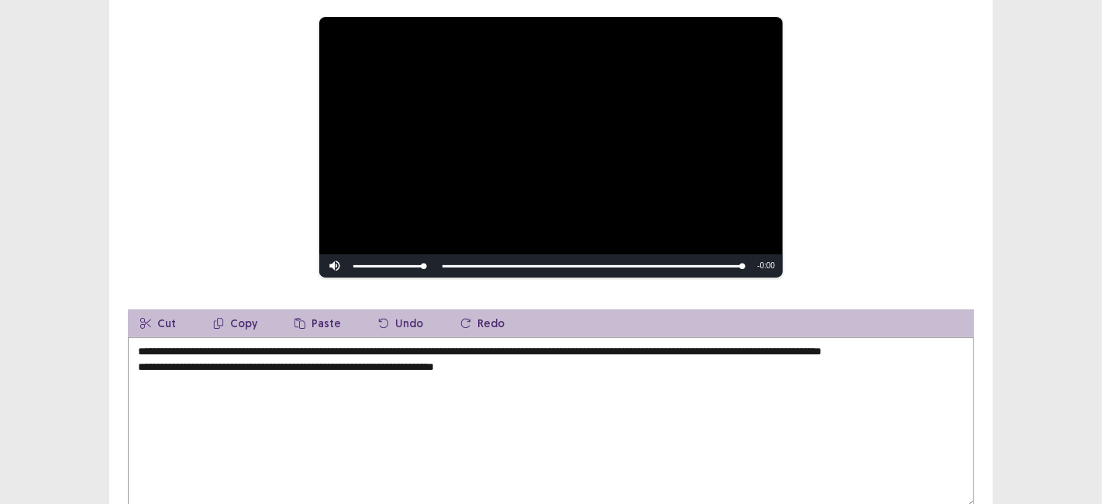
click at [332, 364] on textarea "**********" at bounding box center [551, 422] width 846 height 170
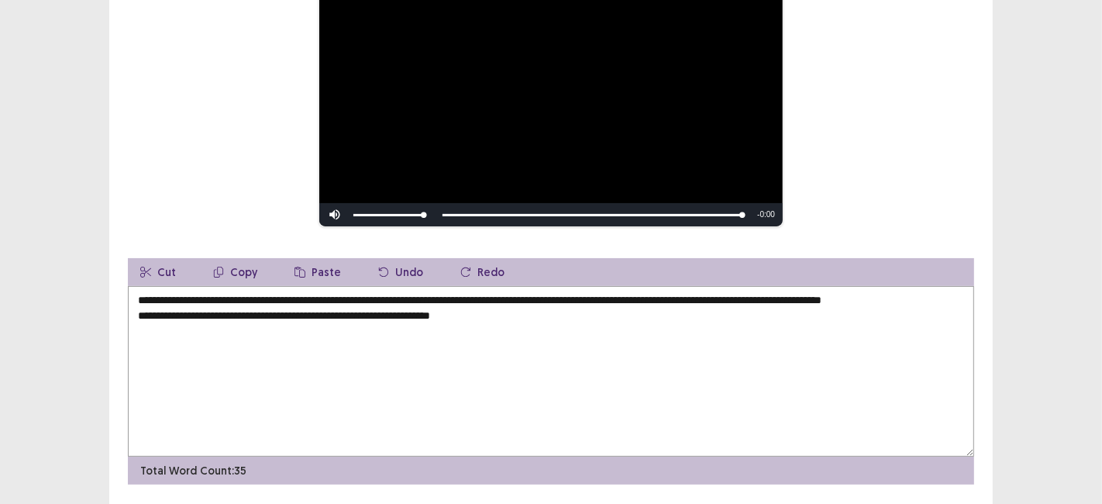
scroll to position [252, 0]
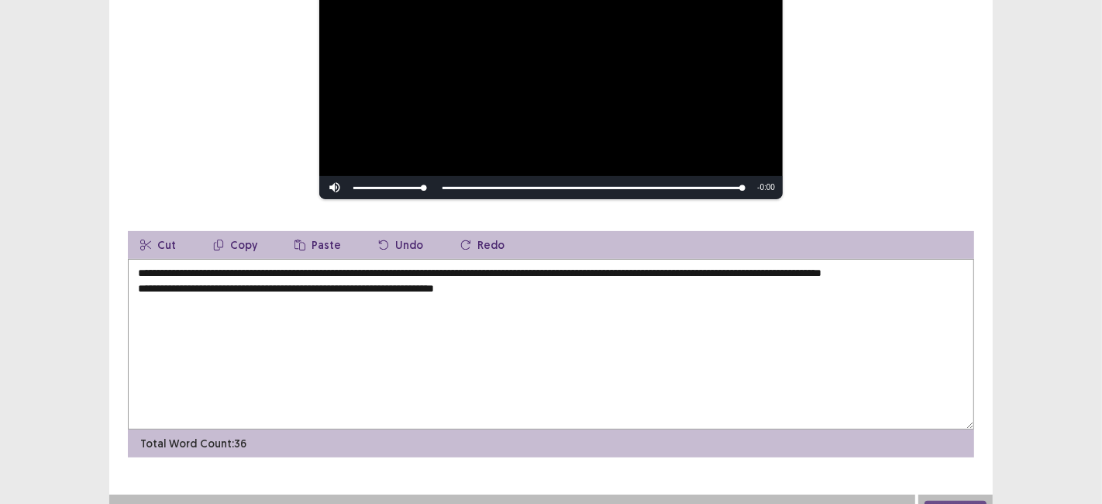
click at [536, 284] on textarea "**********" at bounding box center [551, 344] width 846 height 170
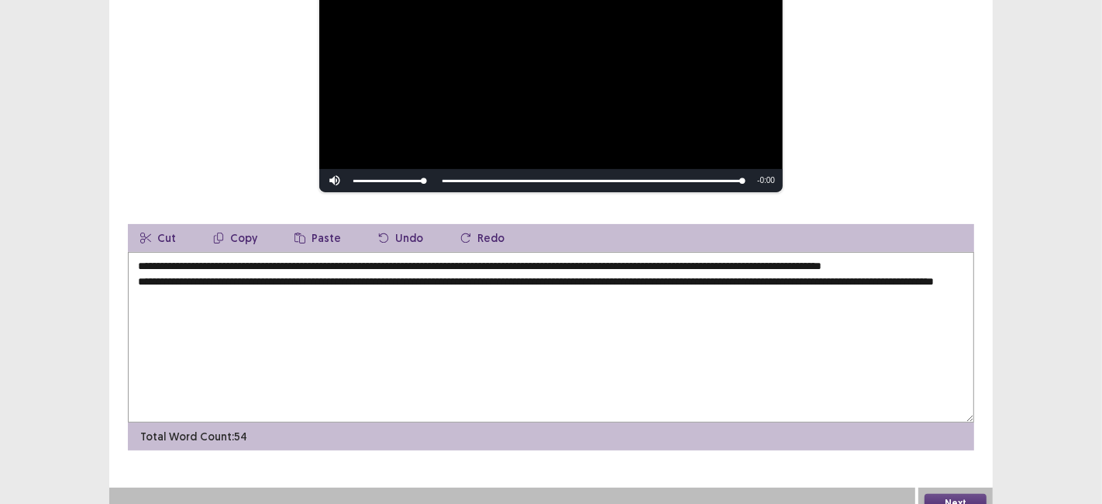
scroll to position [265, 0]
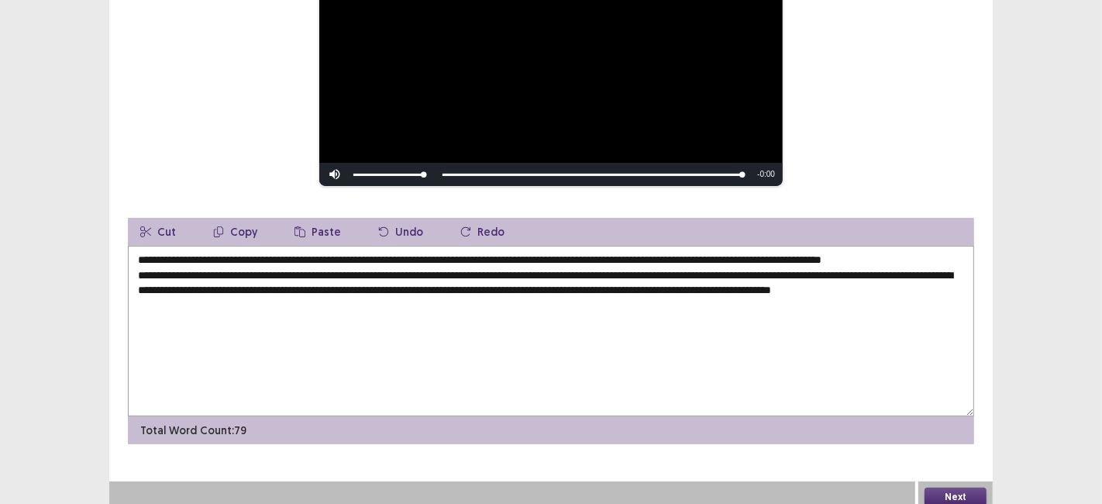
click at [961, 257] on textarea "**********" at bounding box center [551, 331] width 846 height 170
click at [379, 255] on textarea "**********" at bounding box center [551, 331] width 846 height 170
click at [963, 255] on textarea "**********" at bounding box center [551, 331] width 846 height 170
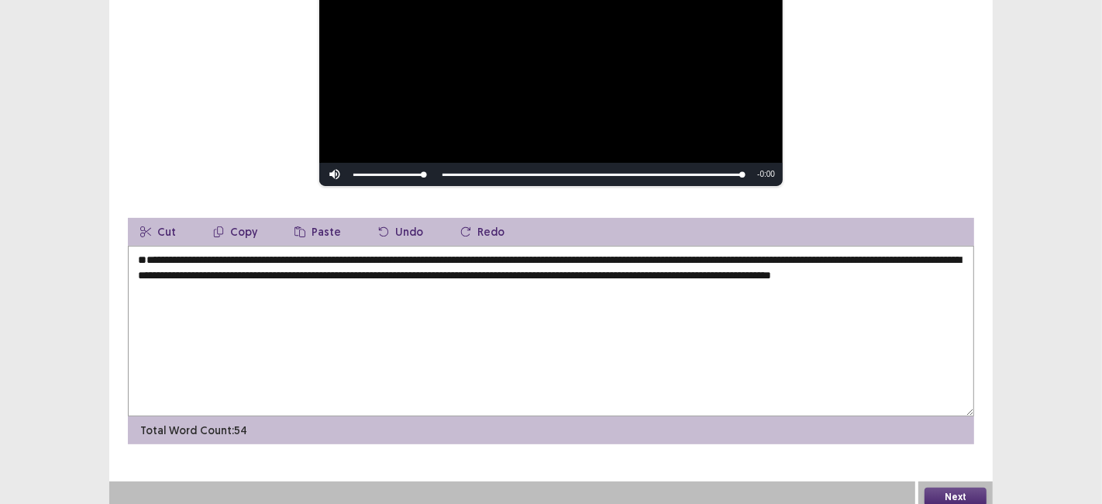
click at [141, 269] on textarea "**********" at bounding box center [551, 331] width 846 height 170
click at [819, 270] on textarea "**********" at bounding box center [551, 331] width 846 height 170
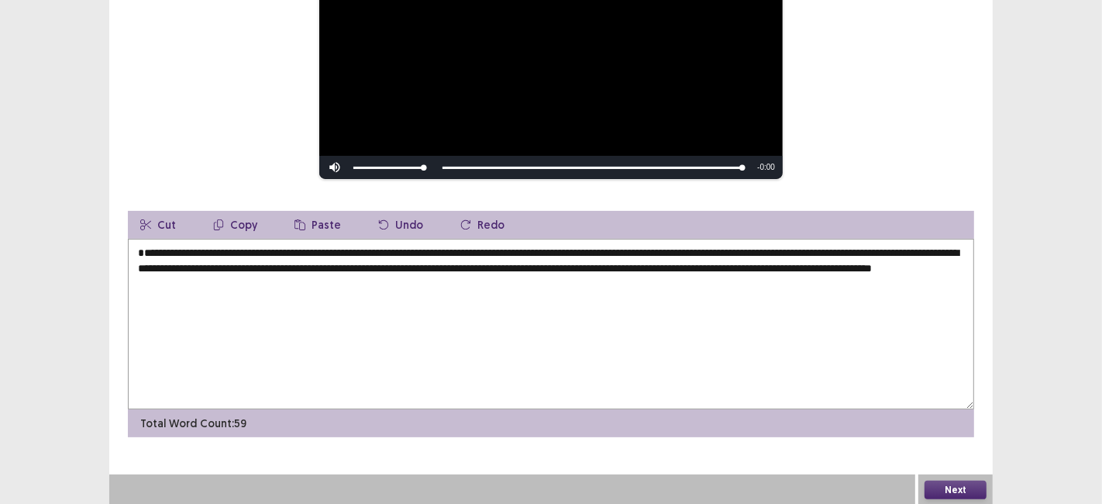
click at [957, 279] on textarea "**********" at bounding box center [551, 324] width 846 height 170
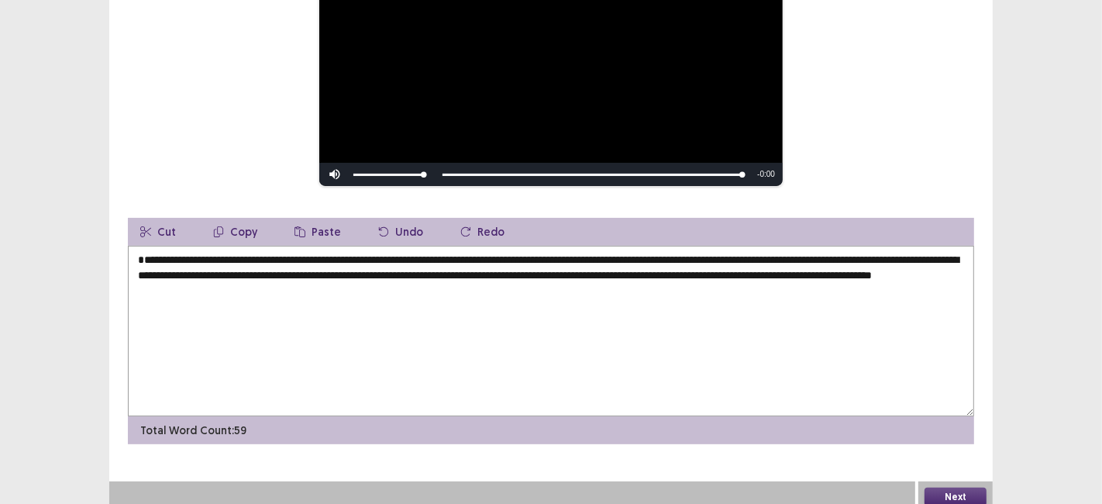
click at [139, 277] on textarea "**********" at bounding box center [551, 331] width 846 height 170
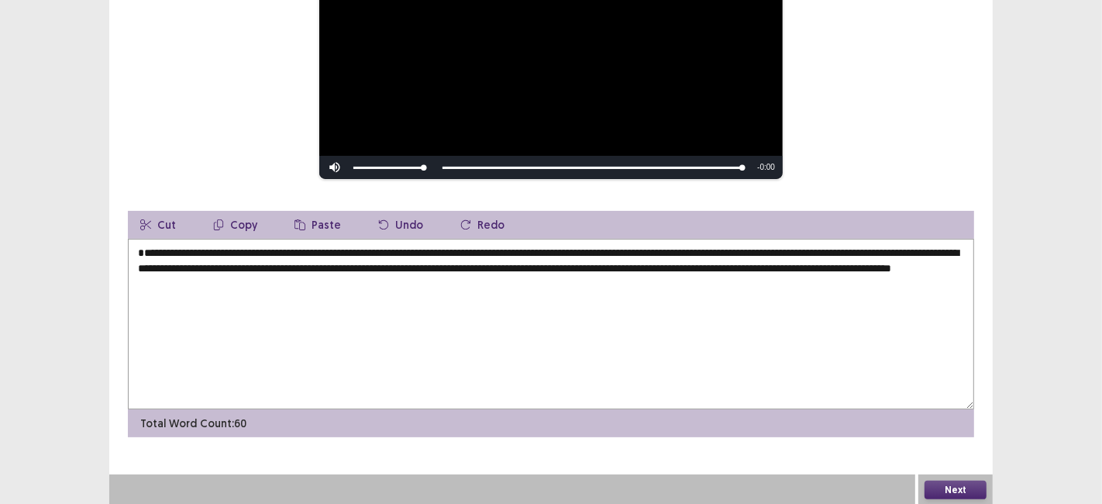
click at [220, 283] on textarea "**********" at bounding box center [551, 324] width 846 height 170
click at [212, 280] on textarea "**********" at bounding box center [551, 324] width 846 height 170
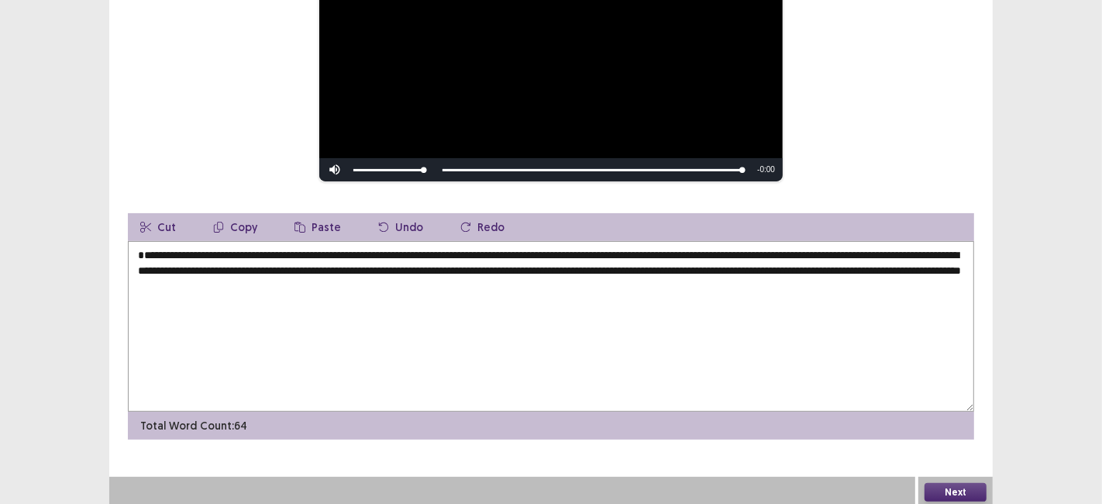
scroll to position [266, 0]
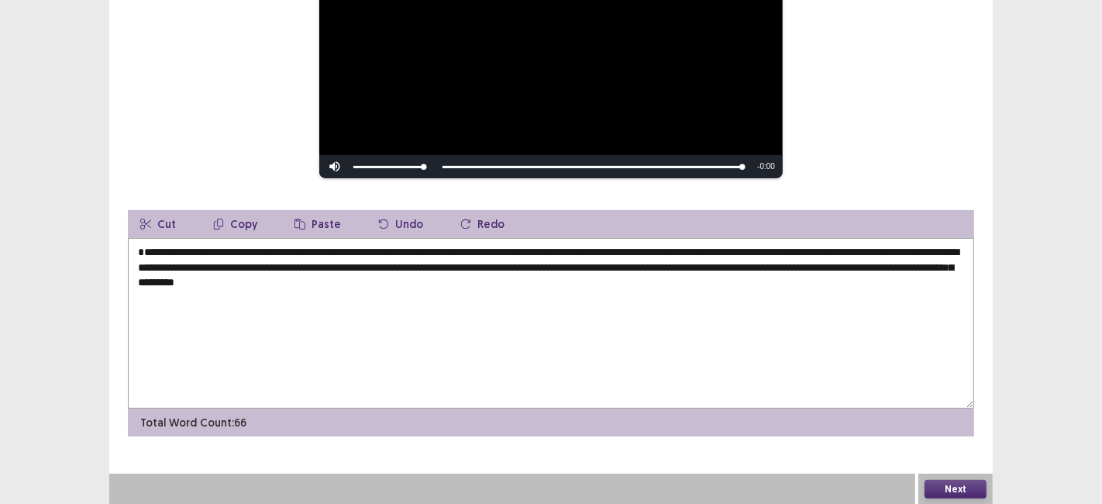
click at [579, 287] on textarea "**********" at bounding box center [551, 323] width 846 height 170
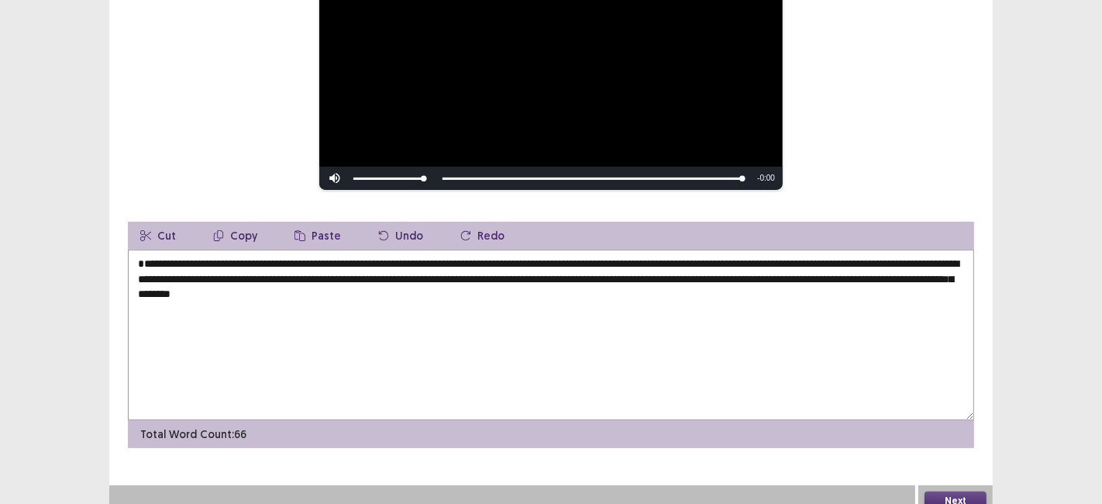
scroll to position [260, 0]
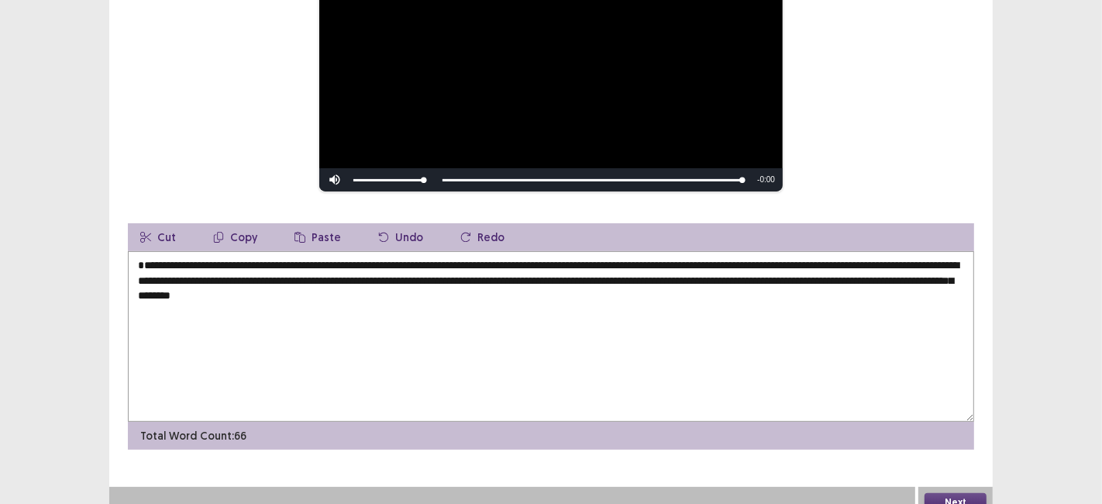
click at [954, 277] on textarea "**********" at bounding box center [551, 336] width 846 height 170
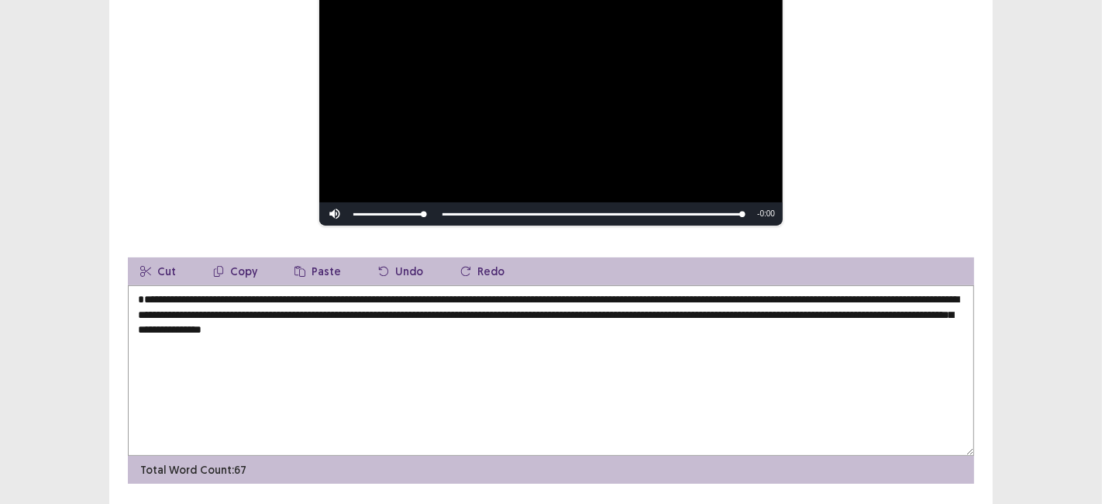
scroll to position [266, 0]
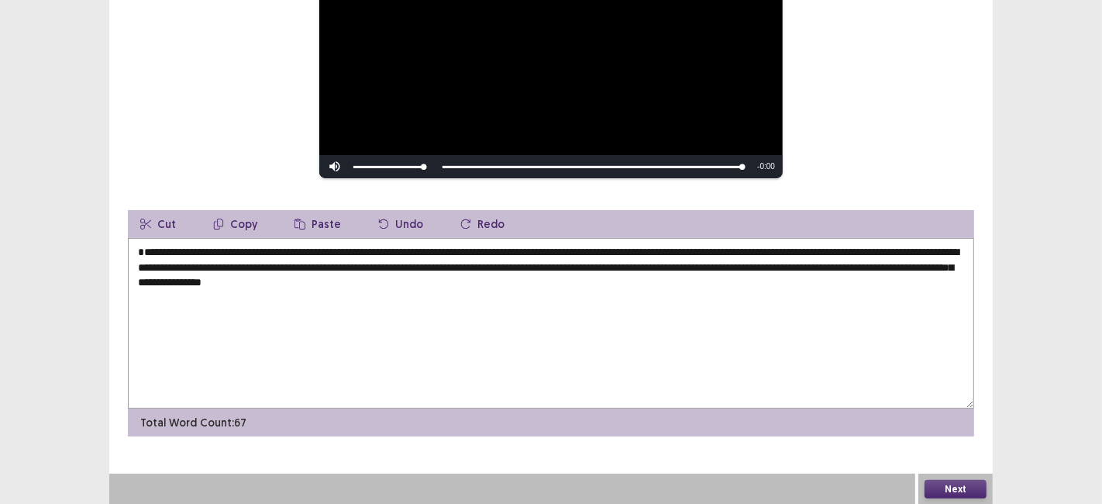
type textarea "**********"
click at [947, 493] on button "Next" at bounding box center [955, 489] width 62 height 19
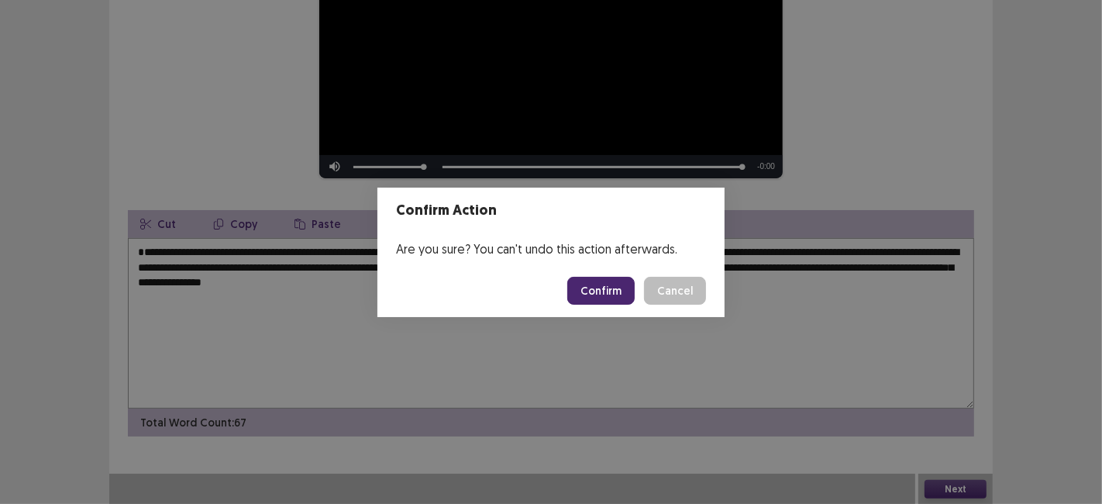
click at [590, 285] on button "Confirm" at bounding box center [600, 291] width 67 height 28
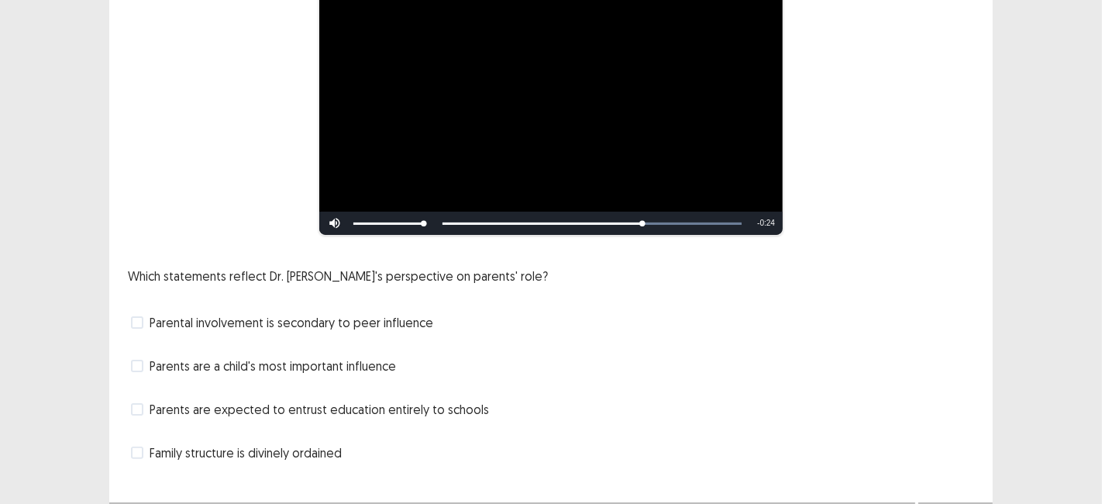
scroll to position [194, 0]
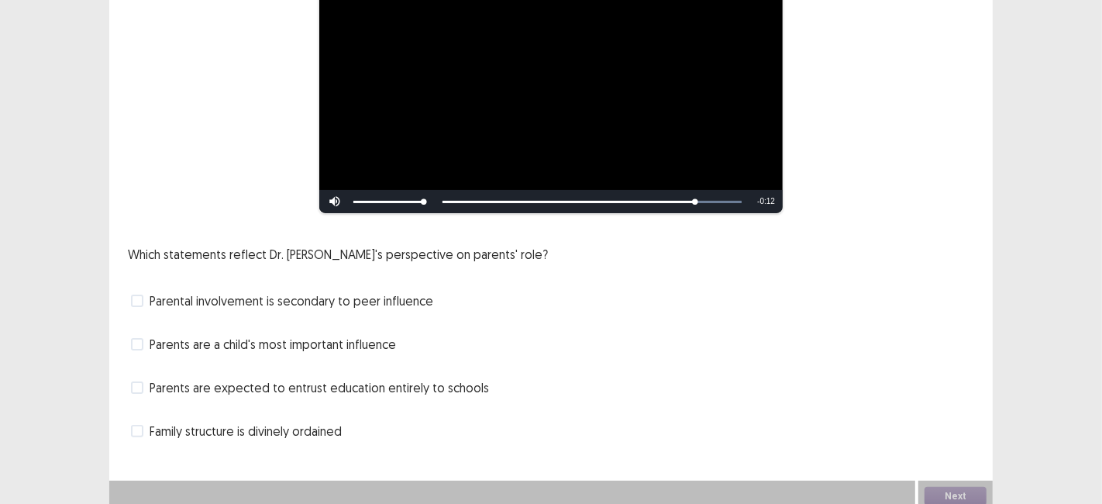
click at [135, 338] on span at bounding box center [137, 344] width 12 height 12
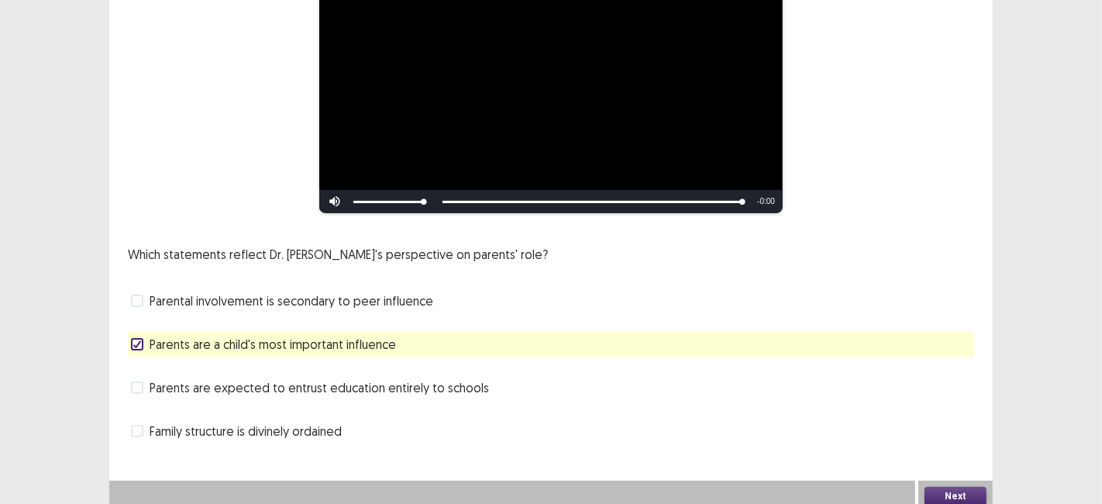
click at [946, 494] on button "Next" at bounding box center [955, 495] width 62 height 19
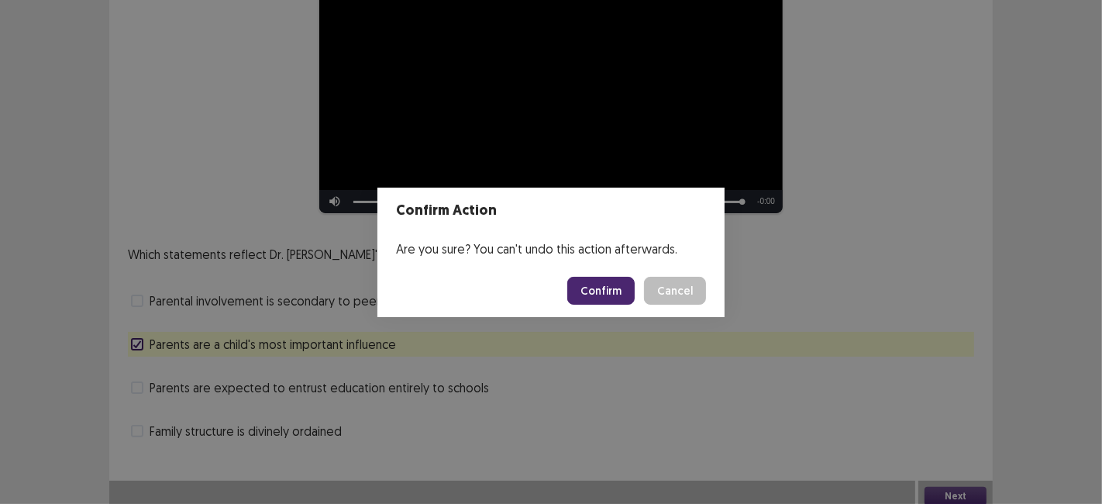
click at [607, 295] on button "Confirm" at bounding box center [600, 291] width 67 height 28
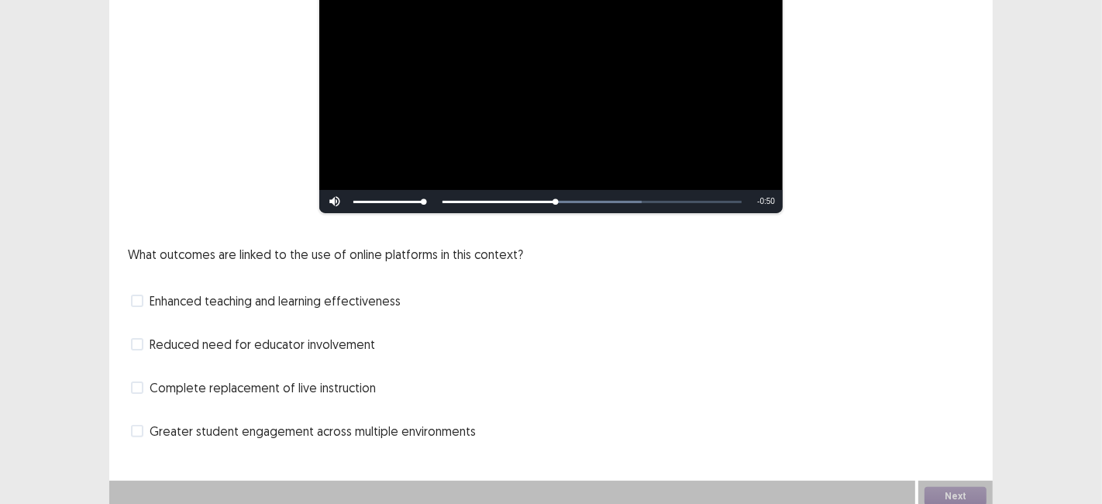
click at [693, 194] on div "Skip Backward Skip Forward Mute Current Time 0:29 / Duration 1:19 Loaded : 66.5…" at bounding box center [550, 201] width 463 height 23
click at [131, 294] on span at bounding box center [137, 300] width 12 height 12
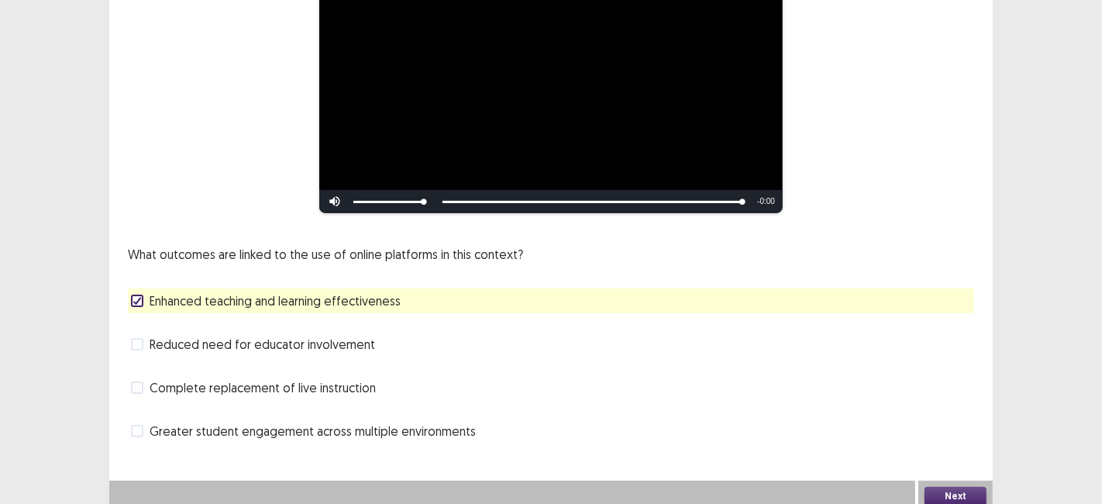
click at [958, 493] on button "Next" at bounding box center [955, 495] width 62 height 19
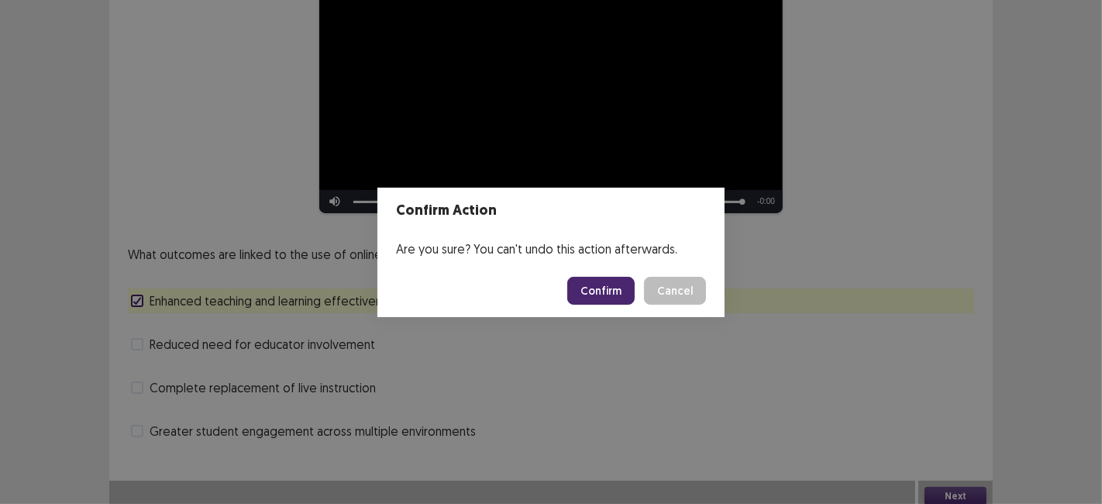
click at [610, 290] on button "Confirm" at bounding box center [600, 291] width 67 height 28
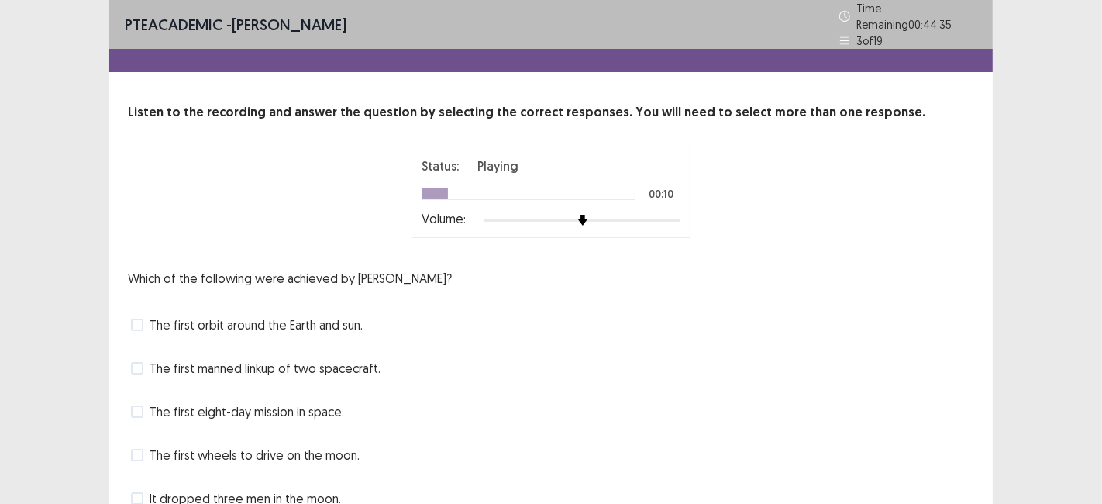
scroll to position [67, 0]
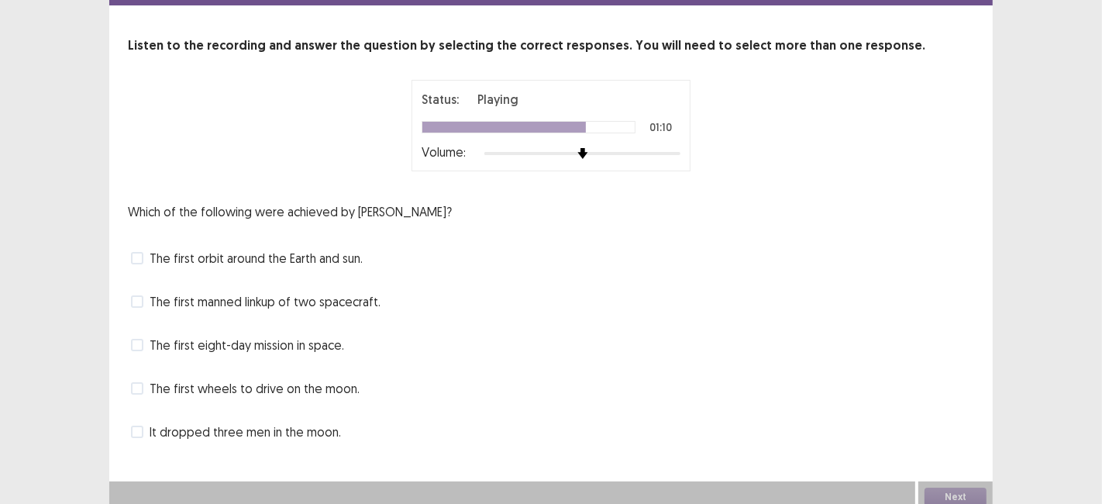
click at [141, 427] on span at bounding box center [137, 431] width 12 height 12
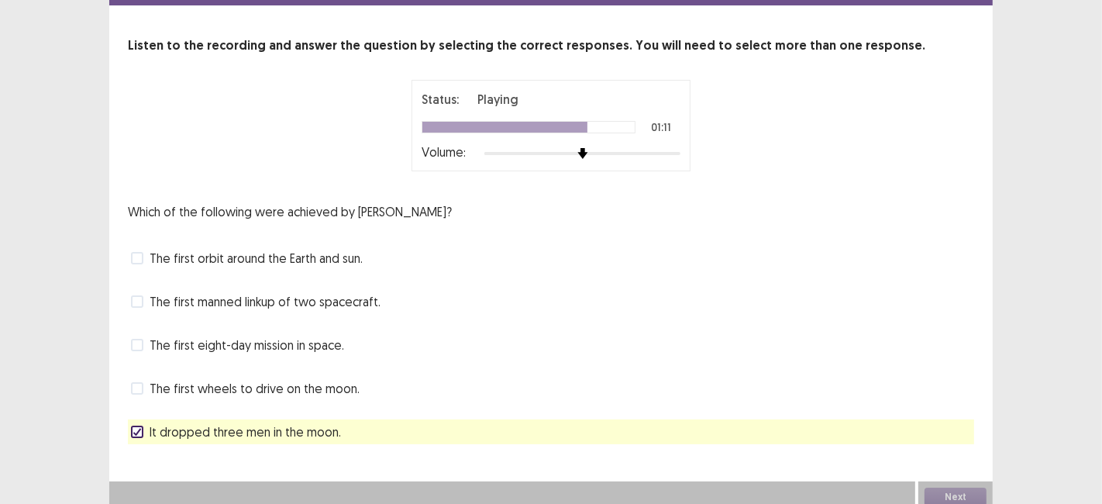
click at [147, 339] on label "The first eight-day mission in space." at bounding box center [237, 344] width 213 height 19
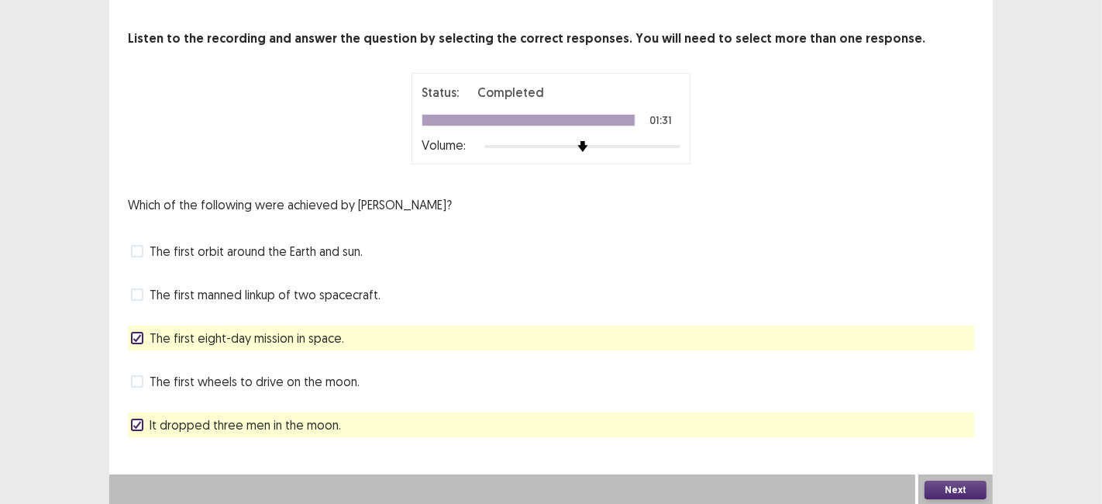
click at [945, 491] on button "Next" at bounding box center [955, 489] width 62 height 19
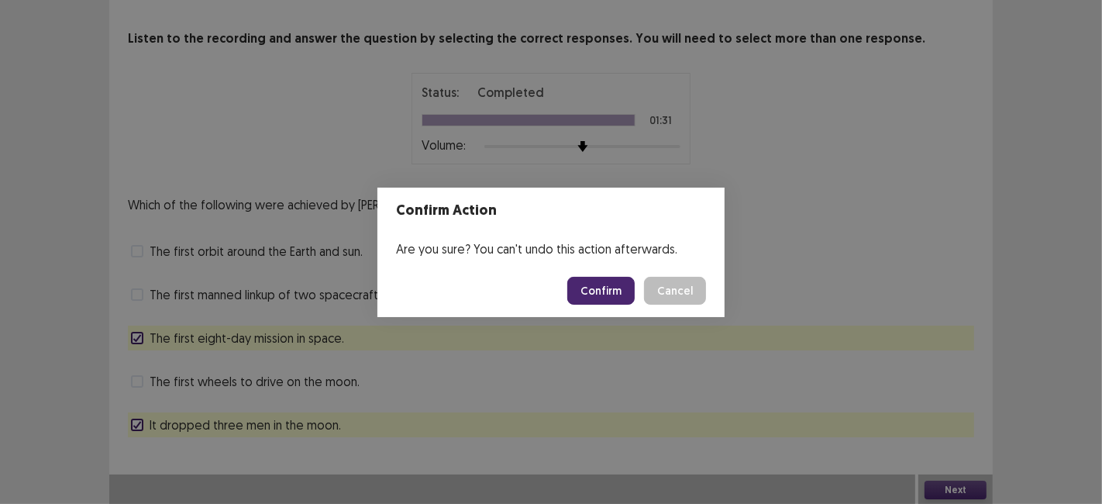
click at [612, 282] on button "Confirm" at bounding box center [600, 291] width 67 height 28
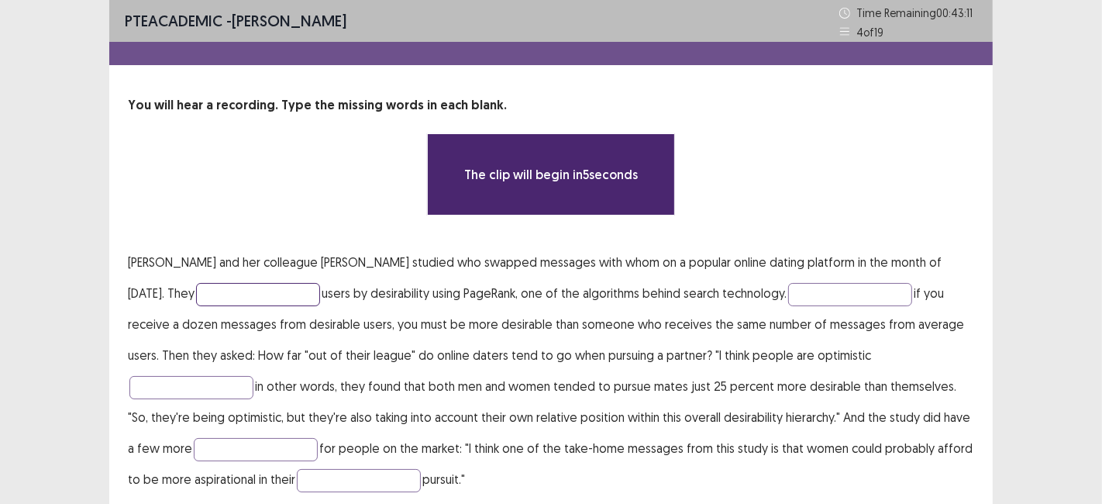
click at [214, 288] on input "text" at bounding box center [258, 294] width 124 height 23
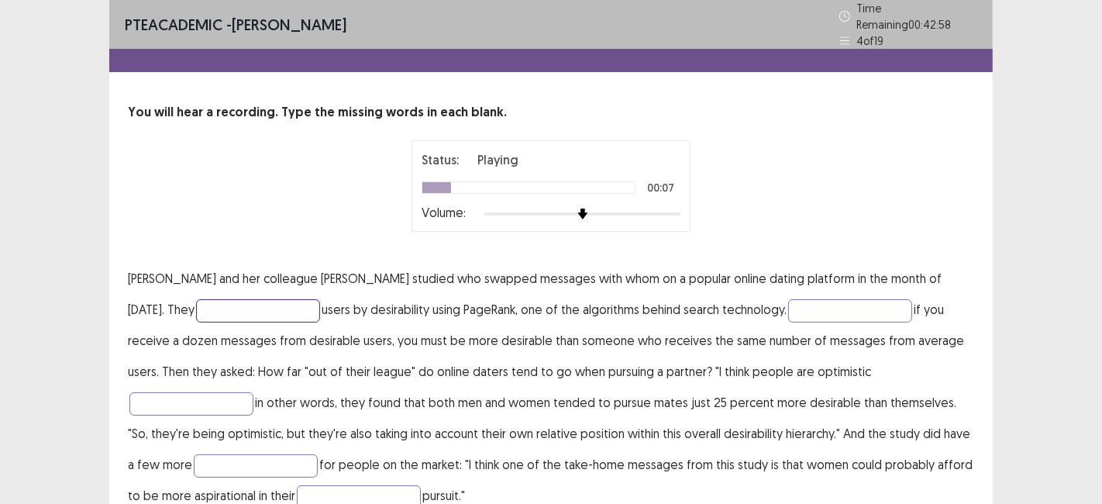
click at [196, 308] on input "text" at bounding box center [258, 310] width 124 height 23
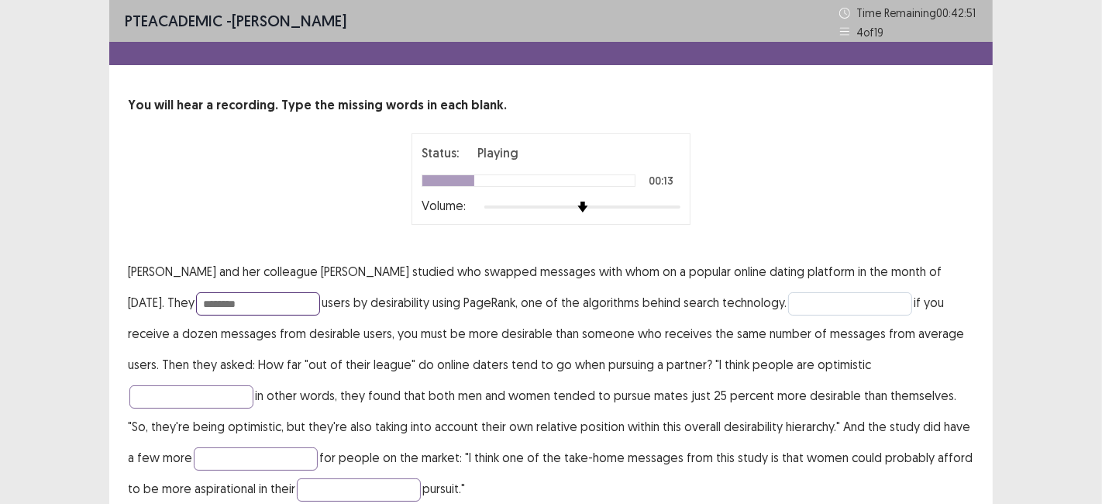
type input "********"
click at [795, 309] on input "text" at bounding box center [850, 303] width 124 height 23
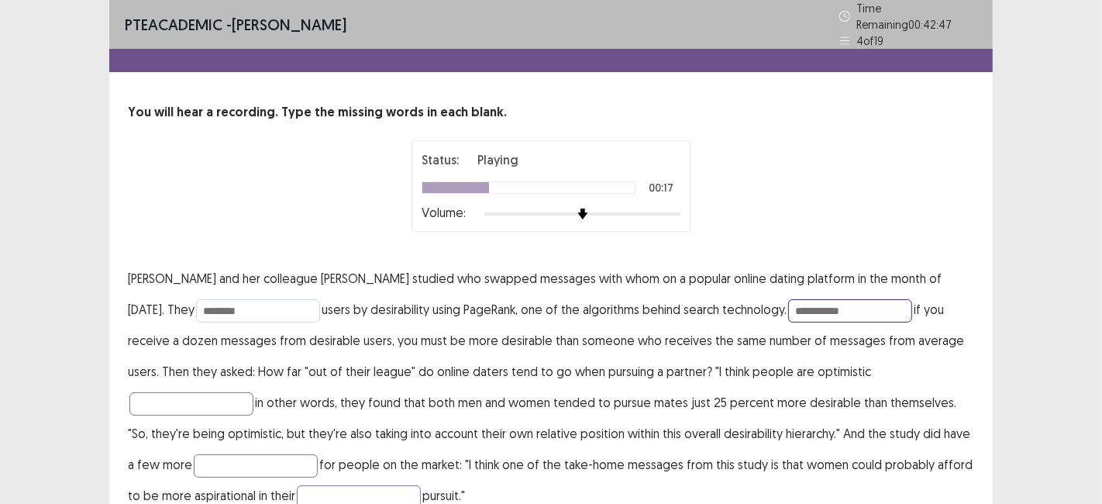
type input "**********"
click at [228, 306] on input "********" at bounding box center [258, 310] width 124 height 23
type input "**********"
click at [253, 392] on input "text" at bounding box center [191, 403] width 124 height 23
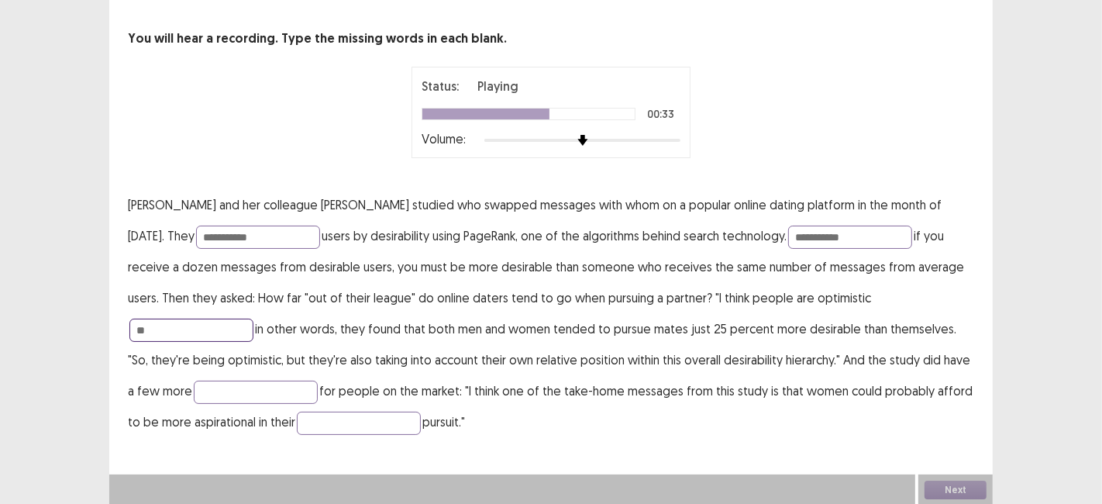
type input "*"
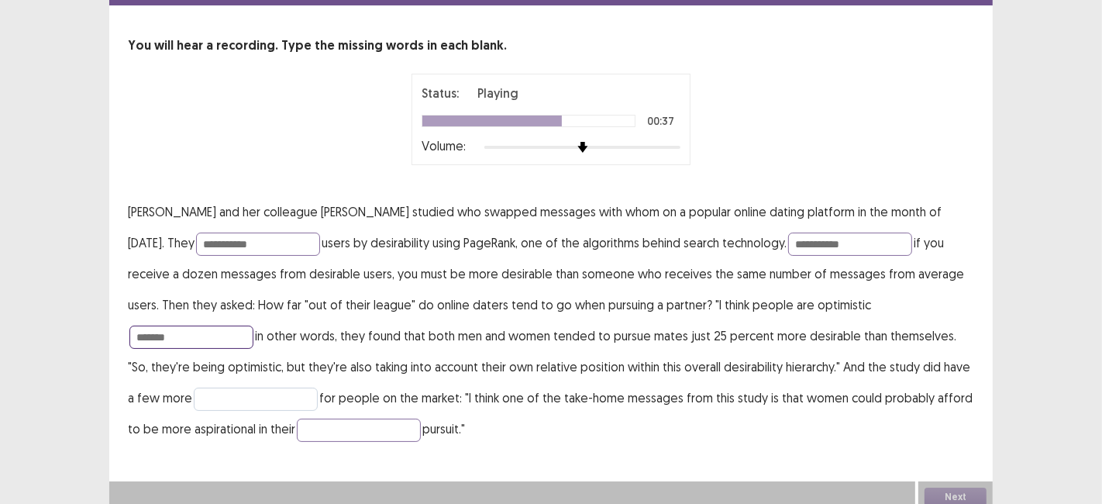
type input "*******"
click at [218, 387] on input "text" at bounding box center [256, 398] width 124 height 23
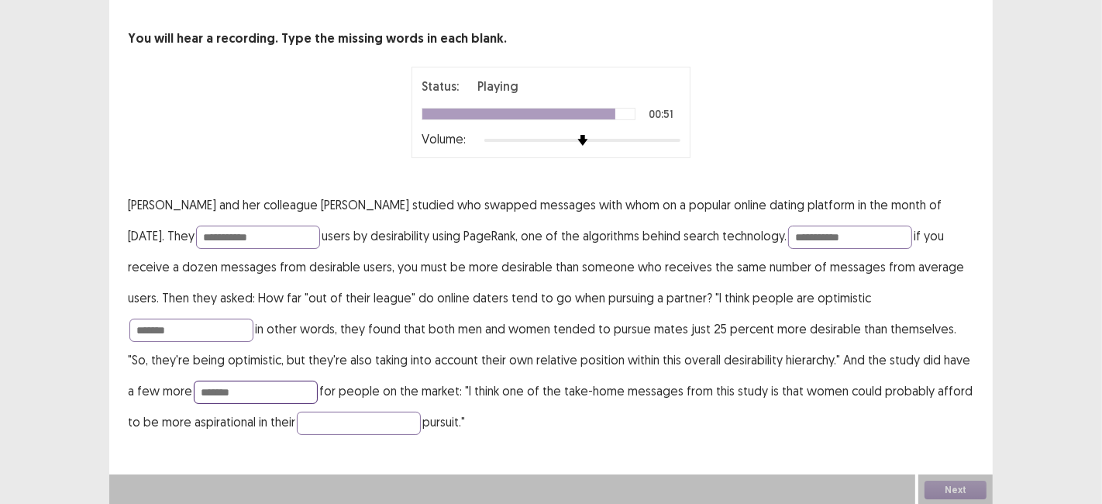
type input "*******"
click at [301, 423] on input "text" at bounding box center [359, 422] width 124 height 23
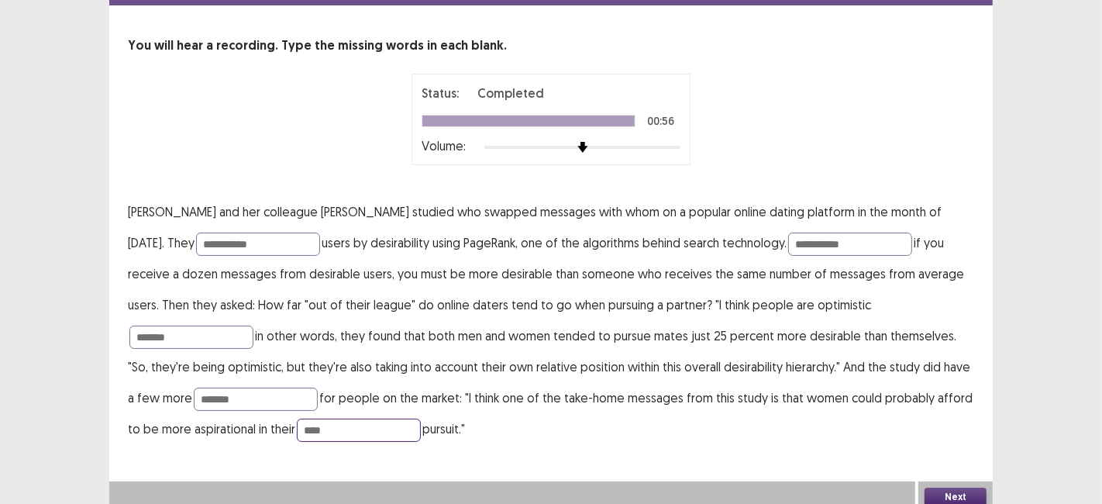
type input "****"
click at [947, 488] on button "Next" at bounding box center [955, 496] width 62 height 19
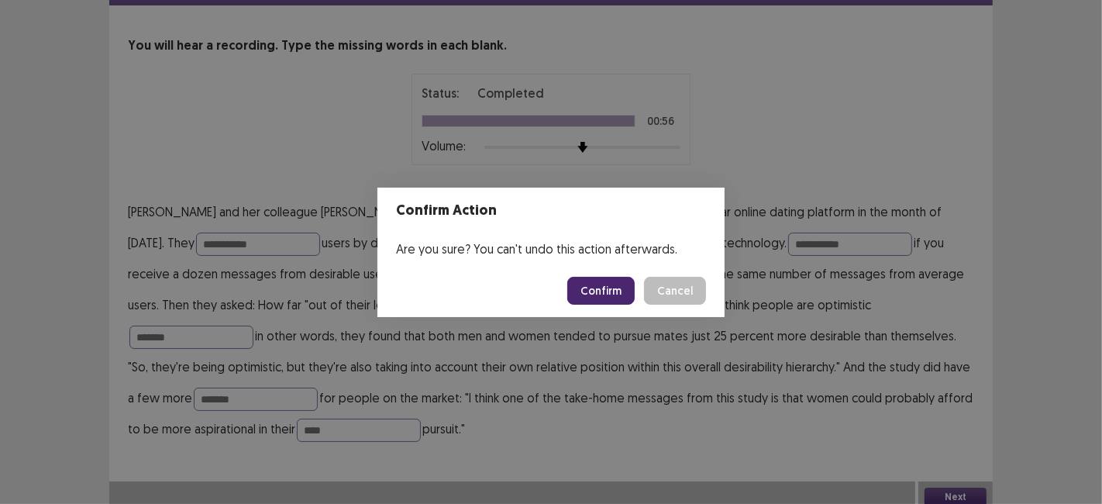
click at [612, 290] on button "Confirm" at bounding box center [600, 291] width 67 height 28
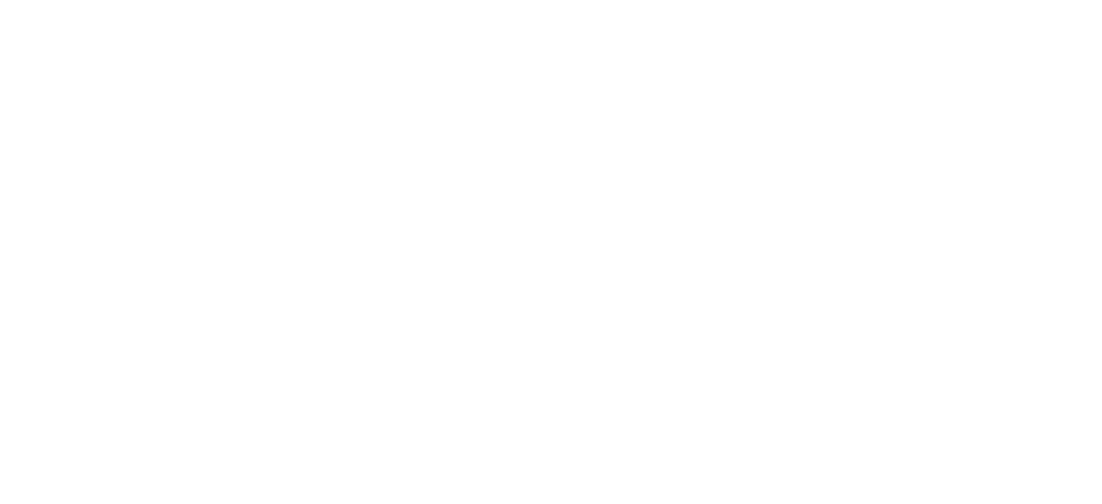
scroll to position [0, 0]
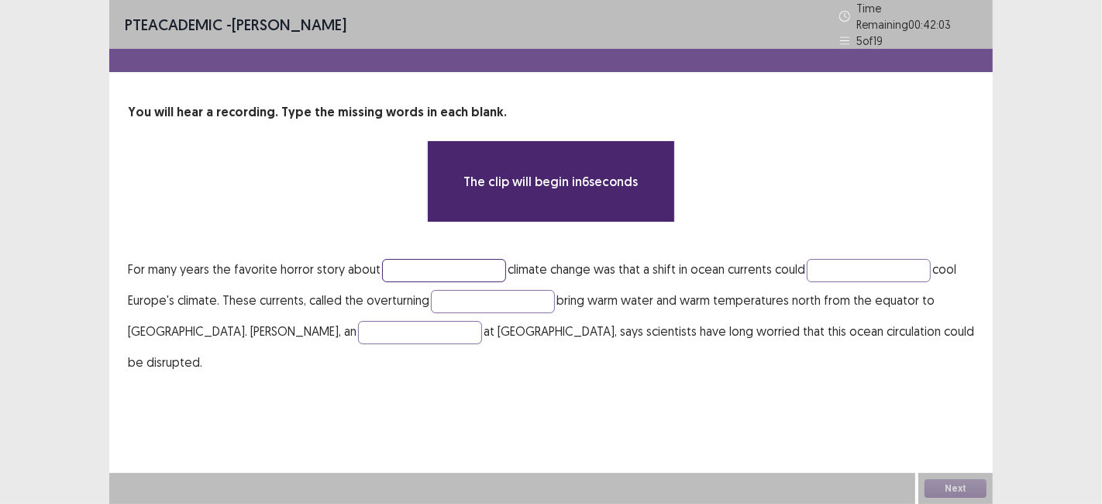
click at [414, 263] on input "text" at bounding box center [444, 270] width 124 height 23
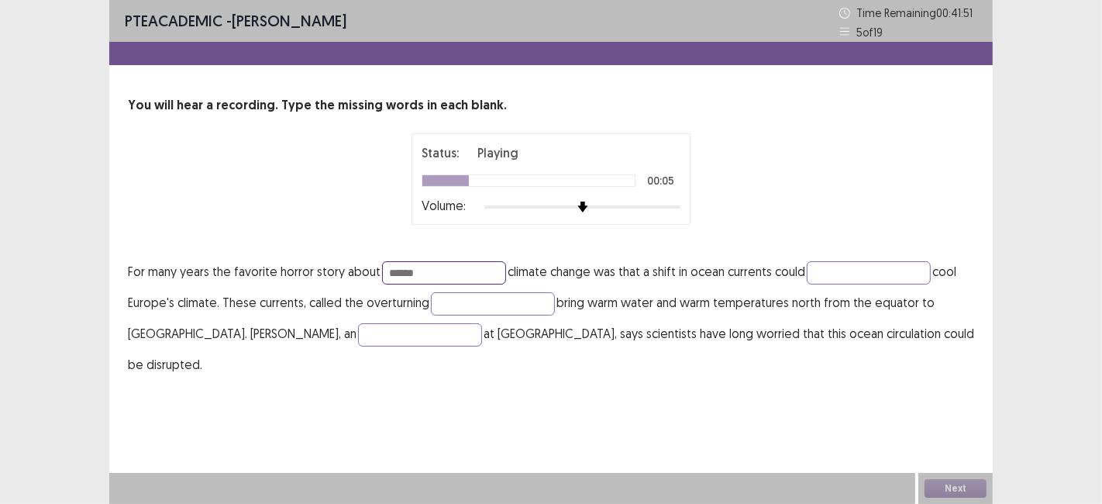
type input "******"
click at [843, 284] on p "For many years the favorite horror story about ****** climate change was that a…" at bounding box center [551, 318] width 846 height 124
click at [845, 270] on input "text" at bounding box center [868, 272] width 124 height 23
type input "*********"
click at [513, 308] on input "text" at bounding box center [493, 303] width 124 height 23
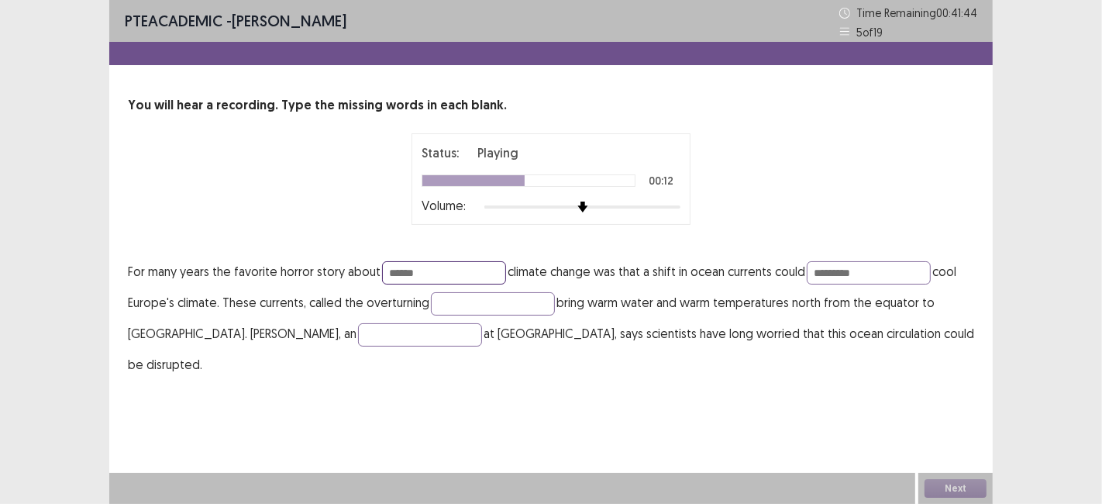
click at [440, 275] on input "******" at bounding box center [444, 272] width 124 height 23
click at [499, 307] on input "text" at bounding box center [493, 303] width 124 height 23
click at [335, 348] on div "PTE academic - [PERSON_NAME] Time Remaining 00 : 41 : 38 5 of 19 You will hear …" at bounding box center [550, 205] width 883 height 411
click at [358, 337] on input "text" at bounding box center [420, 334] width 124 height 23
type input "**********"
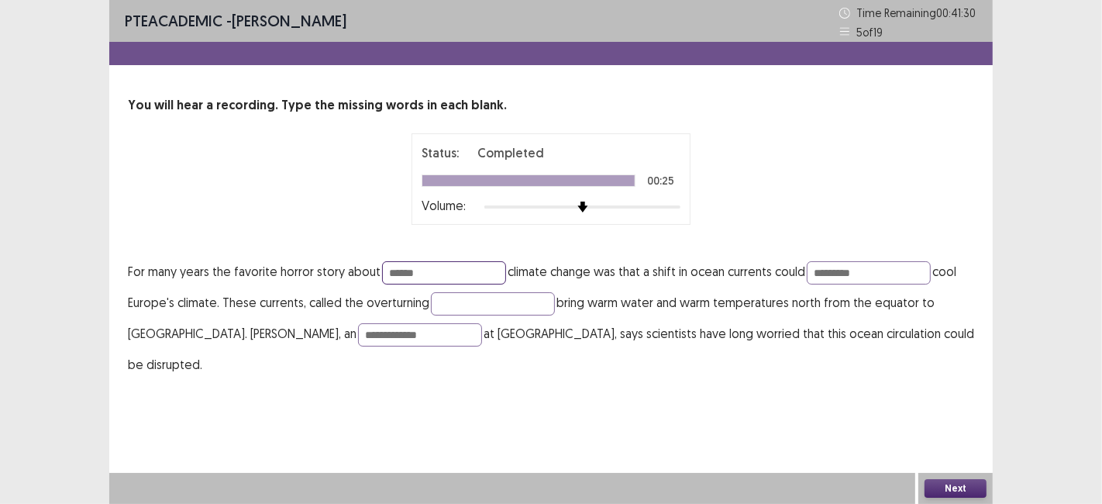
click at [436, 273] on input "******" at bounding box center [444, 272] width 124 height 23
type input "******"
click at [943, 493] on button "Next" at bounding box center [955, 488] width 62 height 19
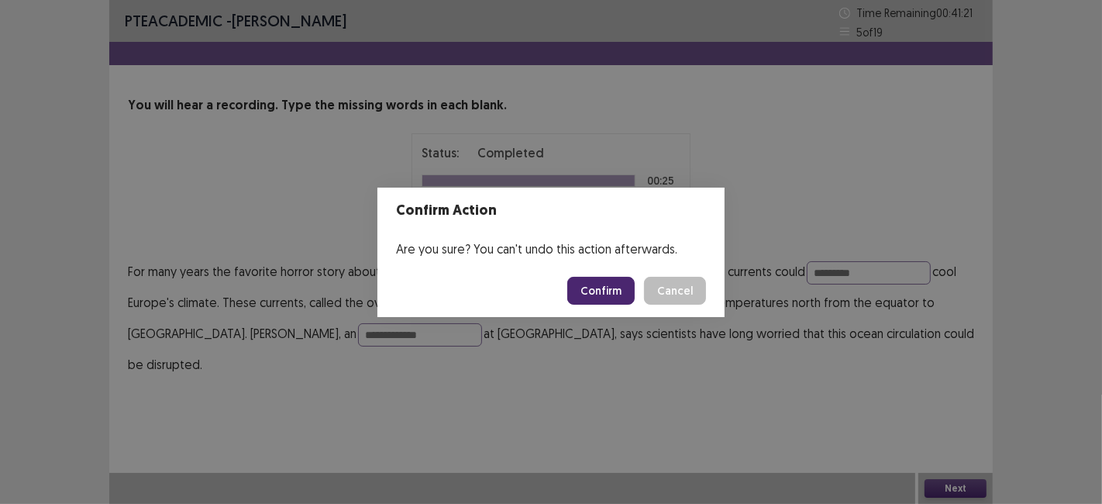
click at [603, 291] on button "Confirm" at bounding box center [600, 291] width 67 height 28
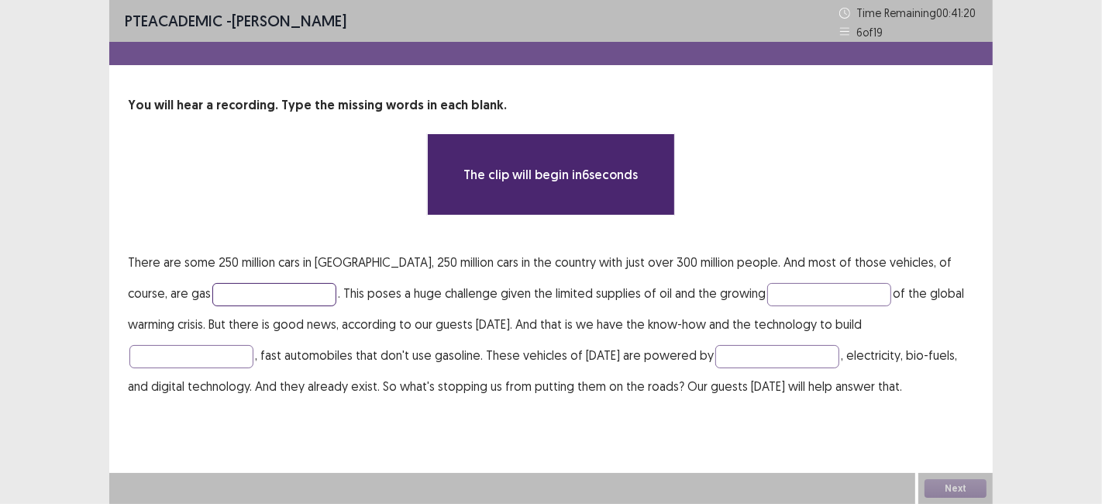
click at [212, 291] on input "text" at bounding box center [274, 294] width 124 height 23
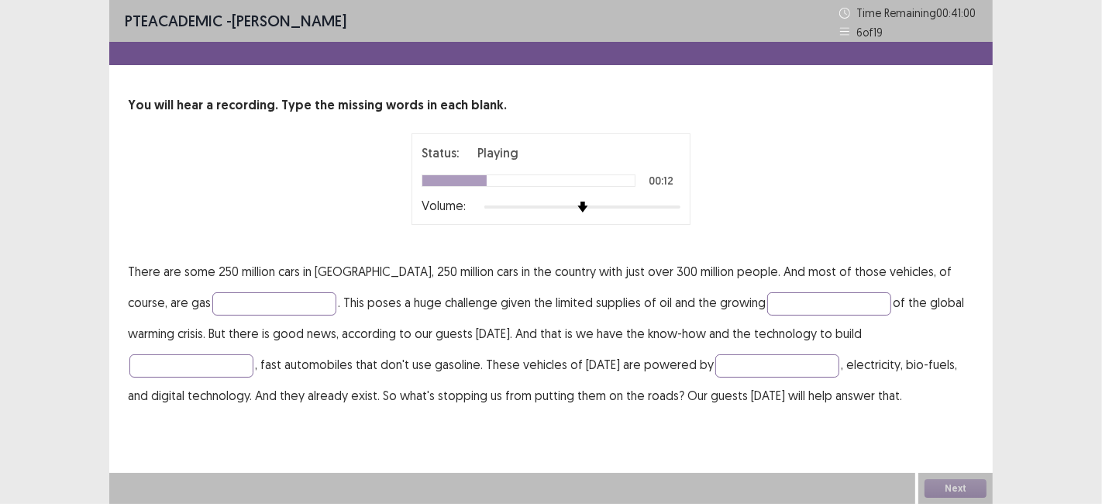
click at [165, 314] on p "There are some 250 million cars in [GEOGRAPHIC_DATA], 250 million cars in the c…" at bounding box center [551, 333] width 846 height 155
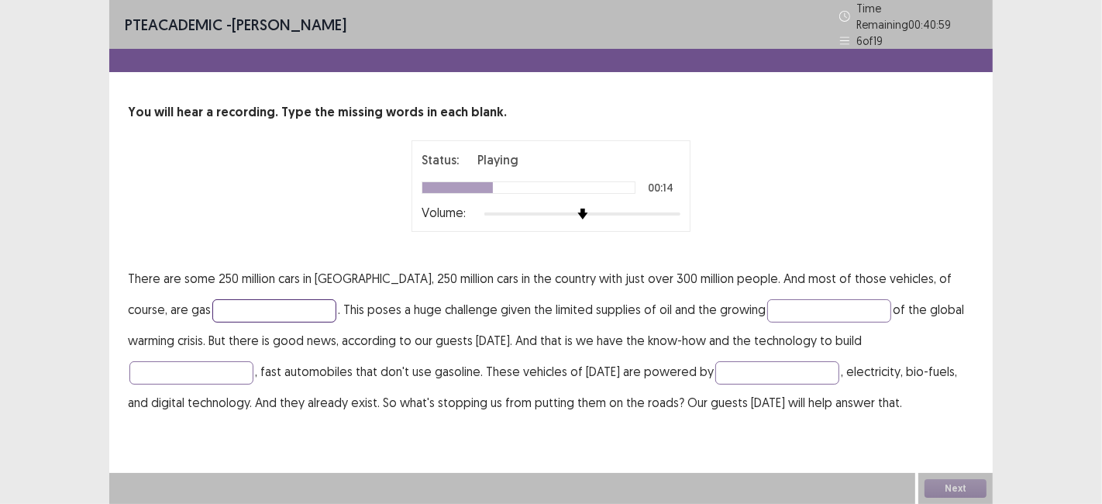
click at [212, 308] on input "text" at bounding box center [274, 310] width 124 height 23
click at [767, 302] on input "text" at bounding box center [829, 310] width 124 height 23
click at [212, 299] on input "text" at bounding box center [274, 310] width 124 height 23
click at [767, 302] on input "text" at bounding box center [829, 310] width 124 height 23
type input "*******"
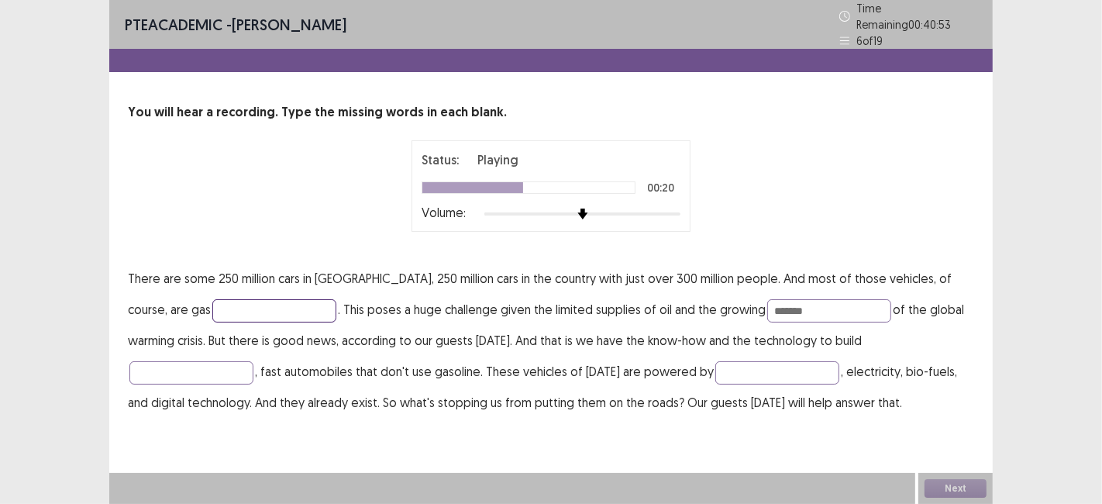
click at [212, 299] on input "text" at bounding box center [274, 310] width 124 height 23
type input "*******"
click at [253, 361] on input "text" at bounding box center [191, 372] width 124 height 23
type input "*****"
click at [715, 370] on input "text" at bounding box center [777, 372] width 124 height 23
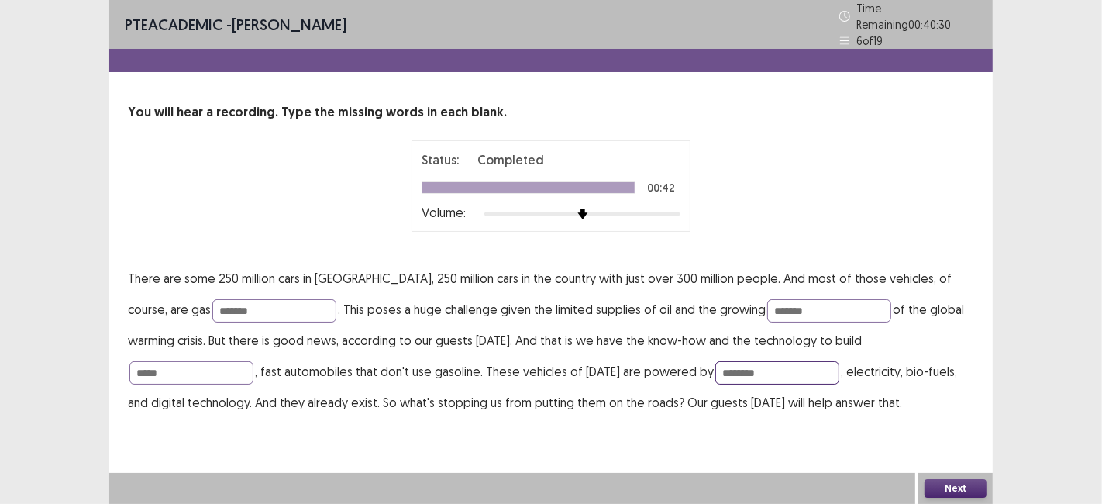
type input "********"
click at [940, 494] on button "Next" at bounding box center [955, 488] width 62 height 19
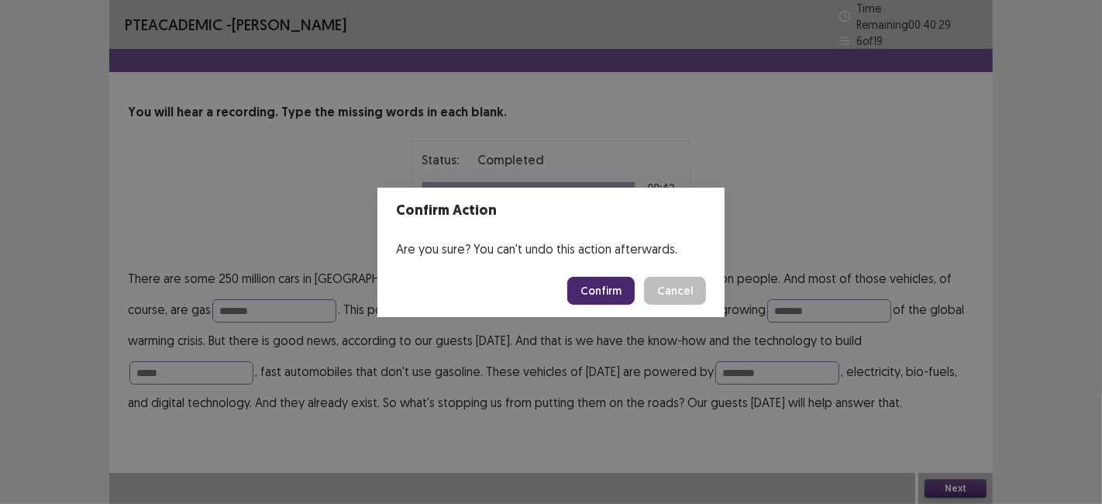
click at [586, 285] on button "Confirm" at bounding box center [600, 291] width 67 height 28
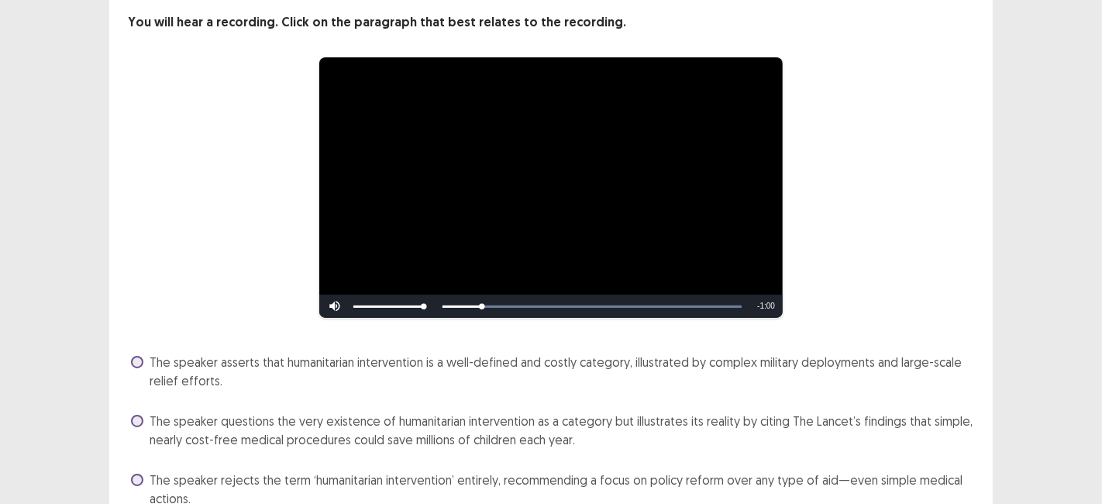
scroll to position [216, 0]
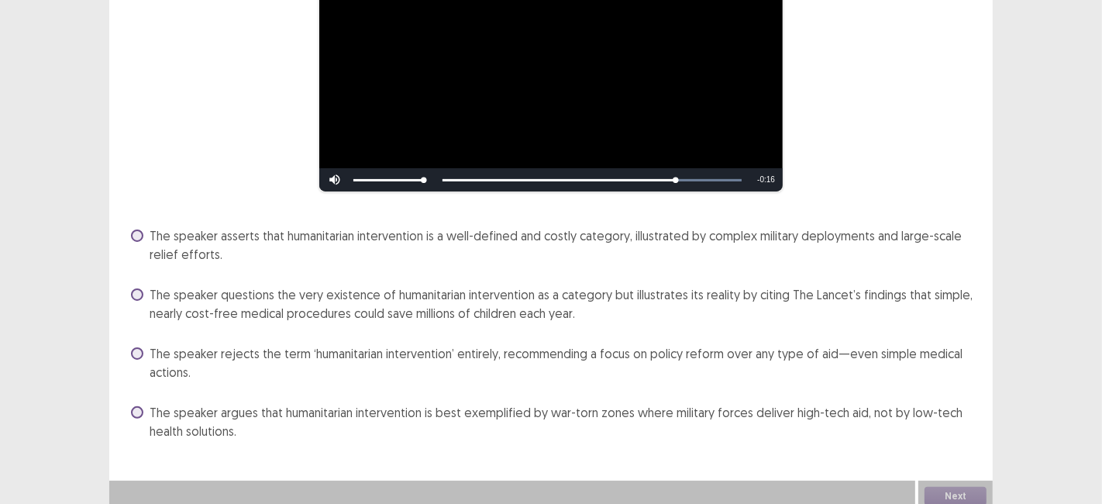
click at [174, 198] on div "**********" at bounding box center [550, 165] width 883 height 556
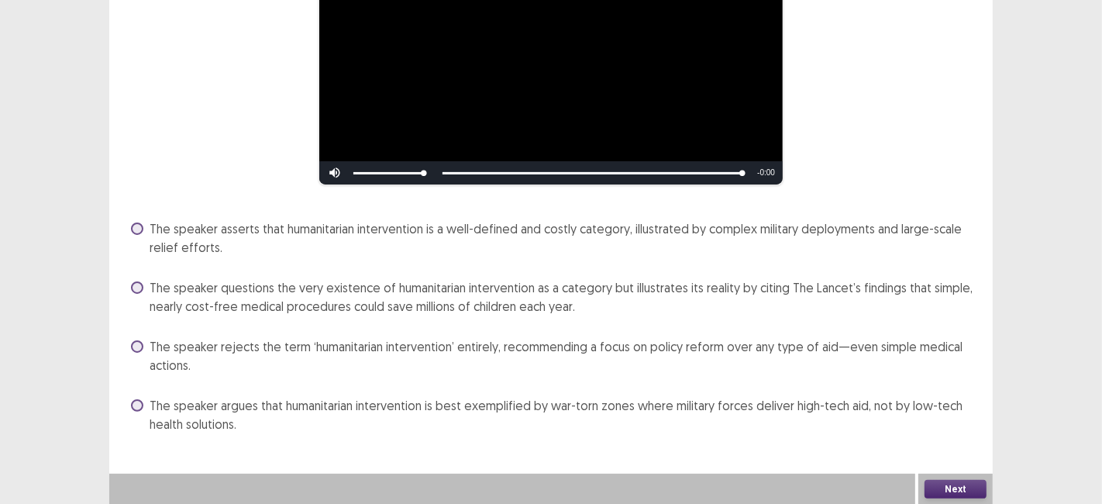
click at [134, 242] on label "The speaker asserts that humanitarian intervention is a well-defined and costly…" at bounding box center [552, 237] width 843 height 37
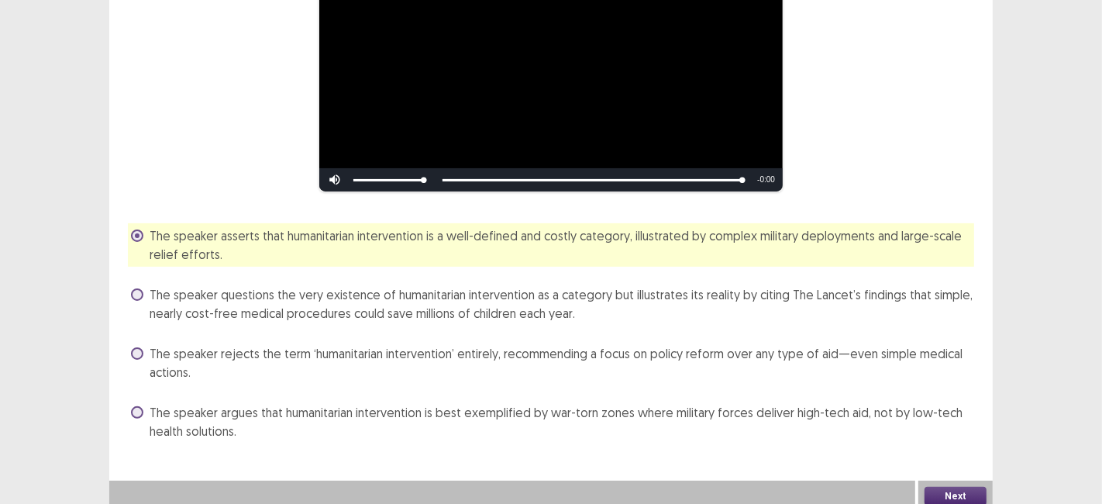
click at [939, 494] on button "Next" at bounding box center [955, 495] width 62 height 19
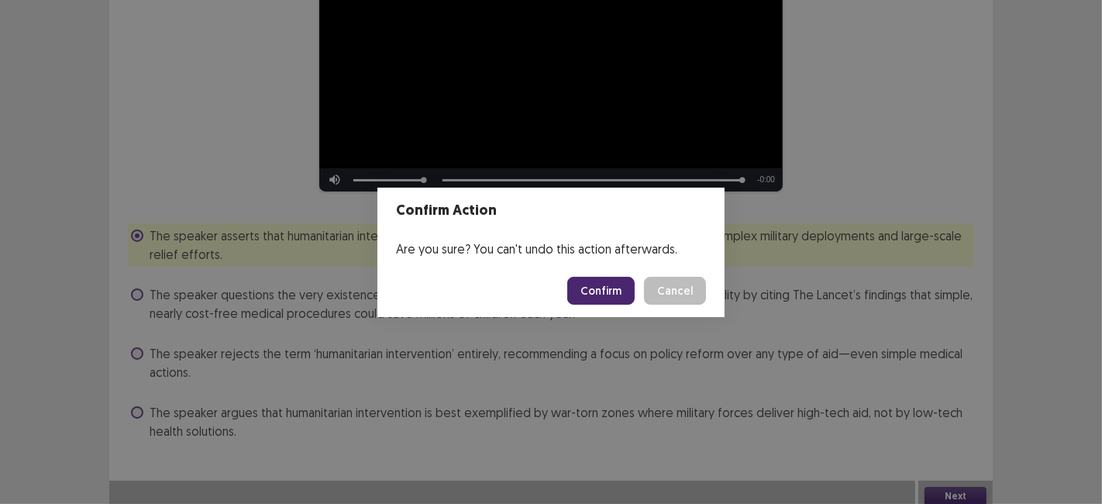
click at [600, 294] on button "Confirm" at bounding box center [600, 291] width 67 height 28
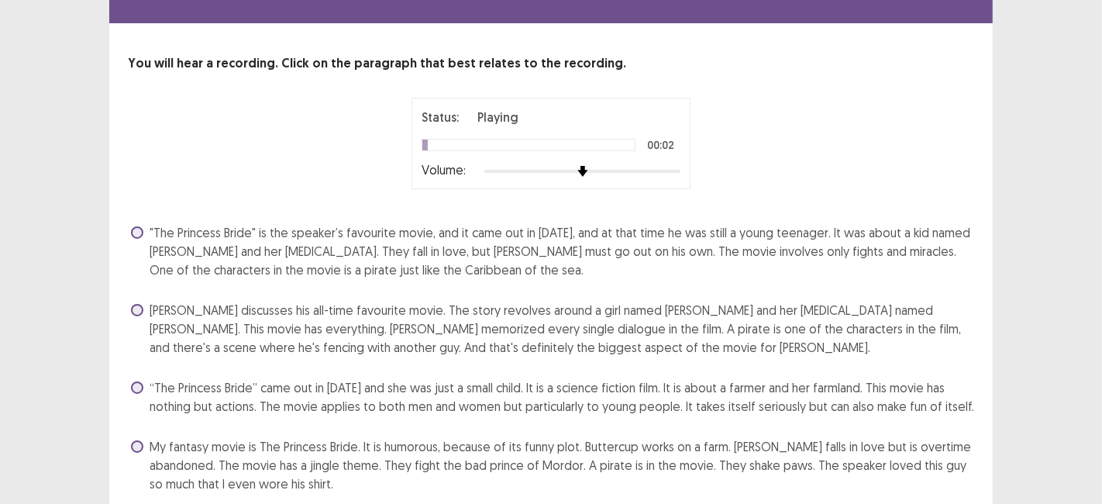
scroll to position [101, 0]
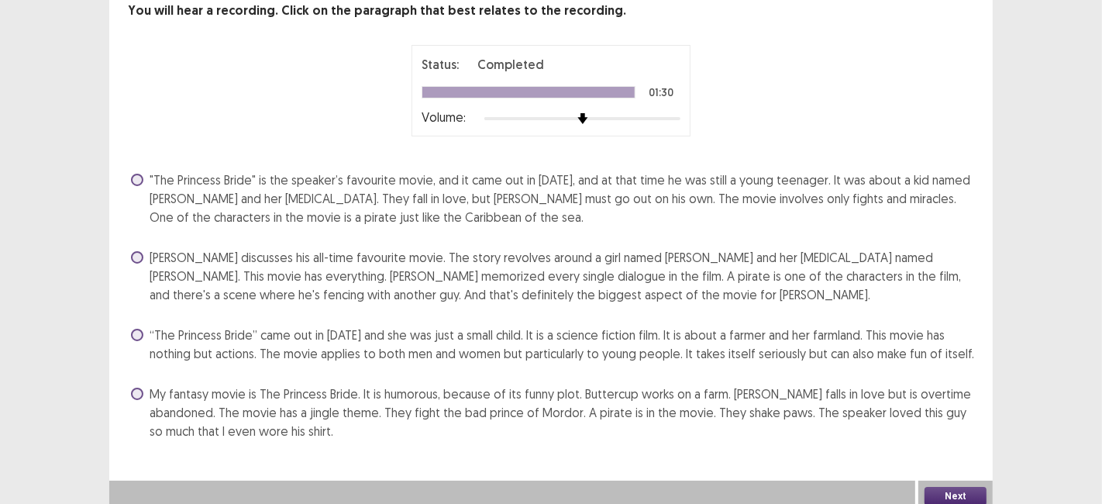
click at [131, 174] on span at bounding box center [137, 180] width 12 height 12
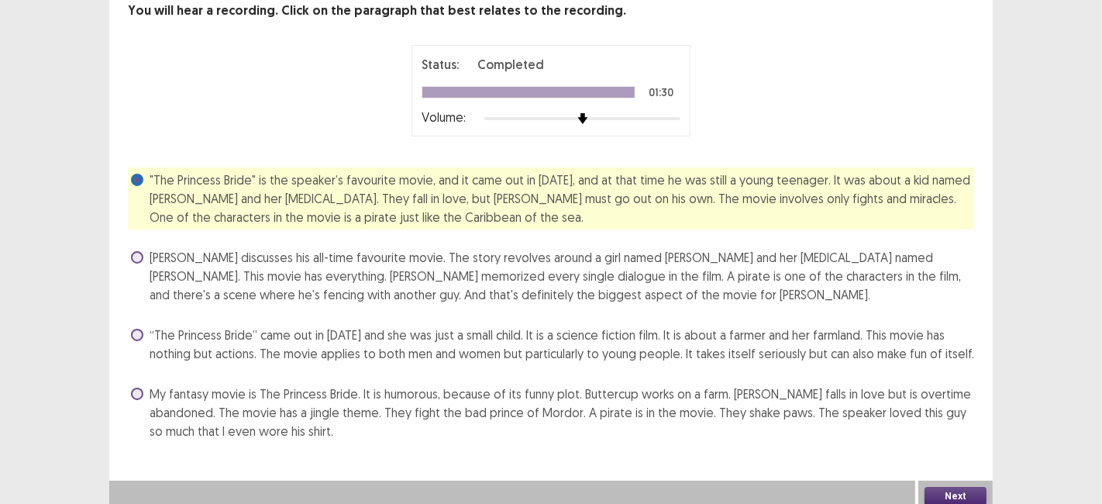
click at [974, 494] on button "Next" at bounding box center [955, 495] width 62 height 19
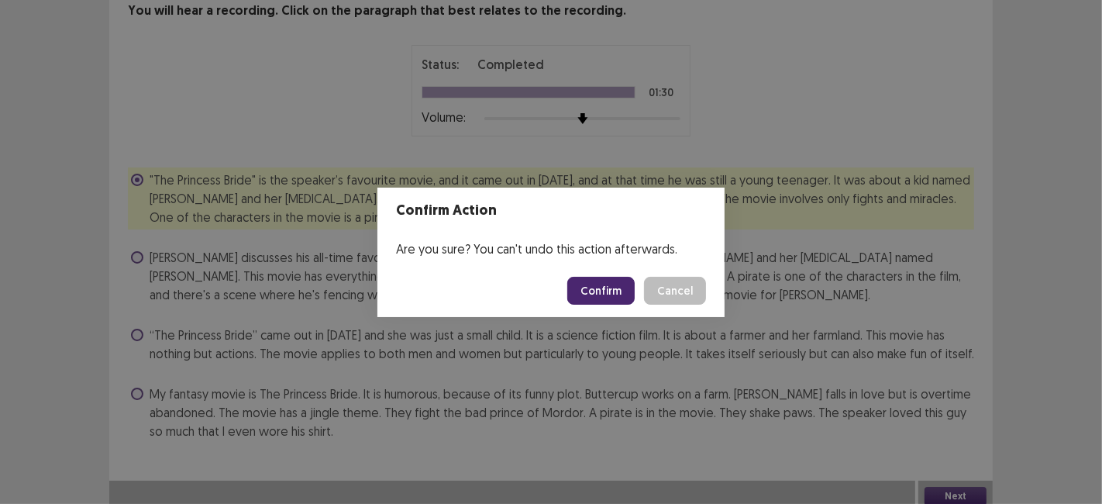
click at [944, 314] on div "Confirm Action Are you sure? You can't undo this action afterwards. Confirm Can…" at bounding box center [551, 252] width 1102 height 504
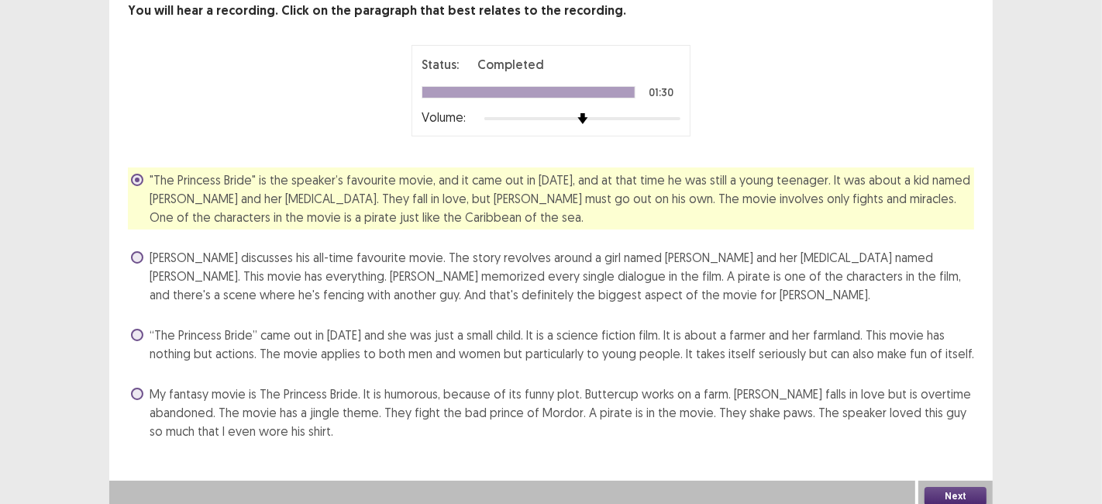
click at [959, 494] on button "Next" at bounding box center [955, 495] width 62 height 19
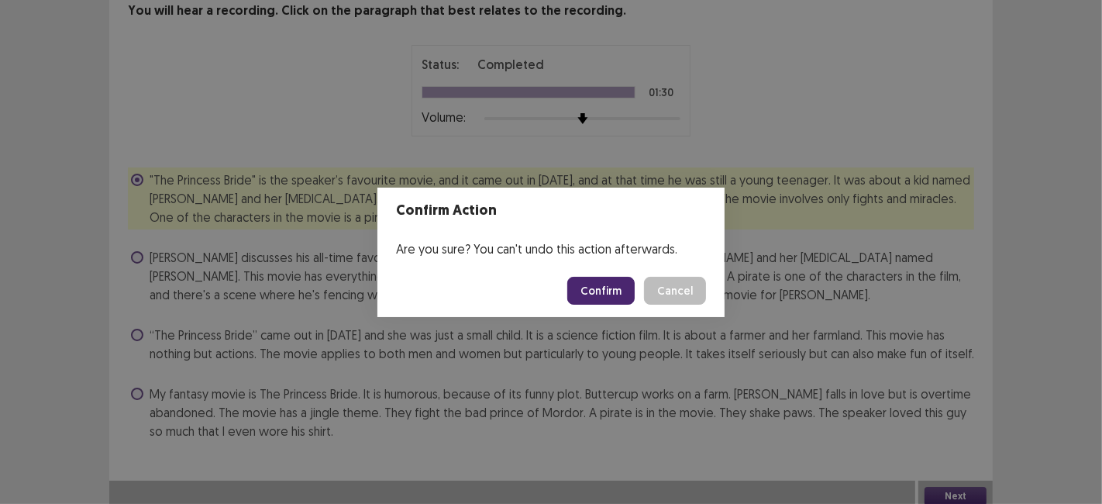
click at [606, 296] on button "Confirm" at bounding box center [600, 291] width 67 height 28
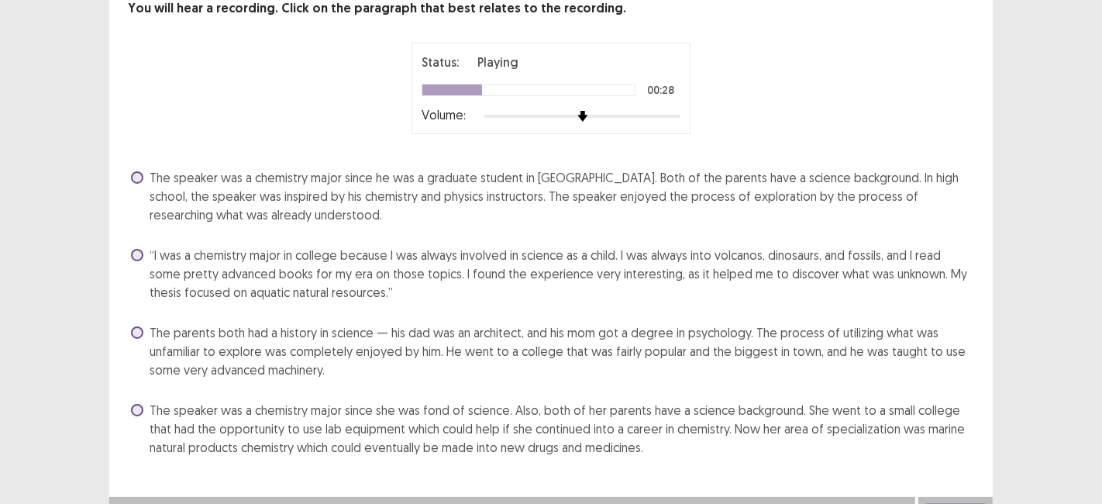
scroll to position [119, 0]
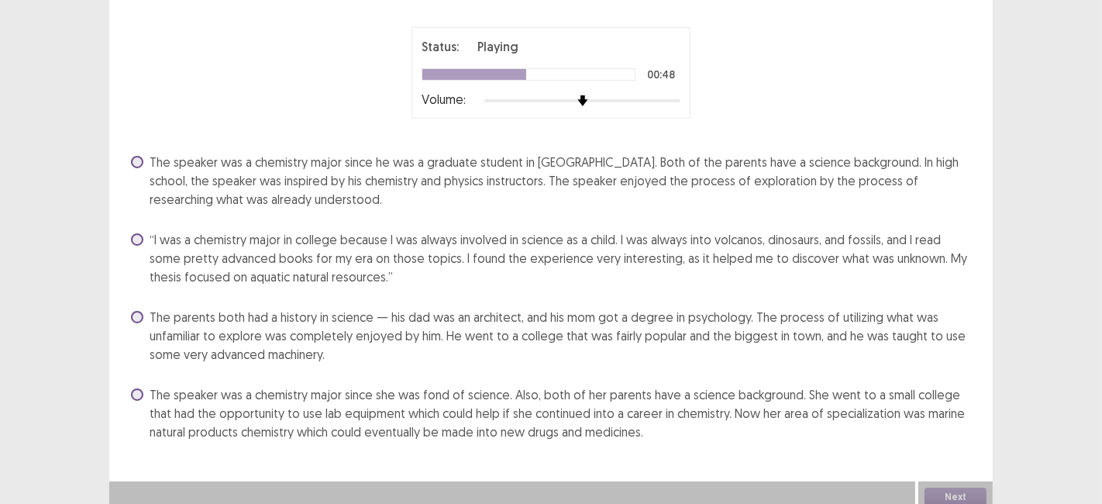
click at [0, 301] on div "PTE academic - [PERSON_NAME] Time Remaining 00 : 35 : 59 9 of 19 You will hear …" at bounding box center [551, 196] width 1102 height 631
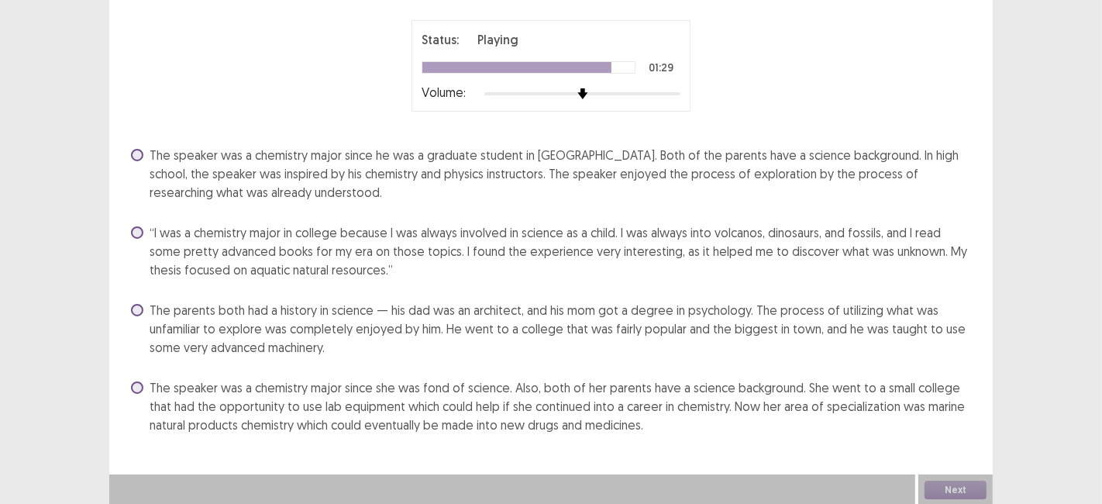
click at [143, 385] on span at bounding box center [137, 387] width 12 height 12
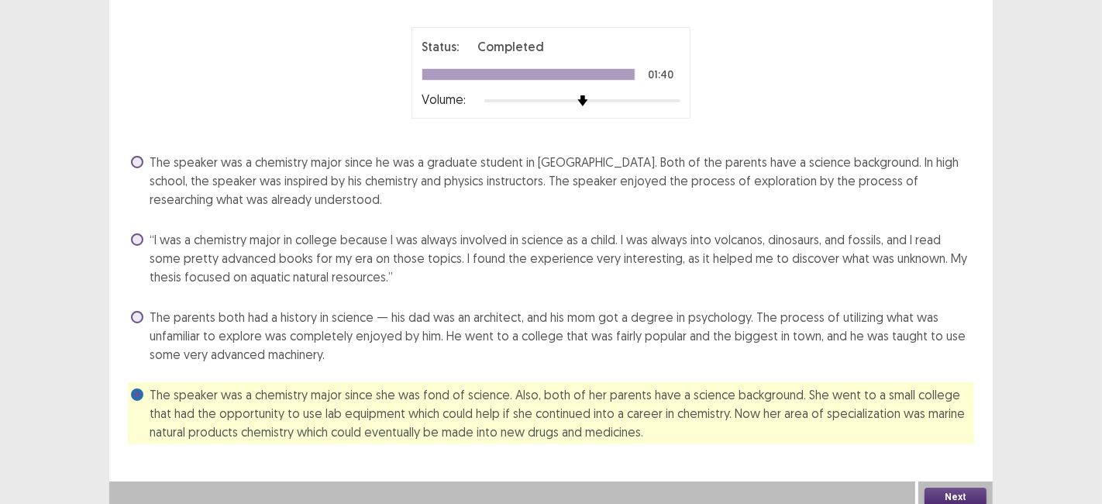
click at [943, 487] on button "Next" at bounding box center [955, 496] width 62 height 19
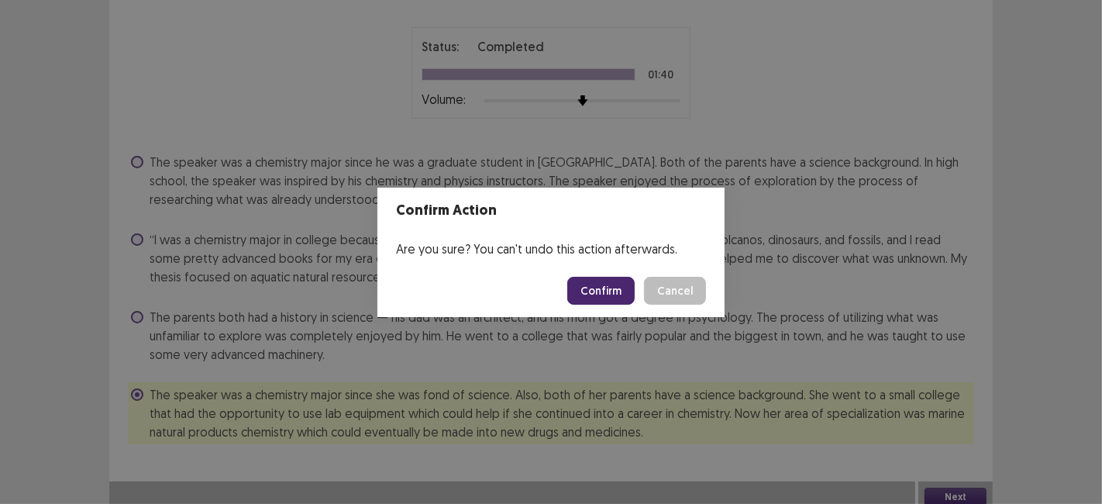
click at [604, 287] on button "Confirm" at bounding box center [600, 291] width 67 height 28
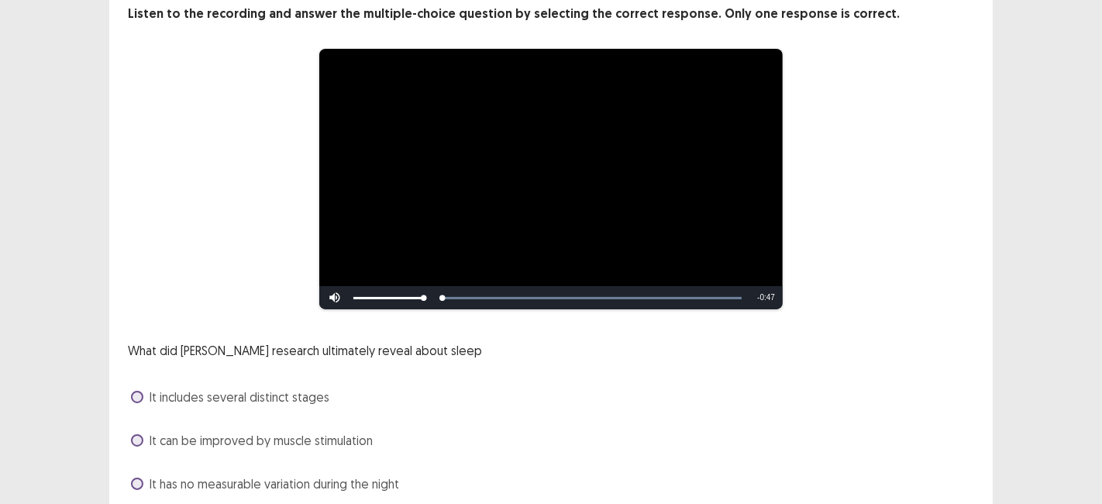
scroll to position [194, 0]
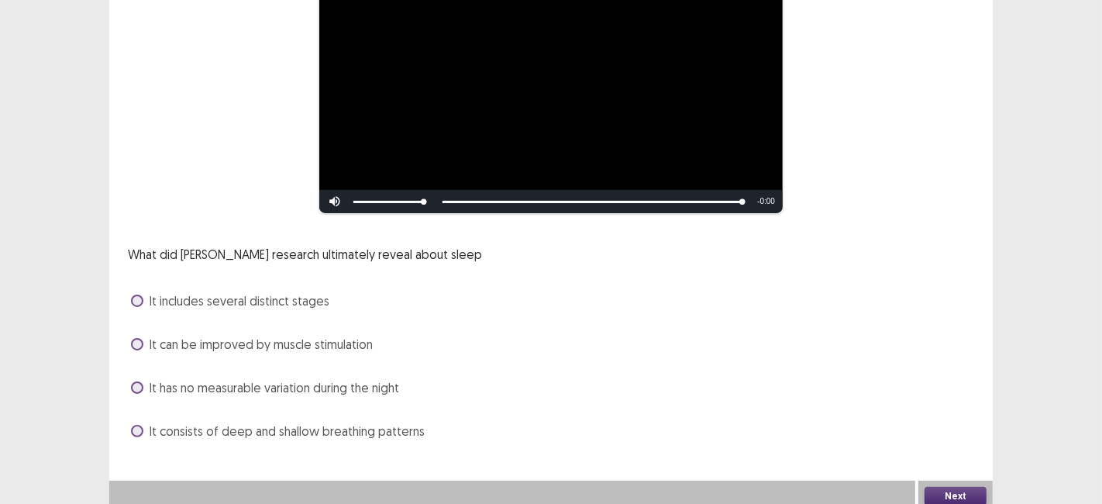
click at [139, 383] on span at bounding box center [137, 387] width 12 height 12
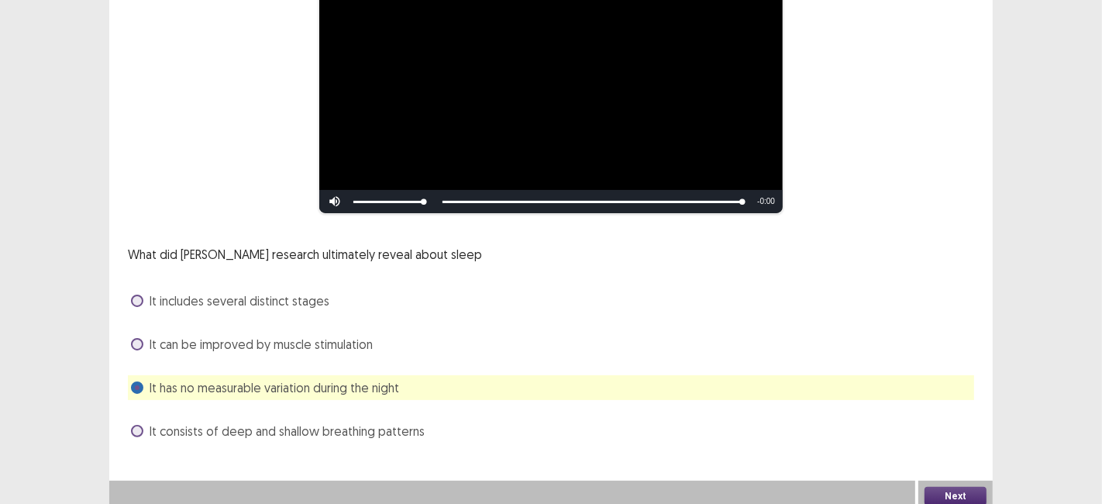
click at [958, 496] on button "Next" at bounding box center [955, 495] width 62 height 19
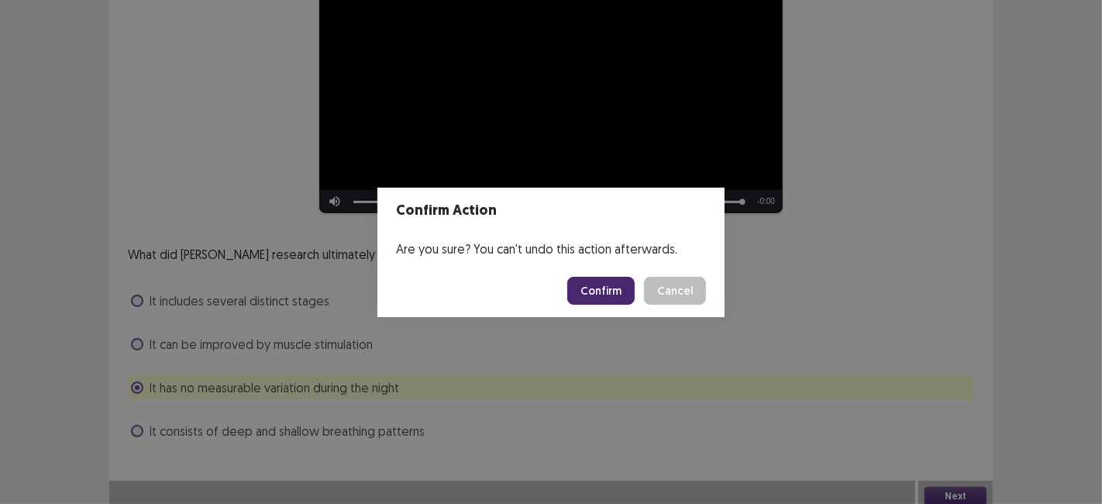
click at [586, 294] on button "Confirm" at bounding box center [600, 291] width 67 height 28
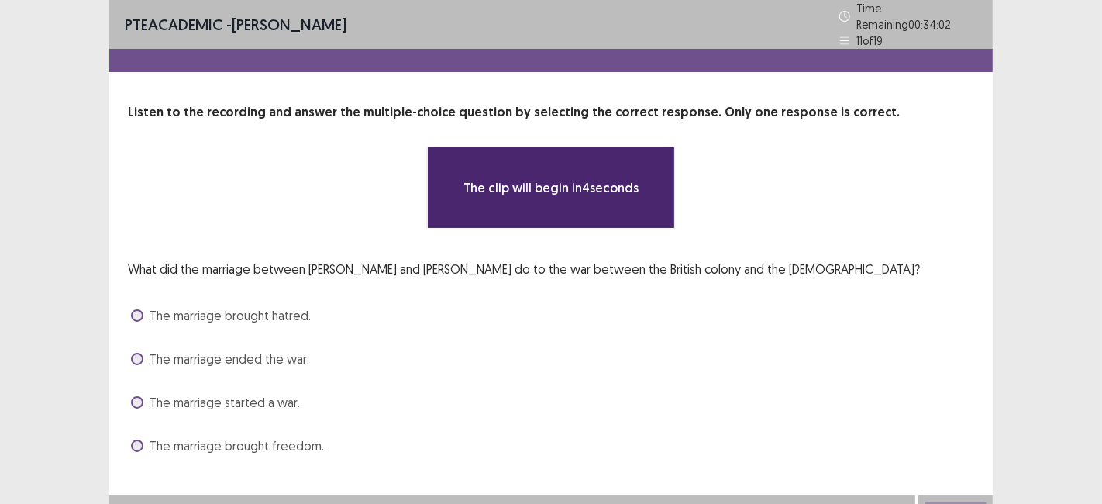
scroll to position [14, 0]
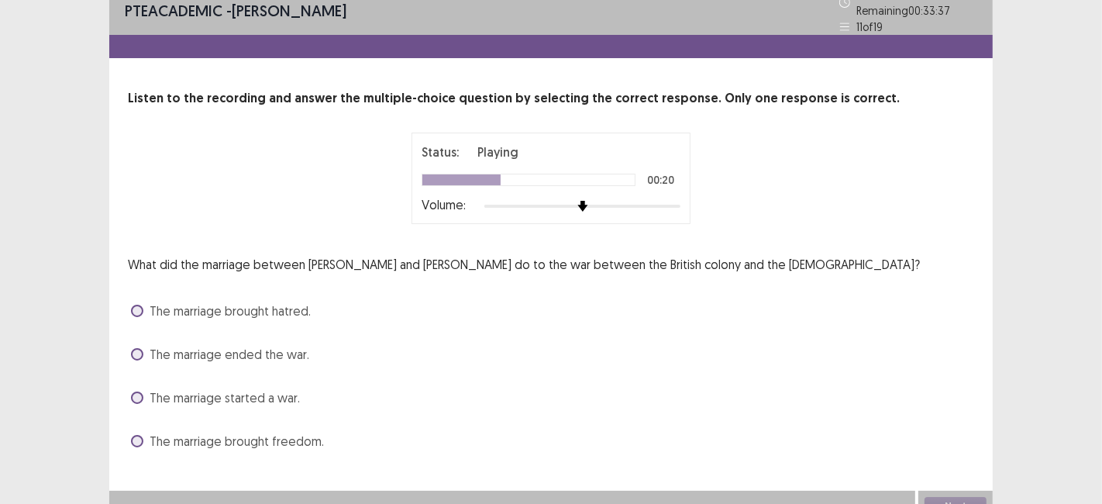
click at [578, 181] on div "Status: Playing 00:20 Volume:" at bounding box center [550, 178] width 259 height 71
click at [602, 201] on div at bounding box center [582, 206] width 196 height 12
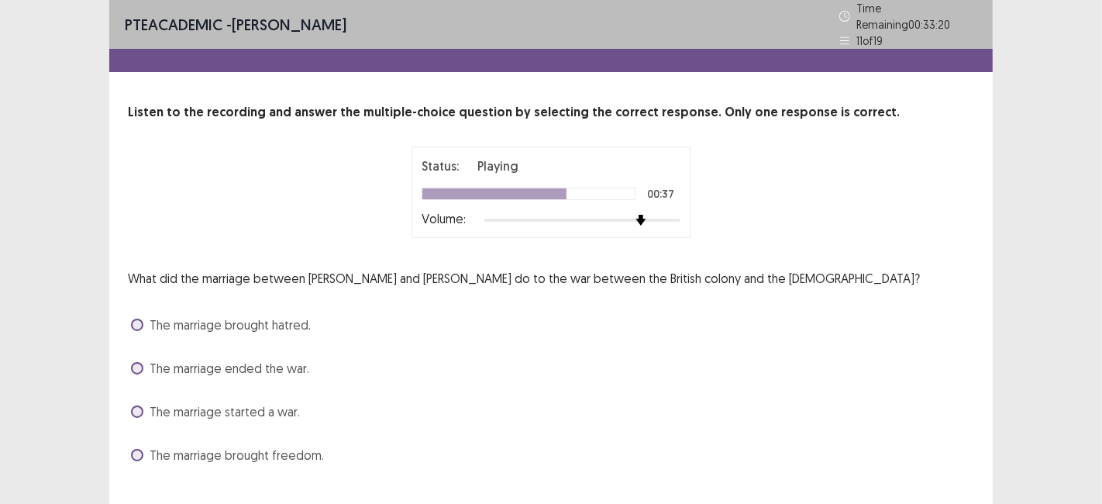
scroll to position [24, 0]
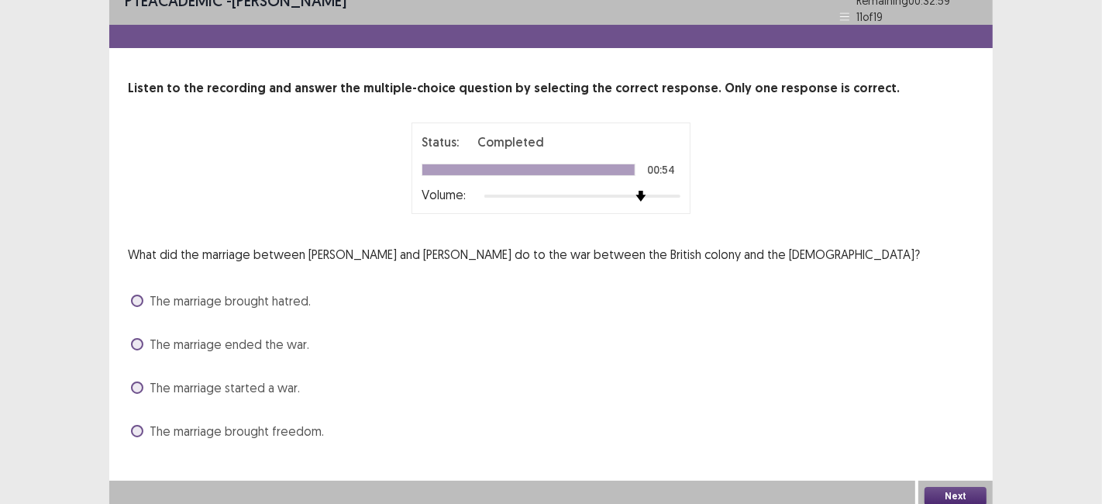
click at [142, 345] on label "The marriage ended the war." at bounding box center [220, 344] width 178 height 19
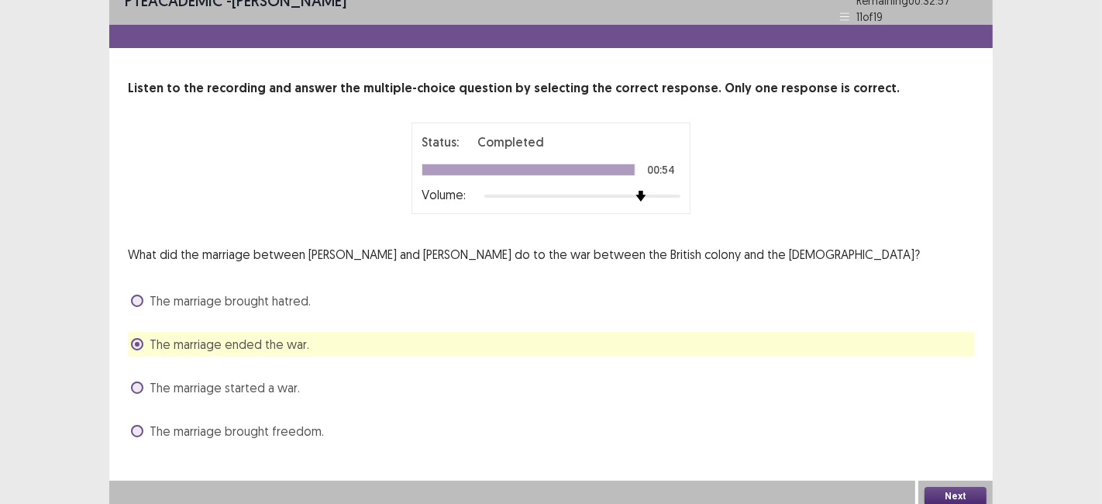
click at [955, 486] on button "Next" at bounding box center [955, 495] width 62 height 19
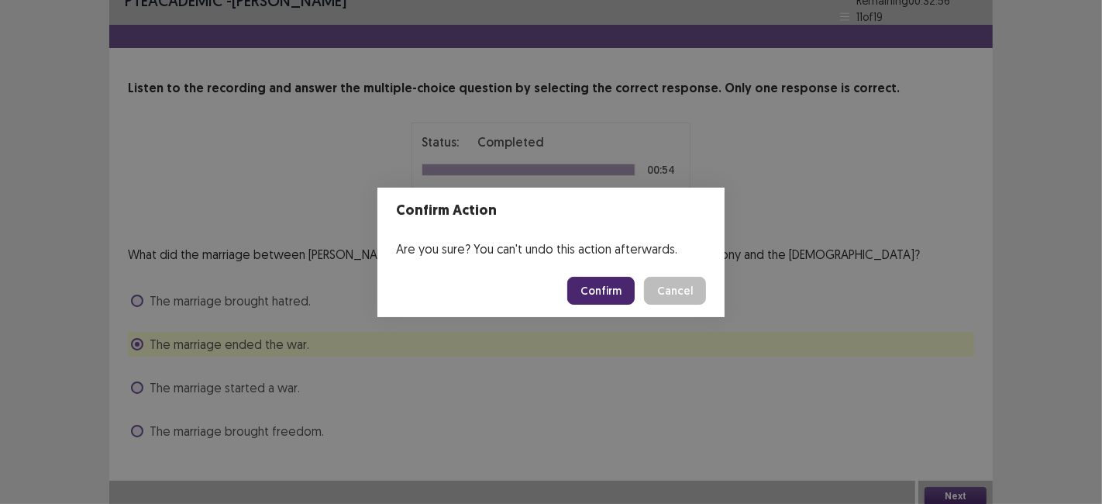
click at [614, 286] on button "Confirm" at bounding box center [600, 291] width 67 height 28
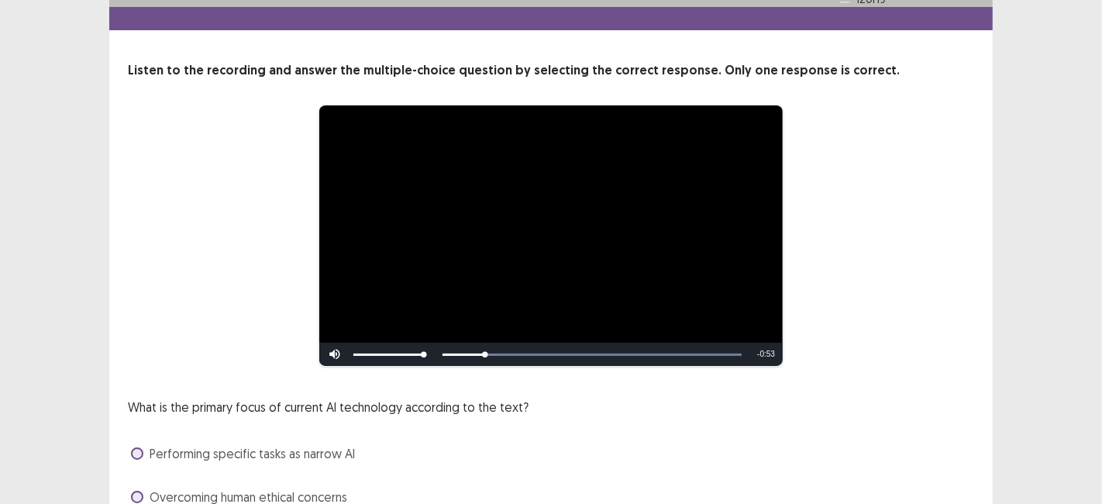
scroll to position [194, 0]
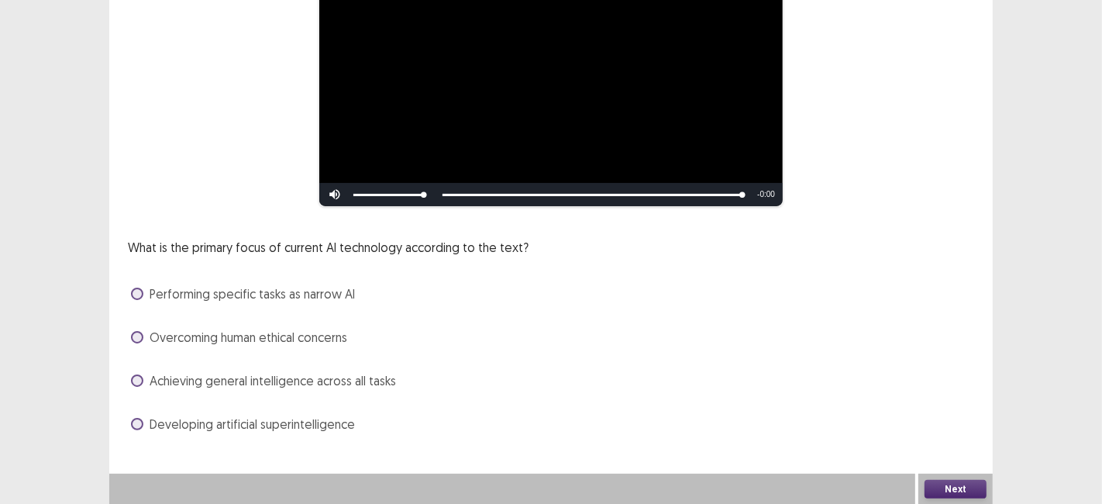
click at [138, 430] on label "Developing artificial superintelligence" at bounding box center [243, 423] width 224 height 19
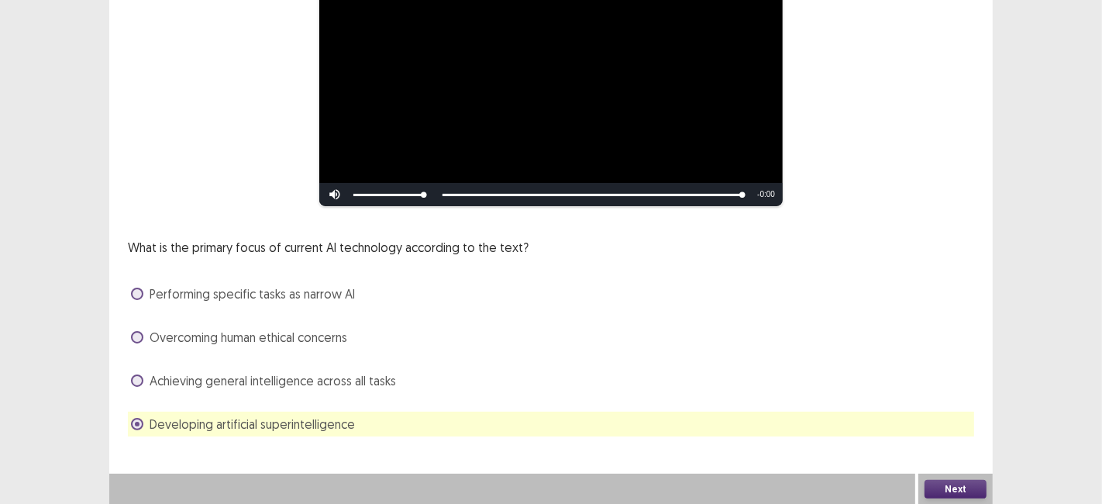
click at [945, 490] on button "Next" at bounding box center [955, 489] width 62 height 19
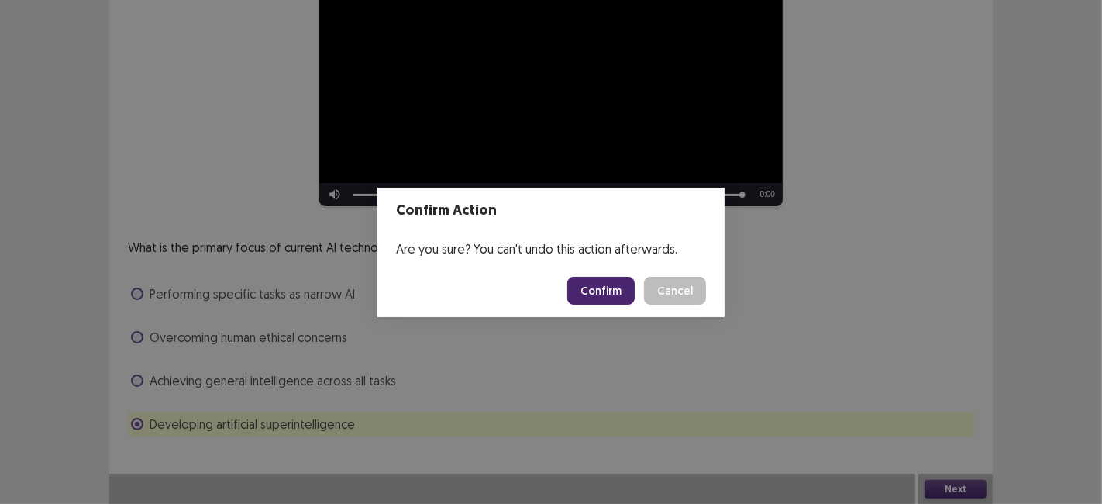
click at [602, 302] on button "Confirm" at bounding box center [600, 291] width 67 height 28
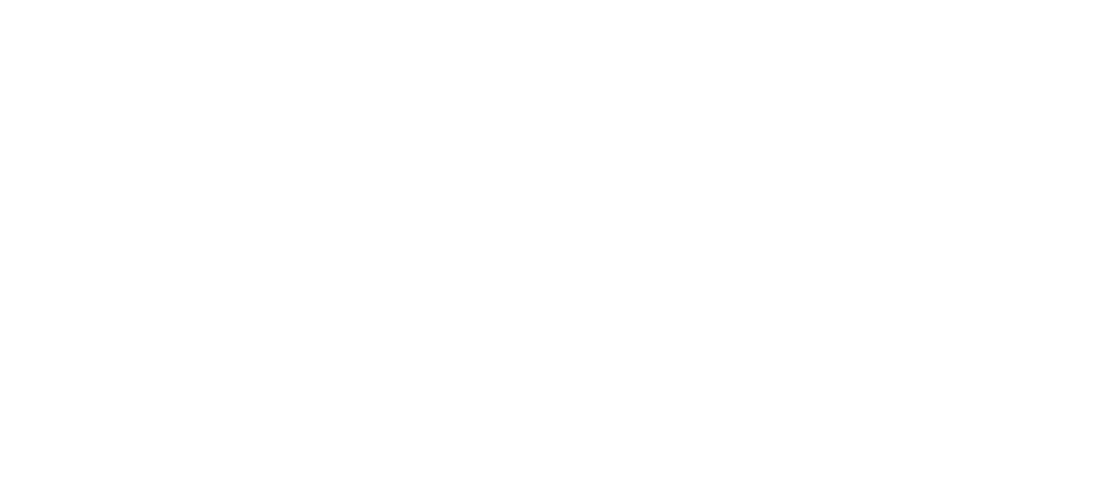
scroll to position [0, 0]
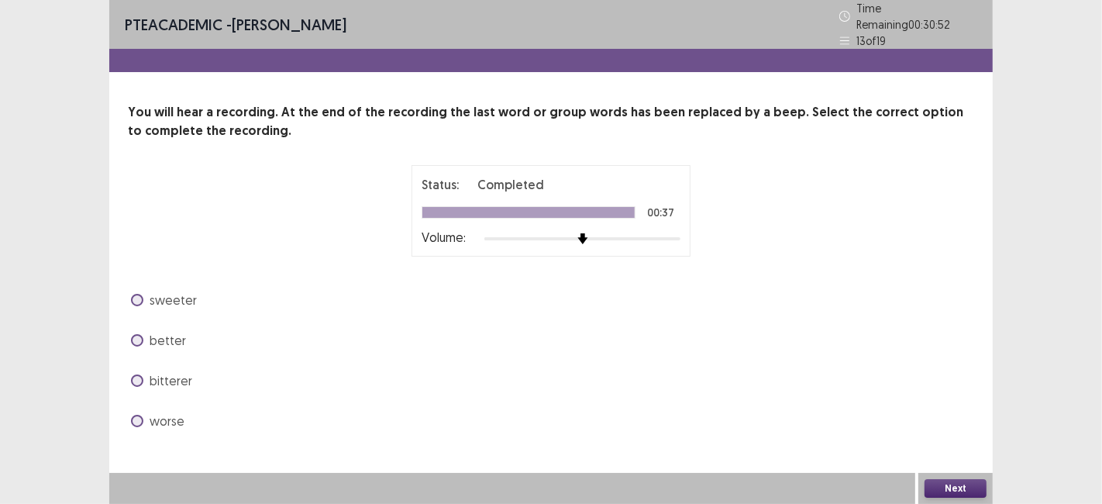
click at [151, 290] on span "sweeter" at bounding box center [173, 299] width 47 height 19
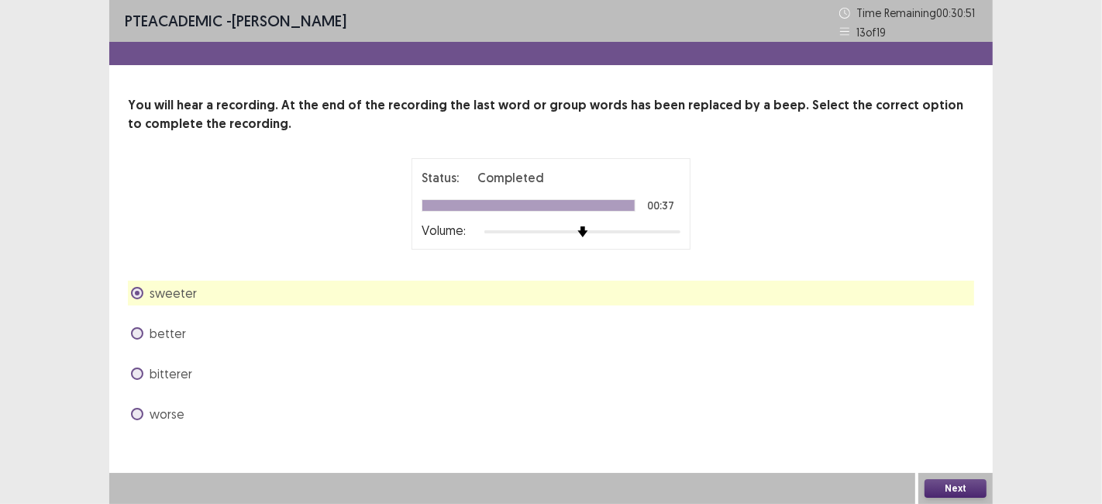
click at [968, 493] on button "Next" at bounding box center [955, 488] width 62 height 19
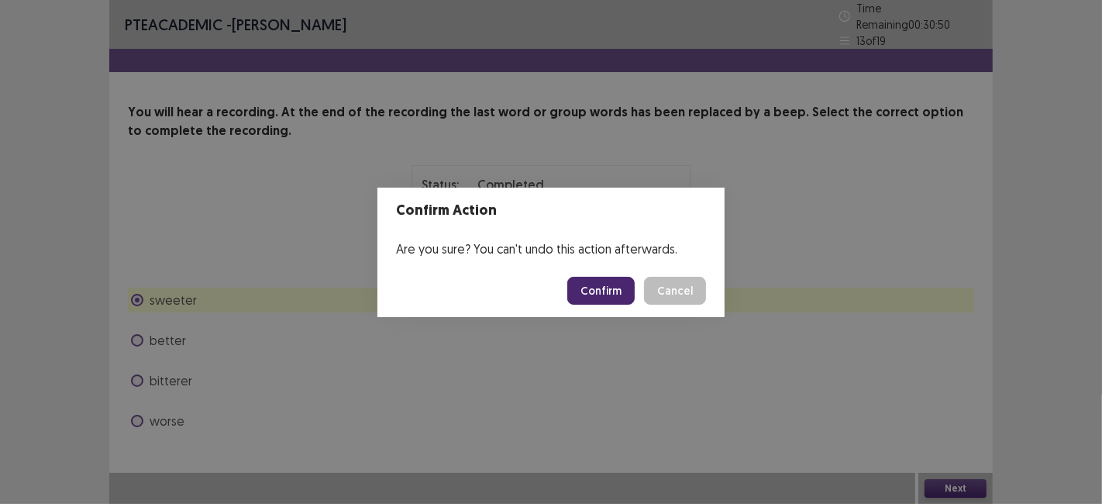
click at [620, 294] on button "Confirm" at bounding box center [600, 291] width 67 height 28
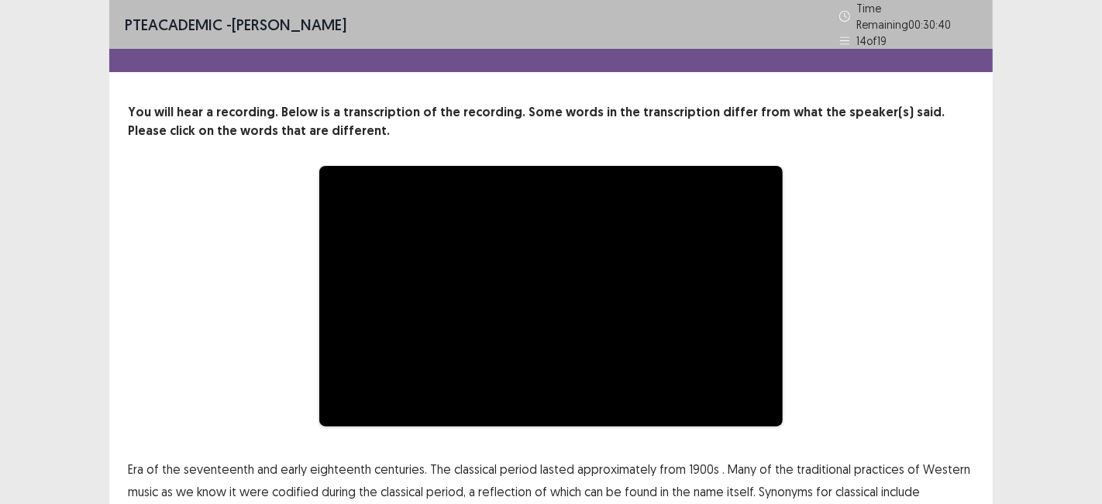
scroll to position [149, 0]
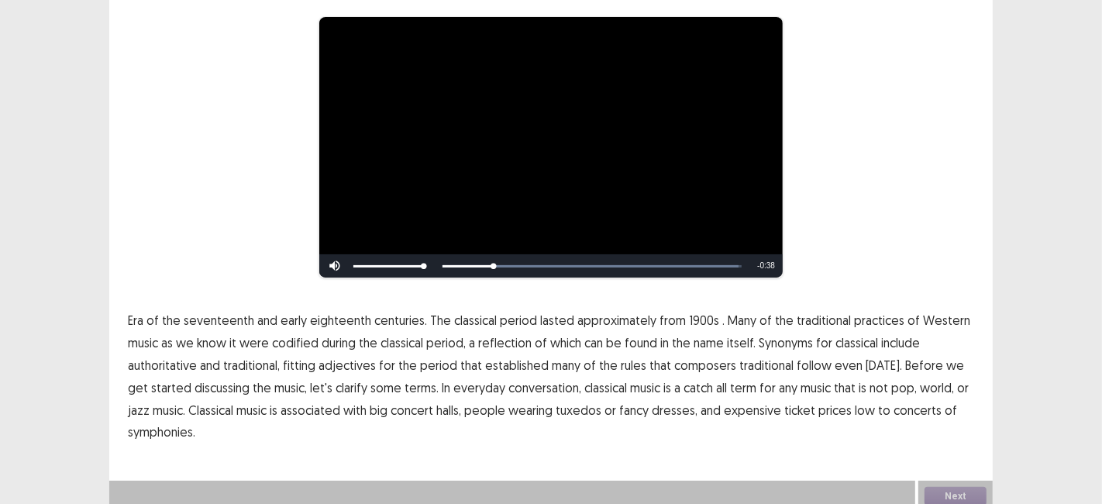
click at [693, 311] on span "1900s" at bounding box center [704, 320] width 30 height 19
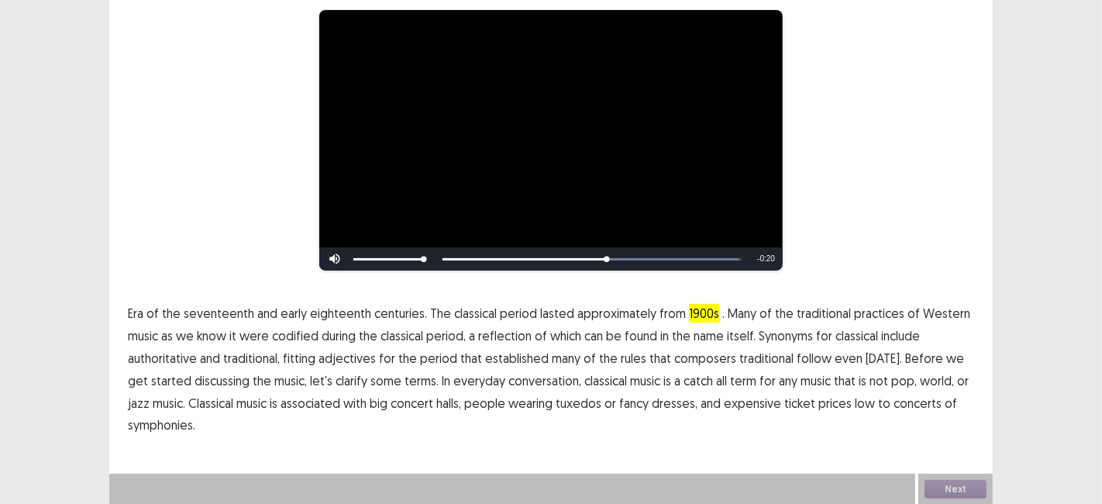
click at [750, 363] on span "traditional" at bounding box center [766, 358] width 54 height 19
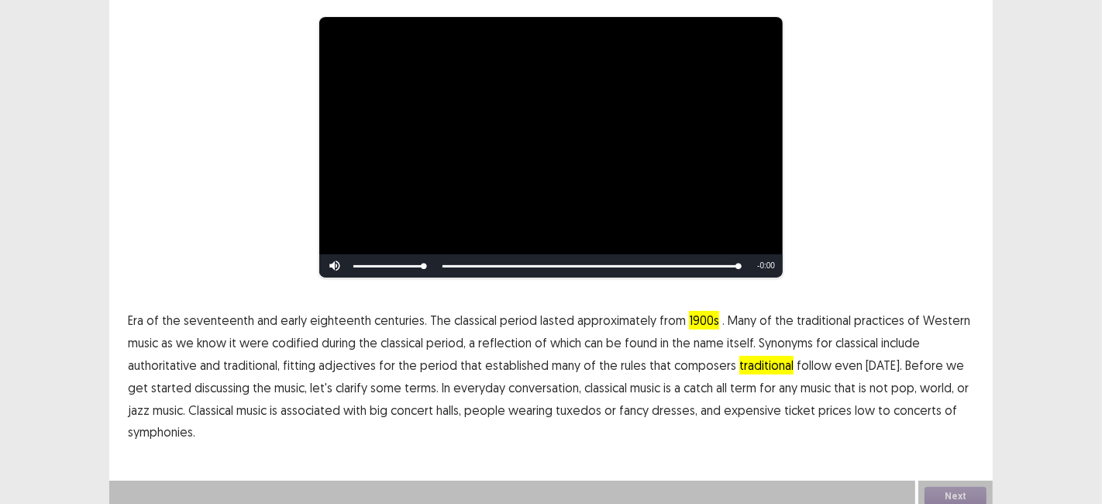
click at [854, 404] on span "low" at bounding box center [864, 409] width 20 height 19
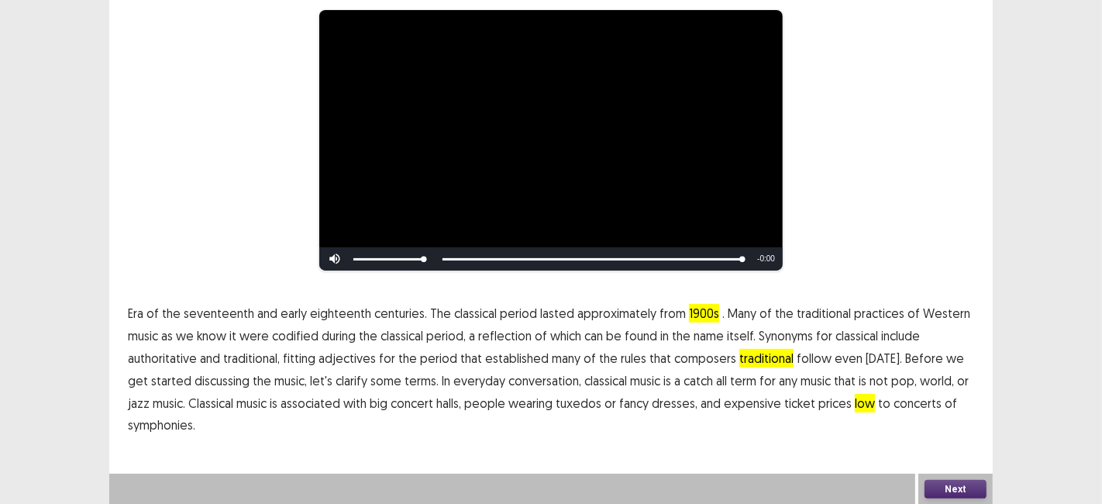
click at [159, 425] on span "symphonies." at bounding box center [161, 424] width 67 height 19
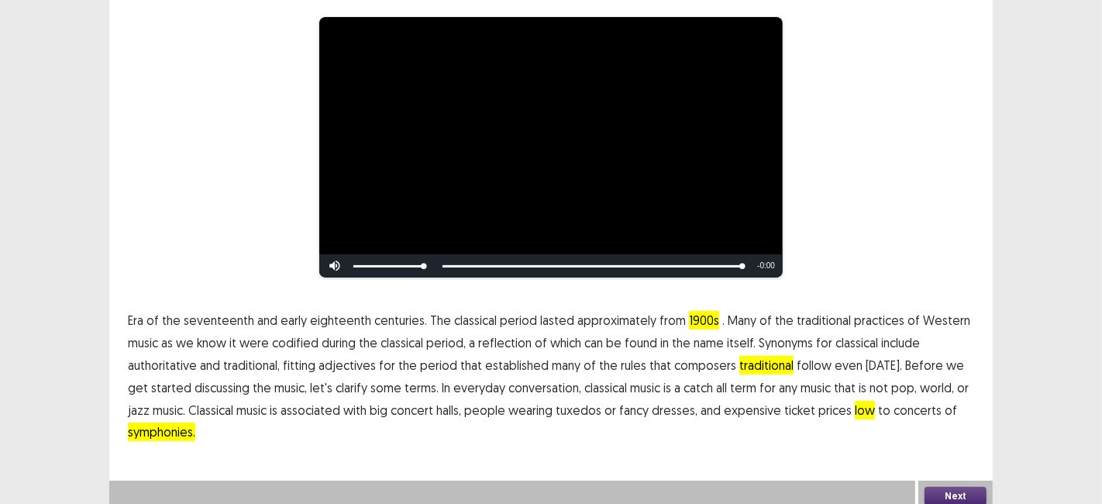
click at [956, 486] on button "Next" at bounding box center [955, 495] width 62 height 19
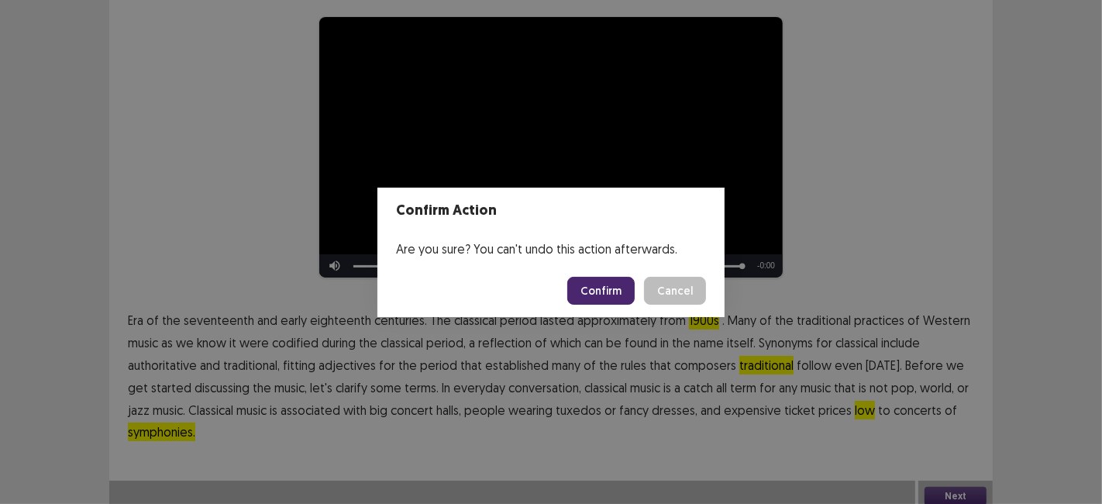
click at [597, 286] on button "Confirm" at bounding box center [600, 291] width 67 height 28
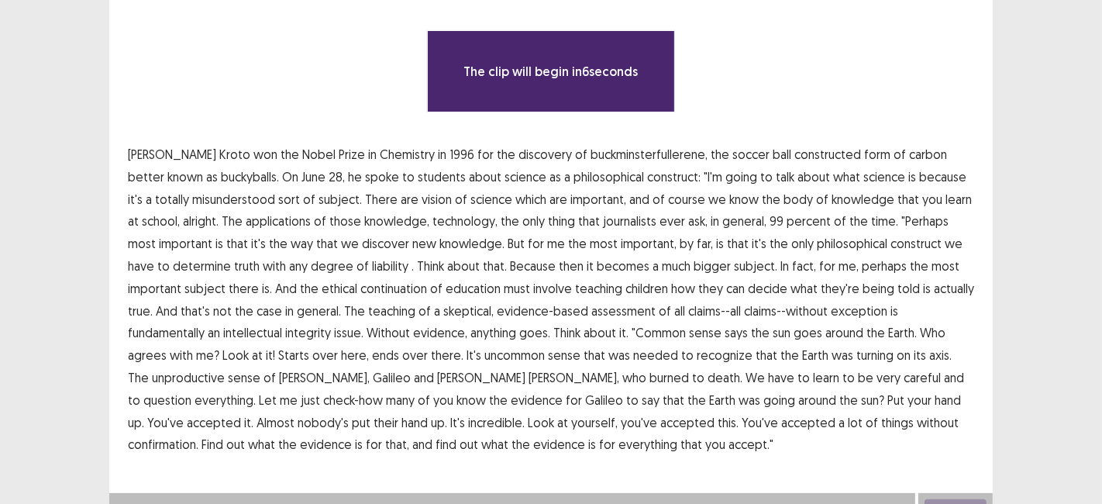
scroll to position [129, 0]
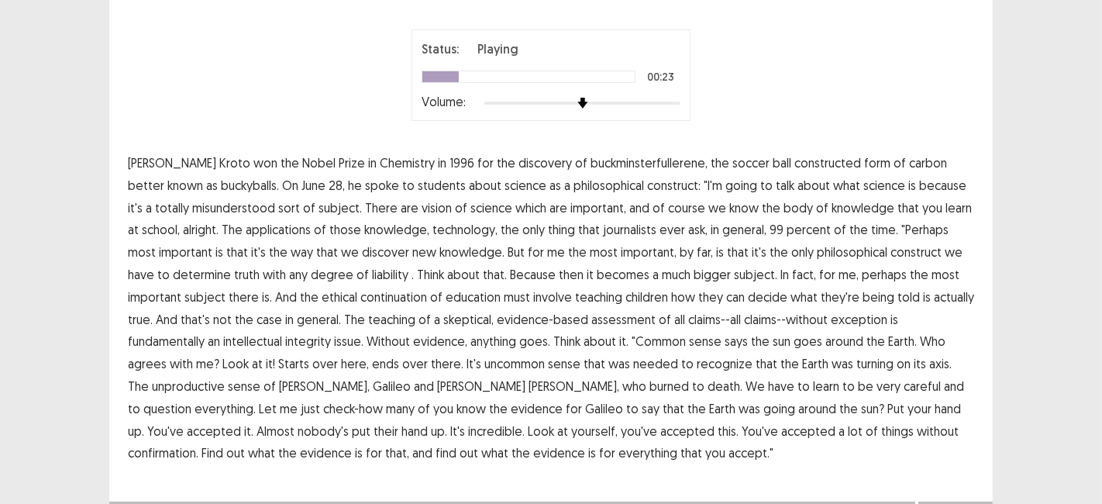
click at [421, 205] on span "vision" at bounding box center [436, 207] width 30 height 19
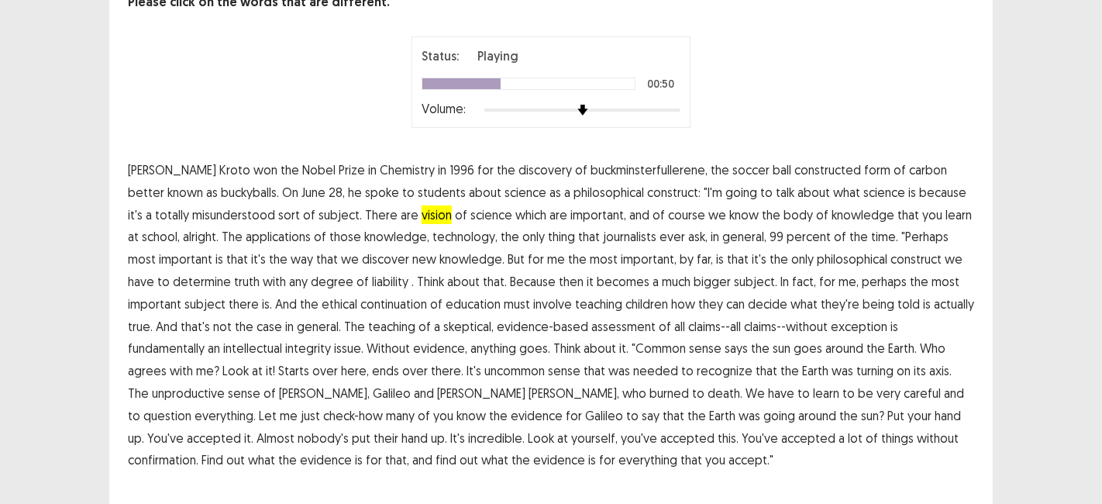
click at [372, 277] on span "liability" at bounding box center [390, 281] width 36 height 19
click at [360, 299] on span "continuation" at bounding box center [393, 303] width 67 height 19
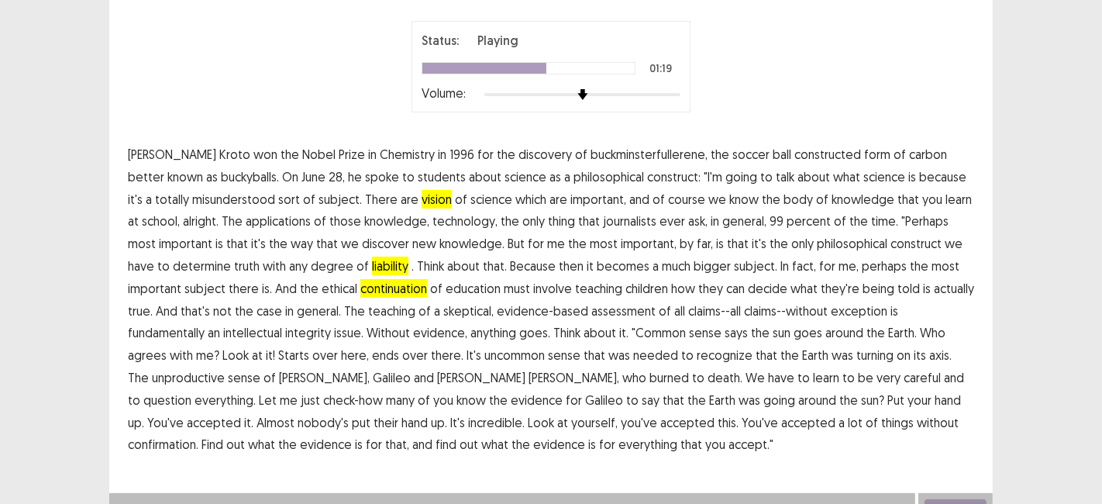
scroll to position [156, 0]
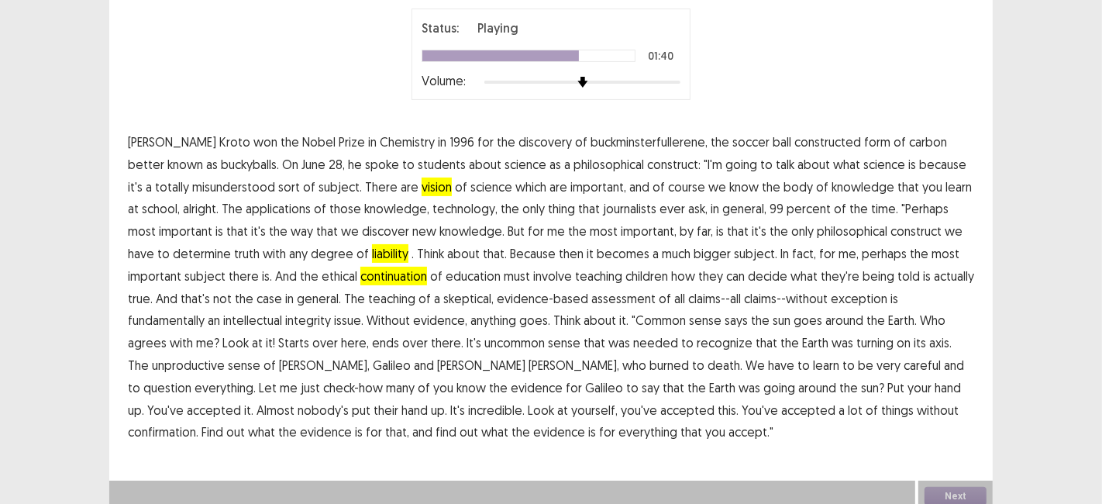
click at [225, 356] on span "unproductive" at bounding box center [188, 365] width 73 height 19
click at [198, 422] on span "confirmation." at bounding box center [163, 431] width 70 height 19
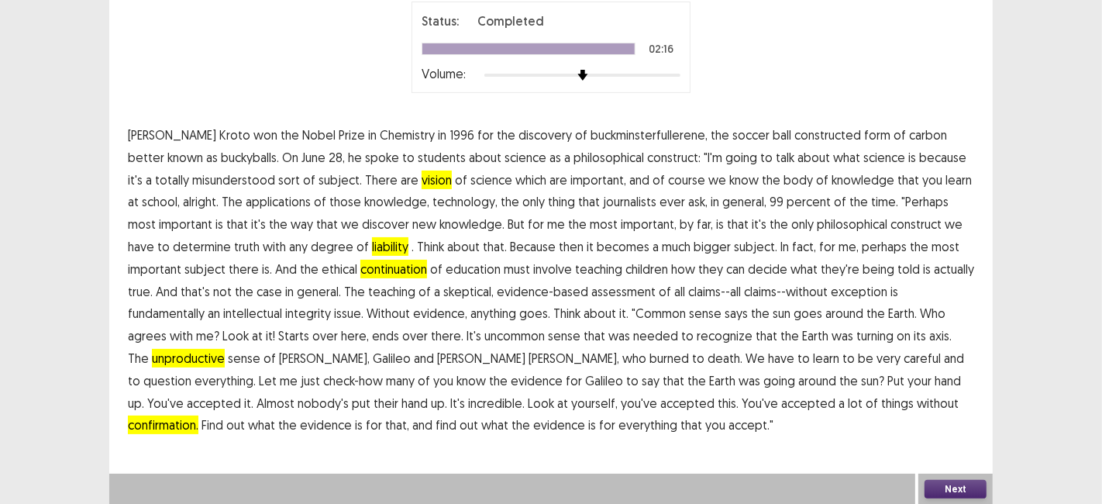
click at [951, 497] on button "Next" at bounding box center [955, 489] width 62 height 19
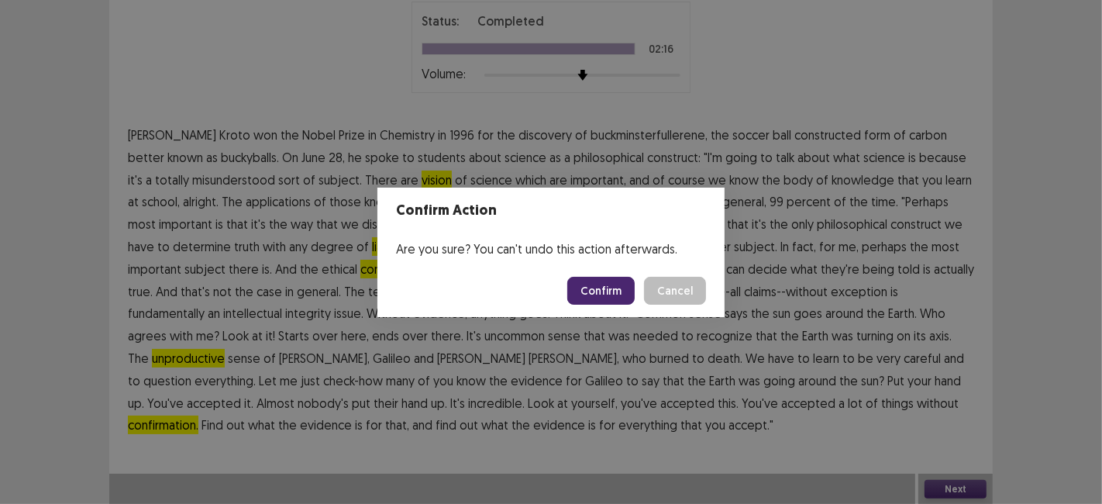
click at [593, 279] on button "Confirm" at bounding box center [600, 291] width 67 height 28
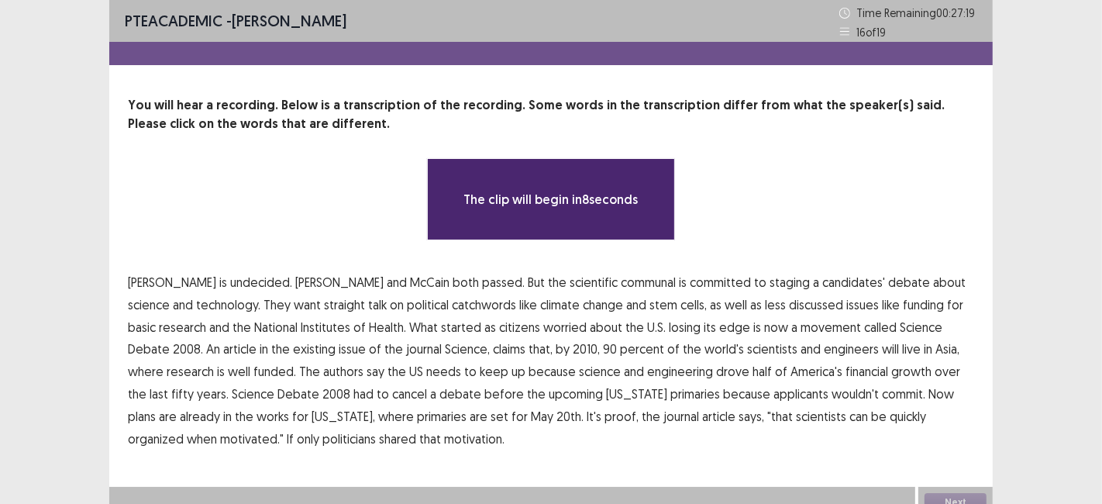
scroll to position [13, 0]
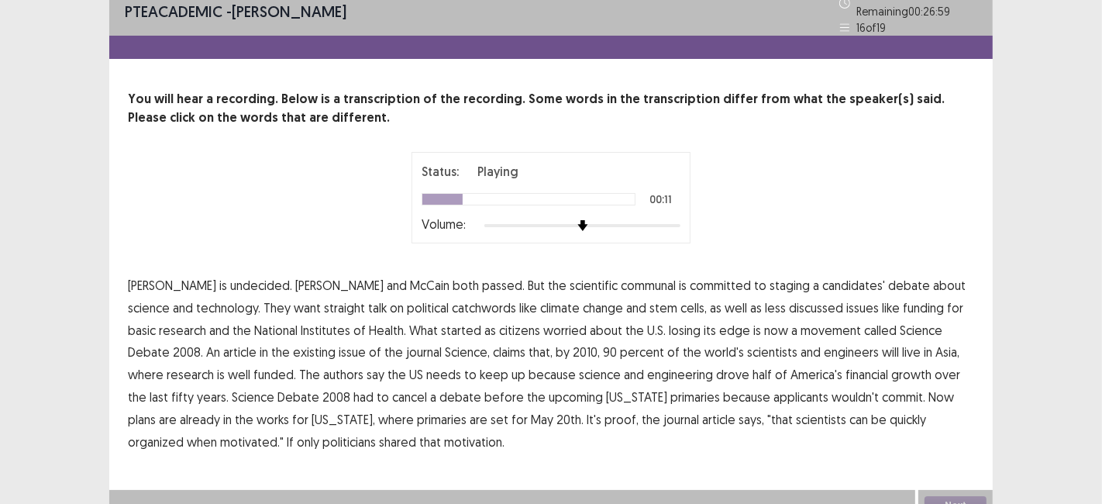
click at [452, 301] on span "catchwords" at bounding box center [484, 307] width 64 height 19
click at [293, 352] on span "existing" at bounding box center [314, 351] width 43 height 19
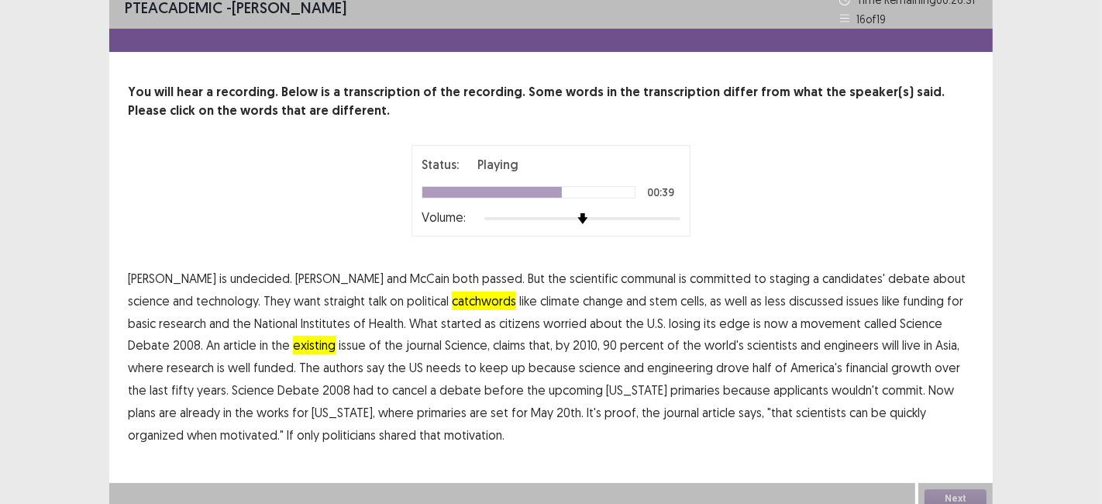
click at [845, 367] on span "financial" at bounding box center [866, 367] width 43 height 19
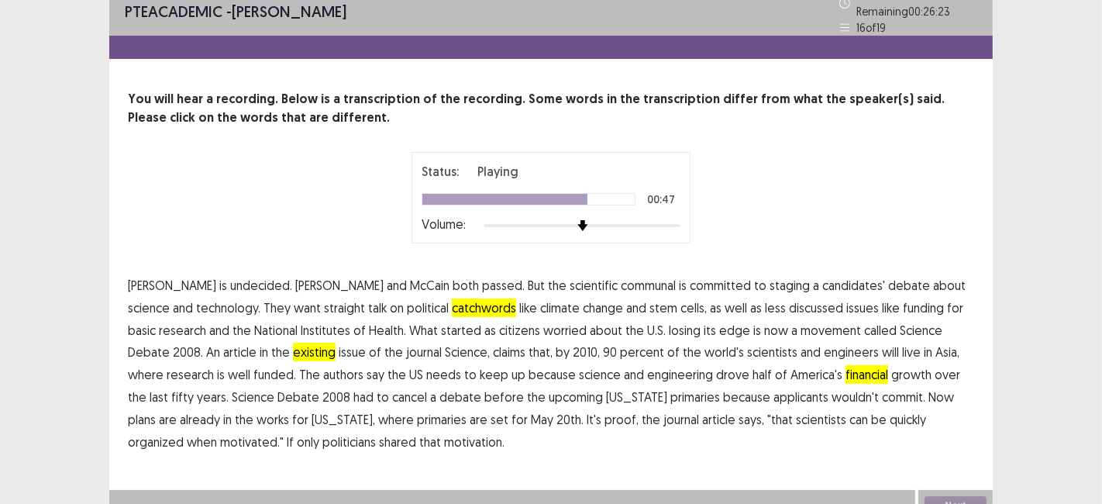
click at [773, 390] on span "applicants" at bounding box center [800, 396] width 55 height 19
click at [958, 497] on button "Next" at bounding box center [955, 505] width 62 height 19
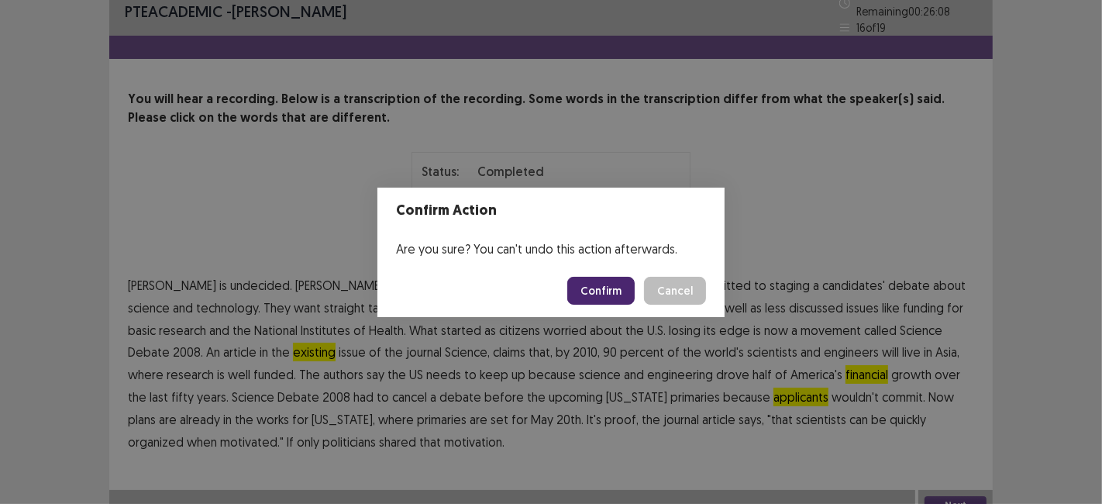
click at [590, 297] on button "Confirm" at bounding box center [600, 291] width 67 height 28
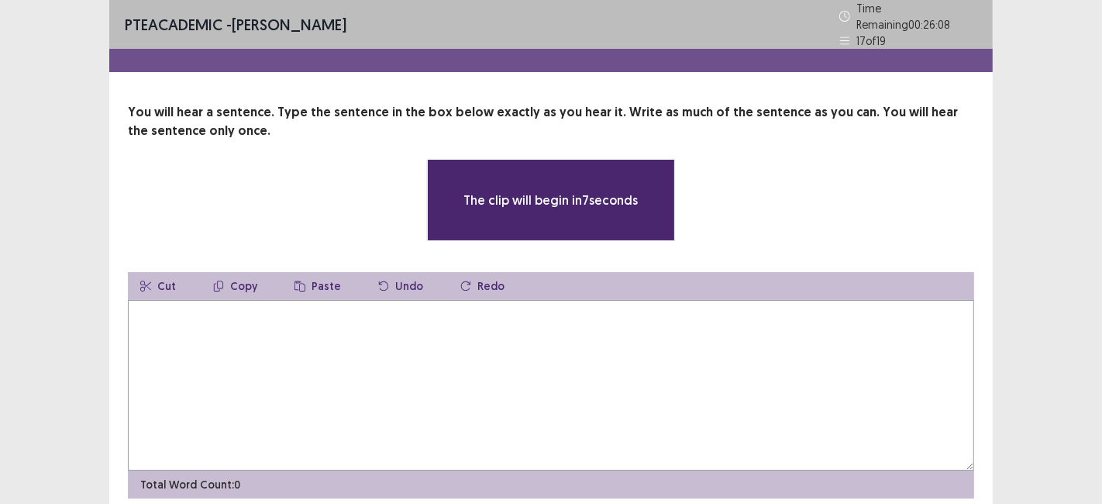
click at [869, 370] on textarea at bounding box center [551, 385] width 846 height 170
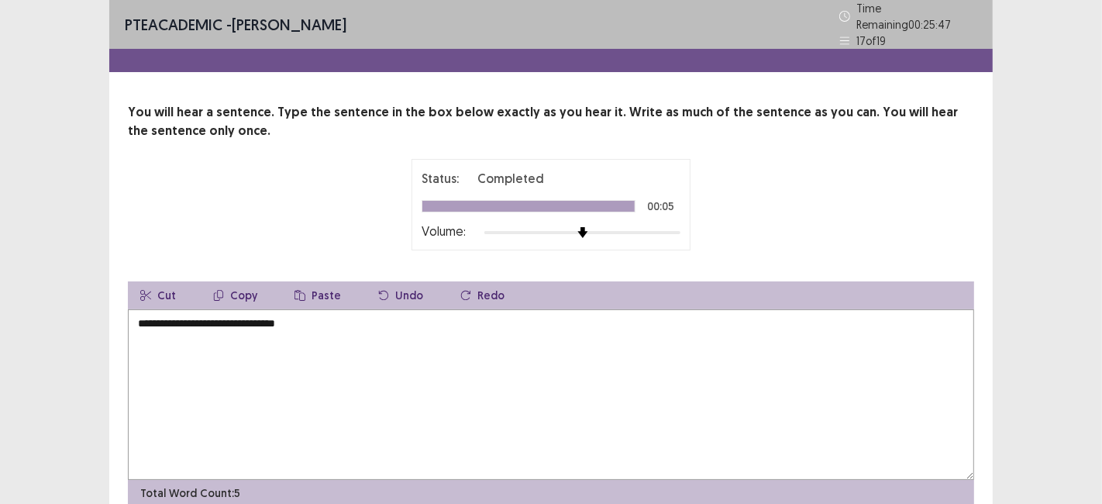
click at [159, 320] on textarea "**********" at bounding box center [551, 394] width 846 height 170
click at [152, 316] on textarea "**********" at bounding box center [551, 394] width 846 height 170
click at [234, 315] on textarea "**********" at bounding box center [551, 394] width 846 height 170
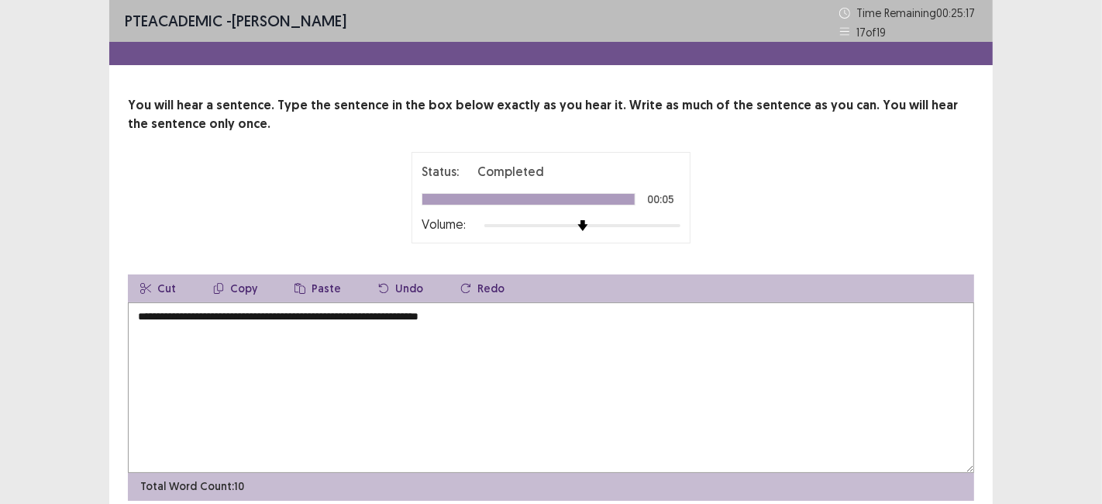
click at [500, 322] on textarea "**********" at bounding box center [551, 387] width 846 height 170
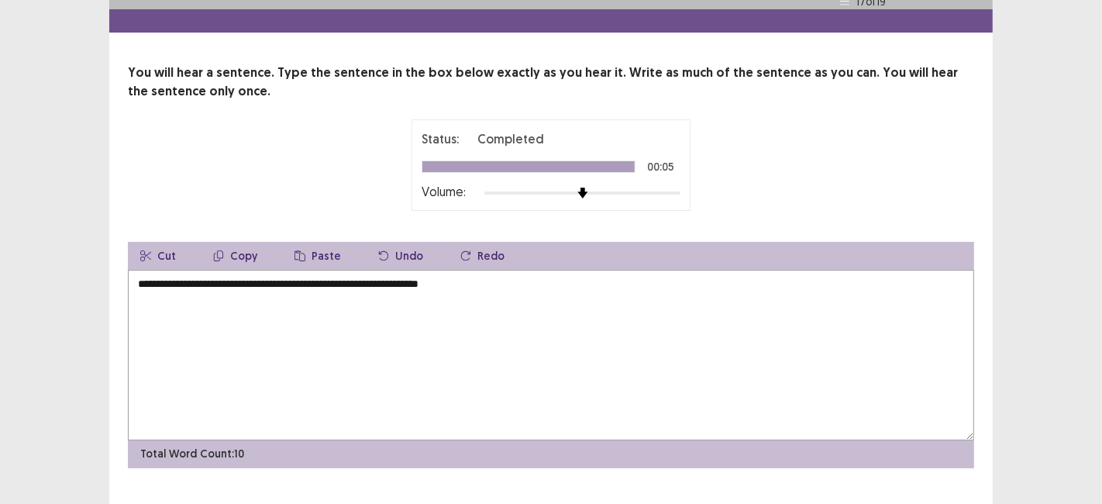
scroll to position [64, 0]
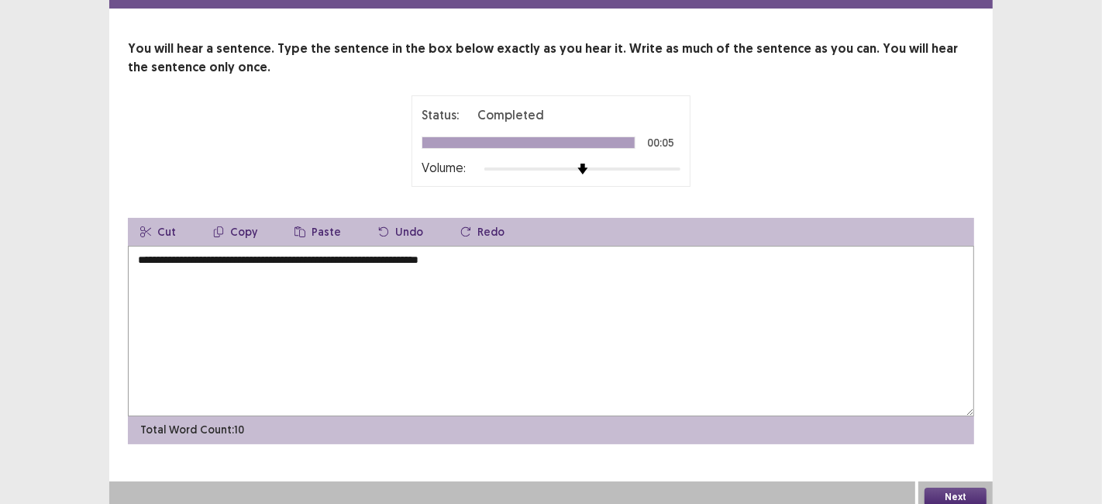
type textarea "**********"
click at [943, 490] on button "Next" at bounding box center [955, 496] width 62 height 19
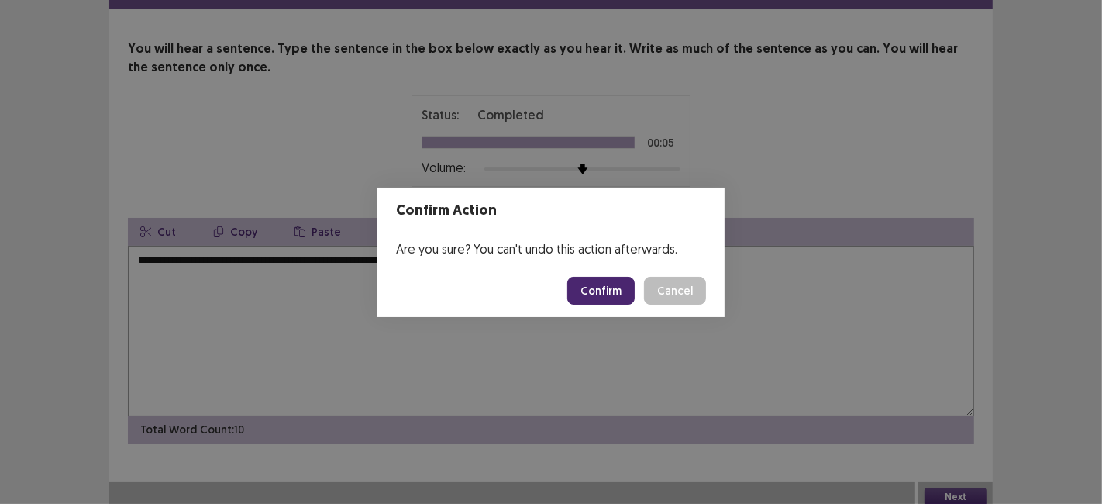
click at [614, 291] on button "Confirm" at bounding box center [600, 291] width 67 height 28
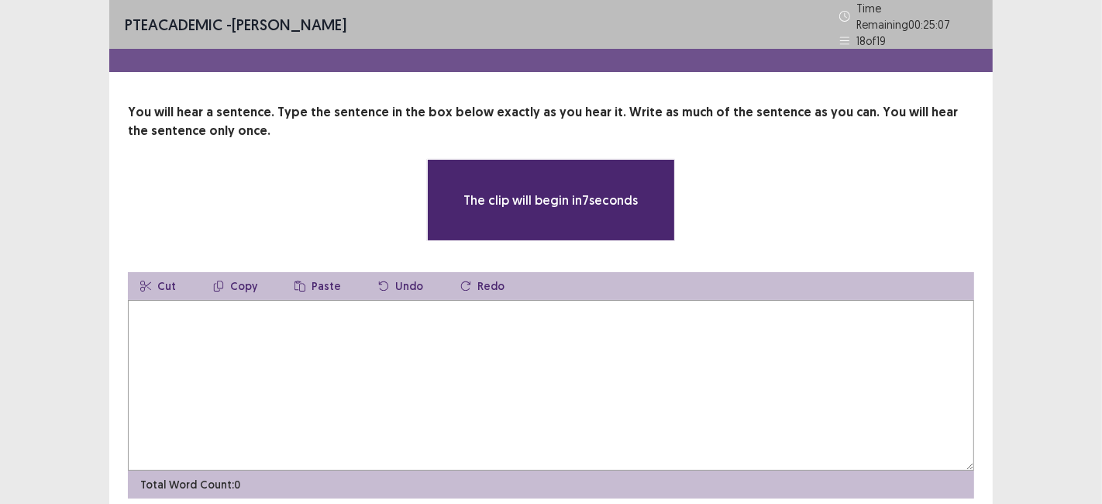
click at [456, 366] on textarea at bounding box center [551, 385] width 846 height 170
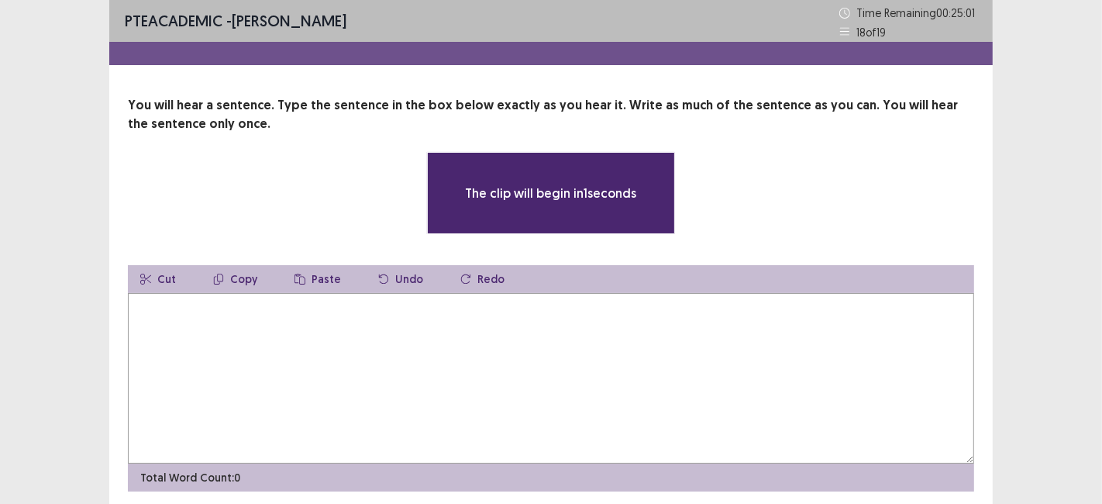
click at [607, 360] on textarea at bounding box center [551, 378] width 846 height 170
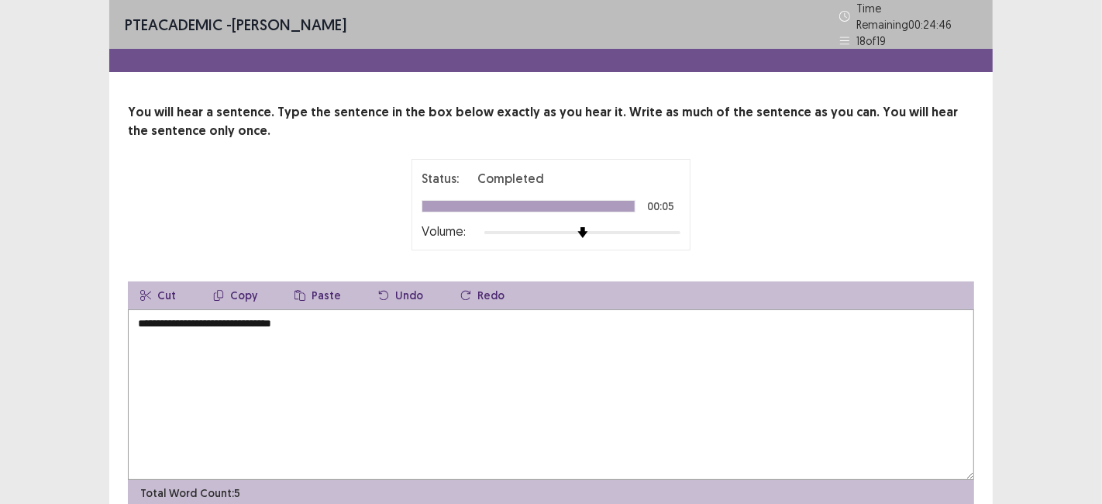
click at [146, 321] on textarea "**********" at bounding box center [551, 394] width 846 height 170
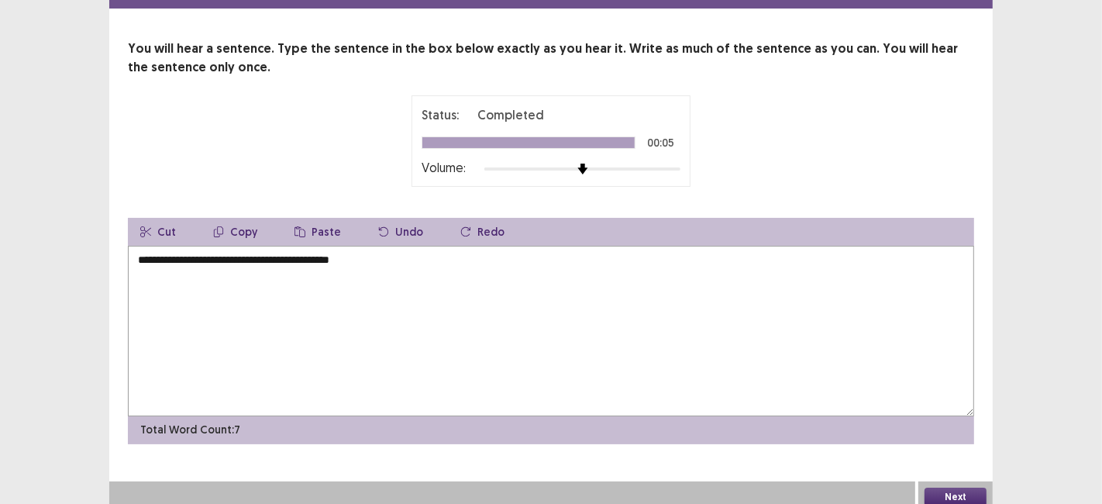
type textarea "**********"
click at [947, 492] on button "Next" at bounding box center [955, 496] width 62 height 19
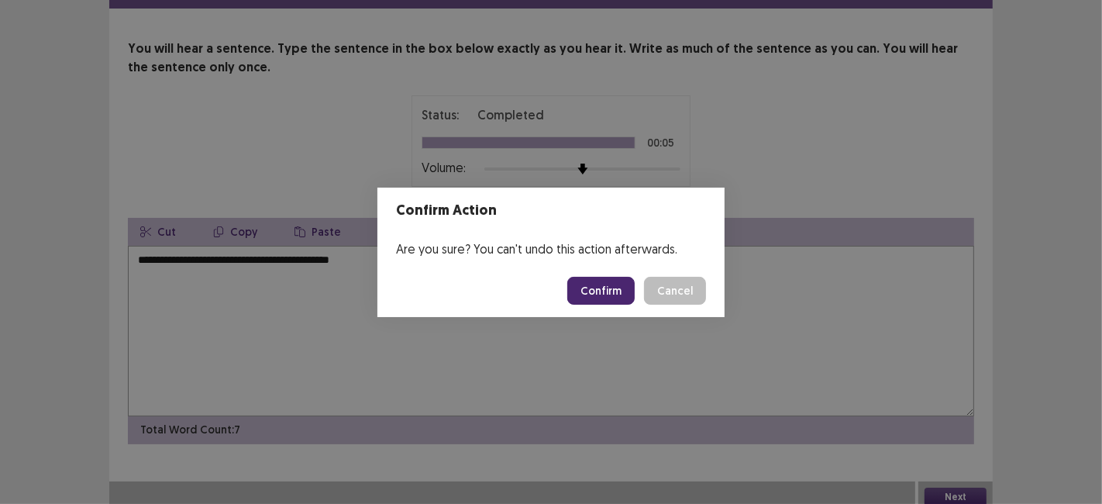
click at [593, 282] on button "Confirm" at bounding box center [600, 291] width 67 height 28
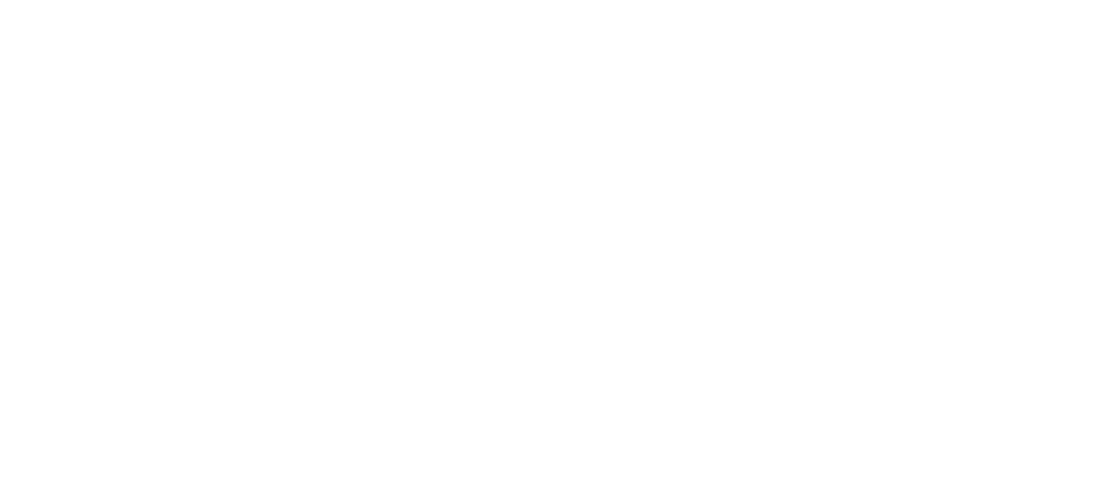
scroll to position [0, 0]
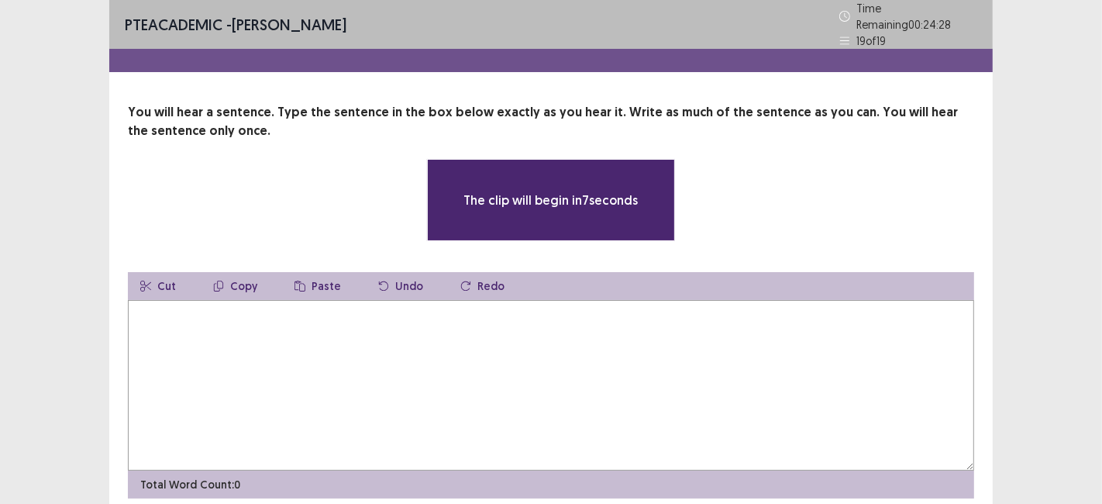
click at [407, 352] on textarea at bounding box center [551, 385] width 846 height 170
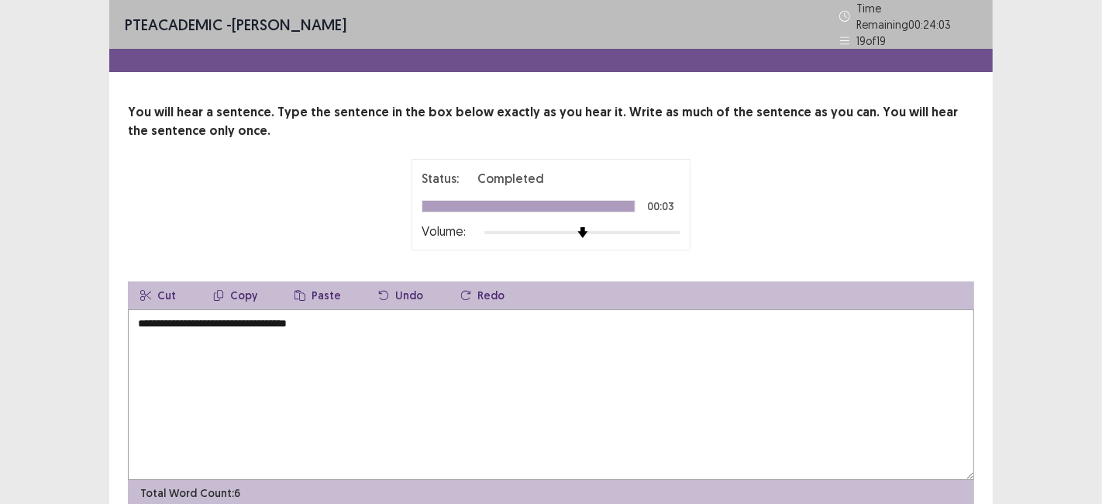
click at [156, 321] on textarea "**********" at bounding box center [551, 394] width 846 height 170
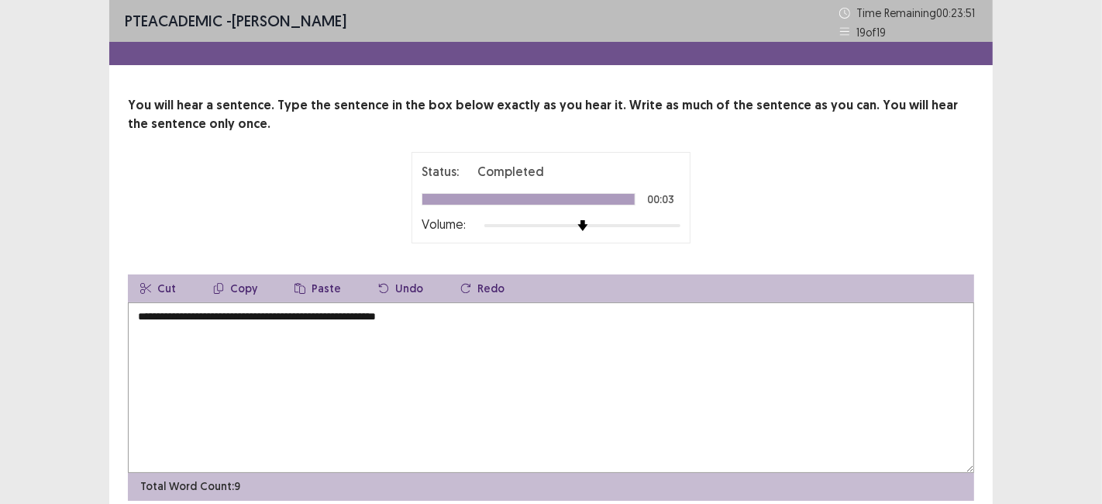
click at [154, 319] on textarea "**********" at bounding box center [551, 387] width 846 height 170
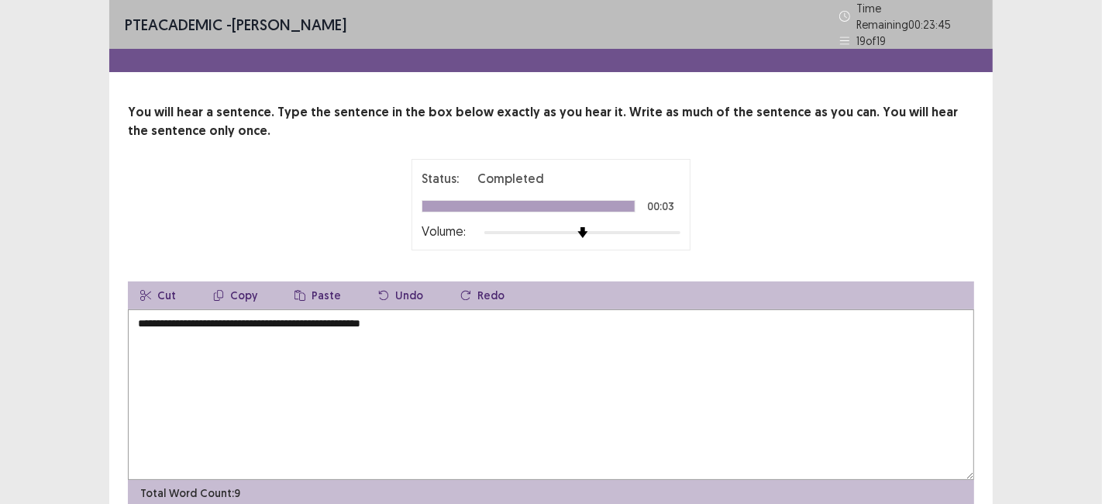
click at [294, 313] on textarea "**********" at bounding box center [551, 394] width 846 height 170
click at [431, 319] on textarea "**********" at bounding box center [551, 394] width 846 height 170
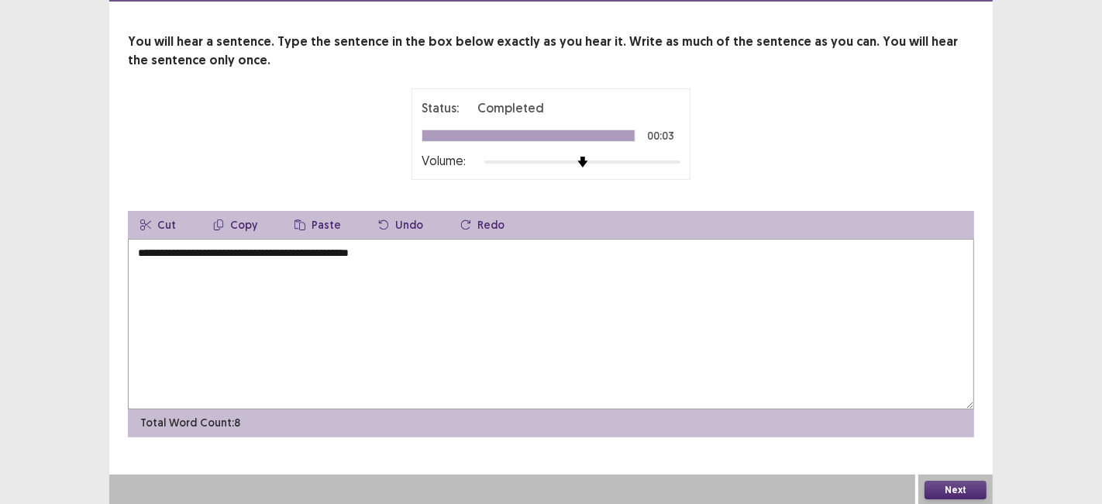
type textarea "**********"
click at [944, 482] on button "Next" at bounding box center [955, 489] width 62 height 19
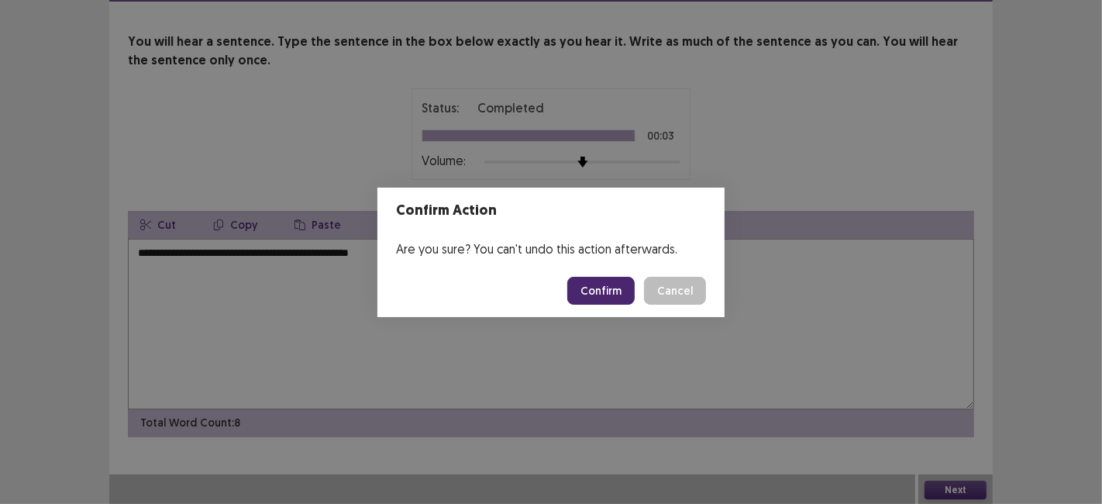
click at [609, 297] on button "Confirm" at bounding box center [600, 291] width 67 height 28
